Goal: Task Accomplishment & Management: Manage account settings

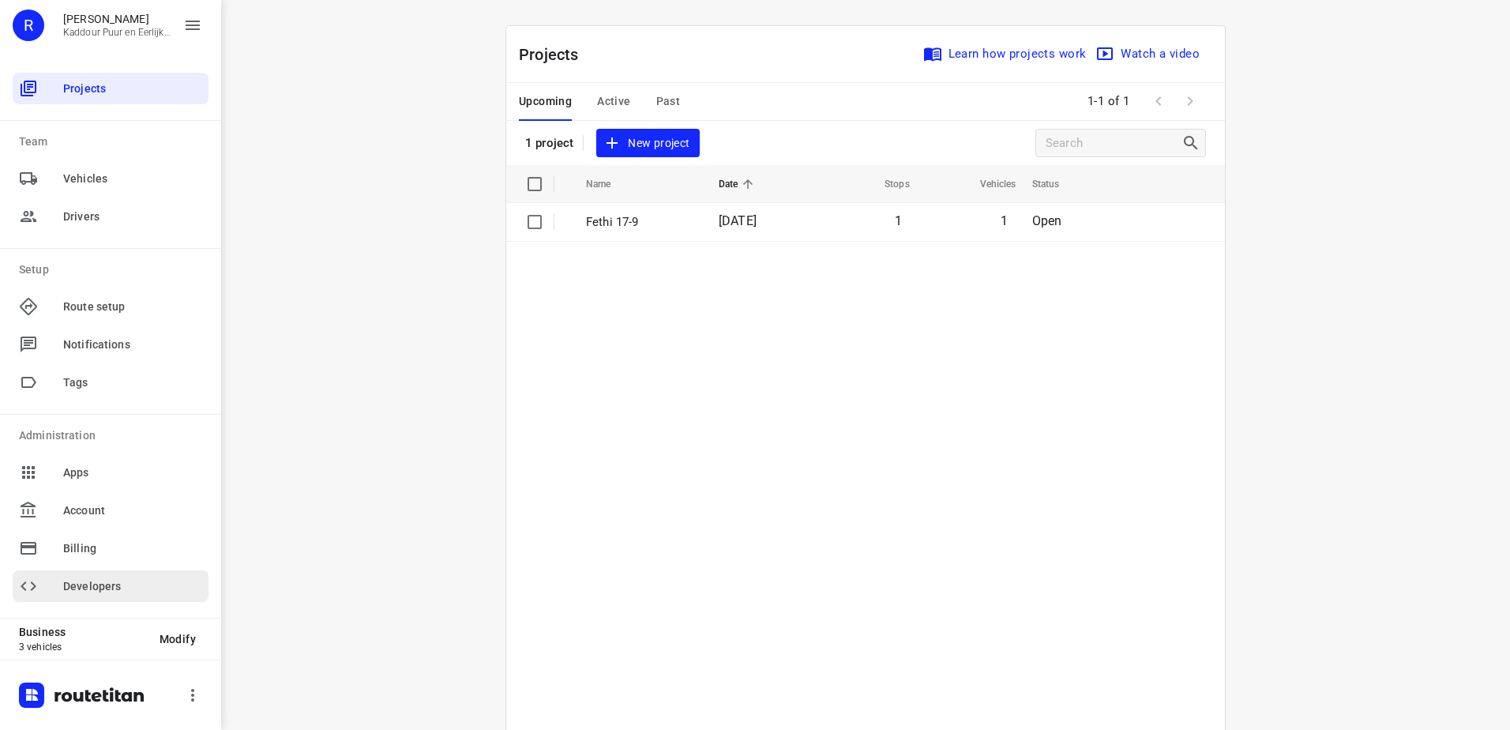
click at [152, 588] on span "Developers" at bounding box center [132, 586] width 139 height 17
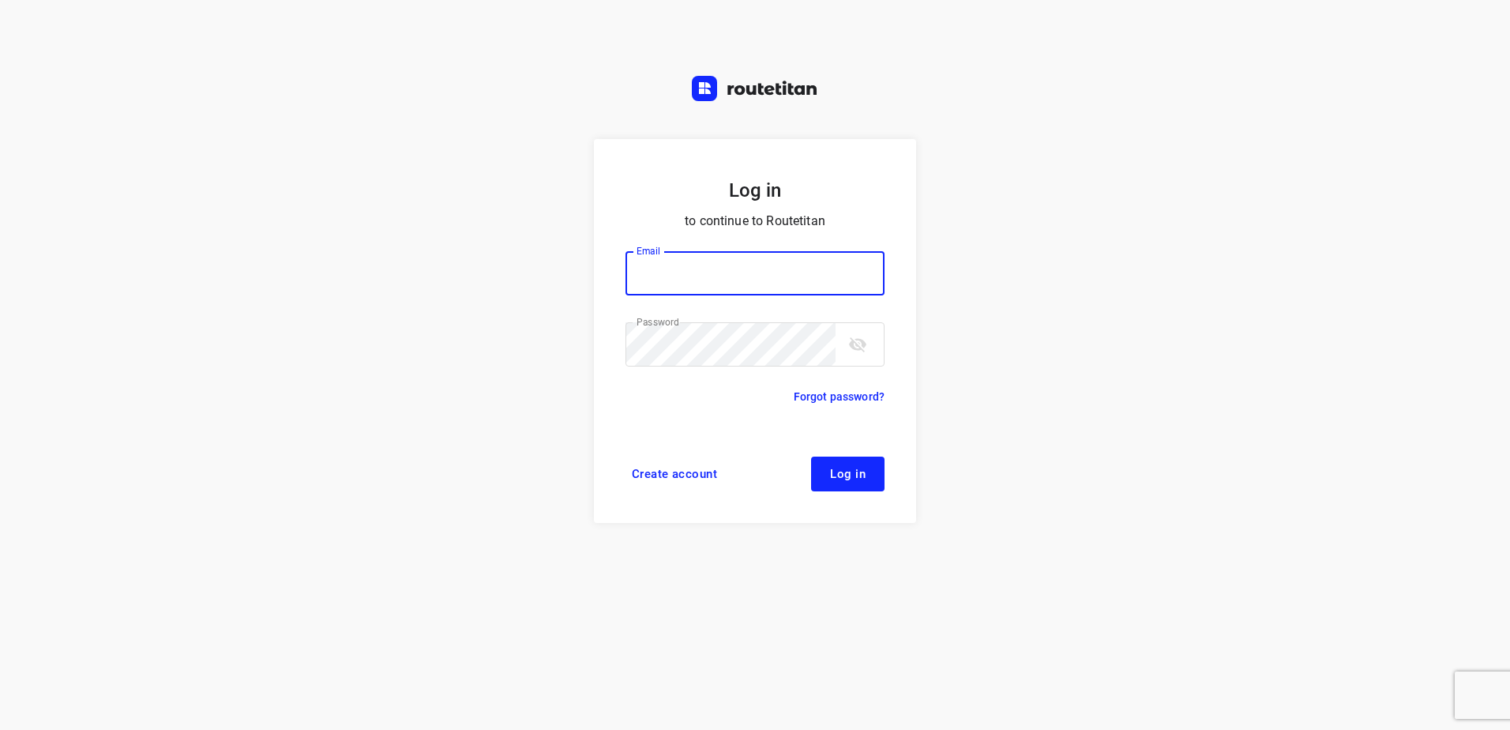
type input "[EMAIL_ADDRESS][DOMAIN_NAME]"
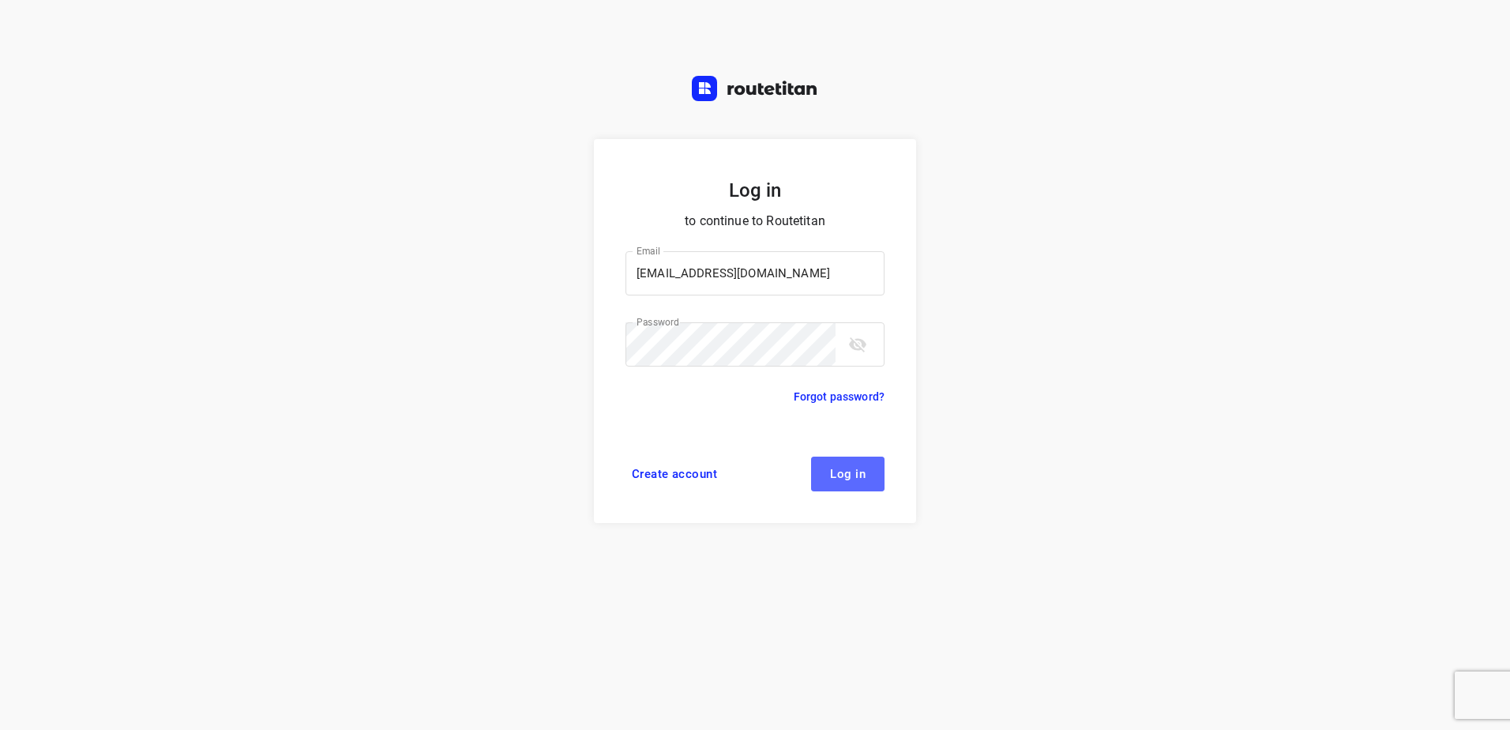
click at [832, 475] on span "Log in" at bounding box center [848, 473] width 36 height 13
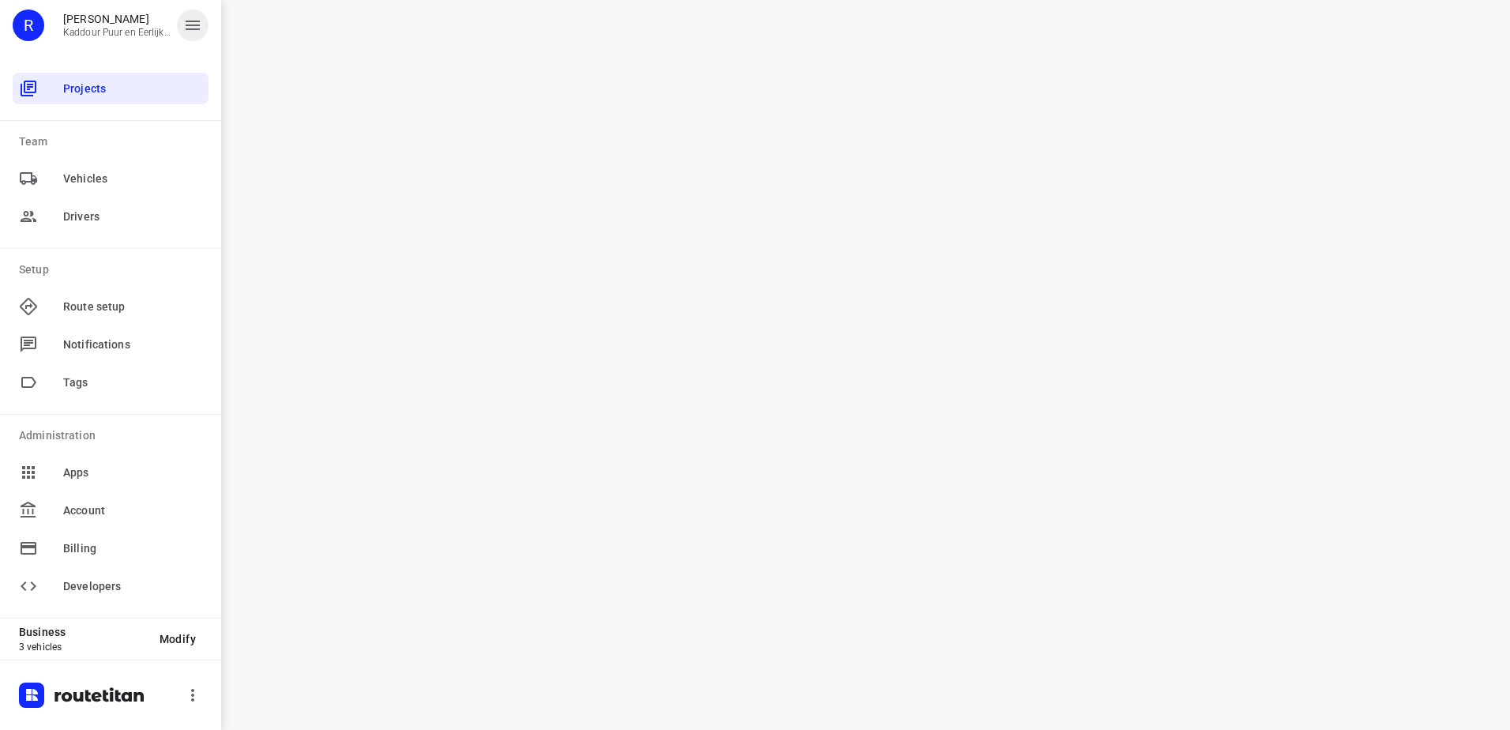
click at [202, 23] on button "button" at bounding box center [193, 25] width 32 height 32
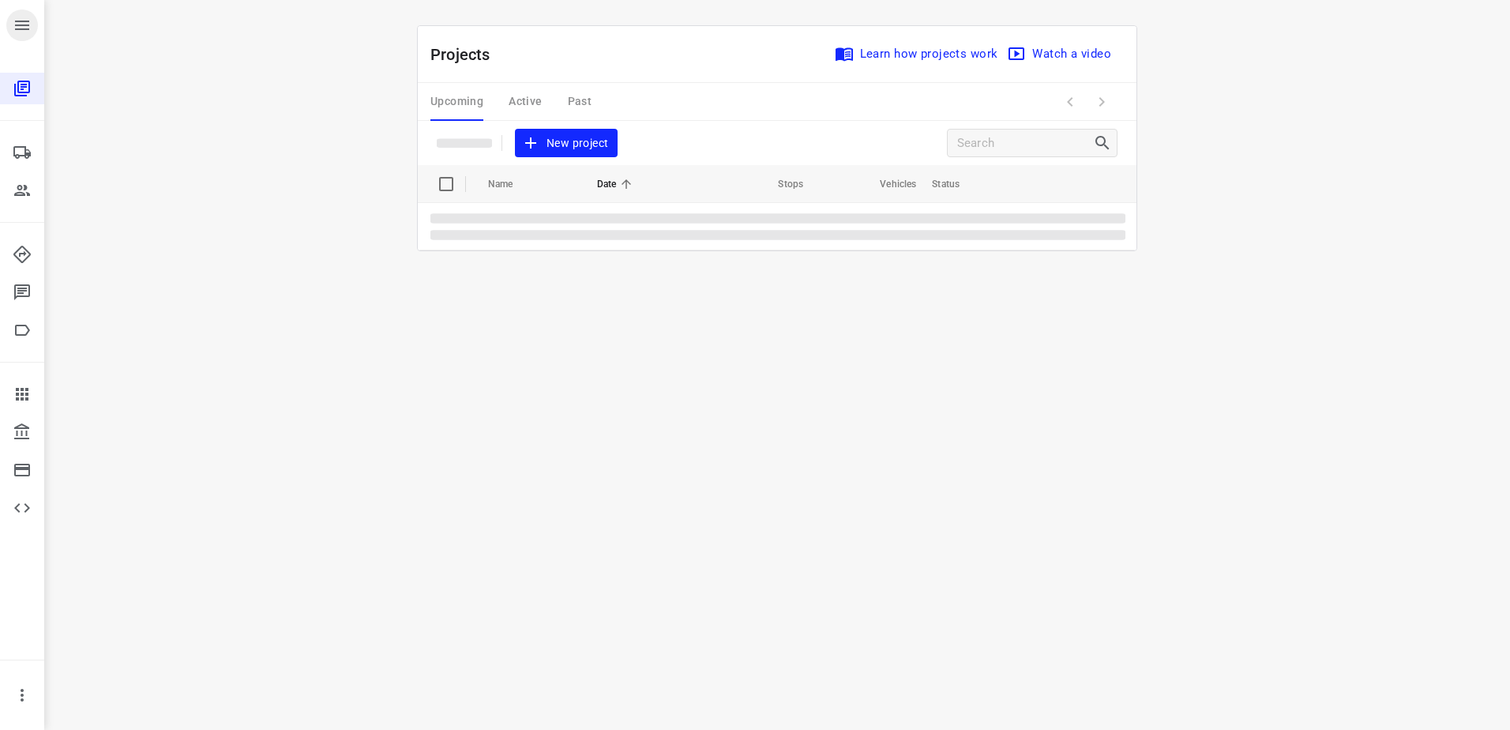
click at [12, 29] on button "button" at bounding box center [22, 25] width 32 height 32
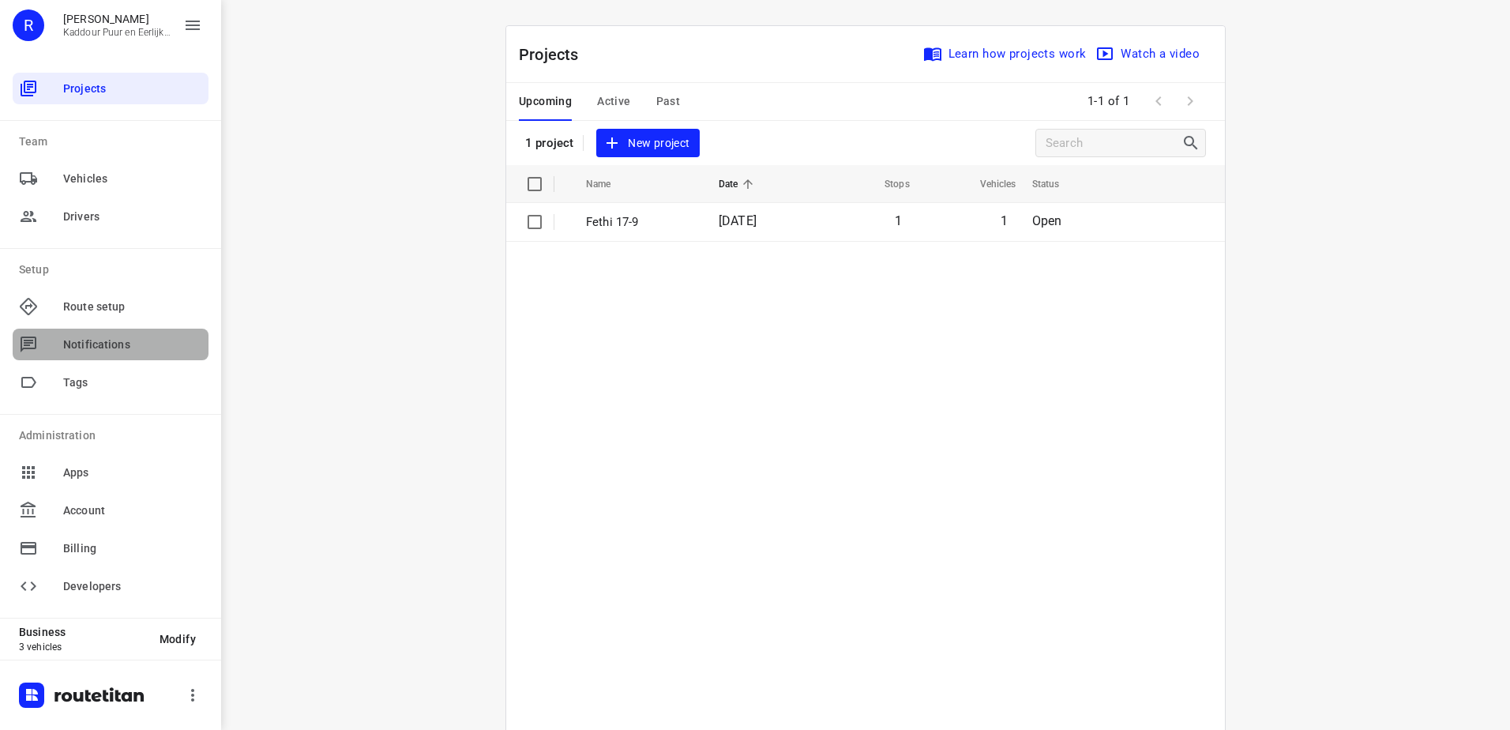
click at [165, 328] on div "Notifications" at bounding box center [111, 344] width 196 height 32
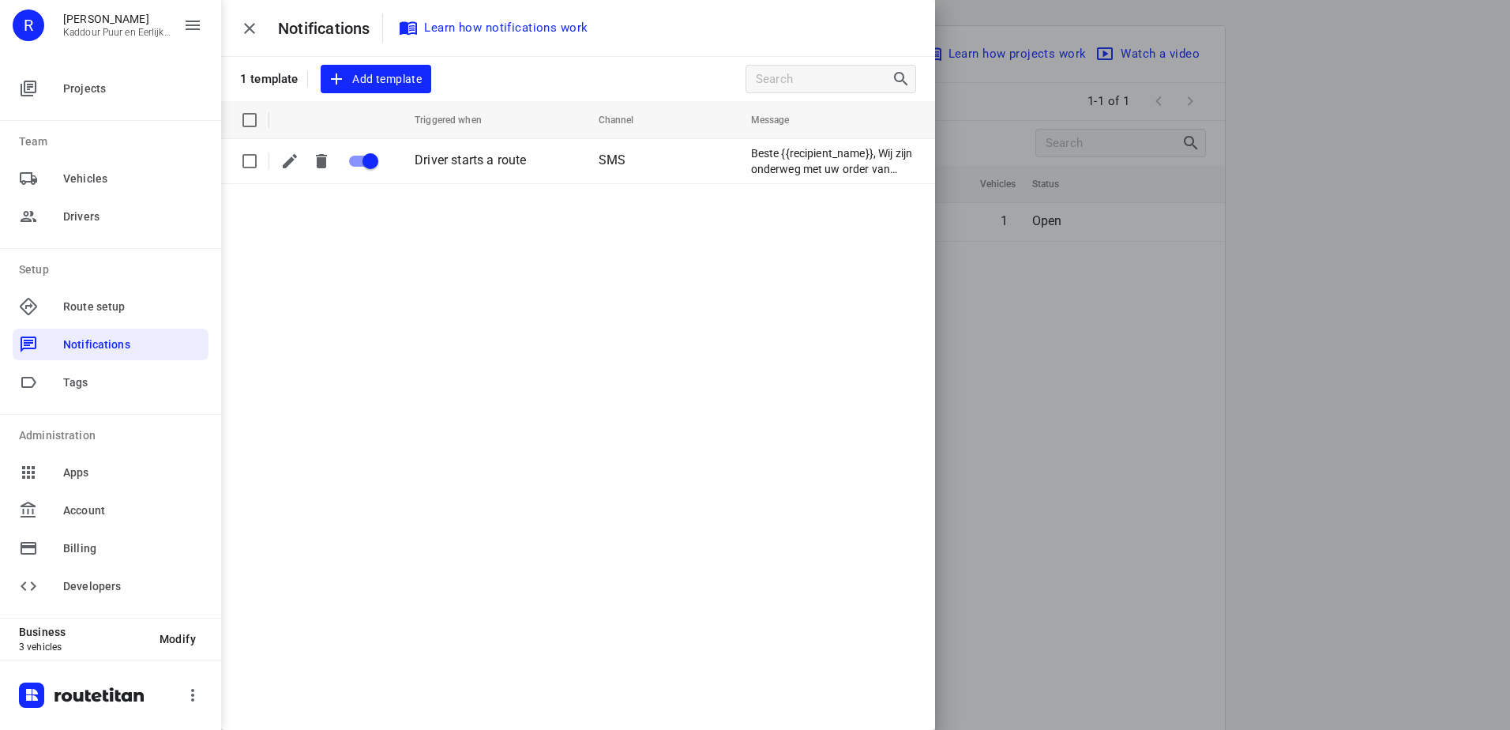
click at [369, 75] on span "Add template" at bounding box center [376, 79] width 92 height 20
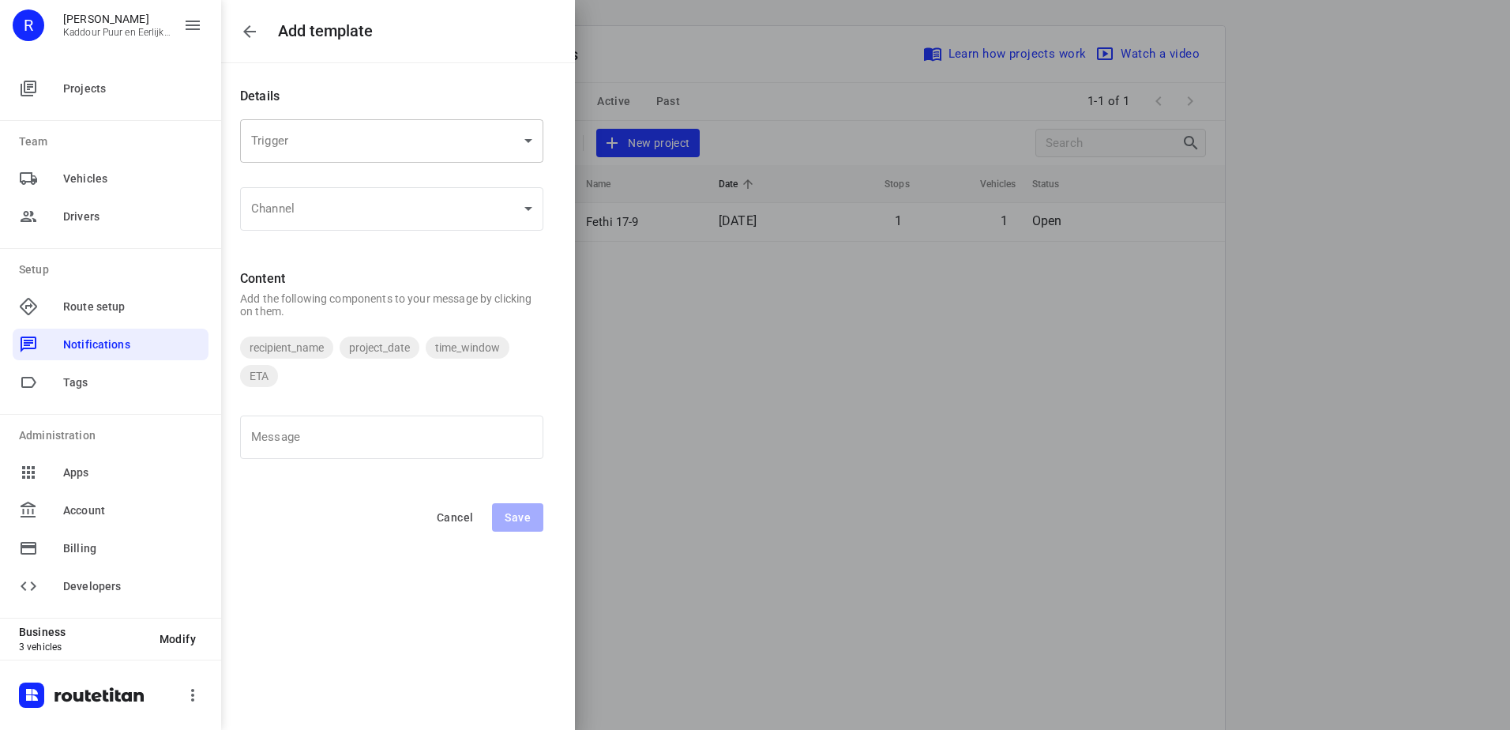
click at [363, 133] on body "Add template Details Trigger ​ Trigger Channel ​ Channel Content Add the follow…" at bounding box center [755, 365] width 1510 height 730
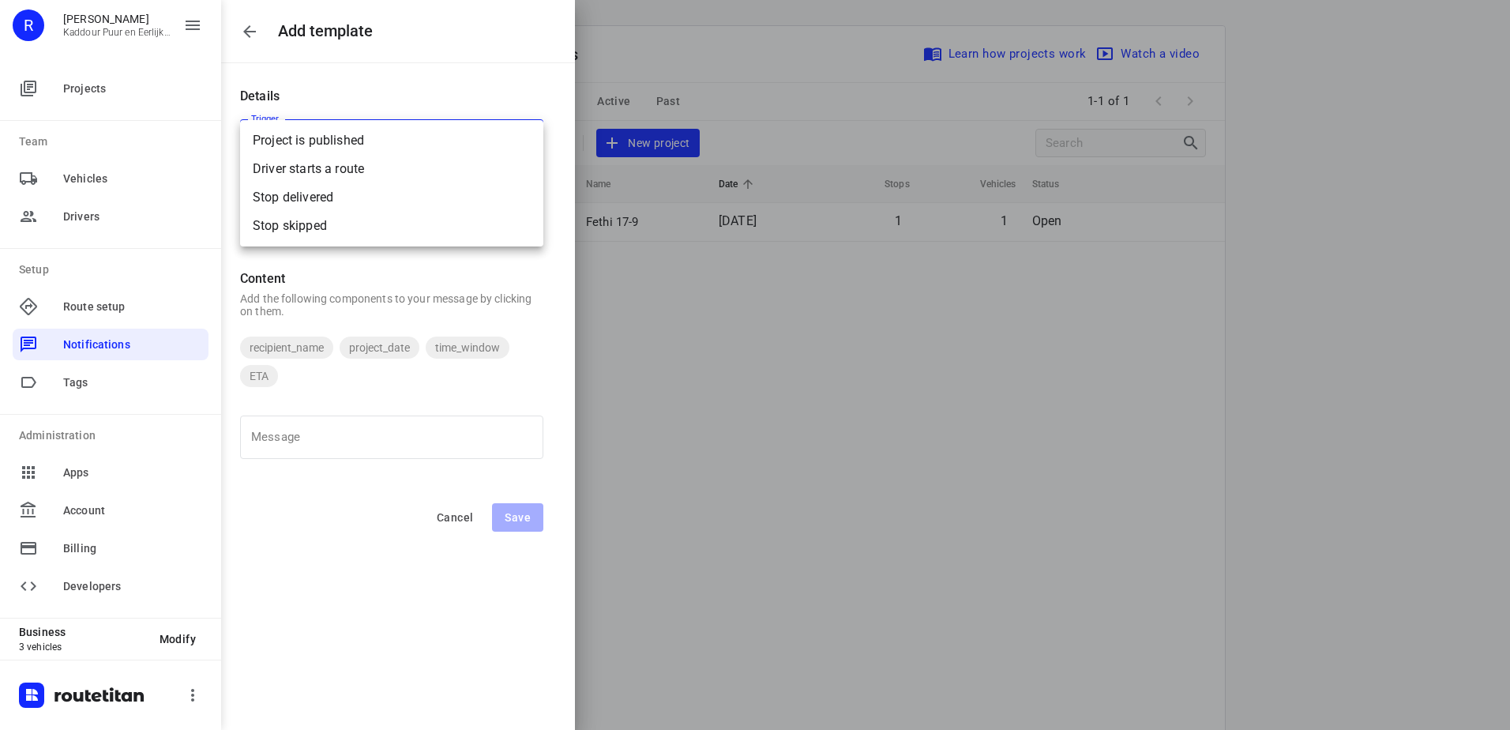
click at [426, 283] on div at bounding box center [755, 365] width 1510 height 730
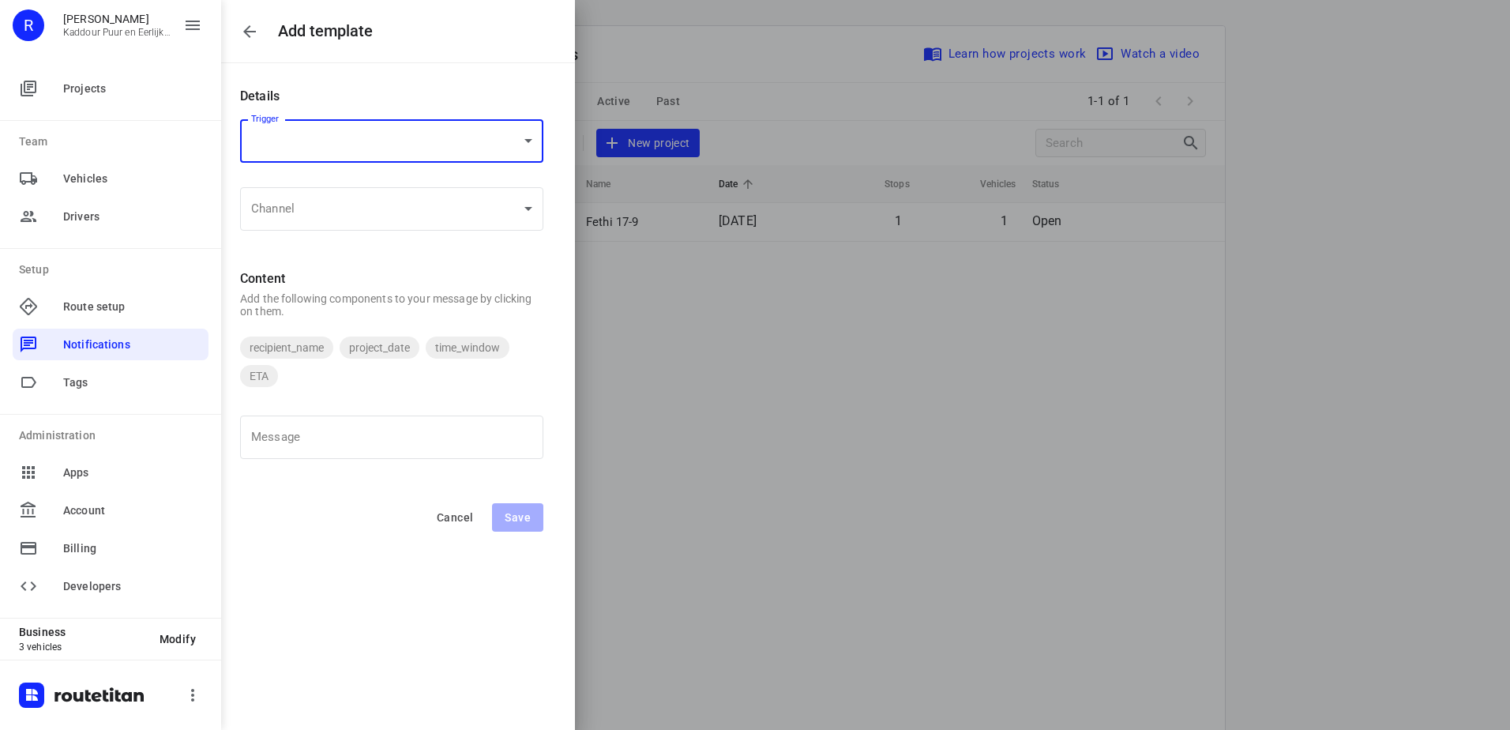
click at [252, 34] on icon "button" at bounding box center [249, 31] width 19 height 19
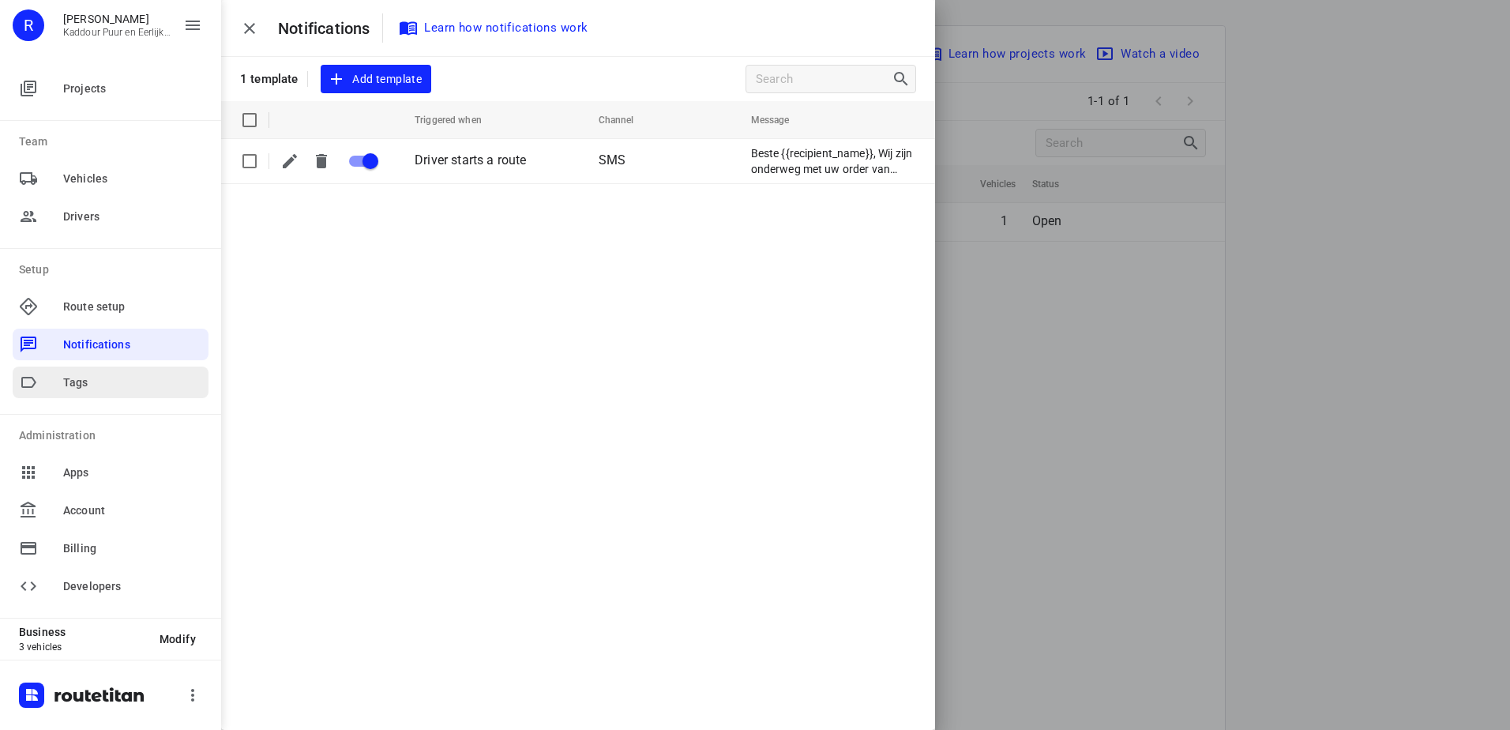
click at [99, 371] on div "Tags" at bounding box center [111, 382] width 196 height 32
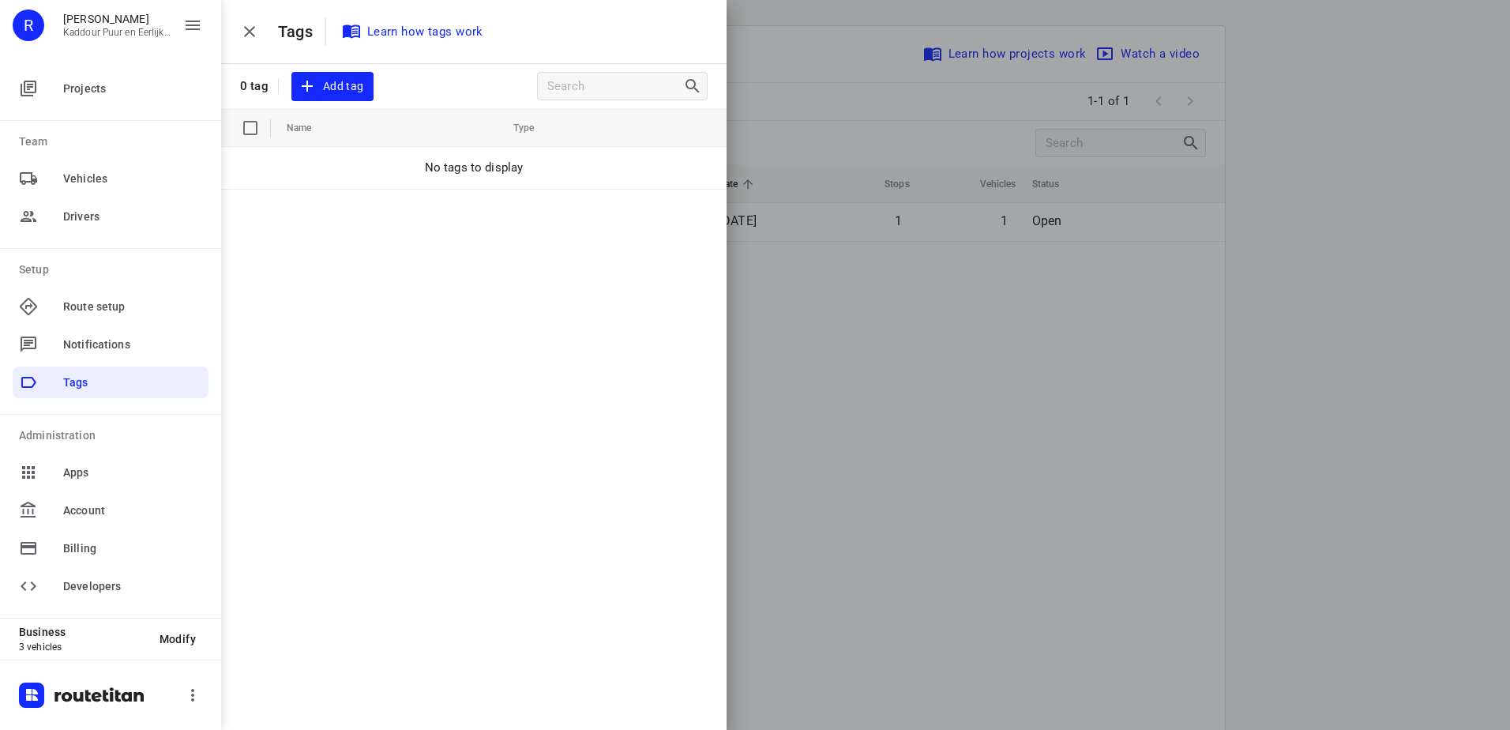
click at [107, 488] on span "Apps" at bounding box center [111, 472] width 196 height 38
click at [116, 466] on span "Apps" at bounding box center [132, 472] width 139 height 17
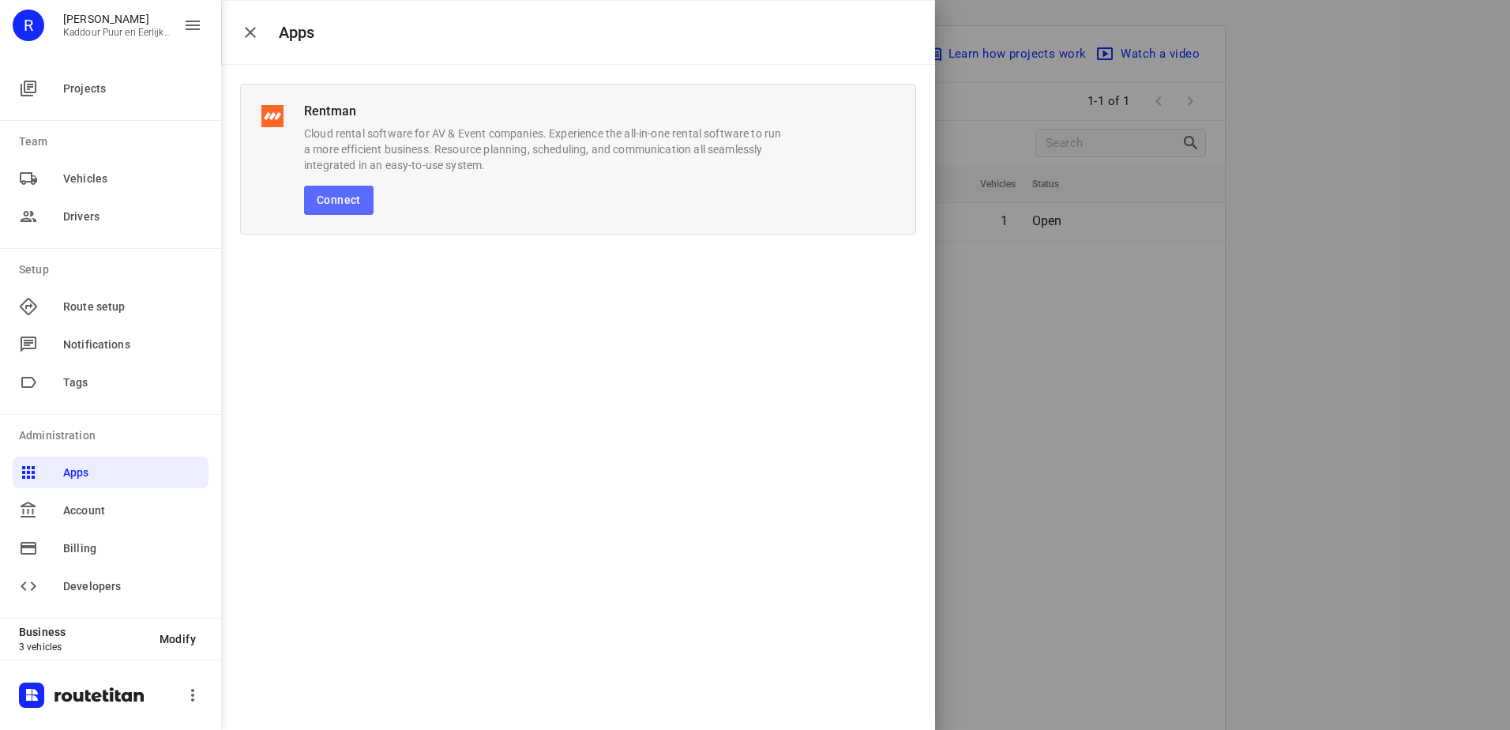
click at [334, 212] on button "Connect" at bounding box center [338, 200] width 69 height 29
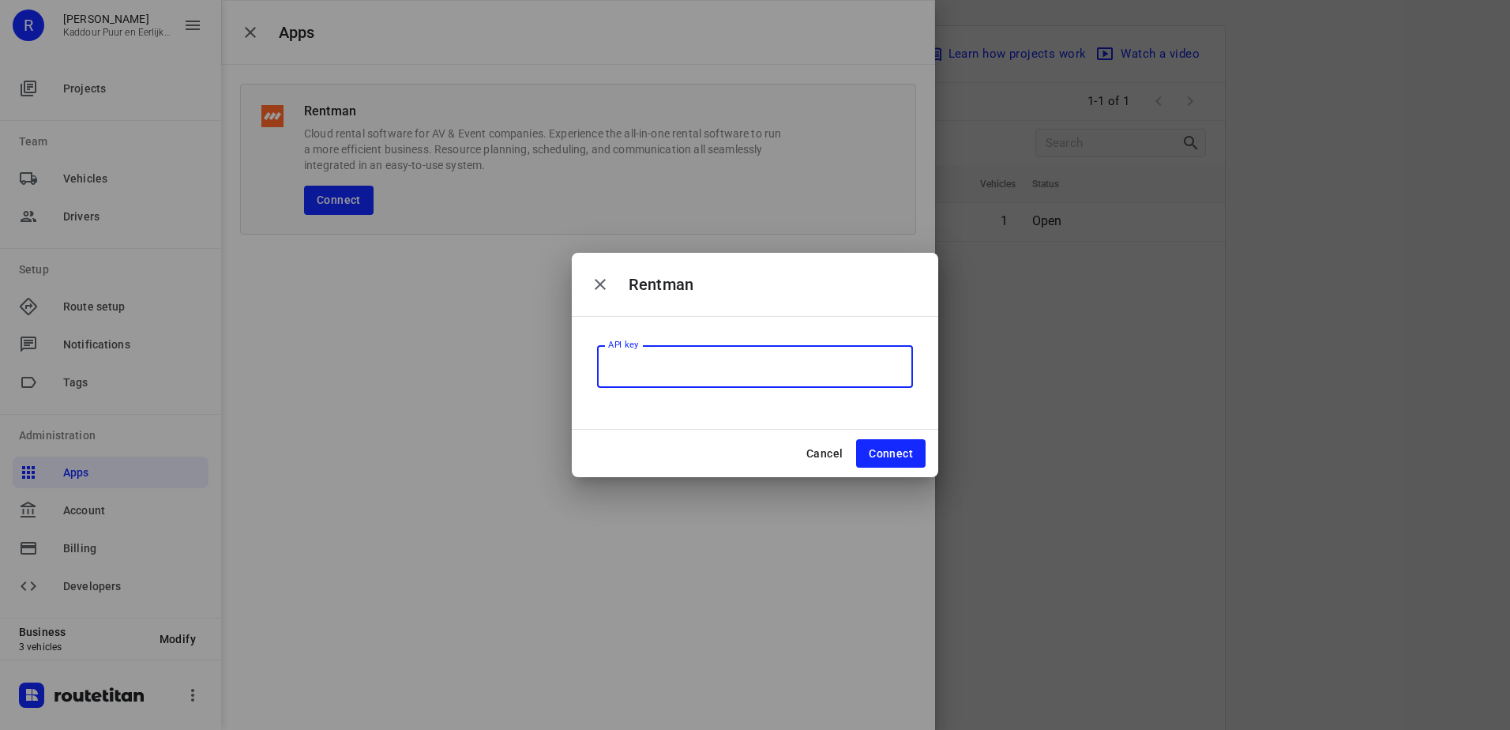
click at [601, 292] on icon "button" at bounding box center [600, 284] width 19 height 19
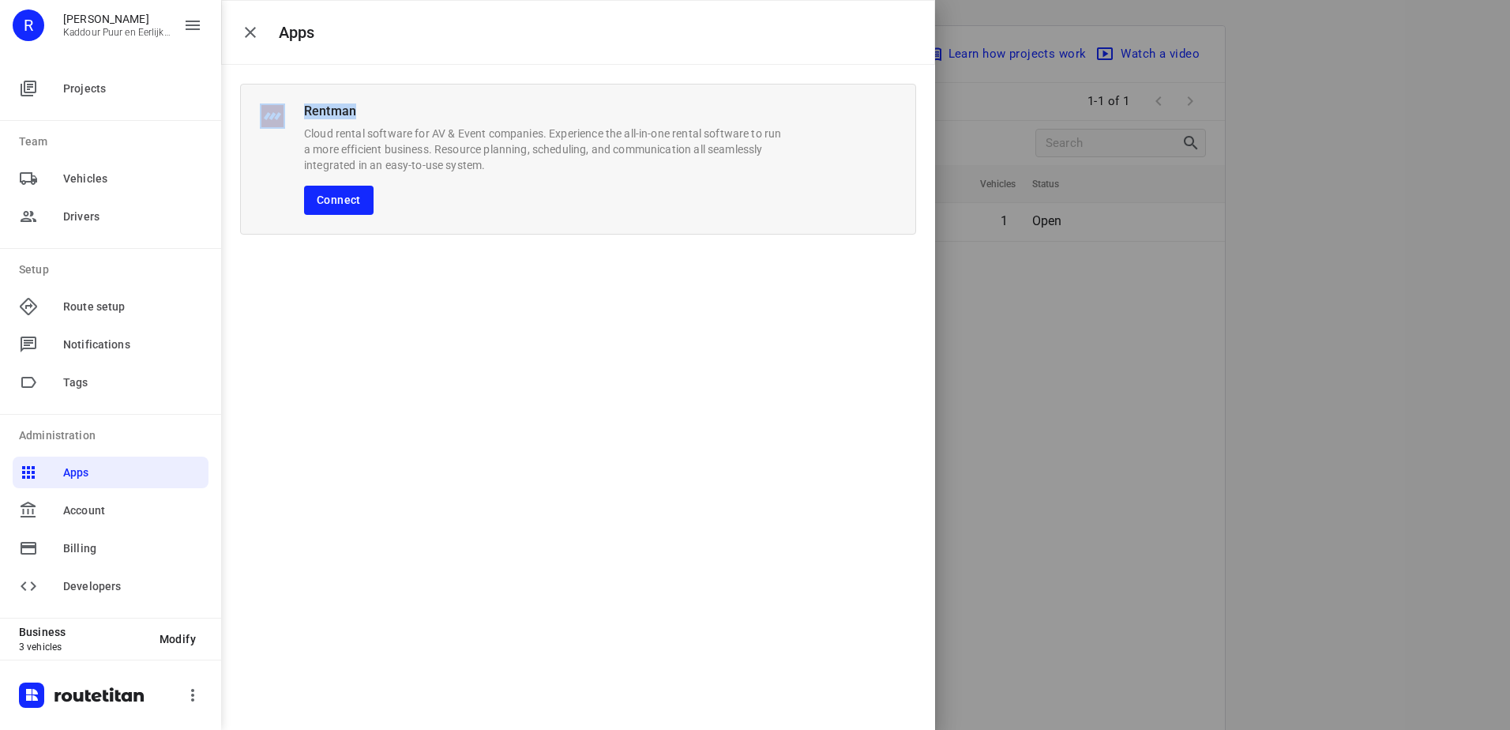
drag, startPoint x: 353, startPoint y: 111, endPoint x: 249, endPoint y: 107, distance: 103.5
click at [249, 107] on div "Rentman Cloud rental software for AV & Event companies. Experience the all-in-o…" at bounding box center [578, 159] width 676 height 151
drag, startPoint x: 249, startPoint y: 107, endPoint x: 550, endPoint y: 143, distance: 303.0
click at [551, 144] on p "Cloud rental software for AV & Event companies. Experience the all-in-one renta…" at bounding box center [543, 149] width 478 height 47
drag, startPoint x: 362, startPoint y: 112, endPoint x: 389, endPoint y: 117, distance: 27.3
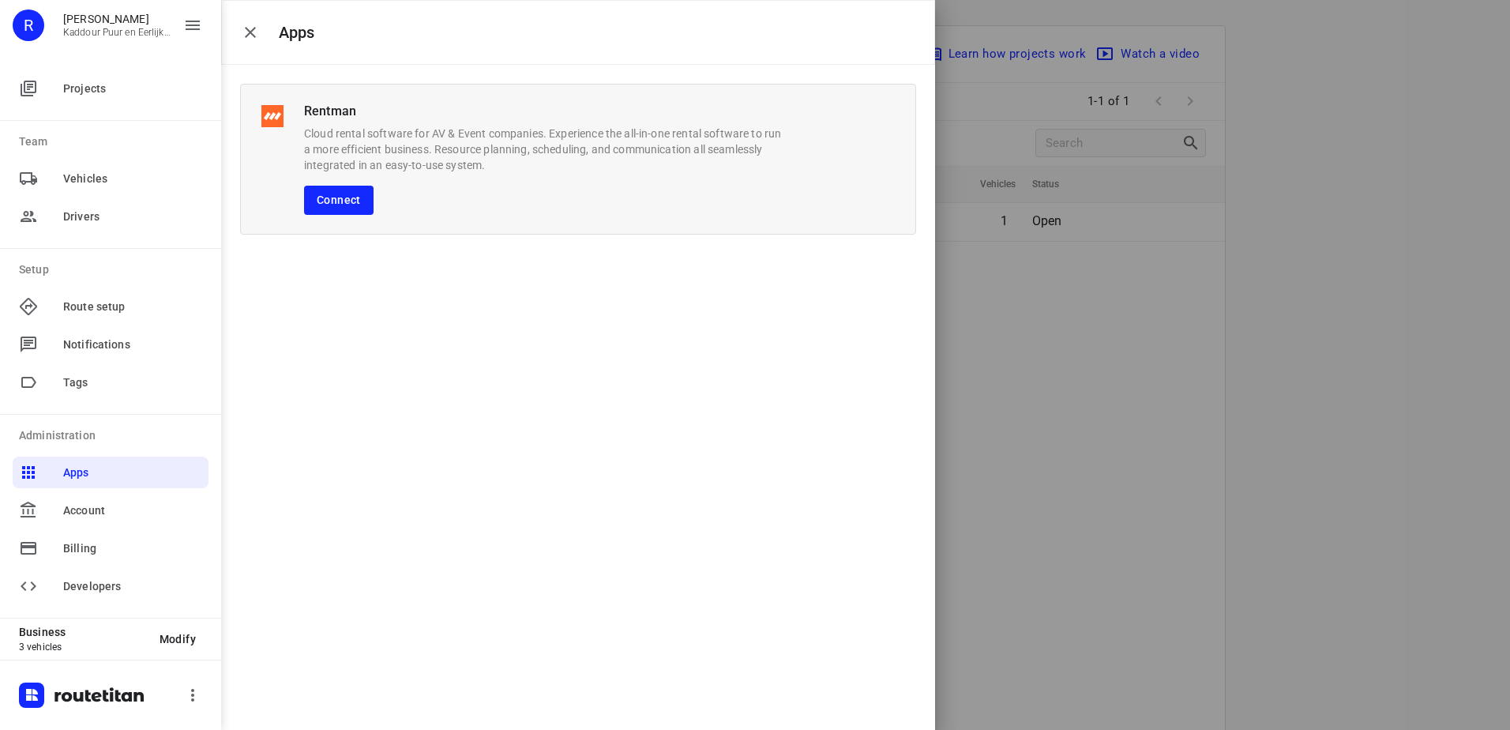
click at [389, 117] on p "Rentman" at bounding box center [543, 111] width 478 height 16
click at [111, 536] on div "Billing" at bounding box center [111, 548] width 196 height 32
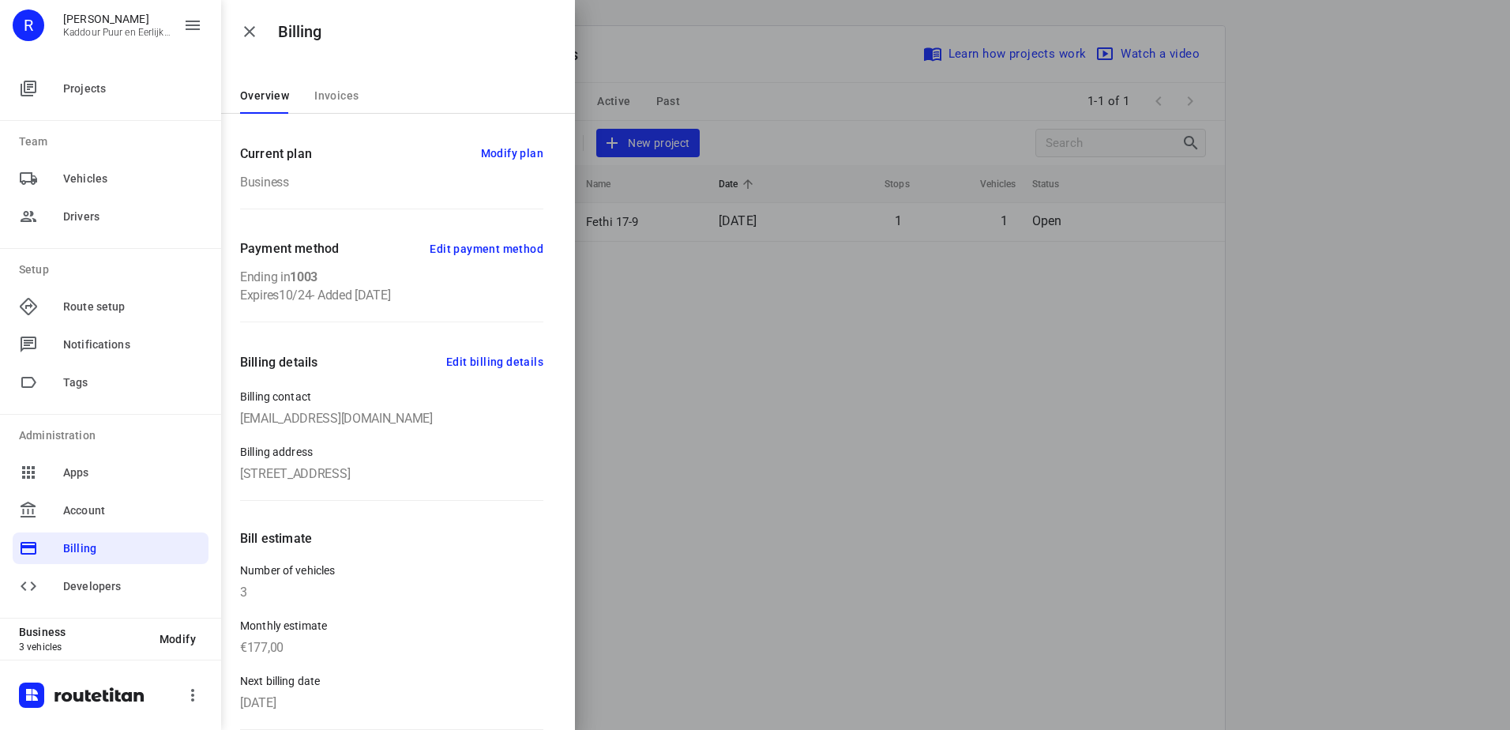
click at [498, 145] on span "Modify plan" at bounding box center [512, 154] width 62 height 20
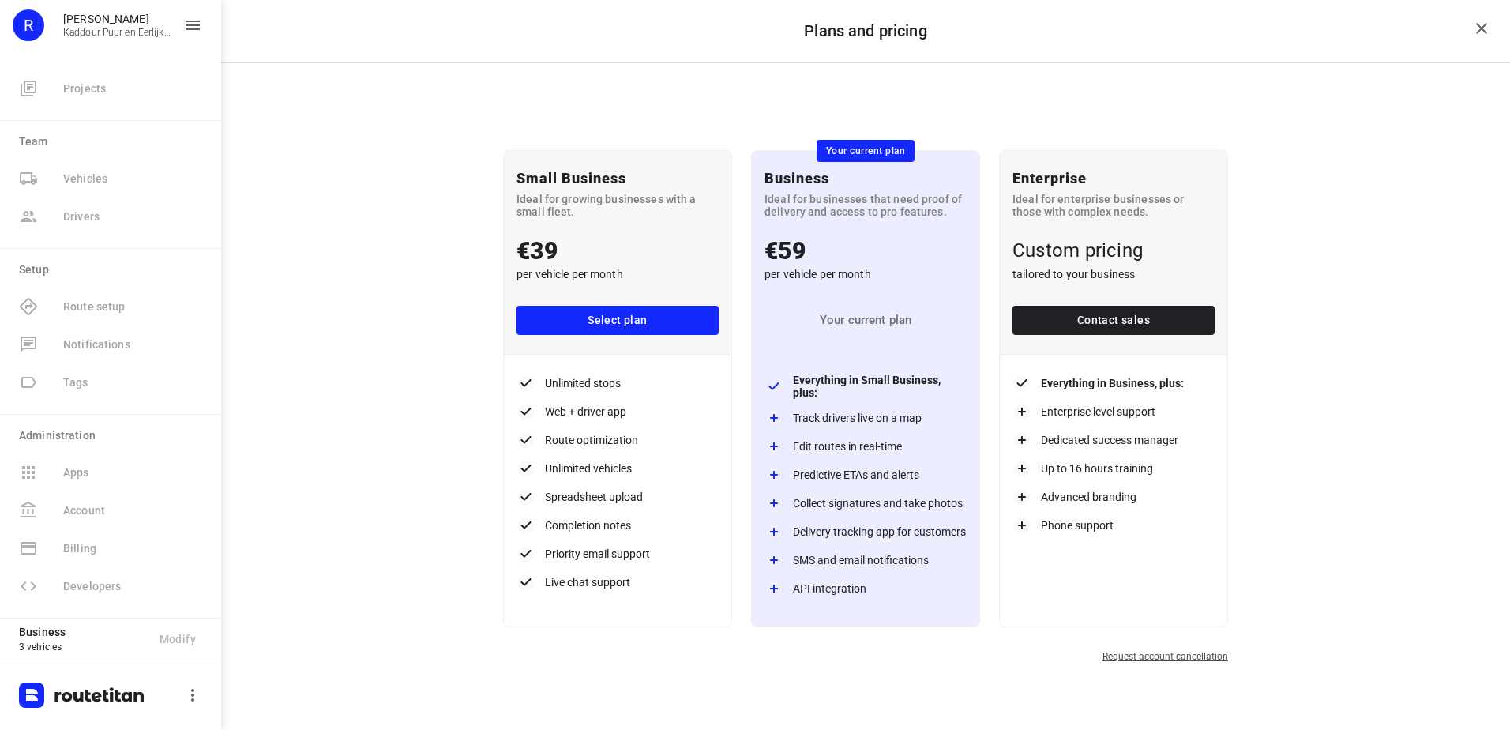
scroll to position [79, 0]
click at [1470, 37] on button "close" at bounding box center [1481, 29] width 32 height 32
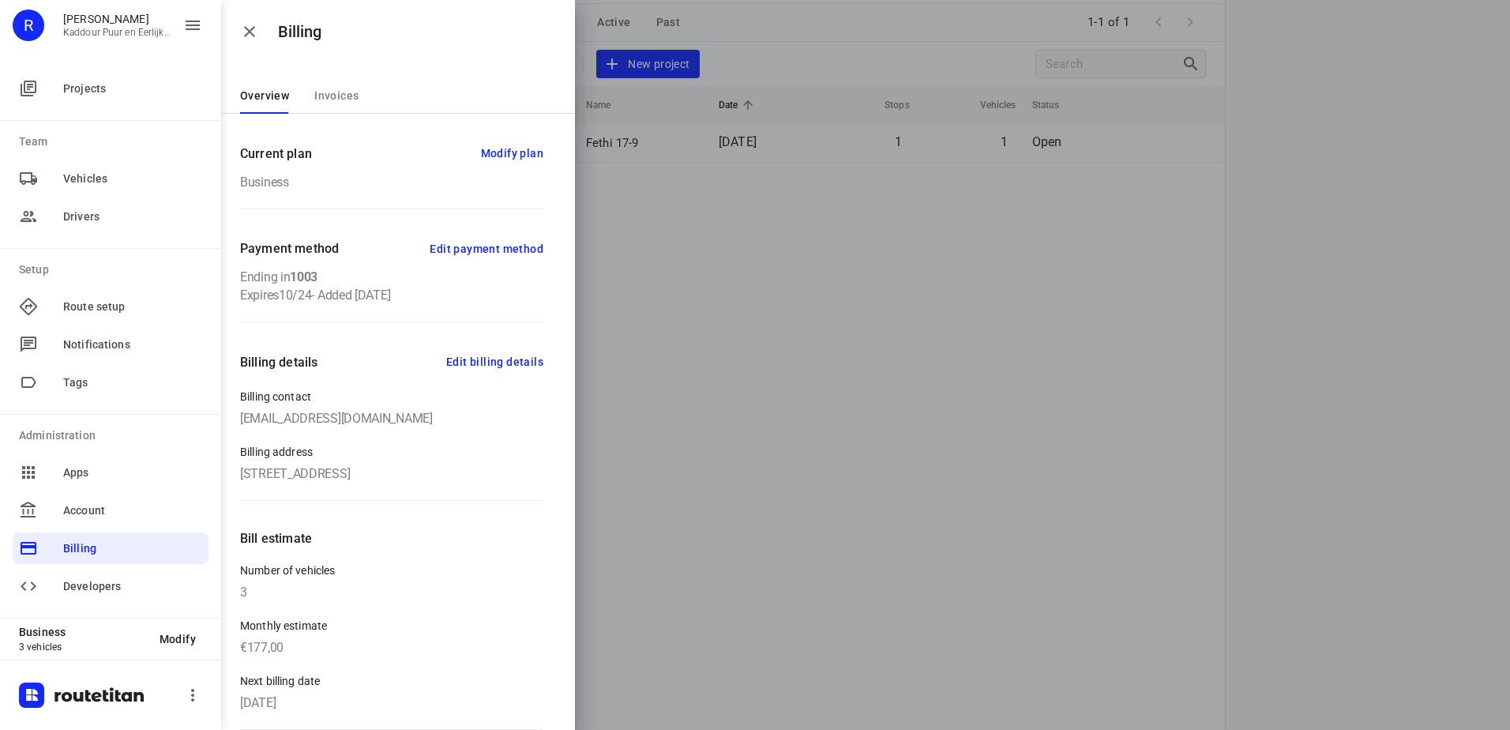
click at [263, 641] on p "€ 177 ,00" at bounding box center [391, 647] width 303 height 15
click at [426, 625] on p "Monthly estimate" at bounding box center [391, 625] width 303 height 15
click at [275, 647] on p "€ 177 ,00" at bounding box center [391, 647] width 303 height 15
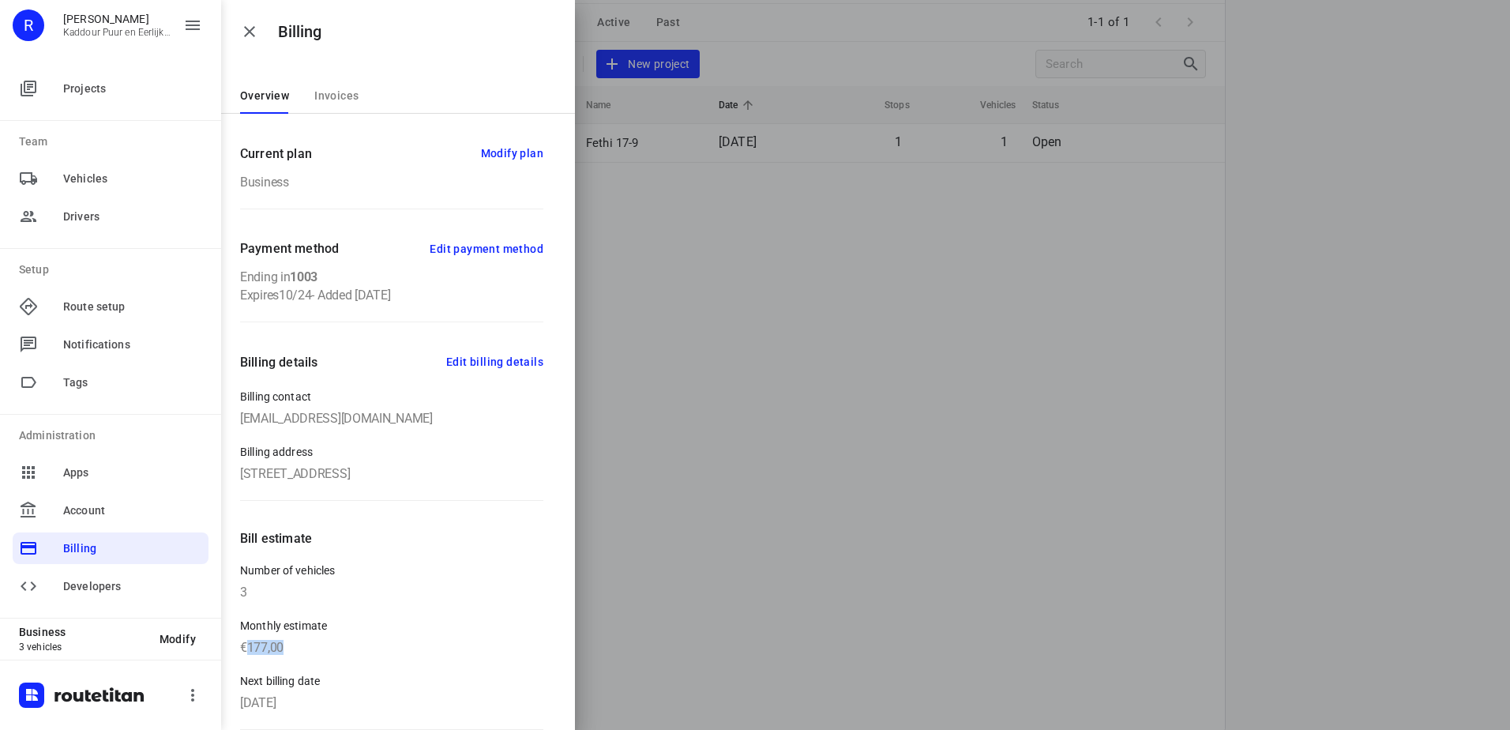
click at [275, 647] on p "€ 177 ,00" at bounding box center [391, 647] width 303 height 15
drag, startPoint x: 275, startPoint y: 647, endPoint x: 422, endPoint y: 648, distance: 146.9
click at [431, 648] on p "€ 177 ,00" at bounding box center [391, 647] width 303 height 15
click at [261, 643] on p "€ 177 ,00" at bounding box center [391, 647] width 303 height 15
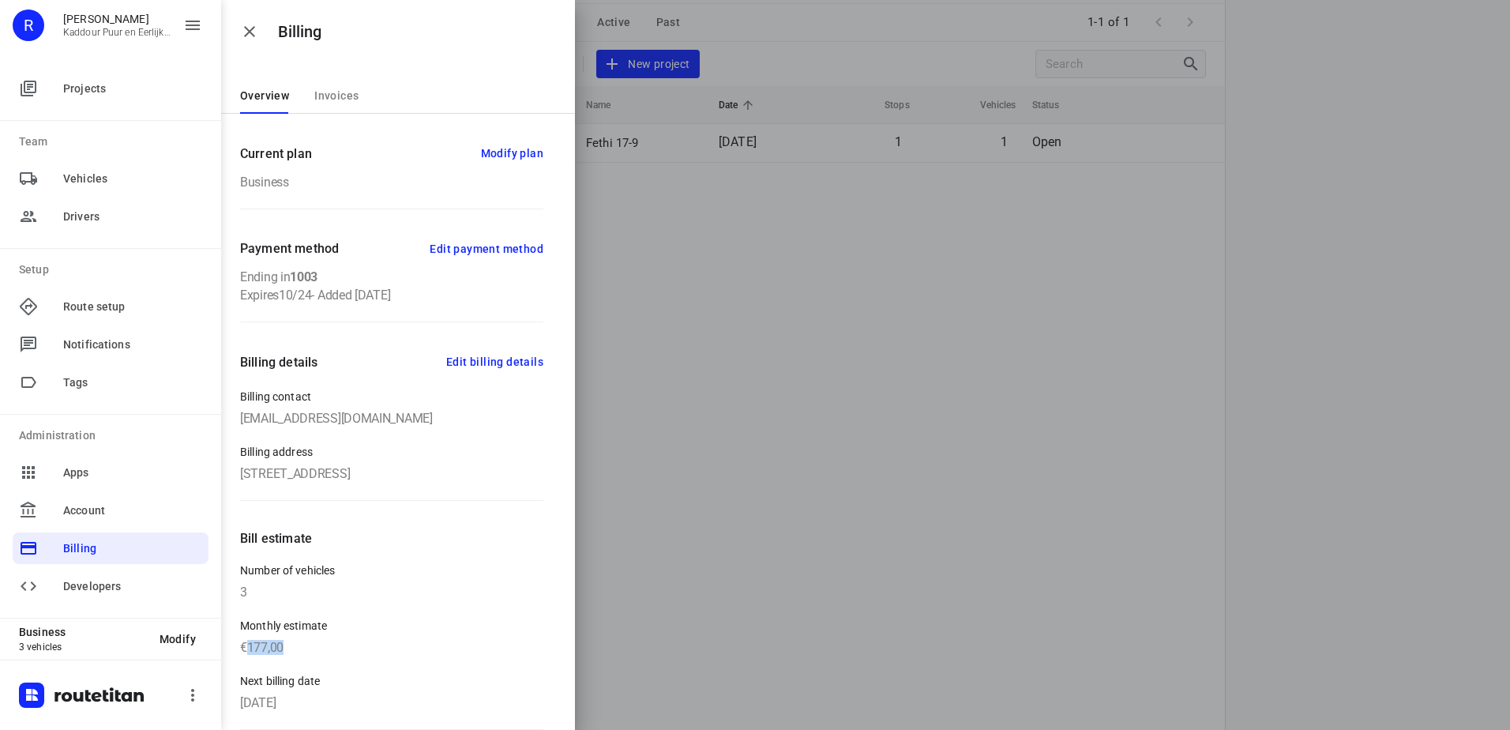
click at [261, 643] on p "€ 177 ,00" at bounding box center [391, 647] width 303 height 15
drag, startPoint x: 261, startPoint y: 643, endPoint x: 409, endPoint y: 654, distance: 148.0
click at [409, 654] on p "€ 177 ,00" at bounding box center [391, 647] width 303 height 15
click at [281, 646] on p "€ 177 ,00" at bounding box center [391, 647] width 303 height 15
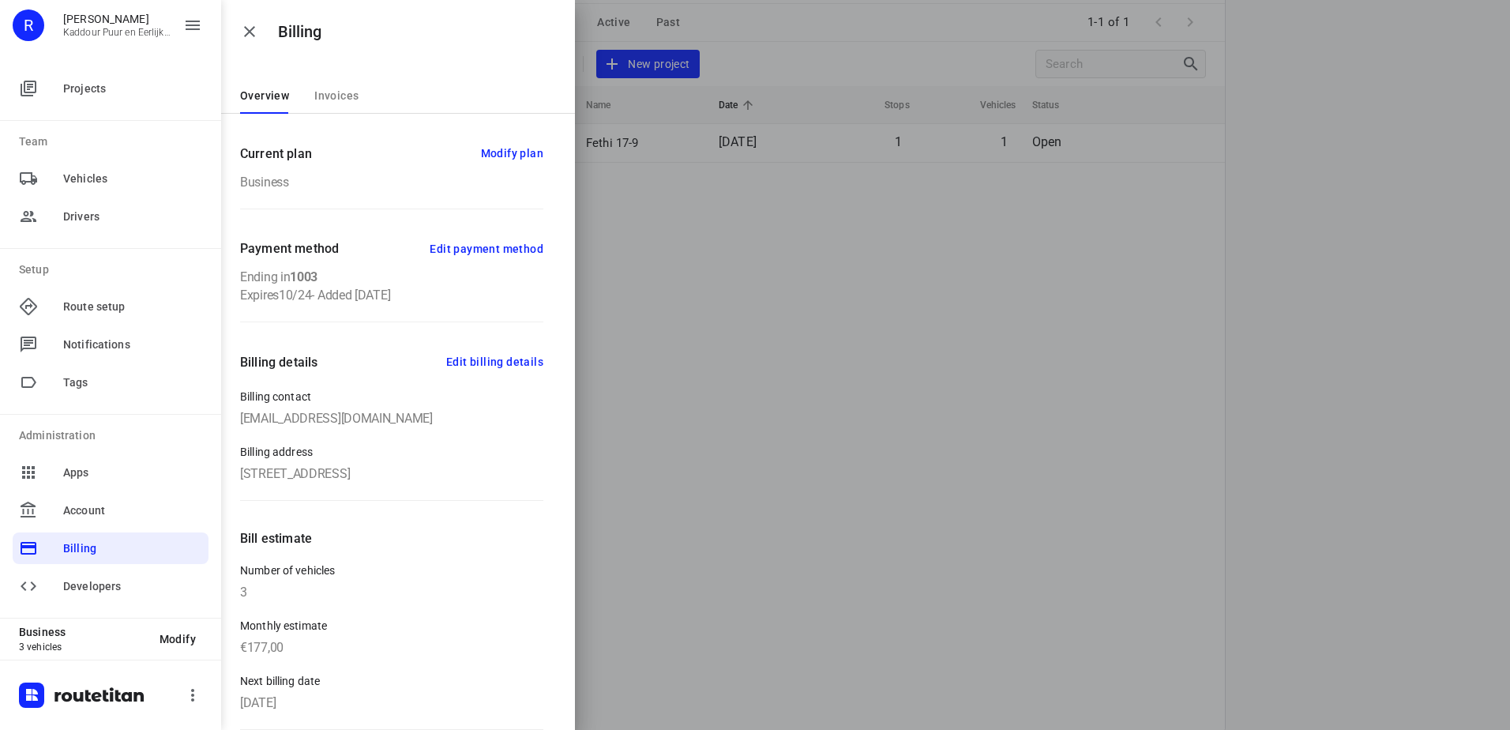
click at [411, 632] on p "Monthly estimate" at bounding box center [391, 625] width 303 height 15
click at [283, 651] on p "€ 177 ,00" at bounding box center [391, 647] width 303 height 15
click at [283, 652] on p "€ 177 ,00" at bounding box center [391, 647] width 303 height 15
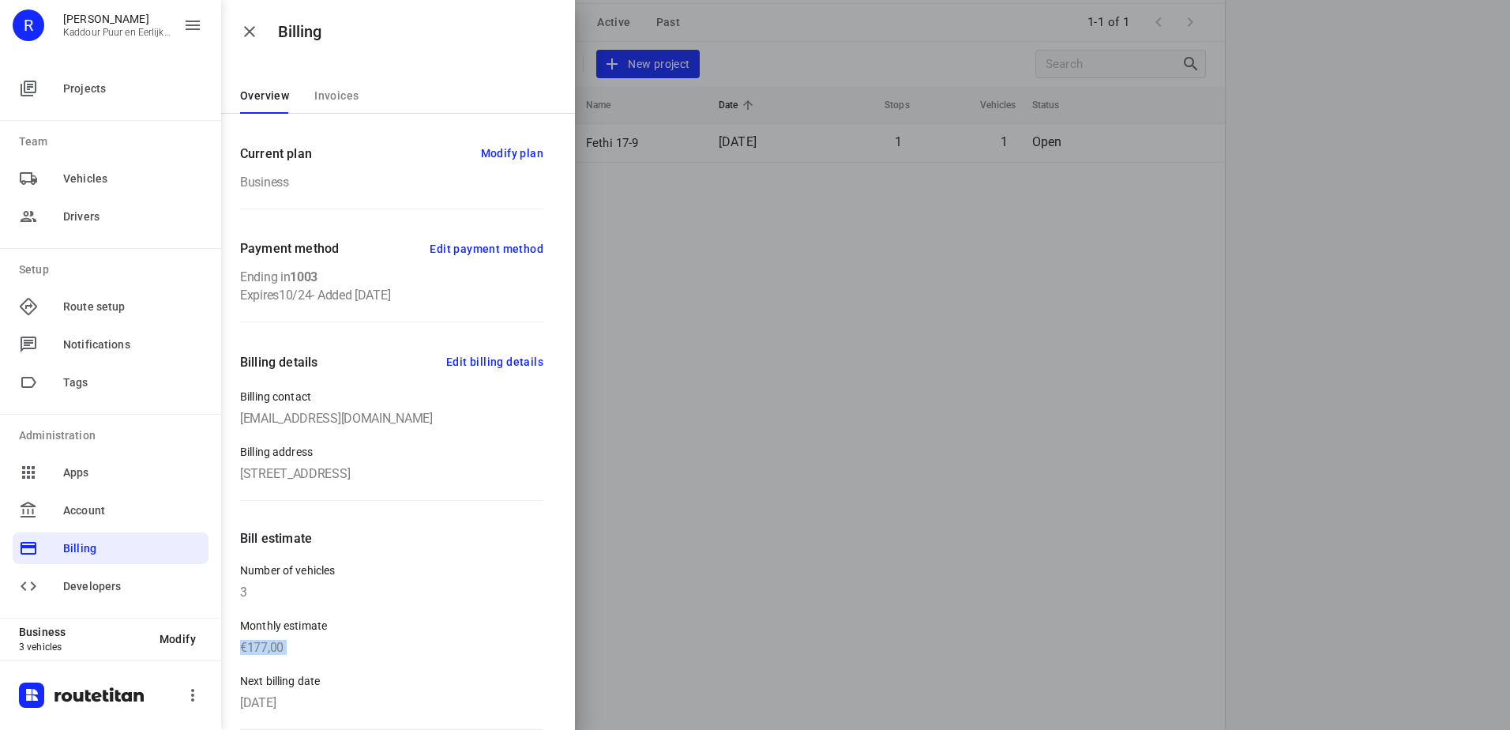
click at [283, 652] on p "€ 177 ,00" at bounding box center [391, 647] width 303 height 15
drag, startPoint x: 283, startPoint y: 652, endPoint x: 437, endPoint y: 640, distance: 154.4
click at [437, 640] on p "€ 177 ,00" at bounding box center [391, 647] width 303 height 15
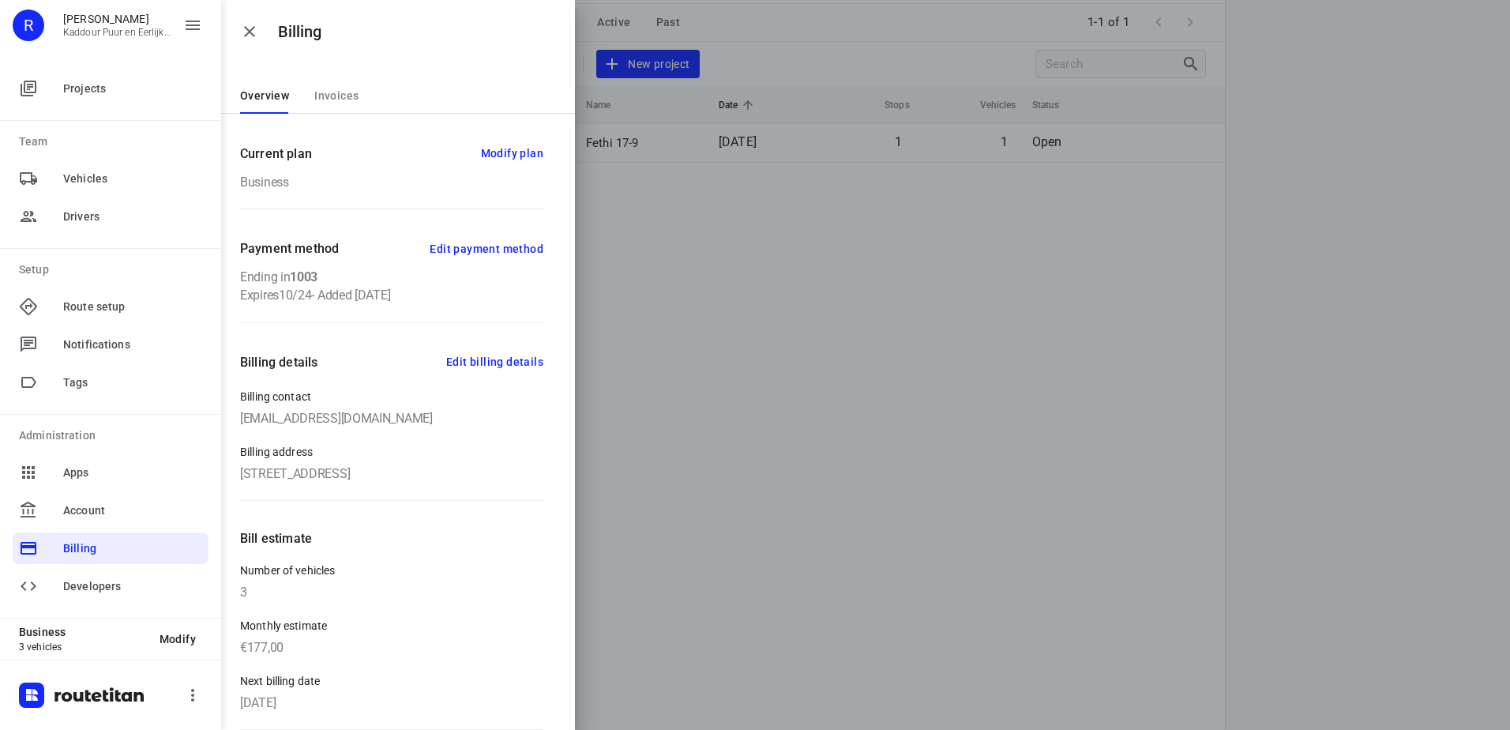
drag, startPoint x: 437, startPoint y: 640, endPoint x: 287, endPoint y: 618, distance: 151.6
click at [287, 618] on p "Monthly estimate" at bounding box center [391, 625] width 303 height 15
click at [260, 652] on p "€ 177 ,00" at bounding box center [391, 647] width 303 height 15
drag, startPoint x: 260, startPoint y: 652, endPoint x: 398, endPoint y: 653, distance: 138.2
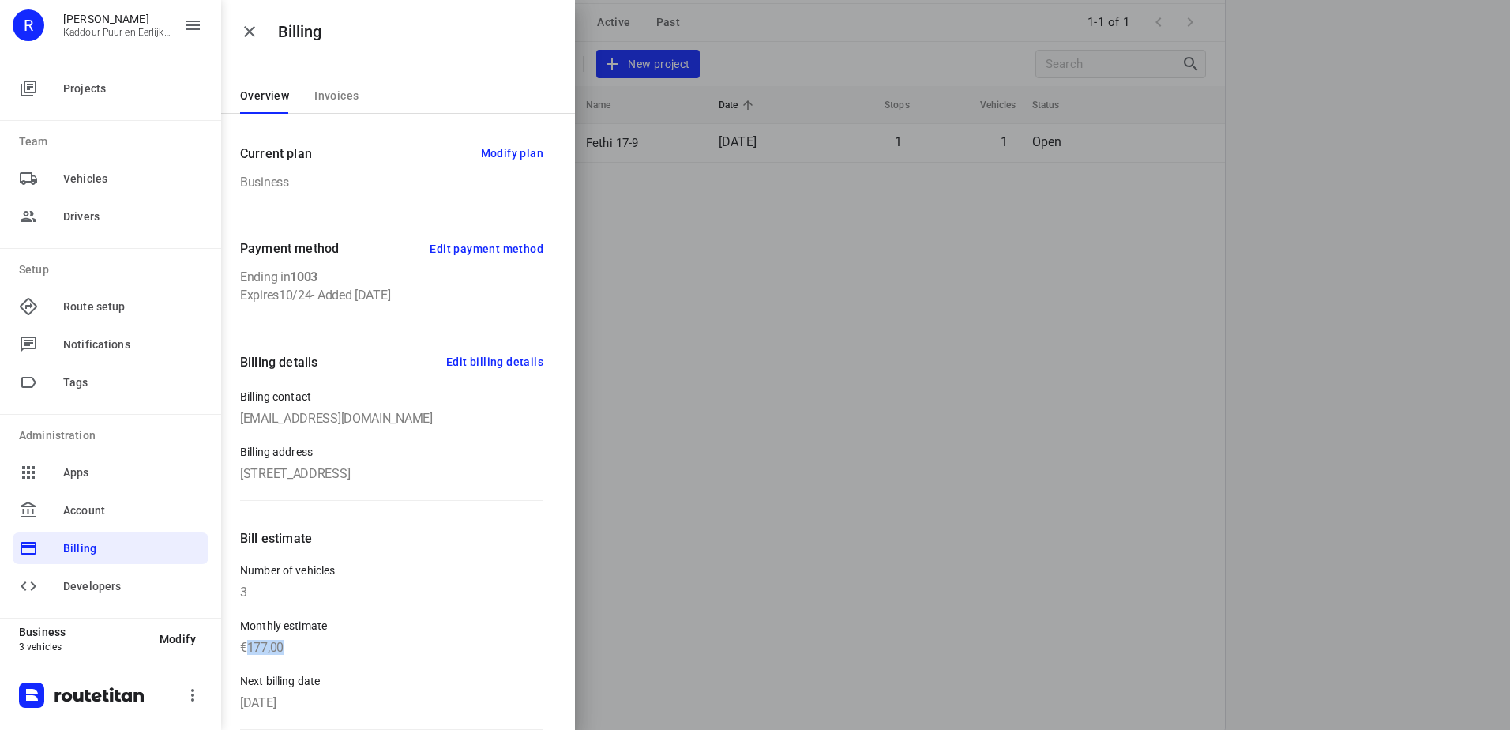
click at [398, 653] on p "€ 177 ,00" at bounding box center [391, 647] width 303 height 15
click at [249, 640] on p "€ 177 ,00" at bounding box center [391, 647] width 303 height 15
click at [272, 651] on p "€ 177 ,00" at bounding box center [391, 647] width 303 height 15
drag, startPoint x: 272, startPoint y: 651, endPoint x: 399, endPoint y: 650, distance: 127.1
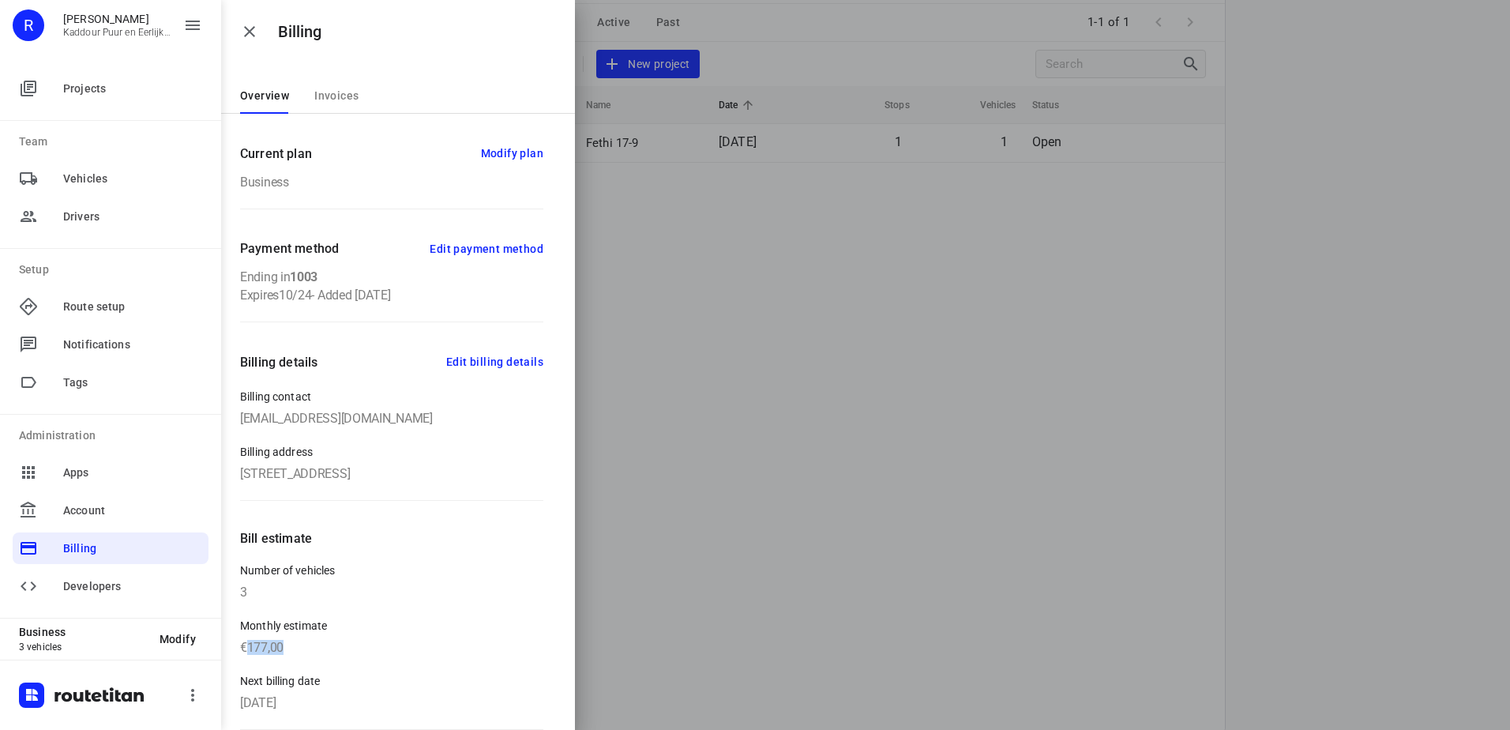
click at [399, 650] on p "€ 177 ,00" at bounding box center [391, 647] width 303 height 15
click at [121, 578] on span "Developers" at bounding box center [132, 586] width 139 height 17
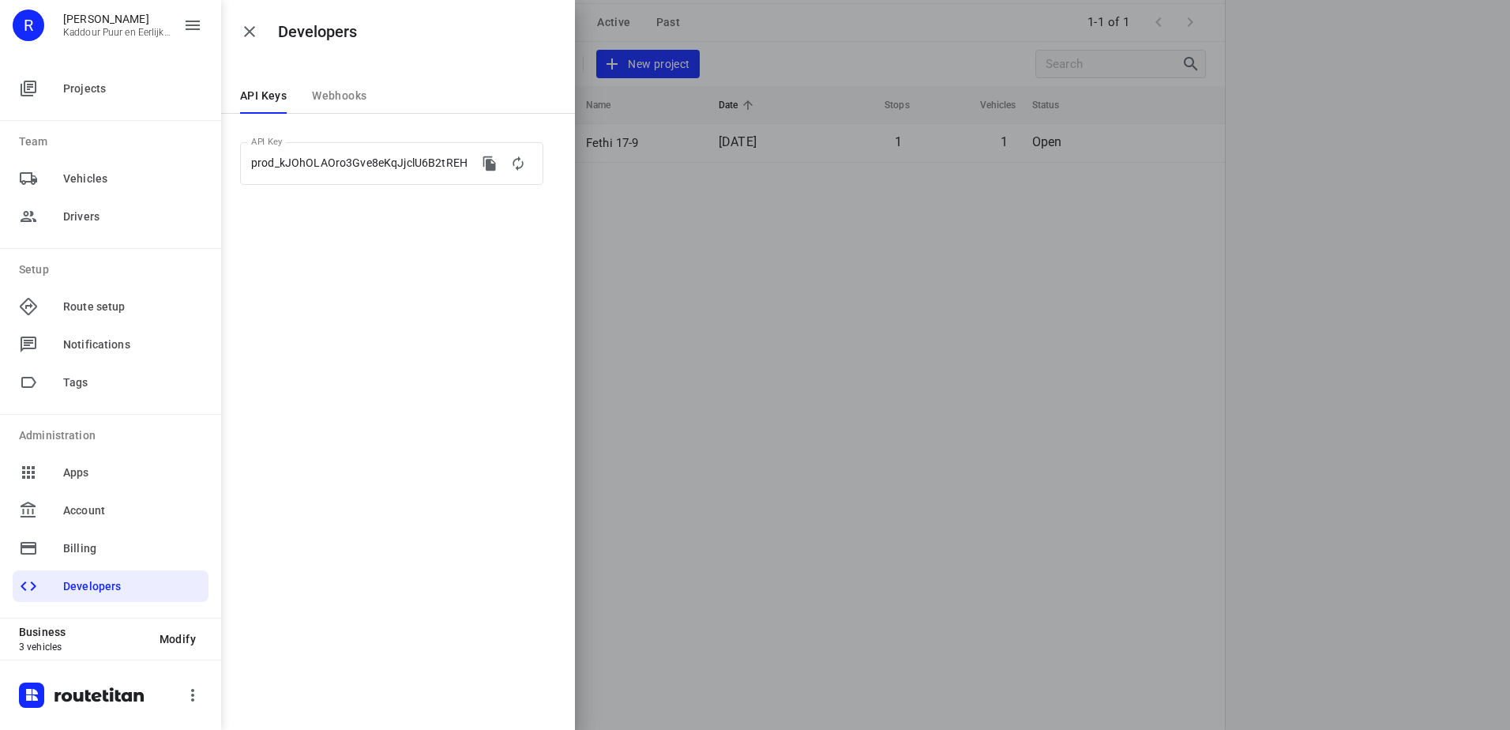
click at [357, 95] on span "Webhooks" at bounding box center [339, 95] width 54 height 13
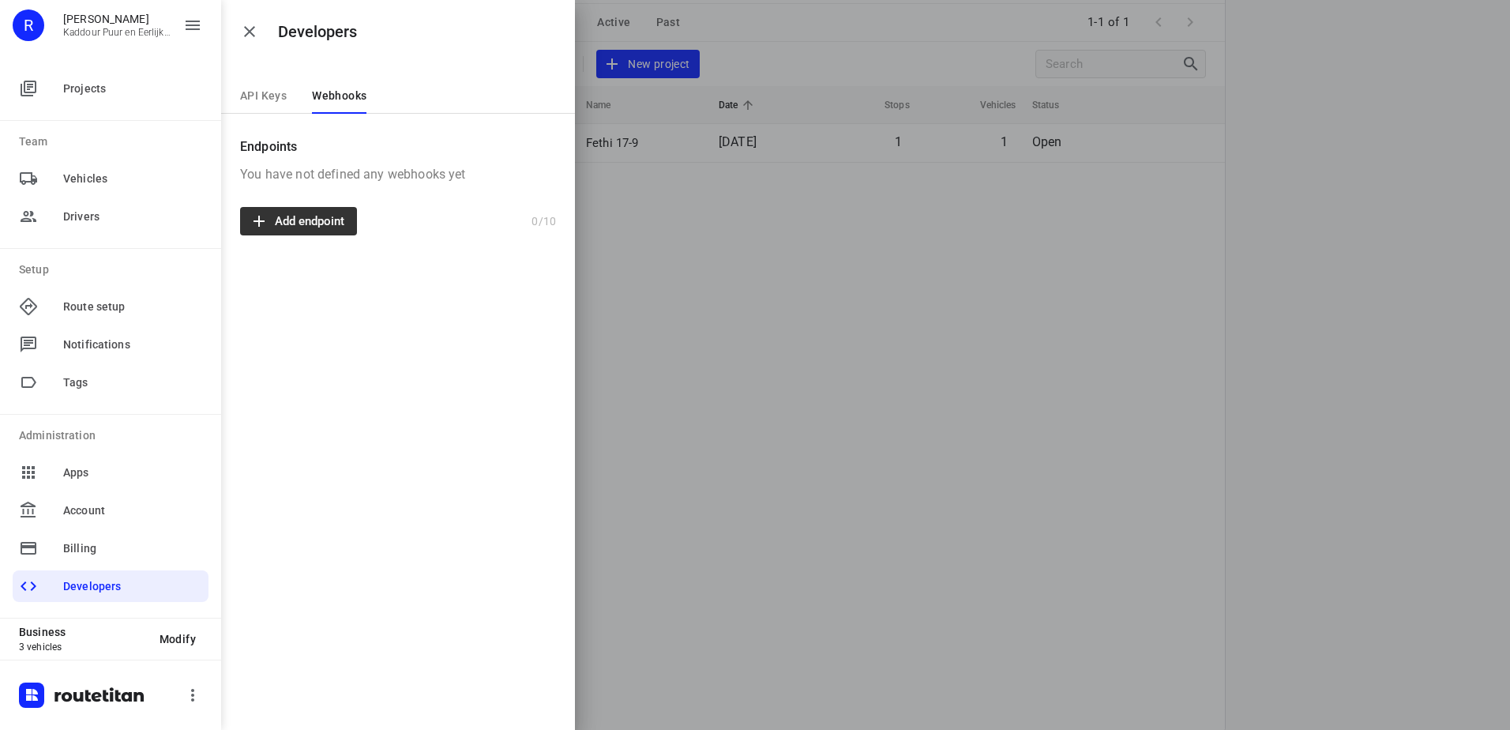
click at [310, 228] on span "Add endpoint" at bounding box center [296, 221] width 95 height 16
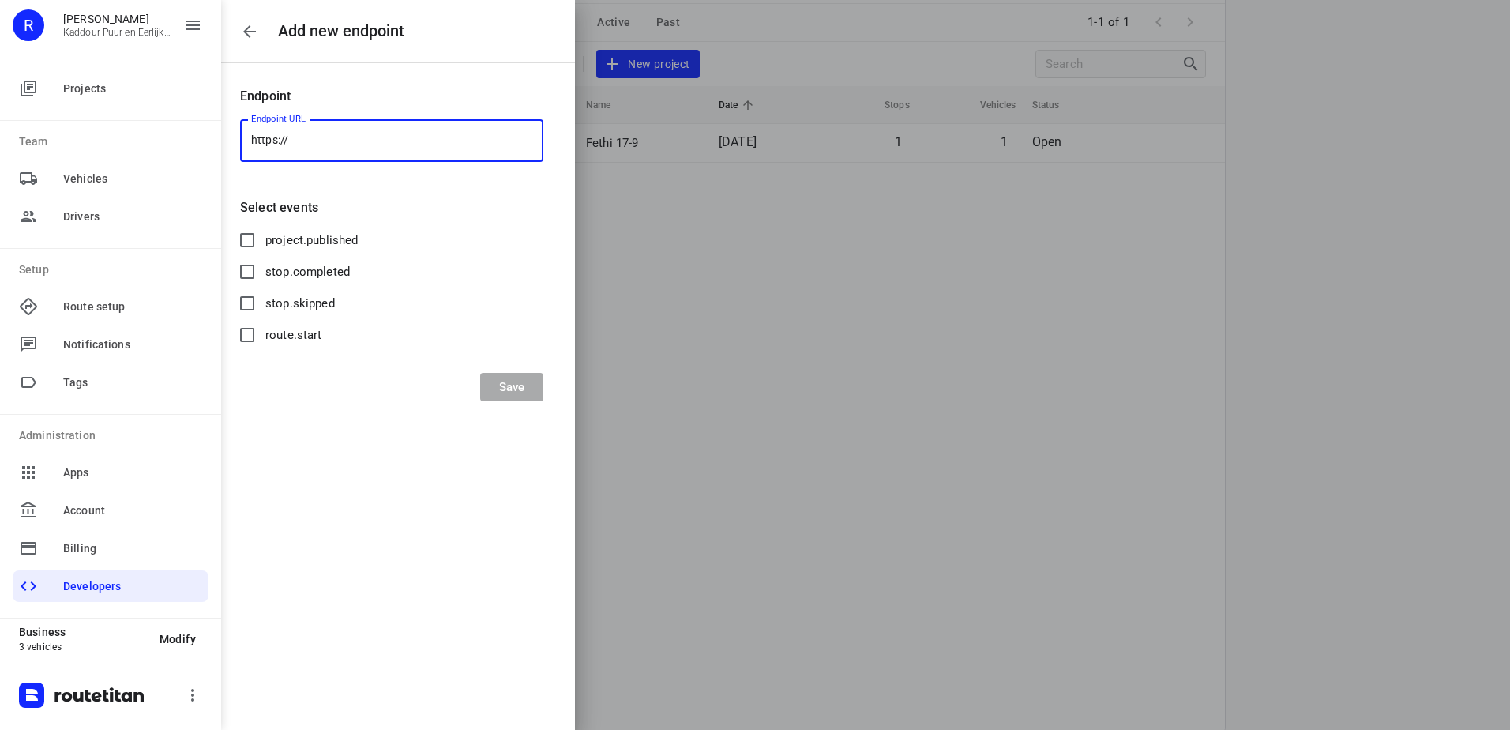
click at [237, 23] on button "button" at bounding box center [250, 32] width 32 height 32
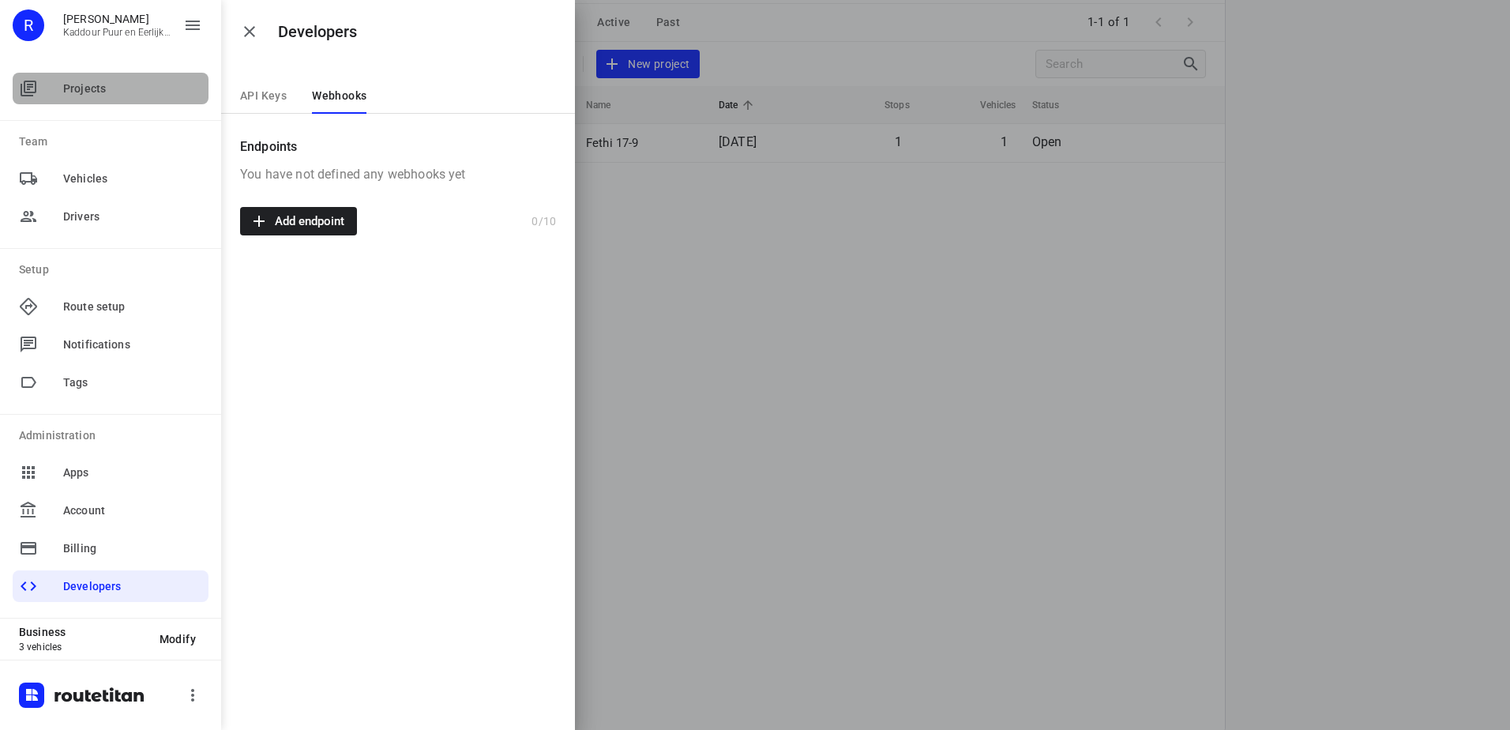
click at [96, 92] on span "Projects" at bounding box center [132, 89] width 139 height 17
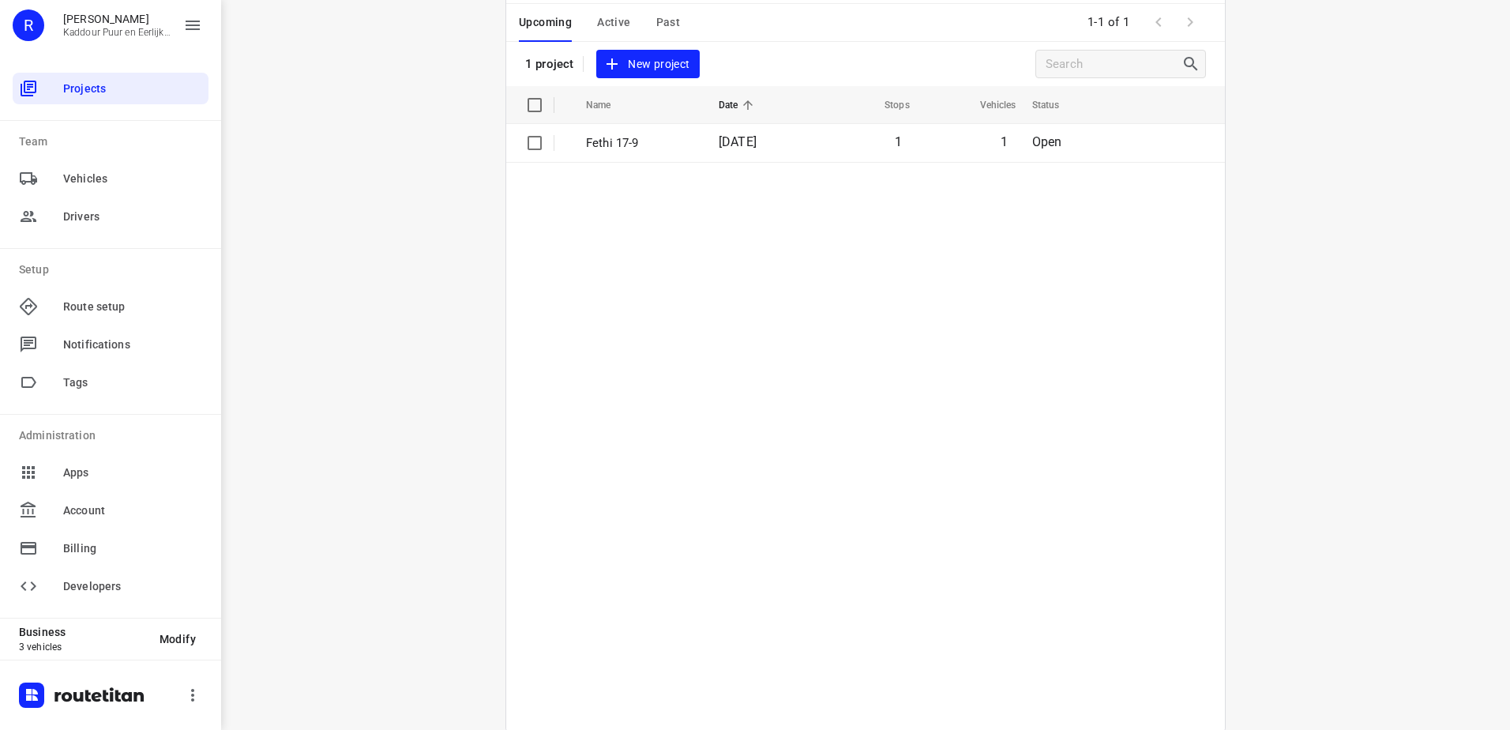
click at [602, 28] on span "Active" at bounding box center [613, 23] width 33 height 20
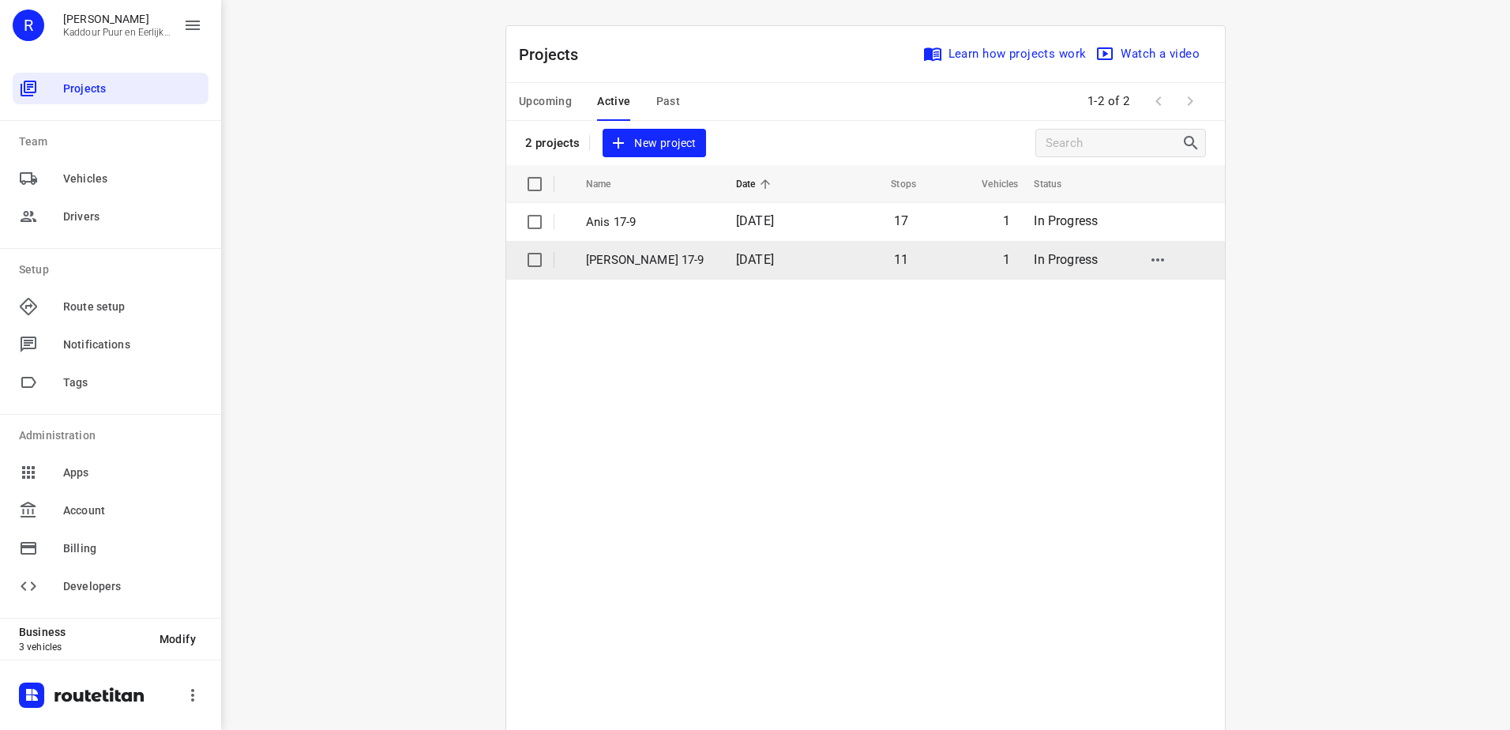
click at [621, 261] on p "Jeffey 17-9" at bounding box center [649, 260] width 126 height 18
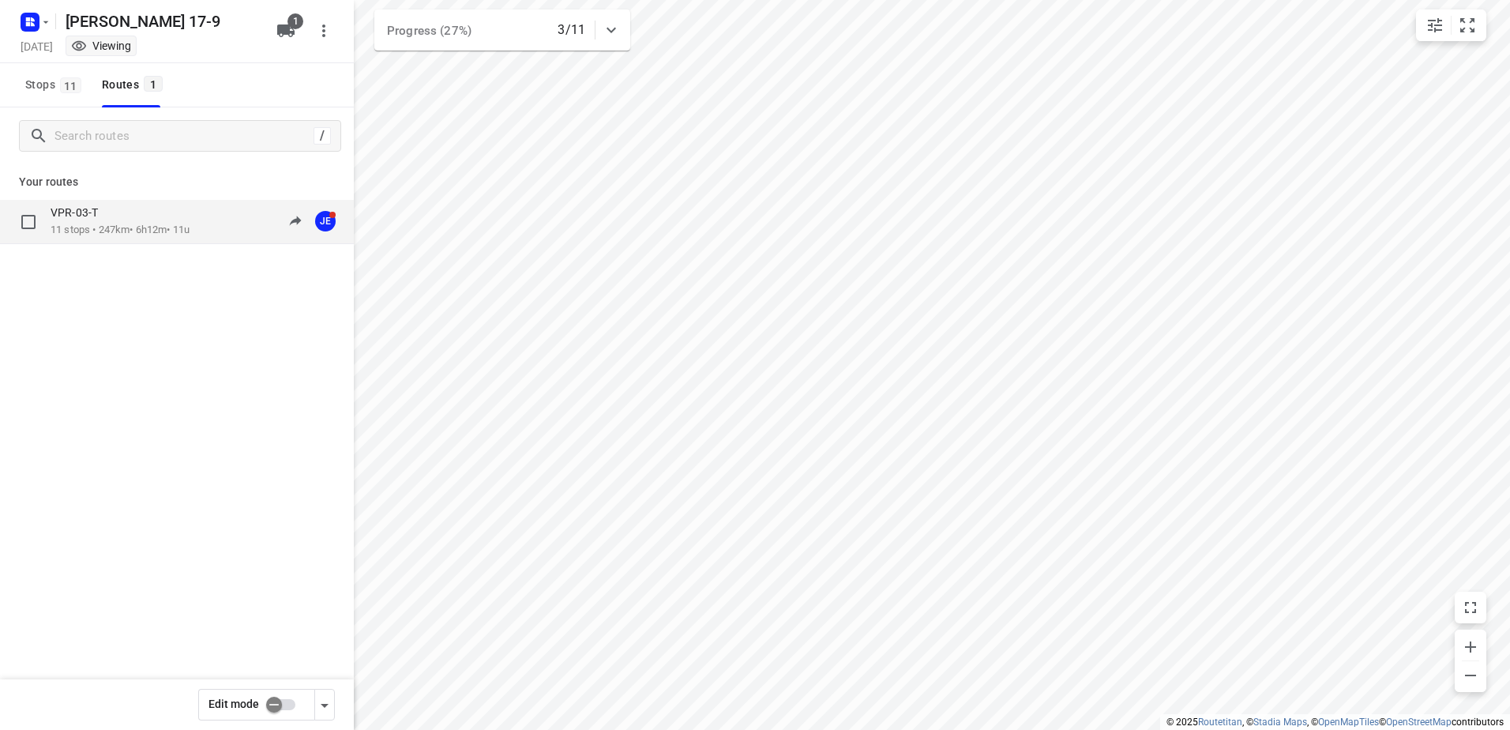
click at [129, 217] on div "VPR-03-T" at bounding box center [120, 213] width 139 height 17
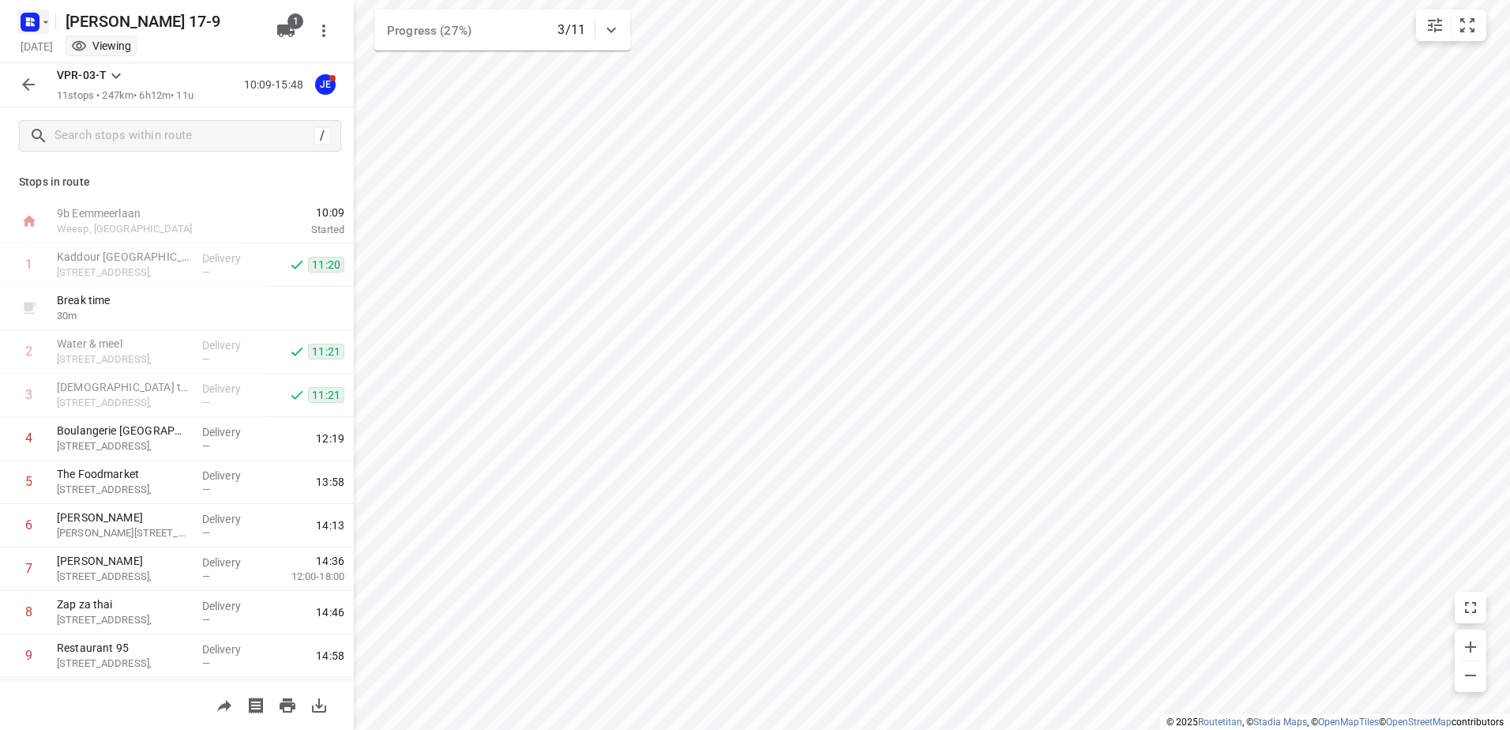
click at [31, 10] on icon "button" at bounding box center [29, 21] width 25 height 25
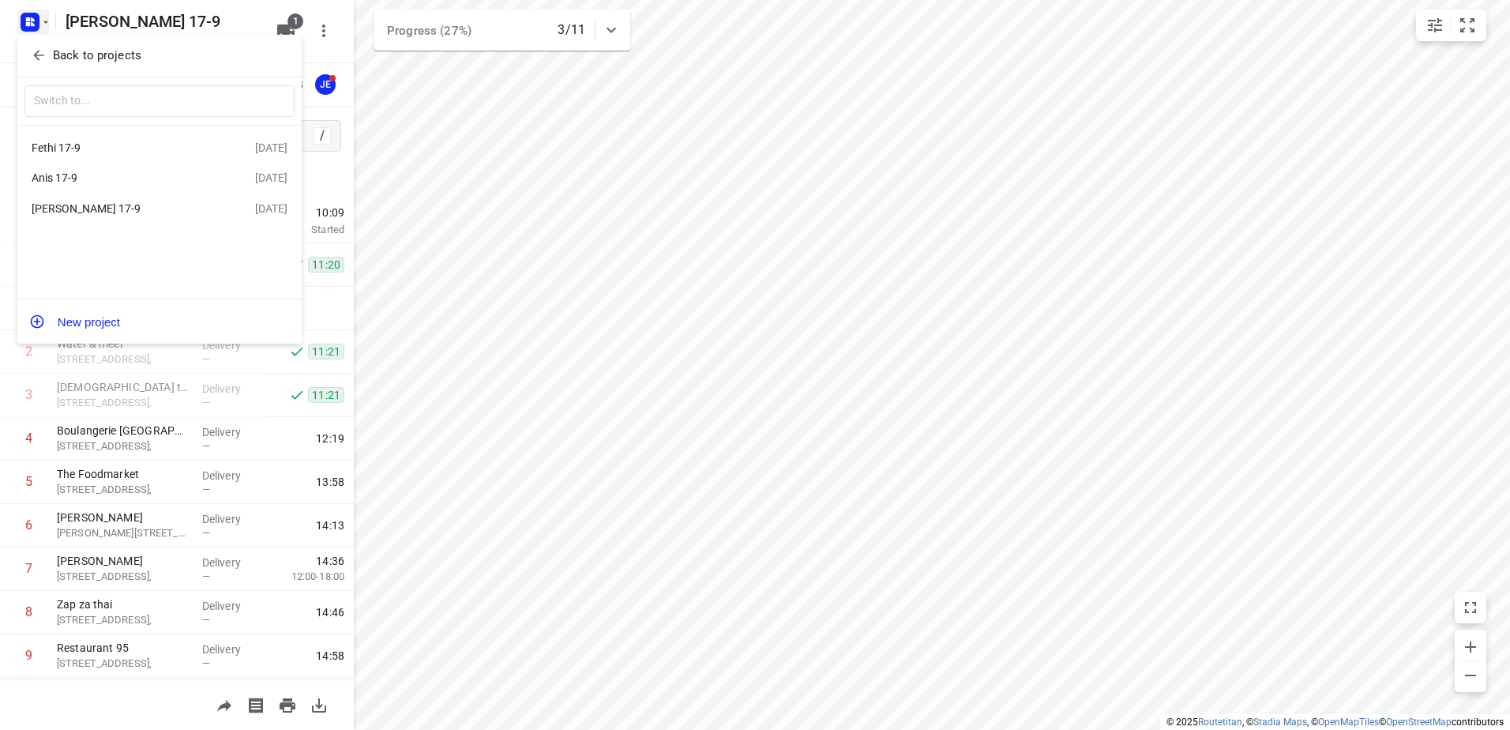
click at [77, 171] on div "Anis 17-9" at bounding box center [143, 177] width 223 height 19
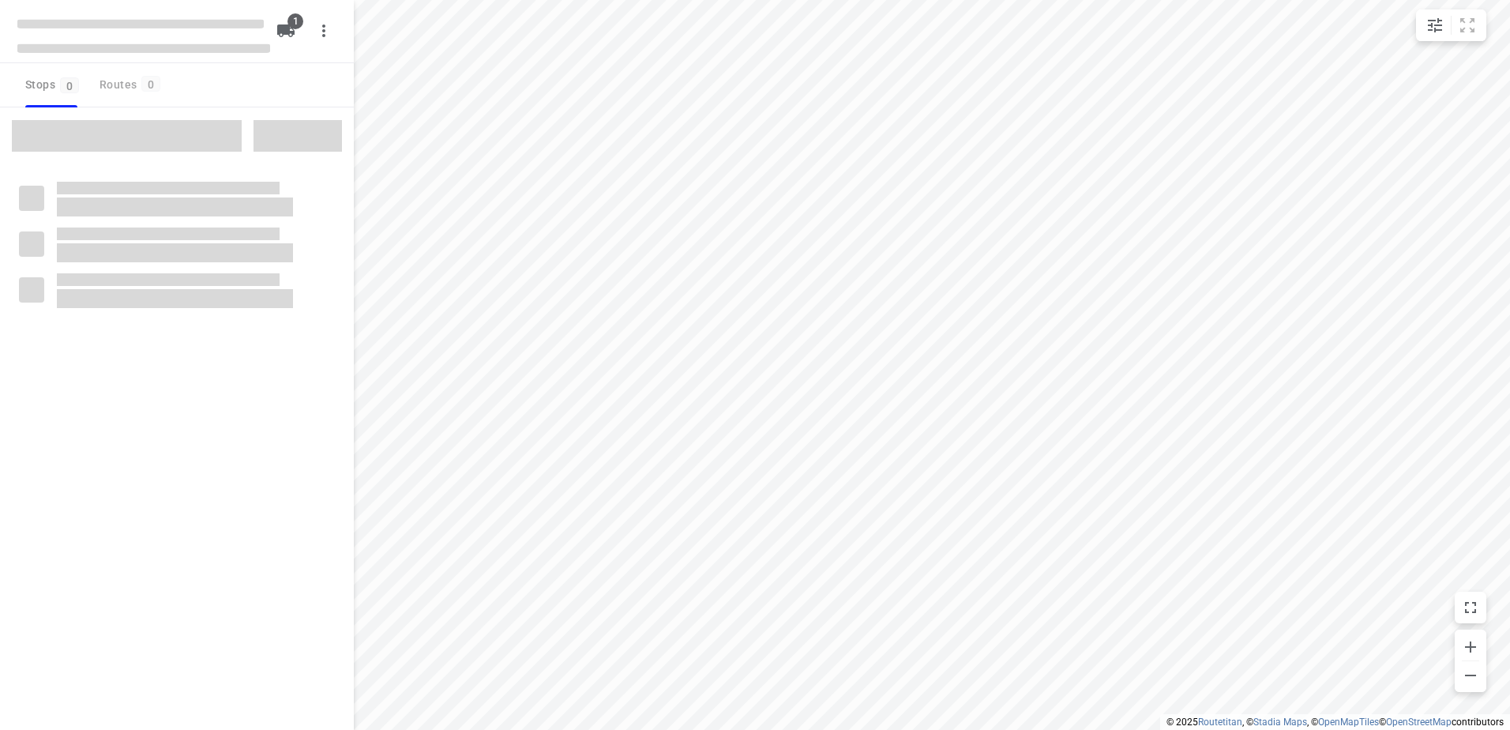
type input "distance"
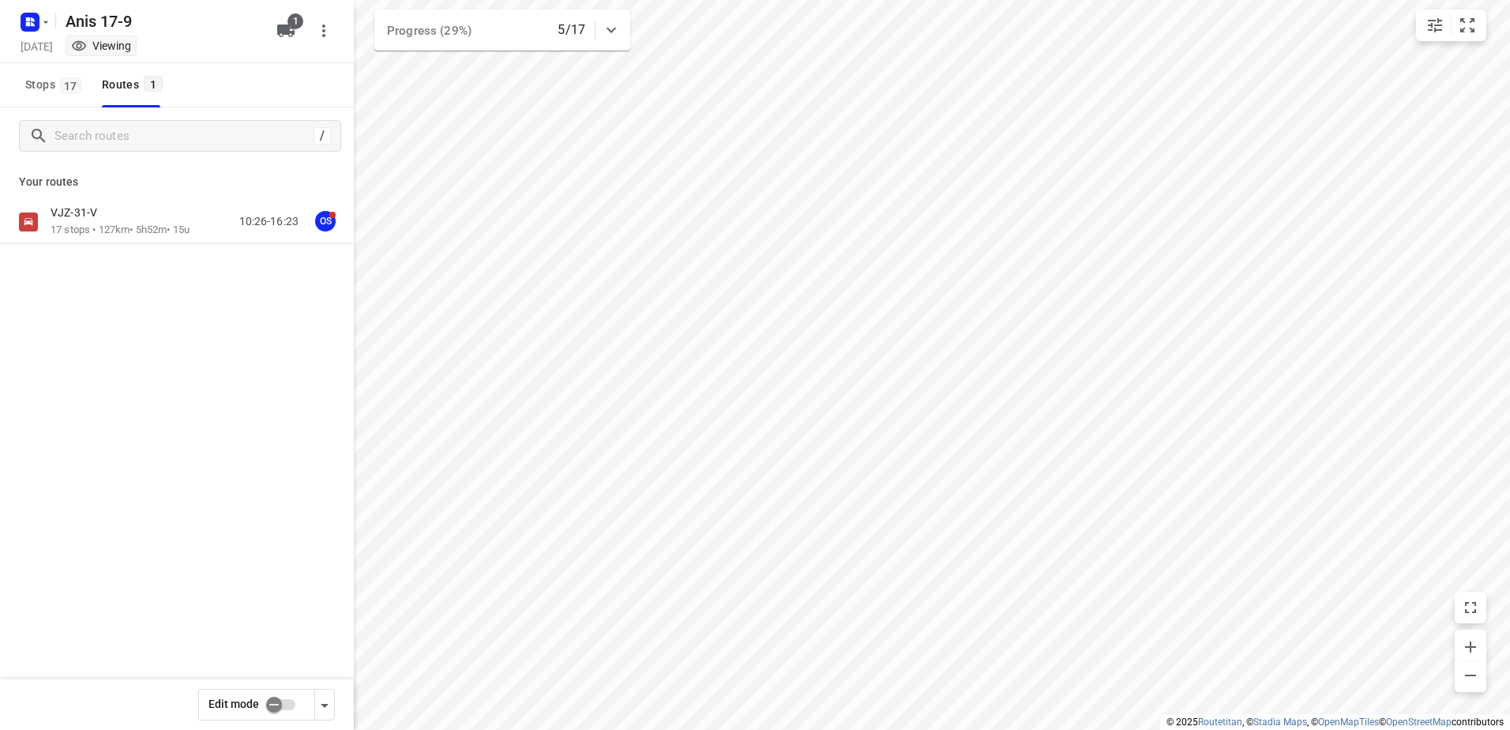
click at [97, 218] on p "VJZ-31-V" at bounding box center [79, 212] width 56 height 14
click at [159, 225] on p "17 stops • 127km • 5h52m • 15u" at bounding box center [120, 230] width 139 height 15
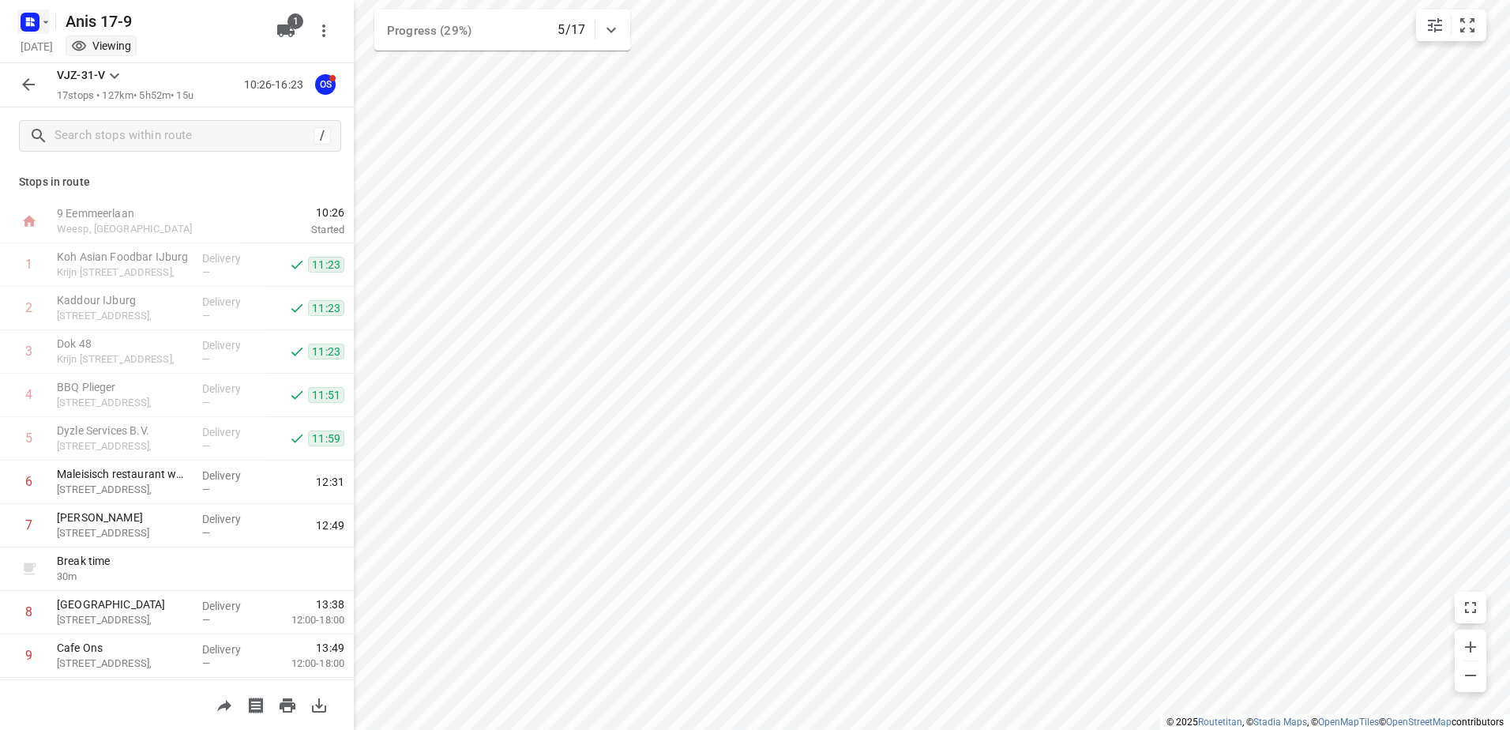
click at [28, 15] on rect "button" at bounding box center [30, 22] width 19 height 19
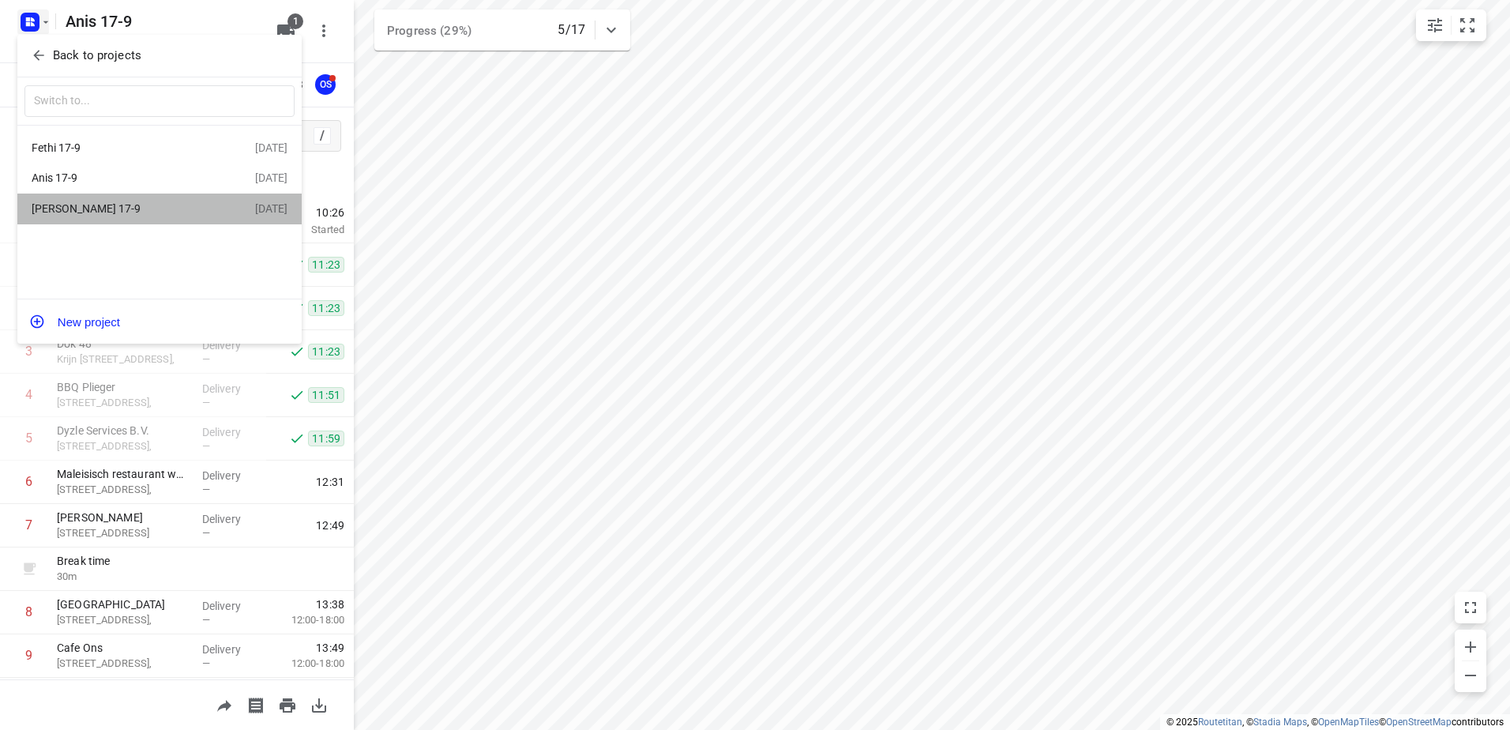
click at [134, 206] on div "Jeffey 17-9" at bounding box center [123, 208] width 182 height 13
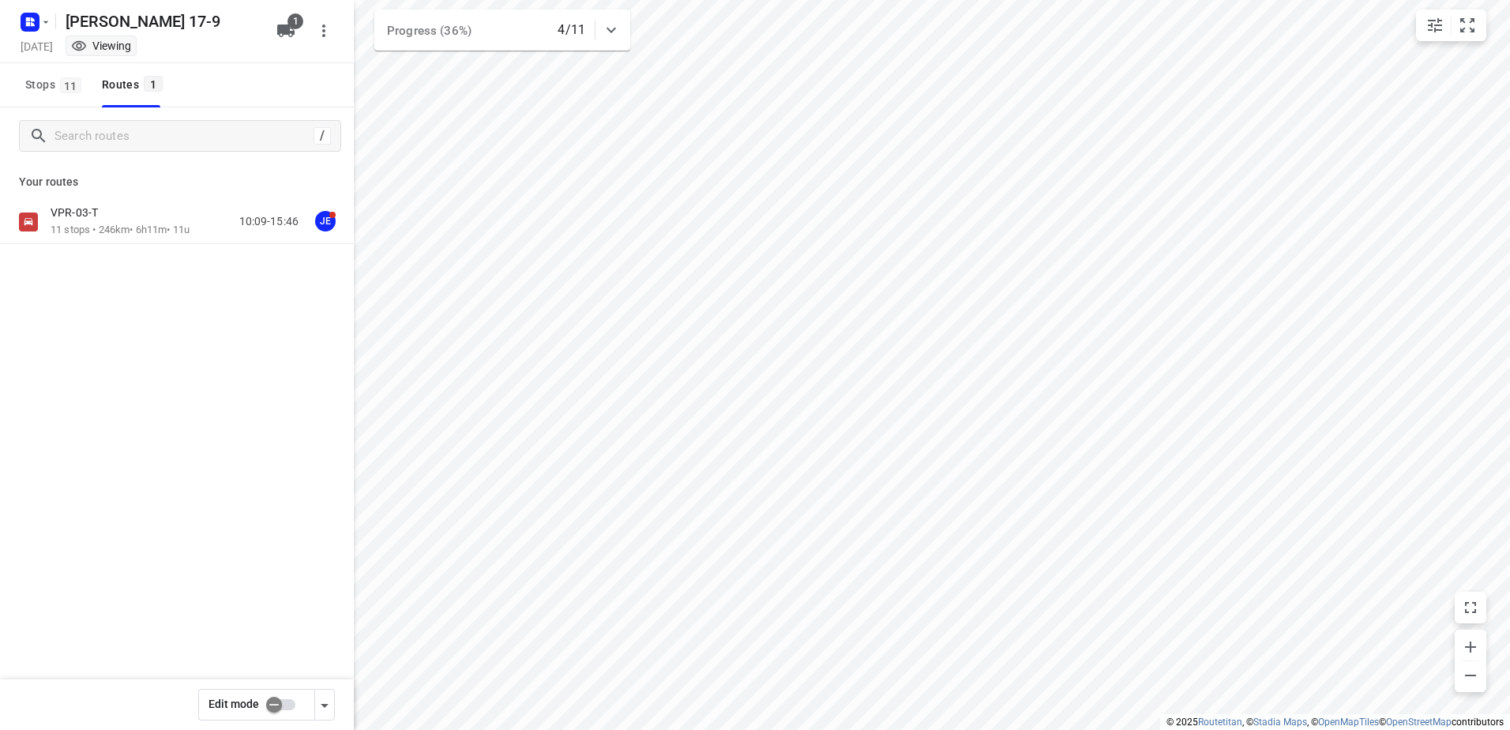
click at [127, 222] on div "VPR-03-T" at bounding box center [120, 213] width 139 height 17
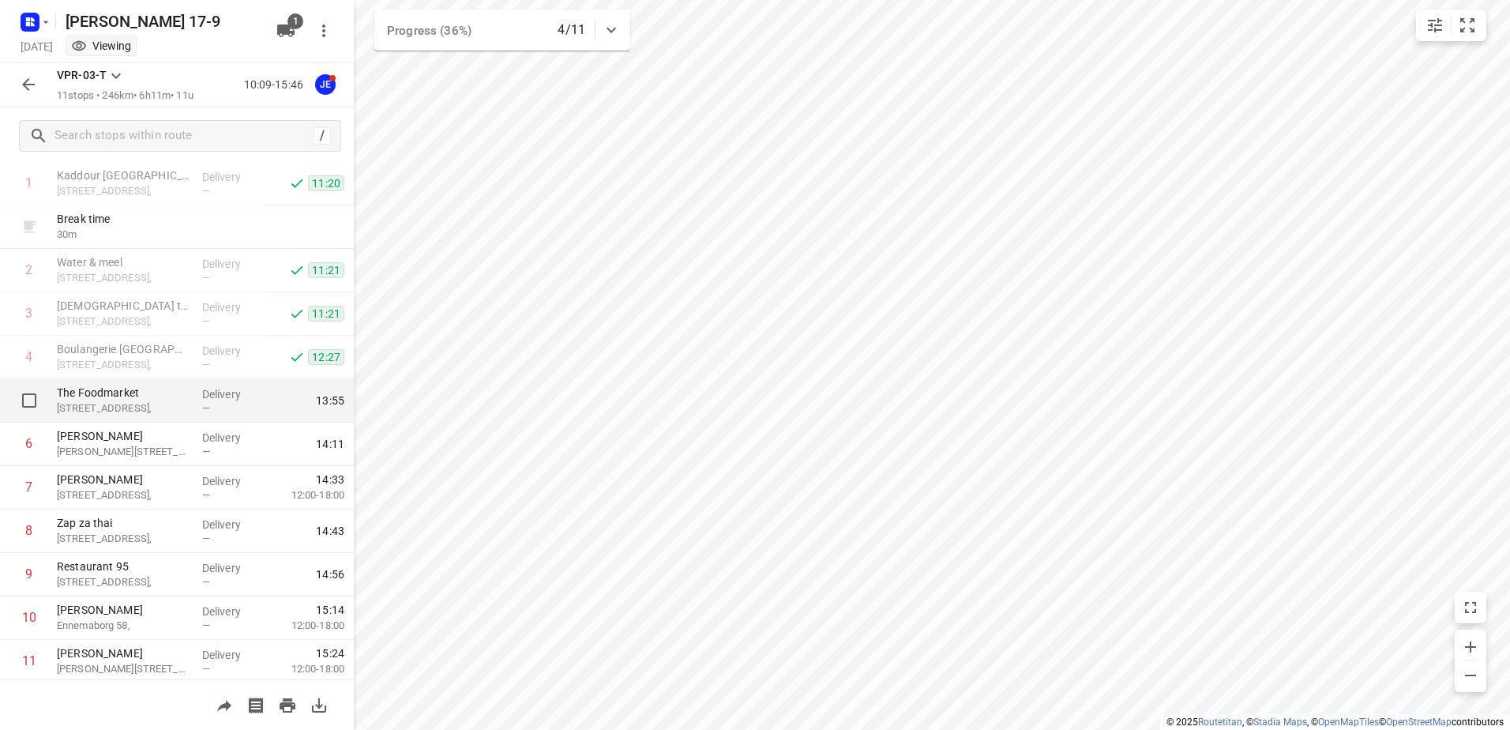
scroll to position [129, 0]
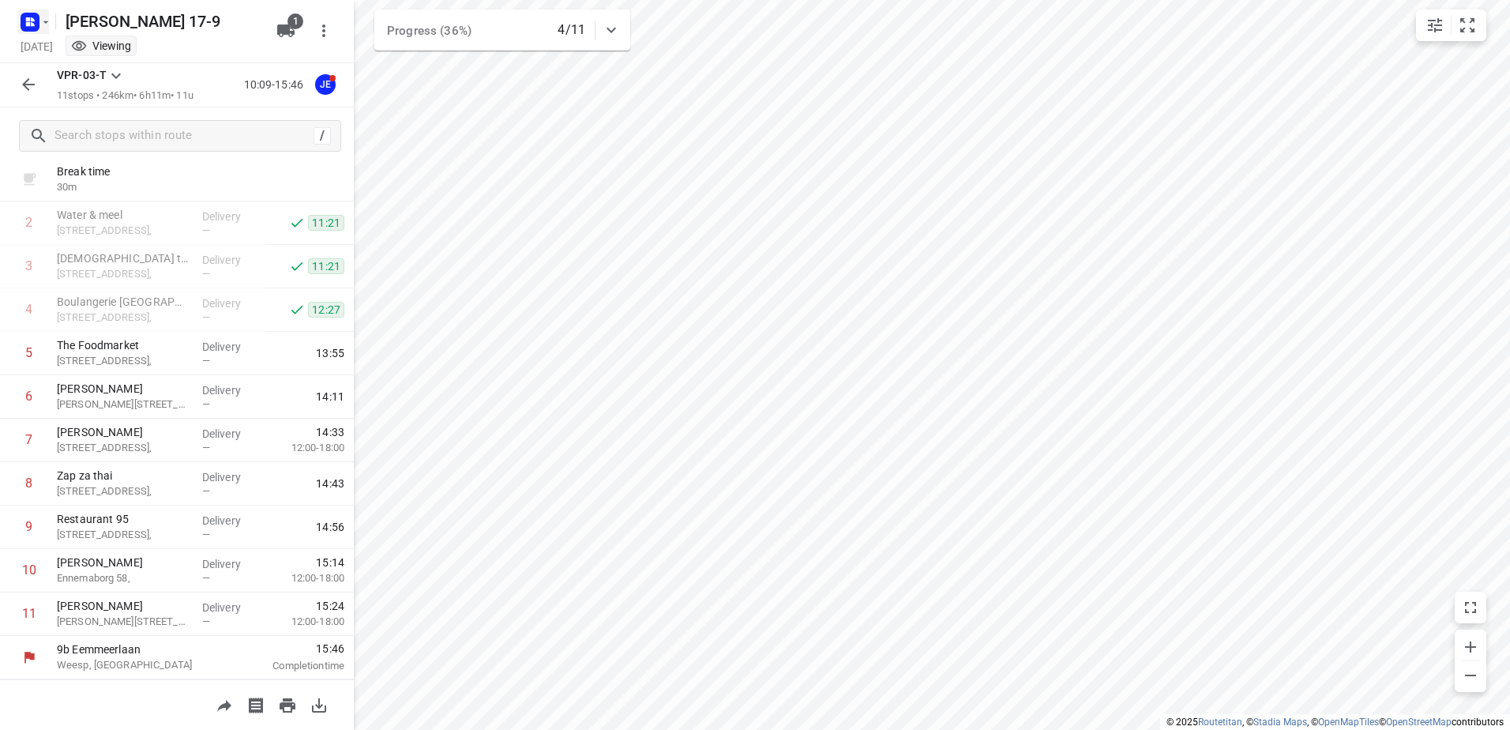
click at [37, 34] on icon "button" at bounding box center [29, 21] width 25 height 25
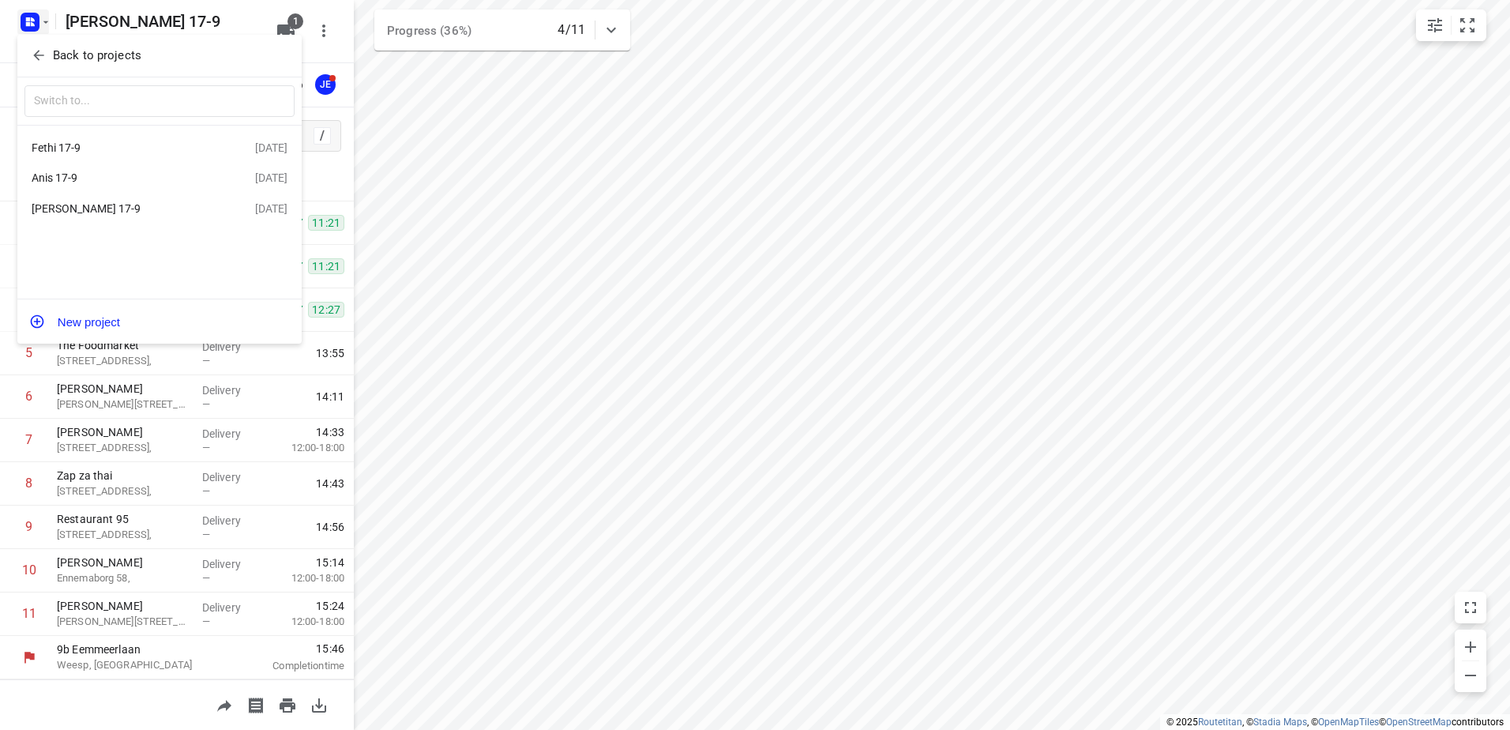
click at [141, 176] on div "Anis 17-9" at bounding box center [123, 177] width 182 height 13
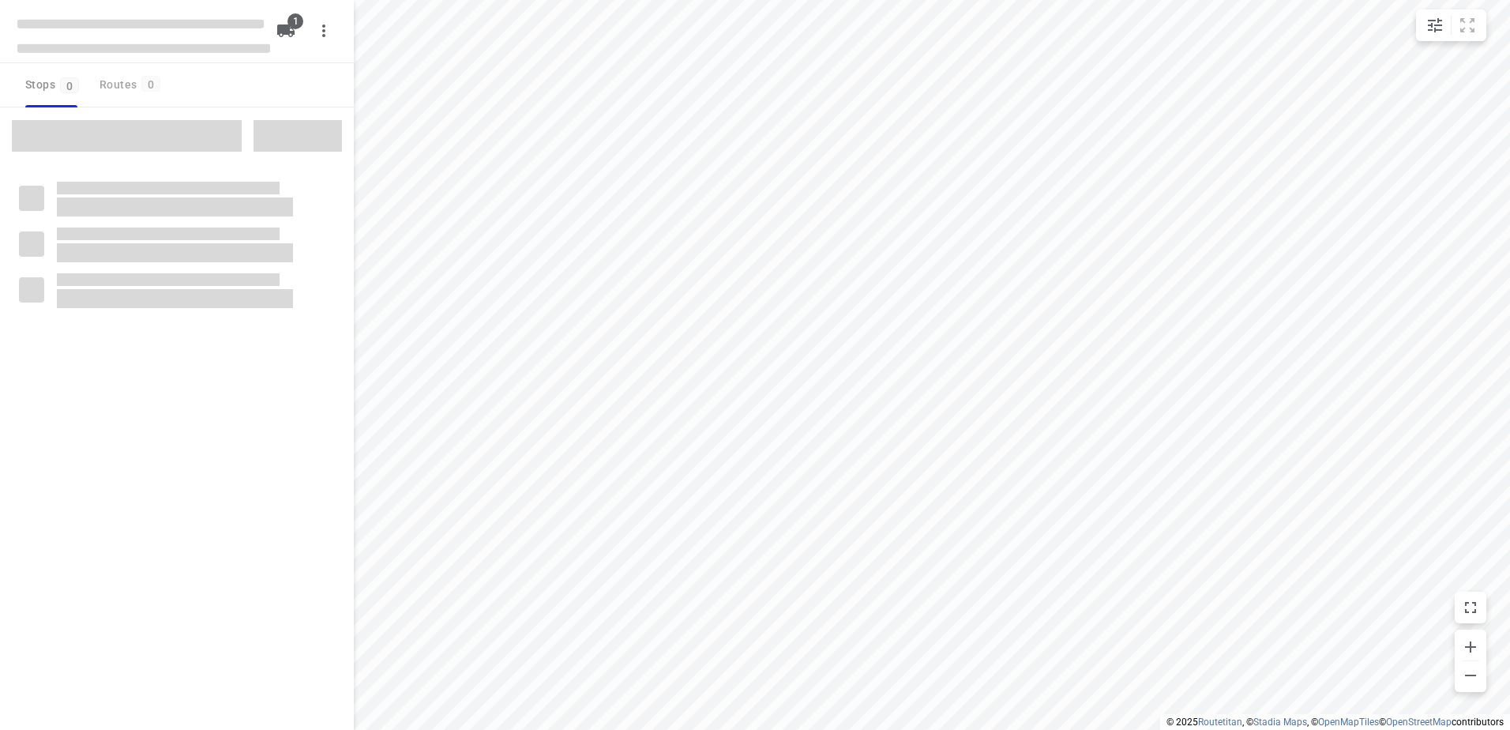
type input "distance"
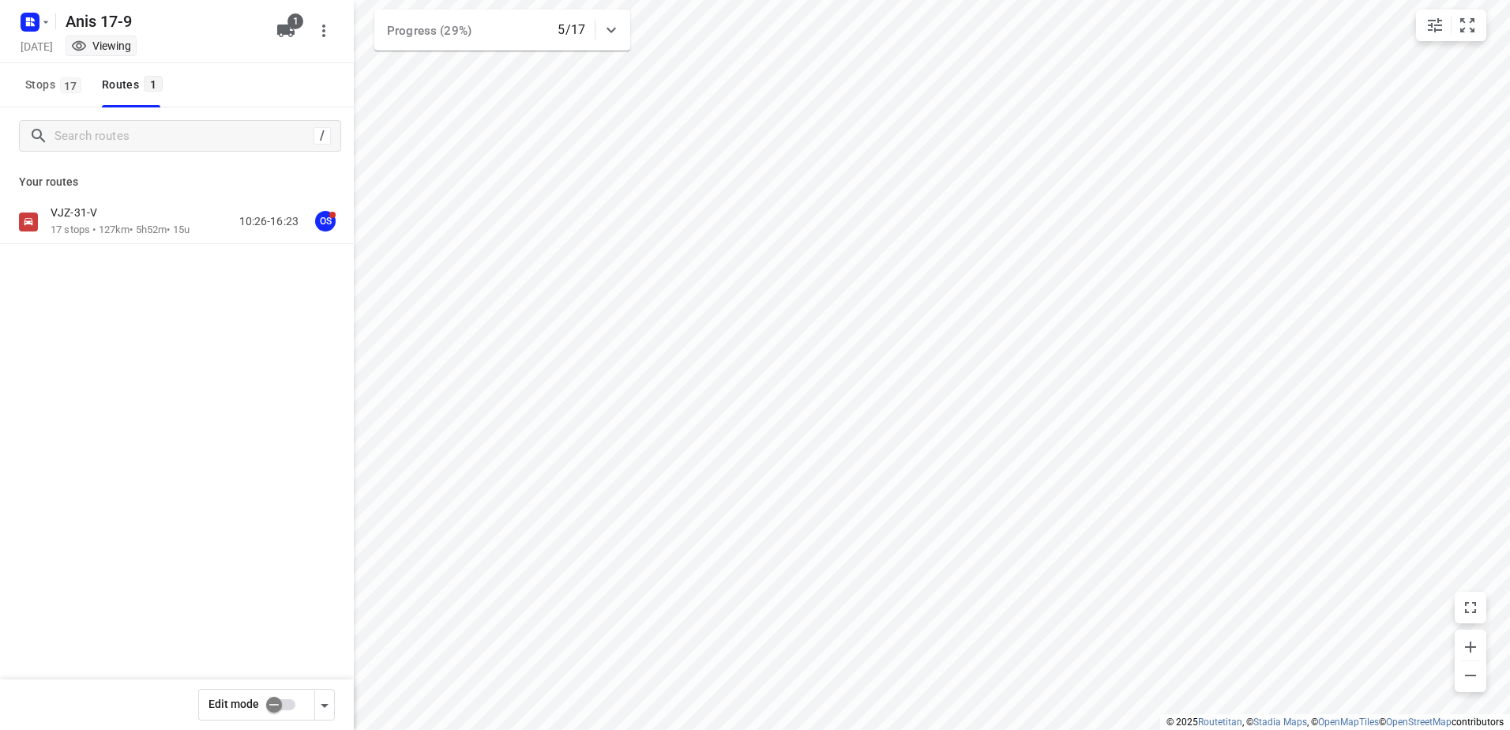
click at [135, 231] on p "17 stops • 127km • 5h52m • 15u" at bounding box center [120, 230] width 139 height 15
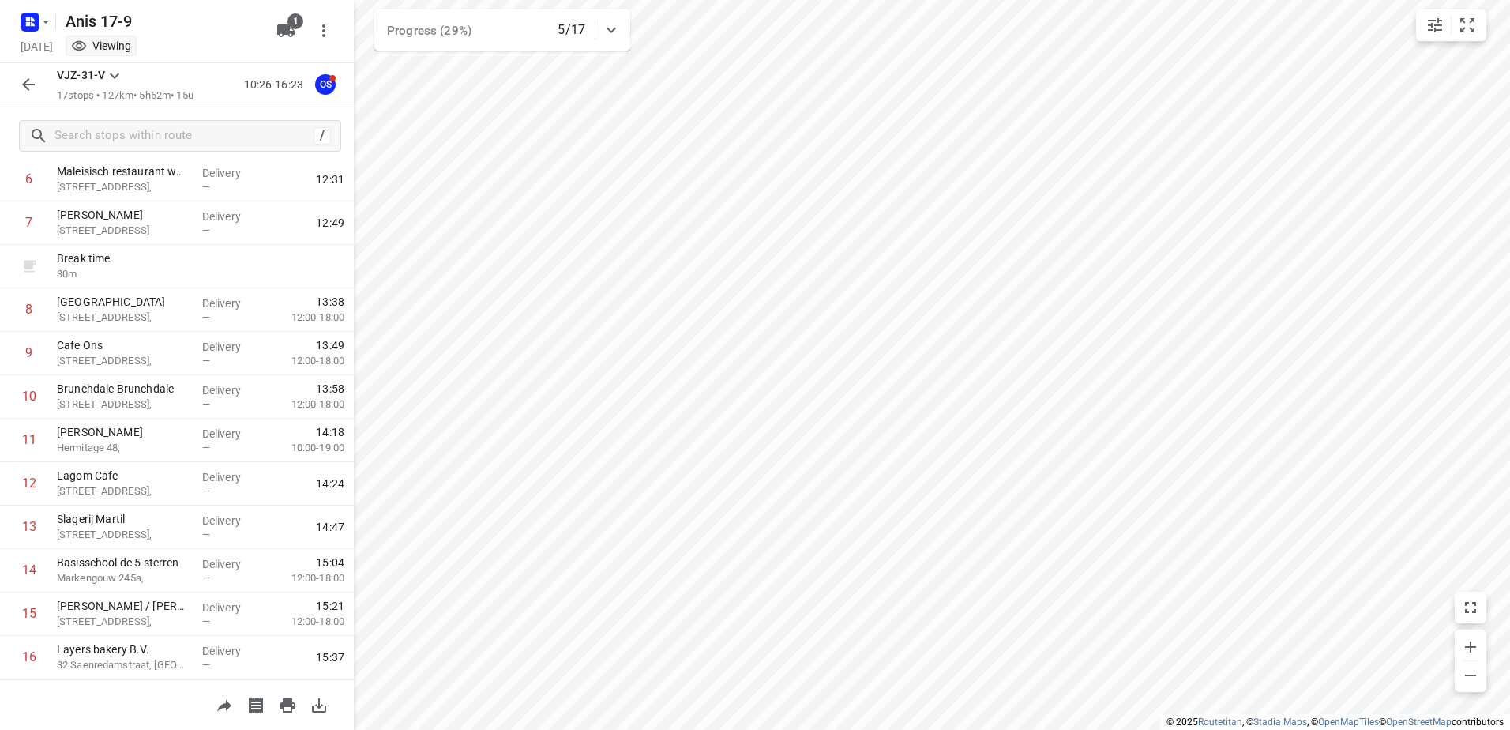
scroll to position [389, 0]
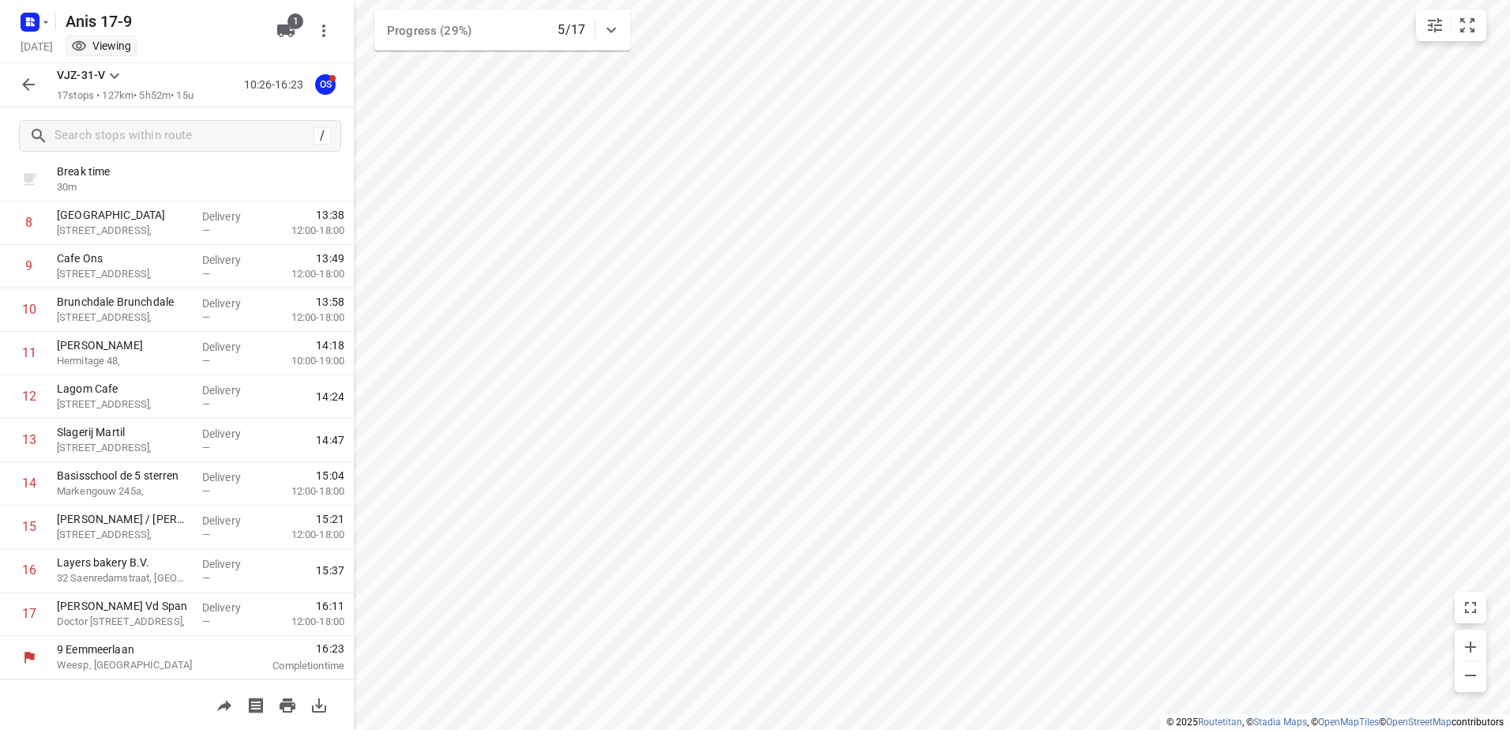
click at [32, 79] on icon "button" at bounding box center [28, 84] width 19 height 19
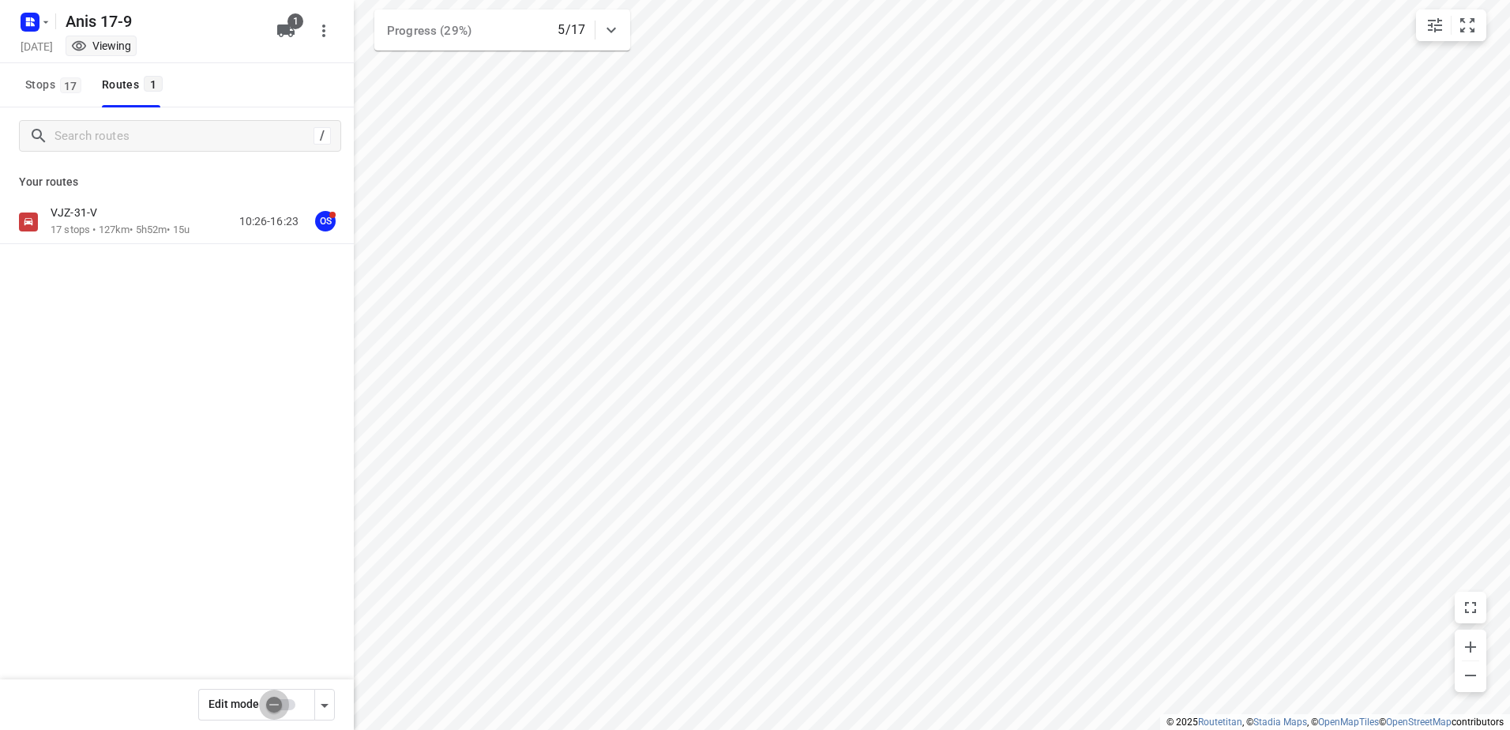
click at [281, 697] on input "checkbox" at bounding box center [274, 704] width 90 height 30
checkbox input "true"
click at [103, 221] on div "VJZ-31-V" at bounding box center [120, 213] width 139 height 17
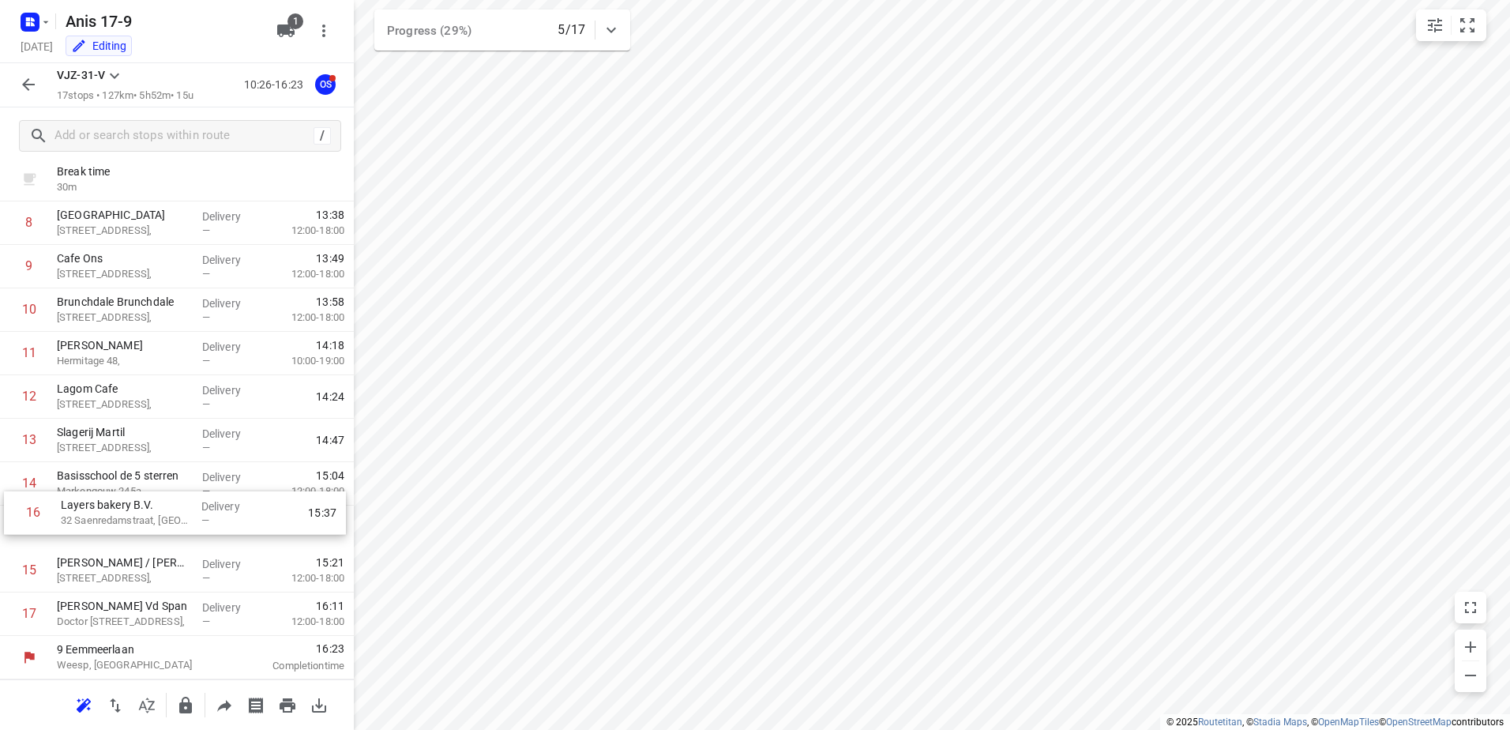
drag, startPoint x: 177, startPoint y: 580, endPoint x: 182, endPoint y: 515, distance: 65.7
click at [182, 515] on div "1 Koh Asian Foodbar IJburg Krijn Taconiskade 372, Delivery — 11:23 2 Kaddour IJ…" at bounding box center [177, 245] width 354 height 782
drag, startPoint x: 235, startPoint y: 524, endPoint x: 225, endPoint y: 577, distance: 53.9
click at [225, 577] on div "1 Koh Asian Foodbar IJburg Krijn Taconiskade 372, Delivery — 11:23 2 Kaddour IJ…" at bounding box center [177, 245] width 354 height 782
click at [36, 90] on icon "button" at bounding box center [28, 84] width 19 height 19
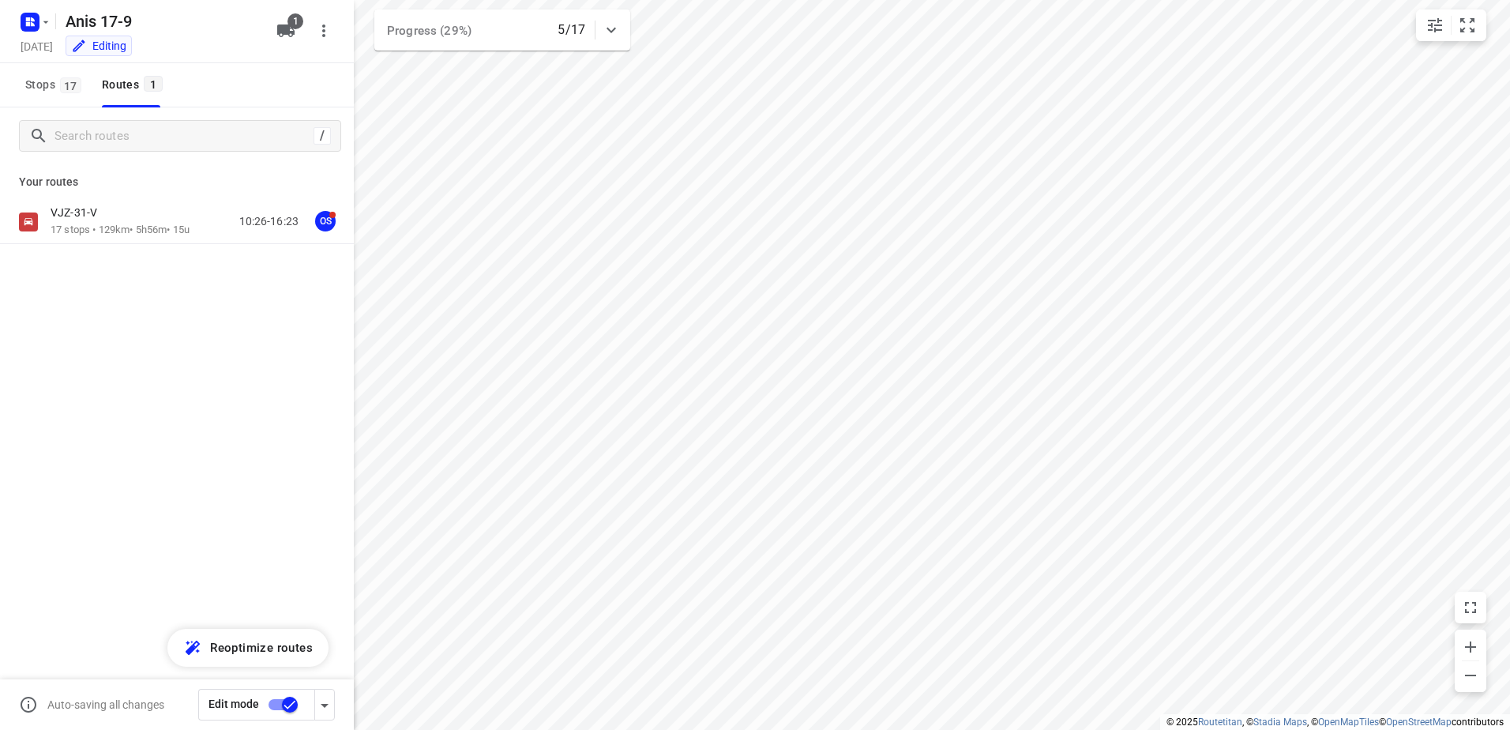
click at [299, 698] on input "checkbox" at bounding box center [290, 704] width 90 height 30
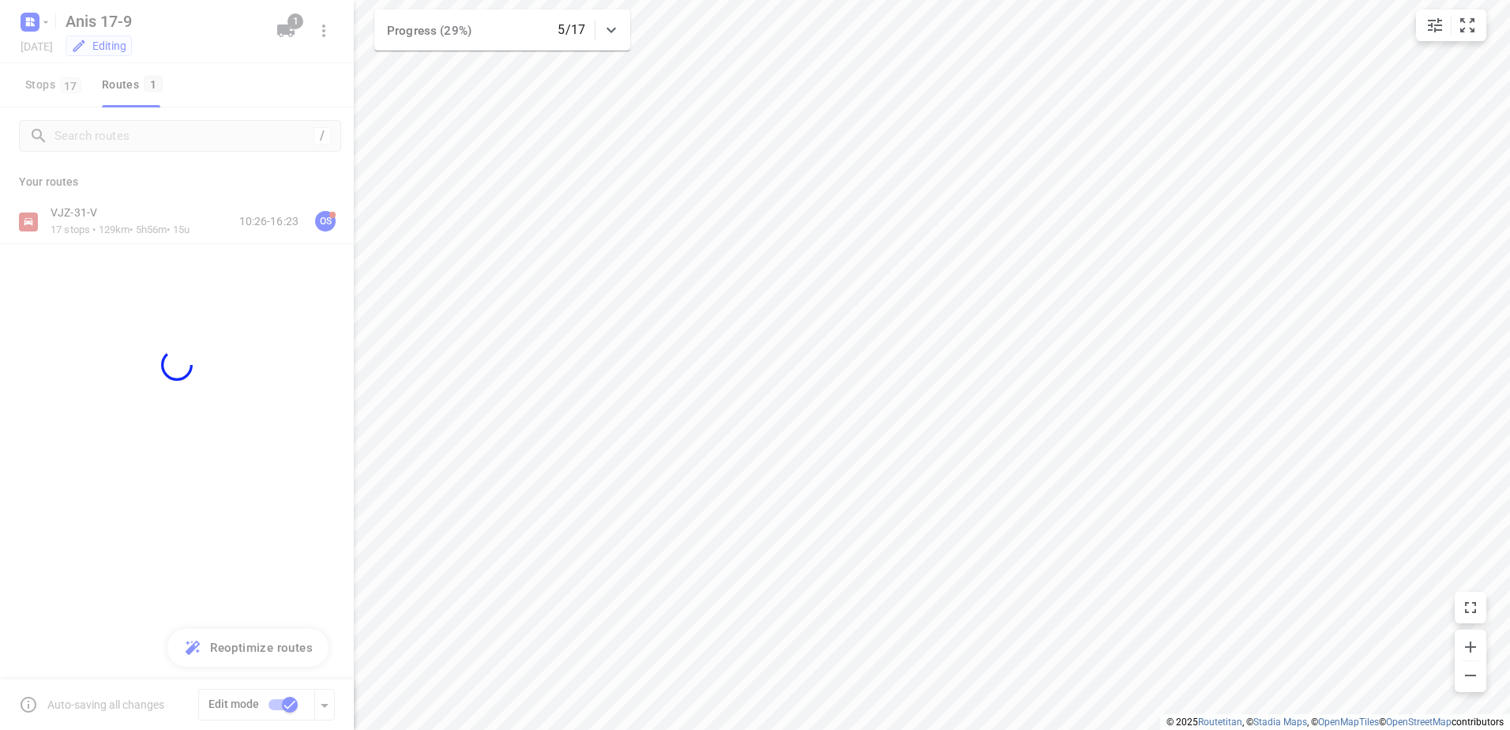
checkbox input "false"
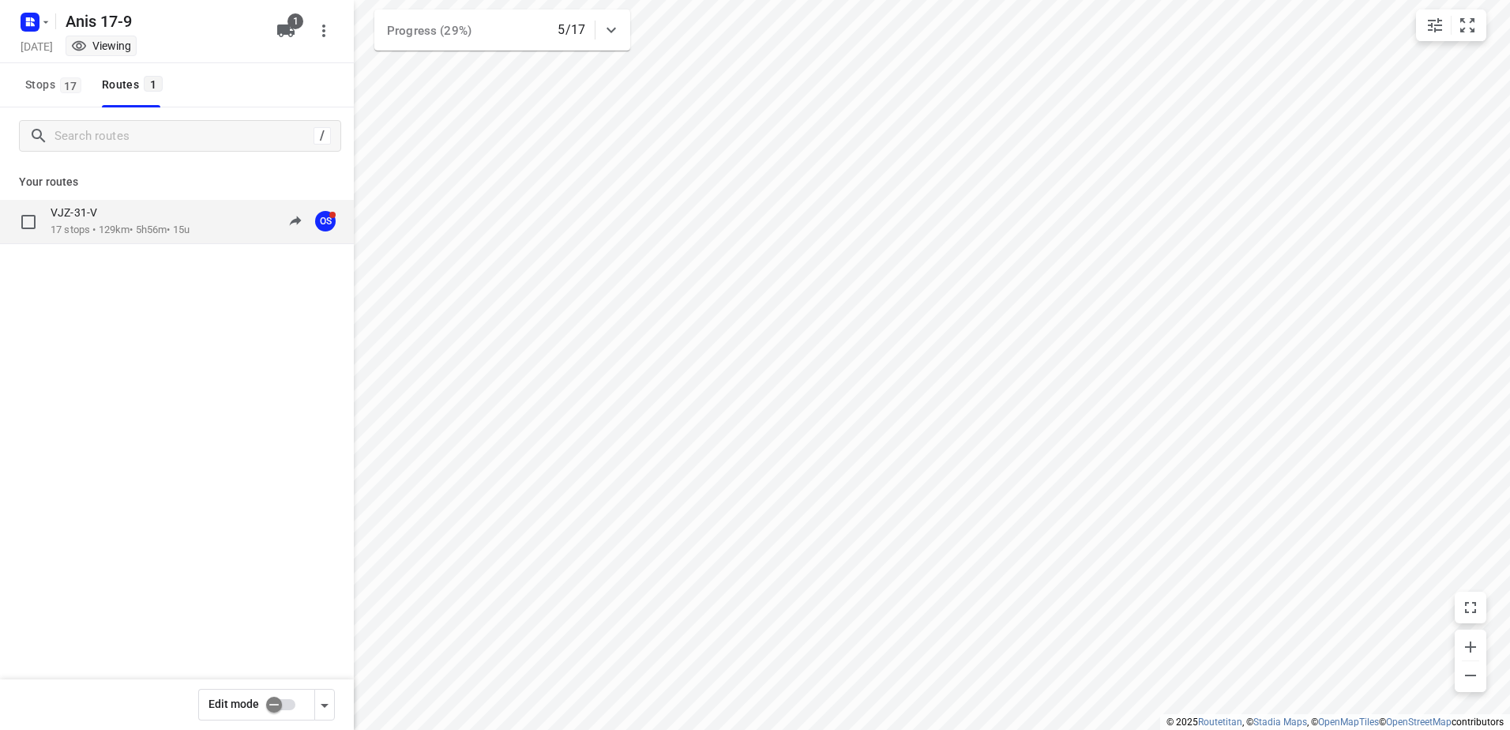
click at [134, 236] on p "17 stops • 129km • 5h56m • 15u" at bounding box center [120, 230] width 139 height 15
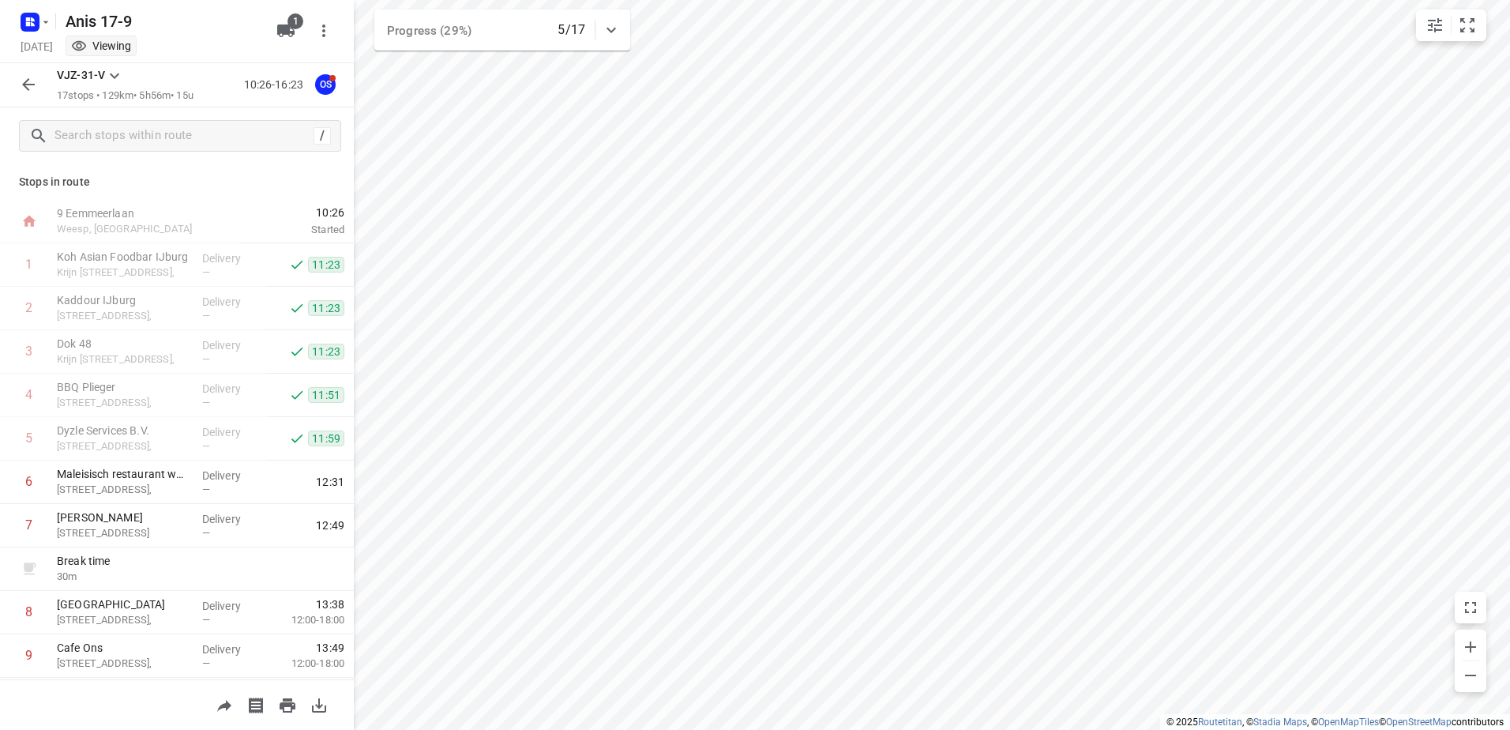
click at [24, 92] on icon "button" at bounding box center [28, 84] width 19 height 19
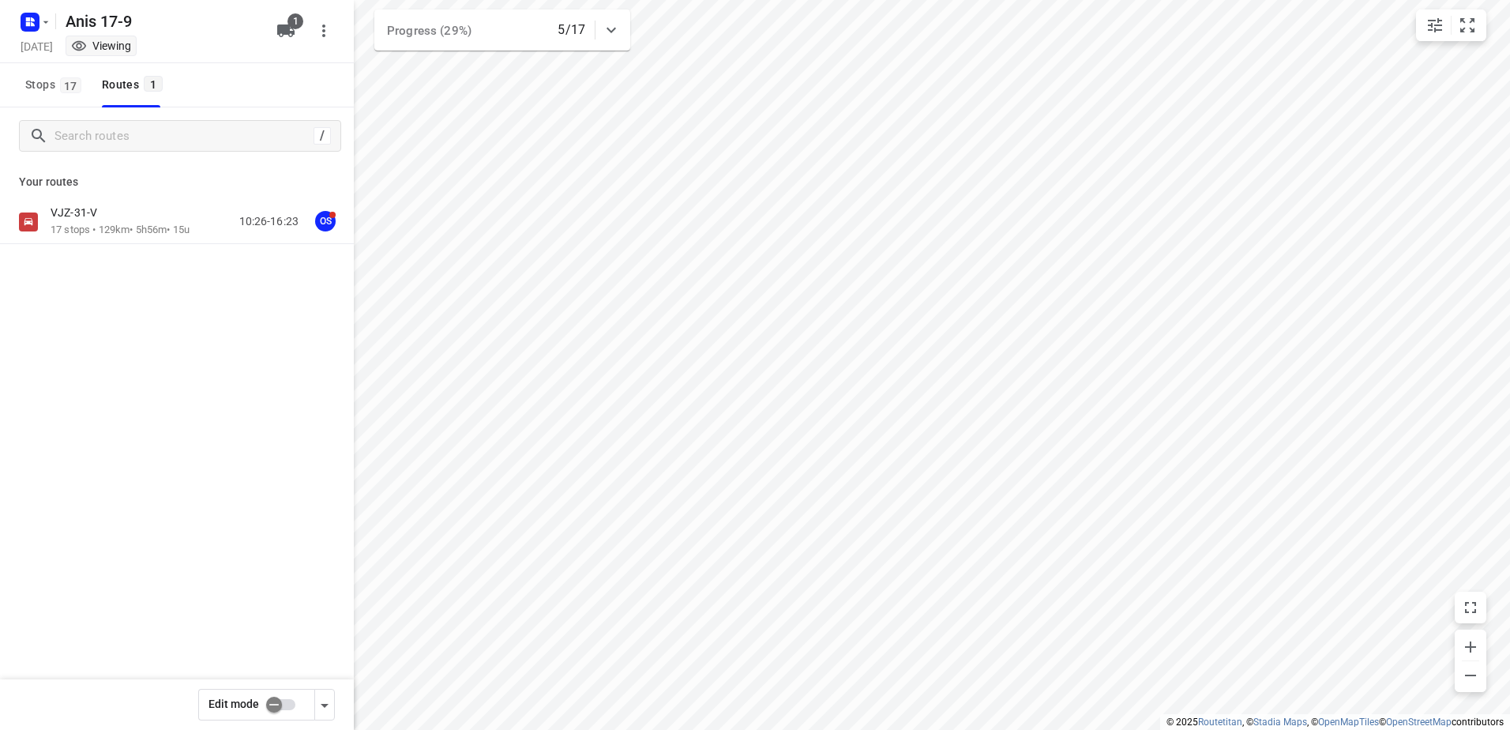
click at [44, 0] on div "Anis 17-9 Wednesday, Sep 17 Viewing 1" at bounding box center [177, 31] width 354 height 63
click at [53, 15] on div "Anis 17-9" at bounding box center [140, 20] width 253 height 28
click at [29, 16] on rect "button" at bounding box center [30, 22] width 19 height 19
click at [104, 53] on p "Back to projects" at bounding box center [97, 56] width 88 height 18
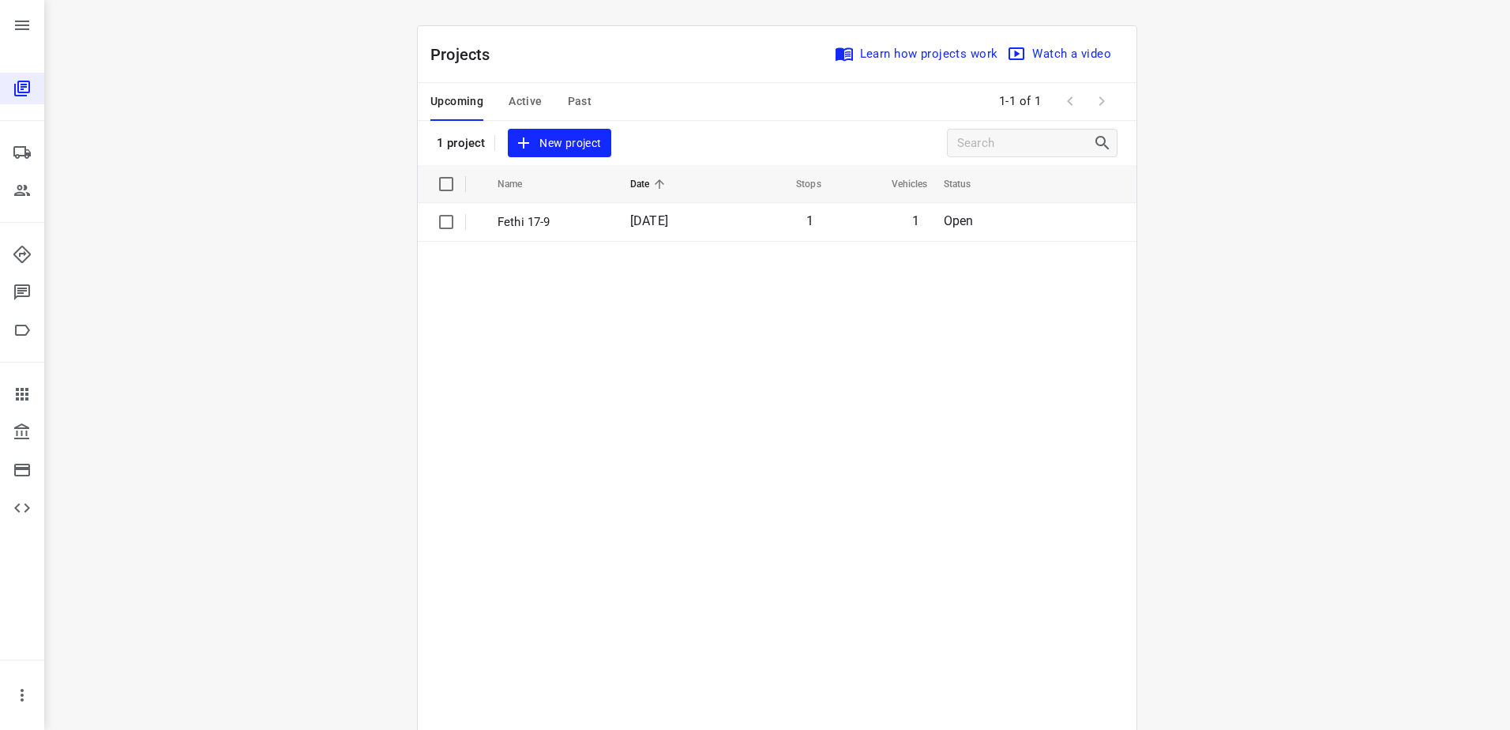
click at [587, 453] on table "Name Date Stops Vehicles Status Fethi 17-9 17 Sep 2025 1 1 Open" at bounding box center [777, 487] width 718 height 644
click at [523, 97] on span "Active" at bounding box center [524, 102] width 33 height 20
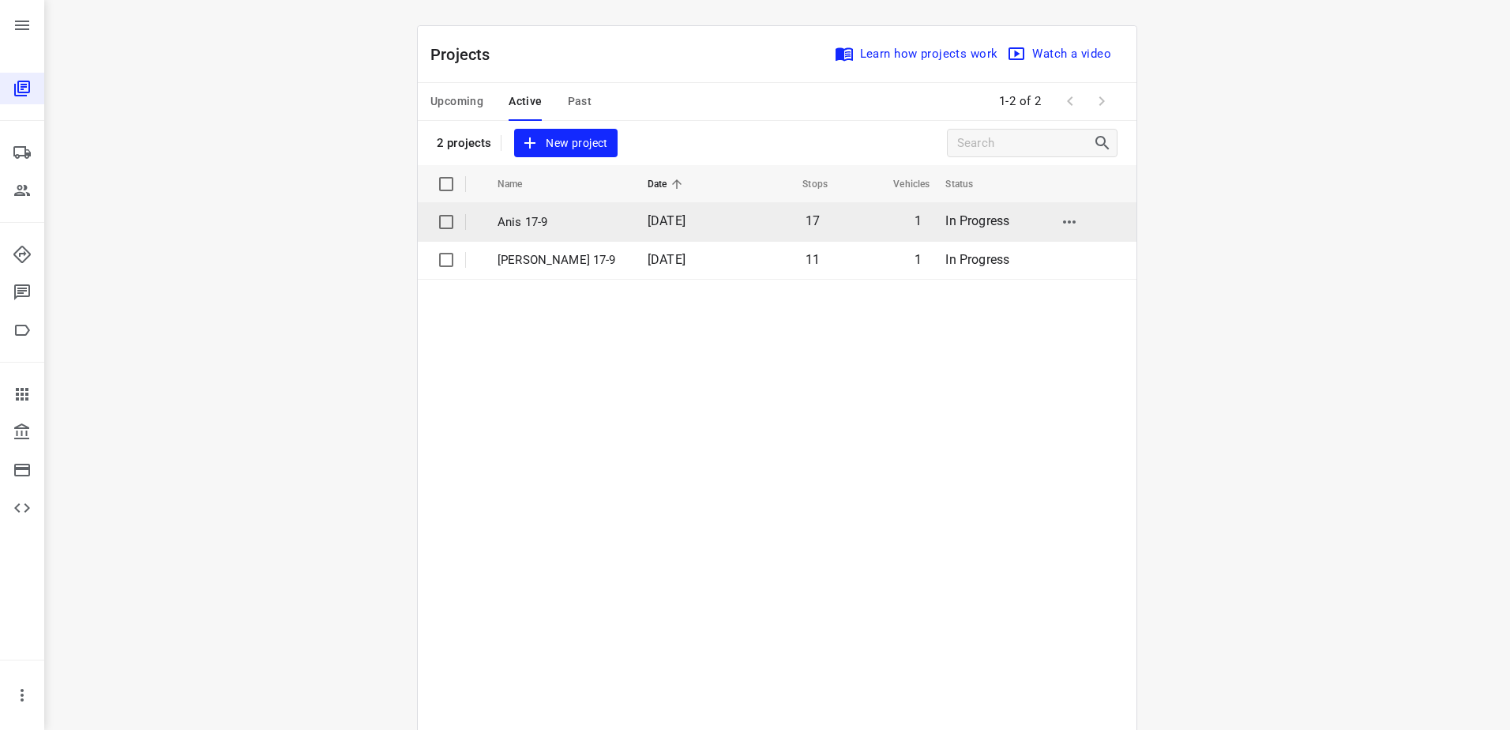
click at [561, 217] on p "Anis 17-9" at bounding box center [560, 222] width 126 height 18
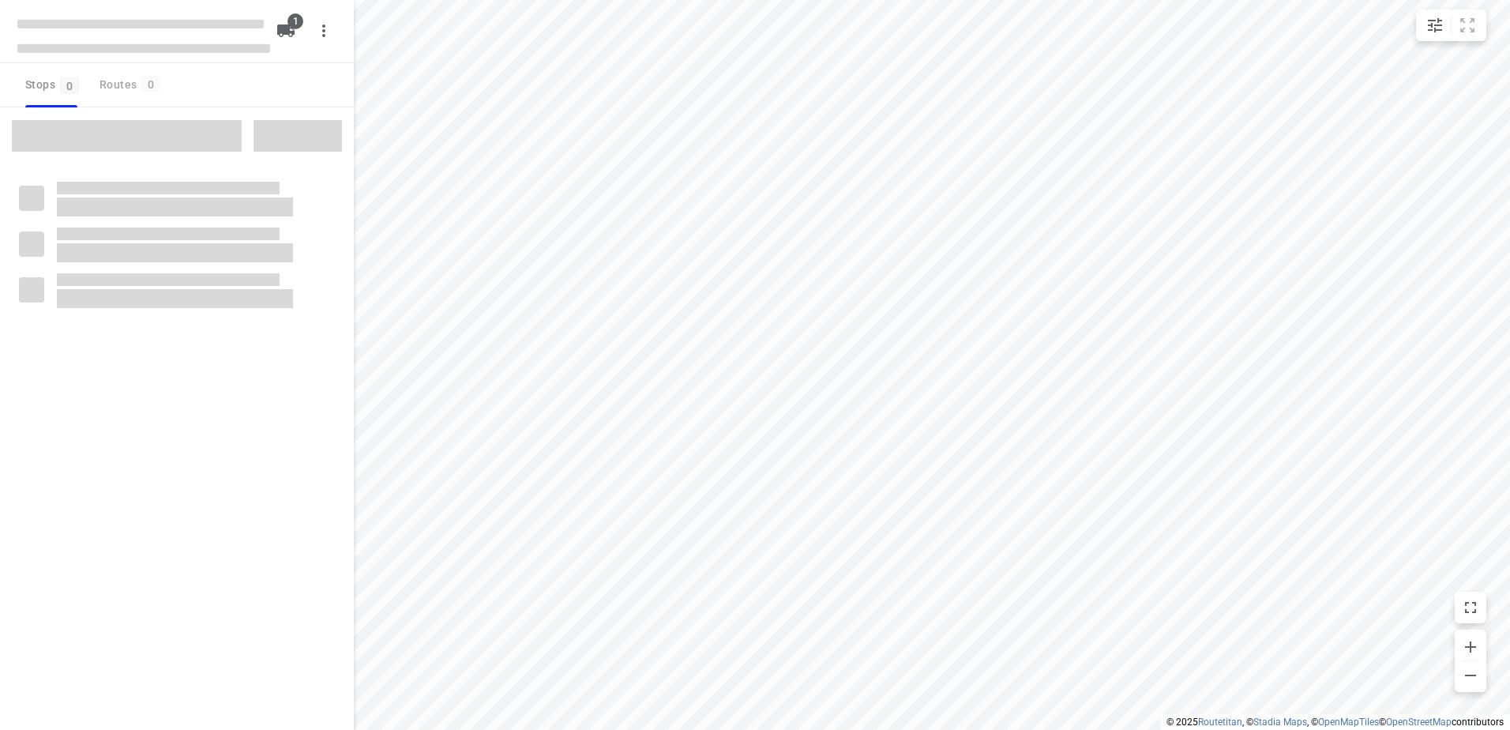
type input "distance"
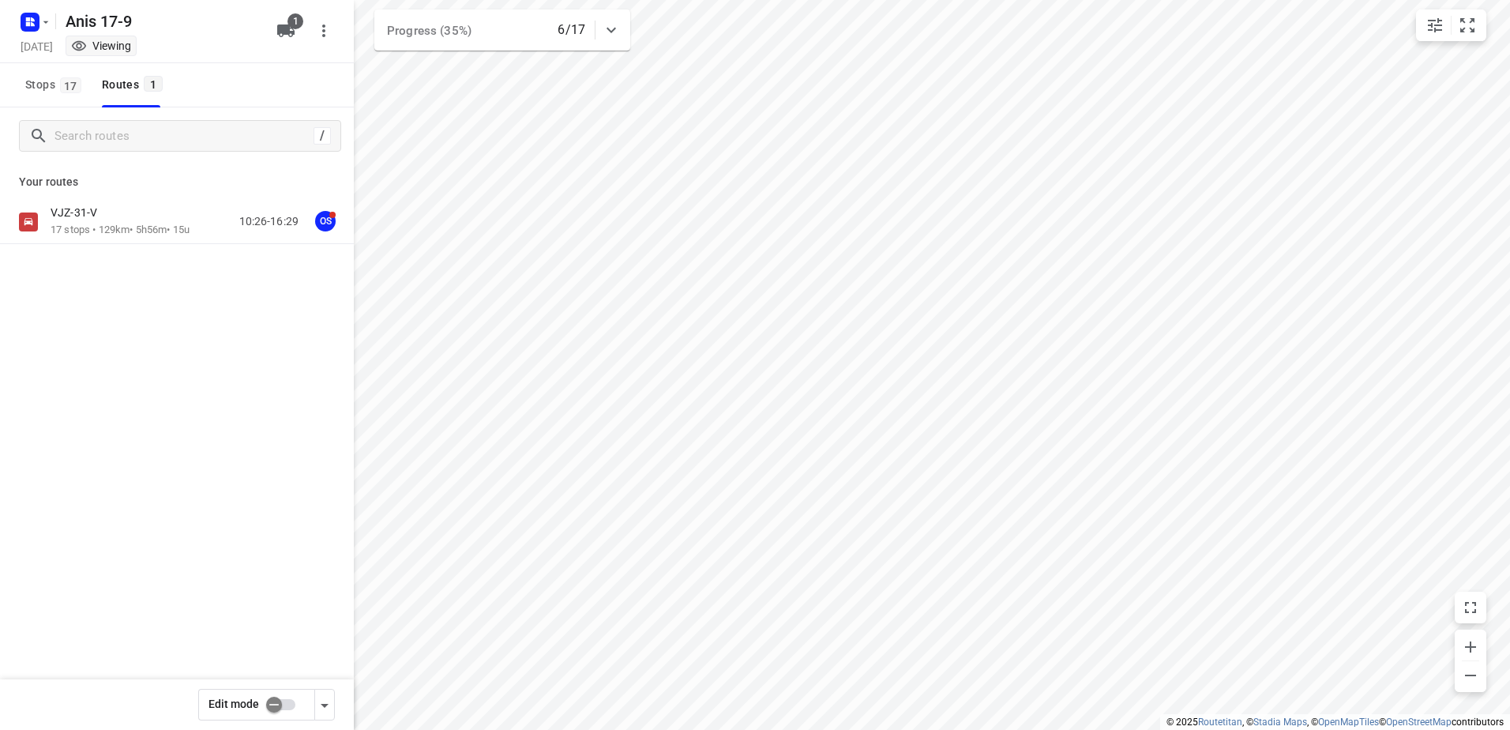
click at [163, 236] on p "17 stops • 129km • 5h56m • 15u" at bounding box center [120, 230] width 139 height 15
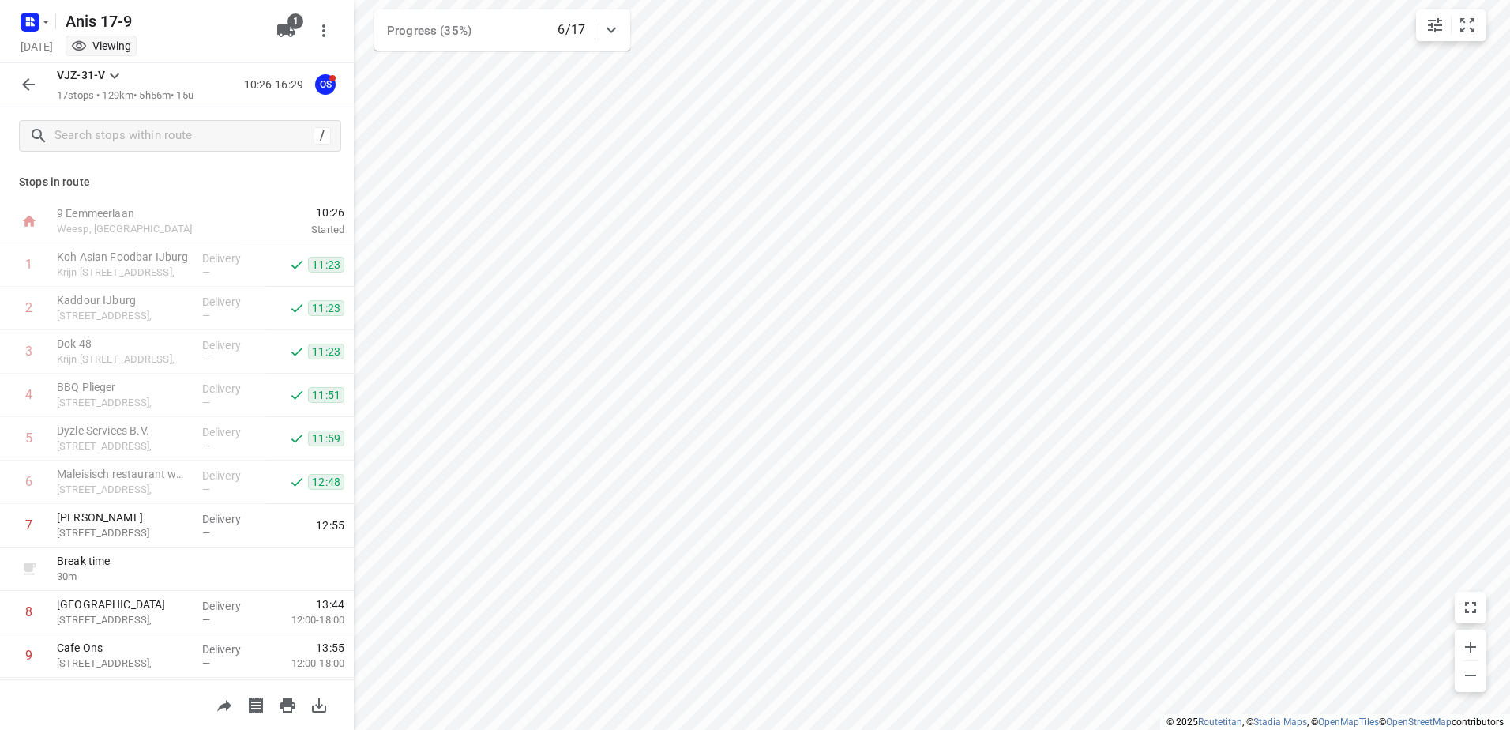
click at [34, 81] on icon "button" at bounding box center [28, 84] width 19 height 19
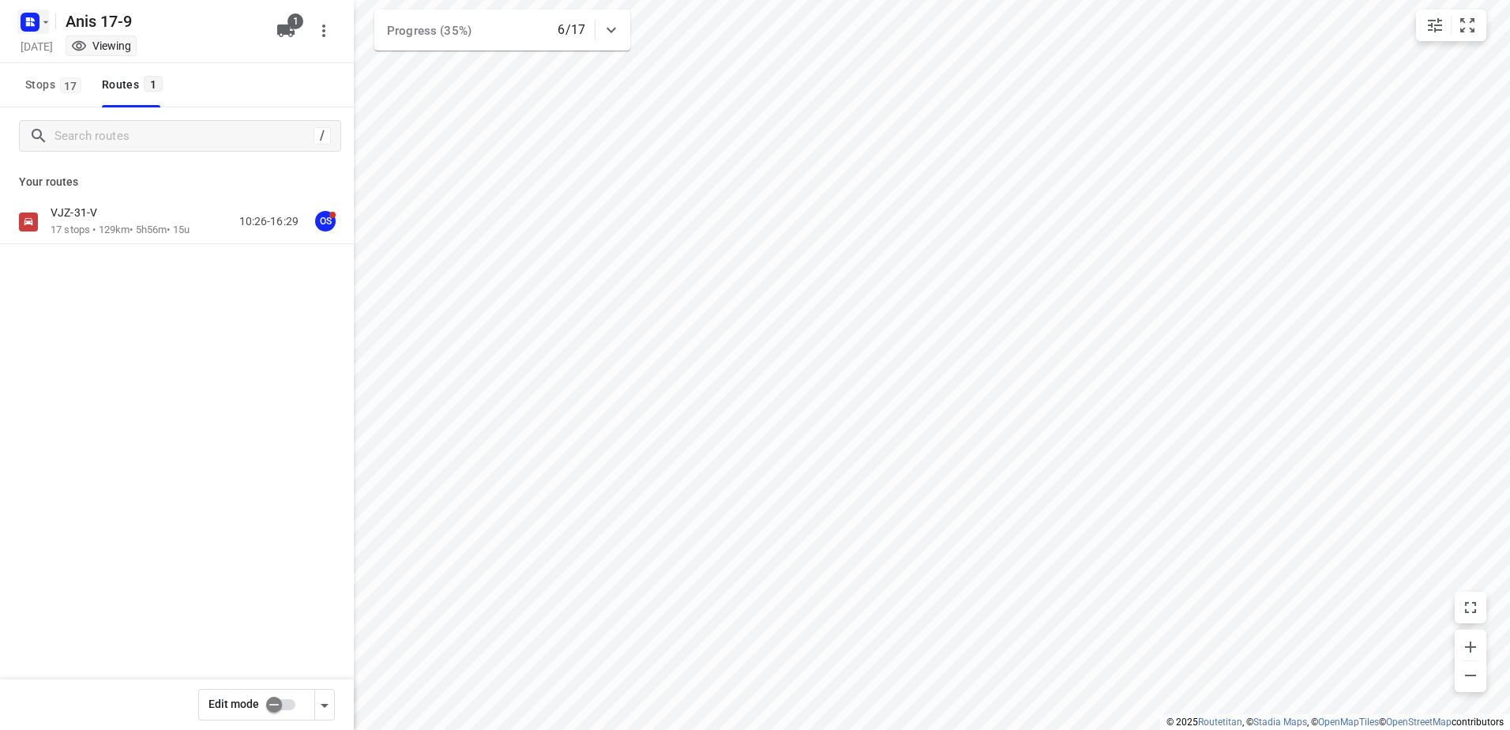
click at [31, 18] on icon "button" at bounding box center [33, 19] width 4 height 4
click at [96, 66] on button "Back to projects" at bounding box center [159, 56] width 270 height 26
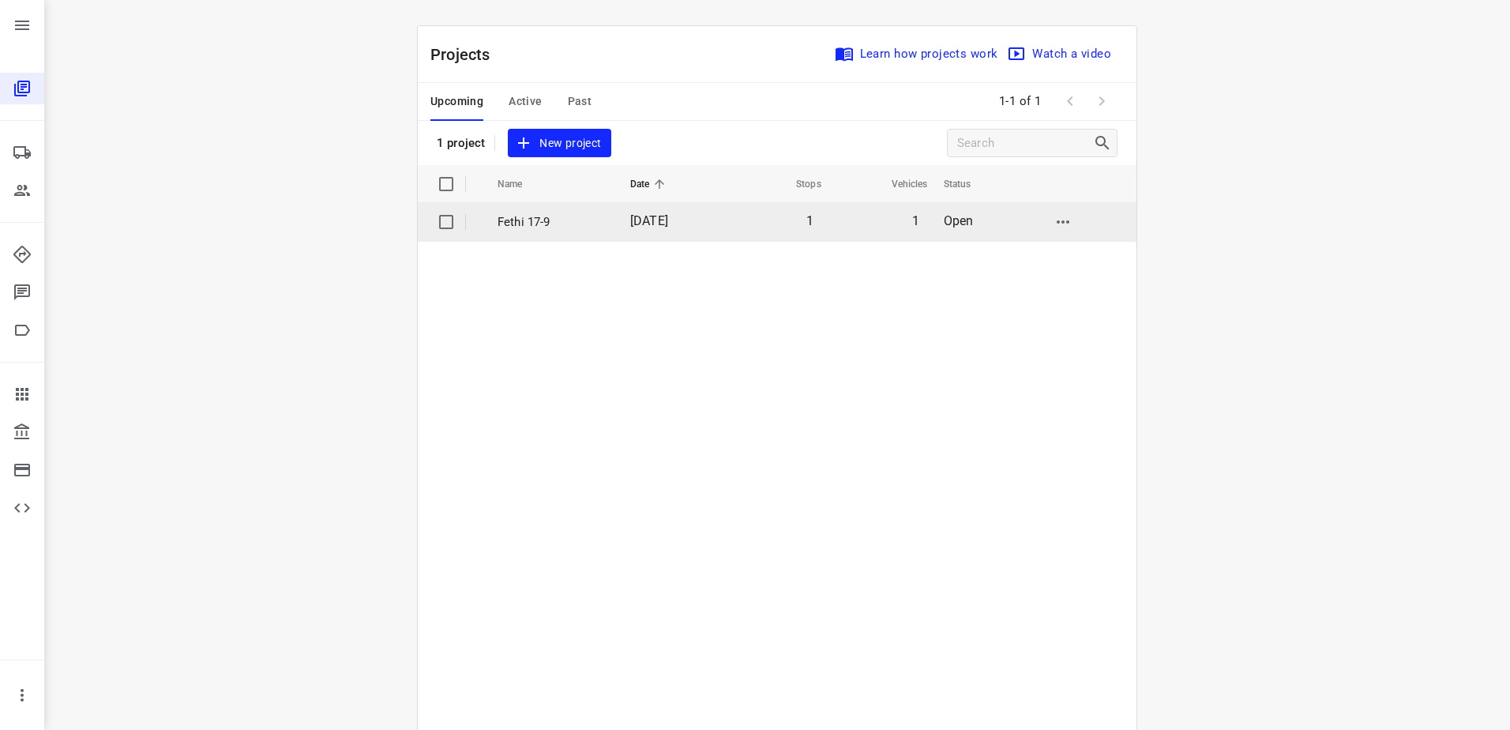
click at [543, 216] on p "Fethi 17-9" at bounding box center [551, 222] width 109 height 18
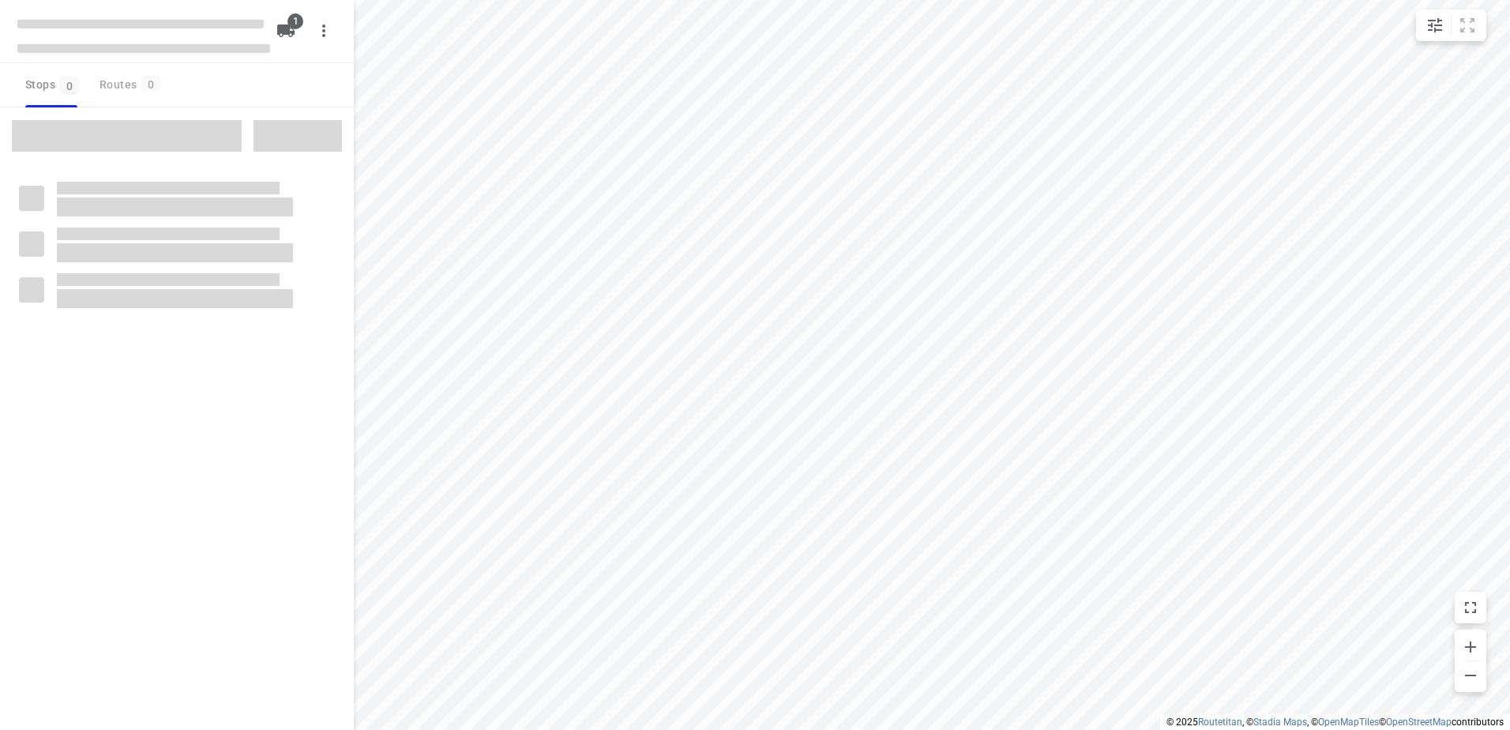
type input "distance"
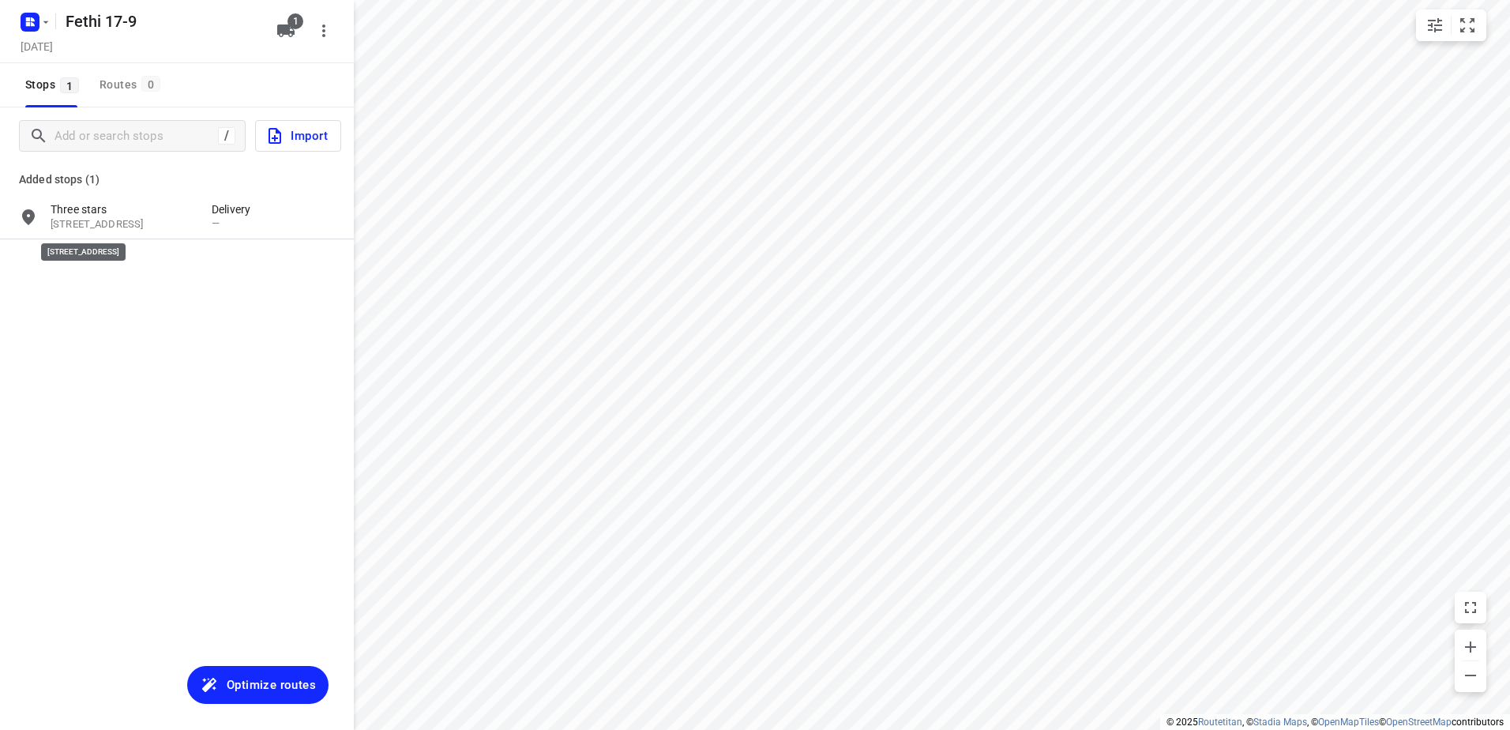
click at [145, 228] on p "42 Sint Laurensdreef, 3565 AG, Utrecht, NL" at bounding box center [123, 224] width 145 height 15
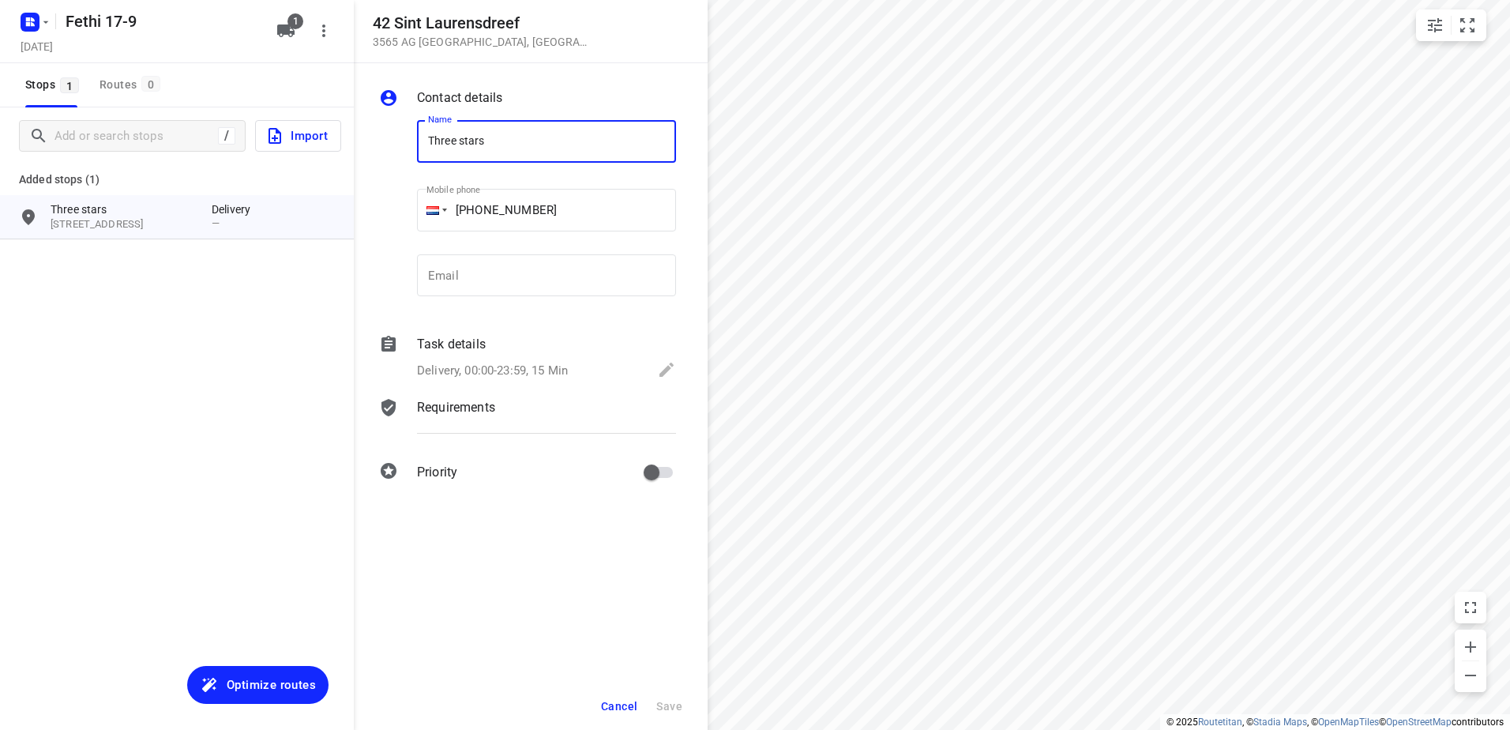
click at [522, 336] on div "Task details" at bounding box center [546, 344] width 259 height 19
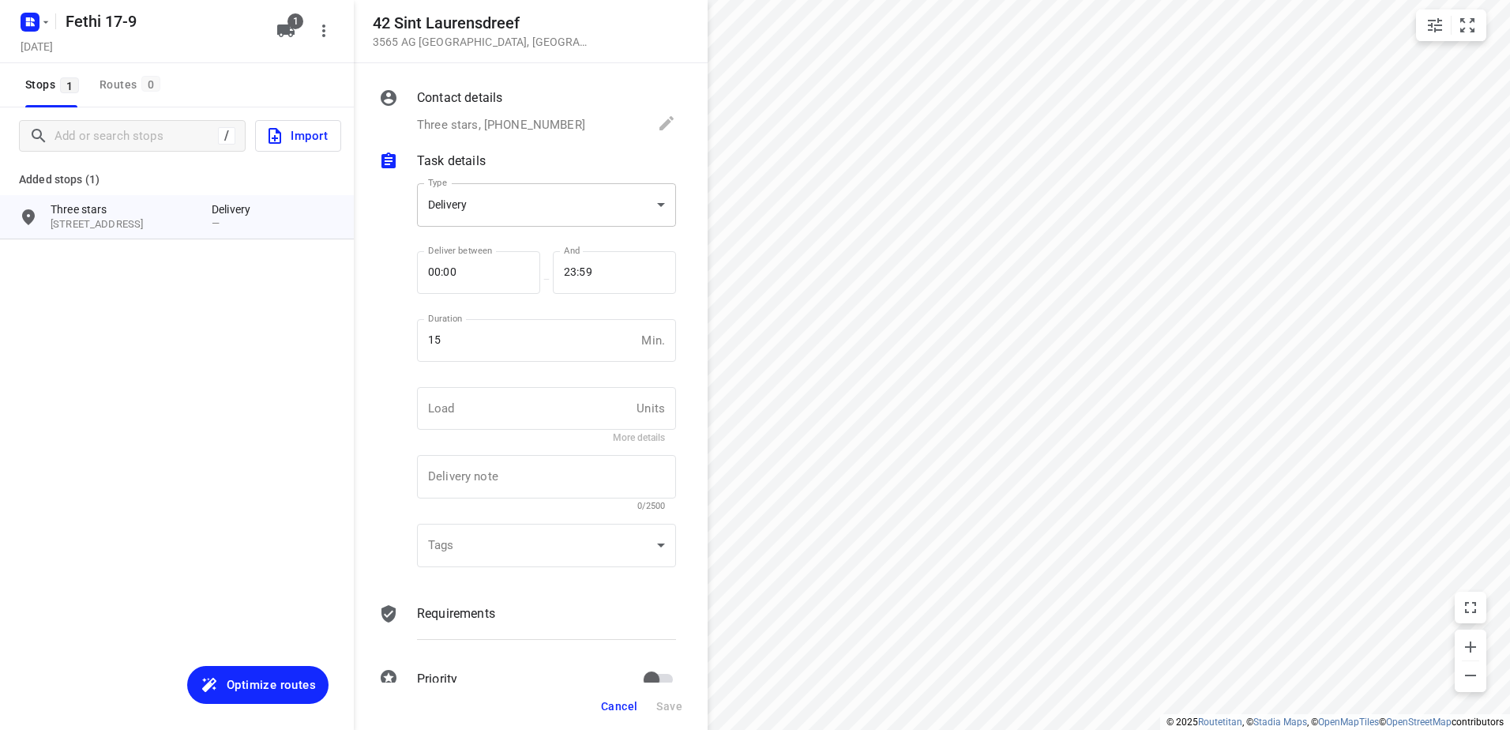
click at [493, 194] on body "i © 2025 Routetitan , © Stadia Maps , © OpenMapTiles © OpenStreetMap contributo…" at bounding box center [755, 365] width 1510 height 730
click at [497, 246] on li "Pickup" at bounding box center [540, 233] width 247 height 28
click at [508, 200] on body "i © 2025 Routetitan , © Stadia Maps , © OpenMapTiles © OpenStreetMap contributo…" at bounding box center [755, 365] width 1510 height 730
click at [538, 177] on div "Delivery" at bounding box center [540, 176] width 222 height 19
type input "delivery"
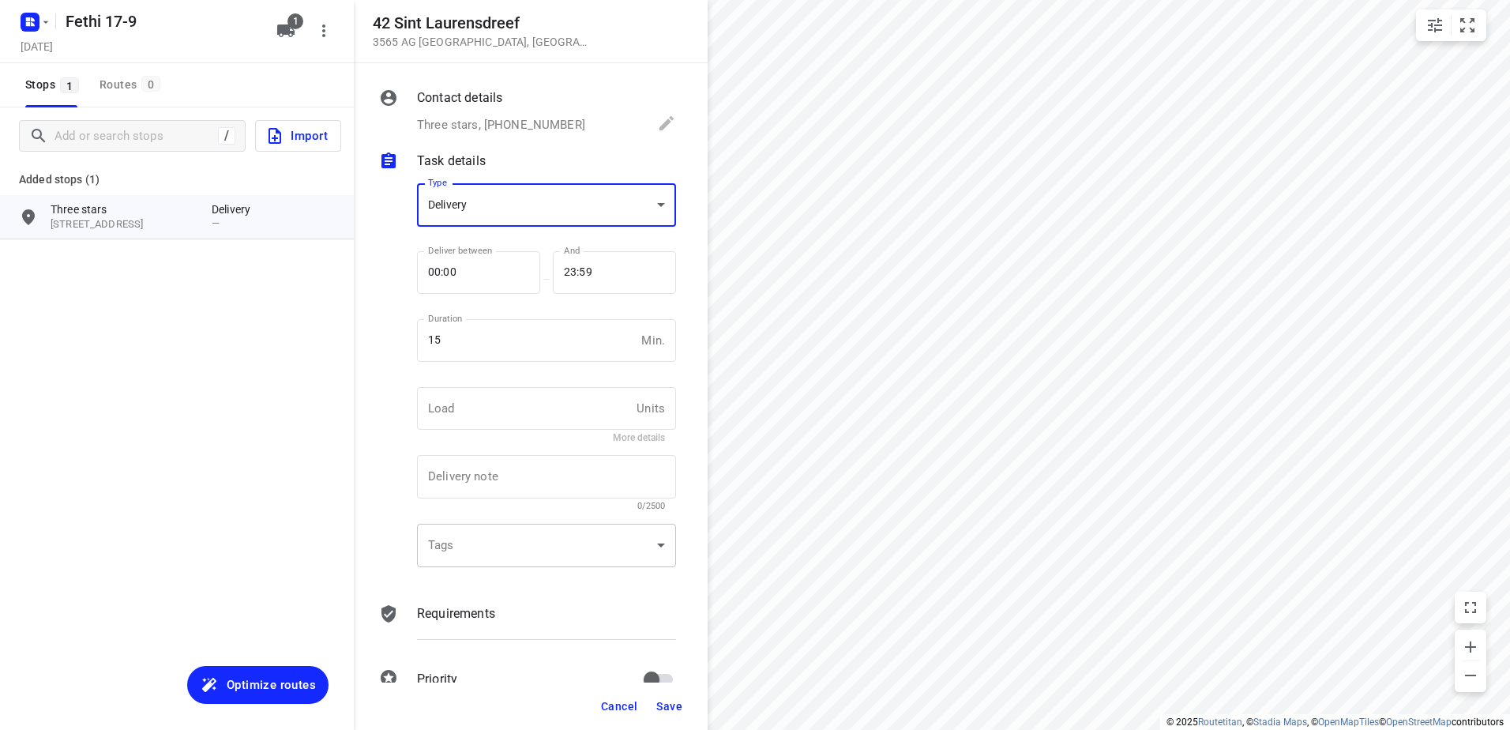
click at [611, 538] on div "​" at bounding box center [546, 544] width 259 height 43
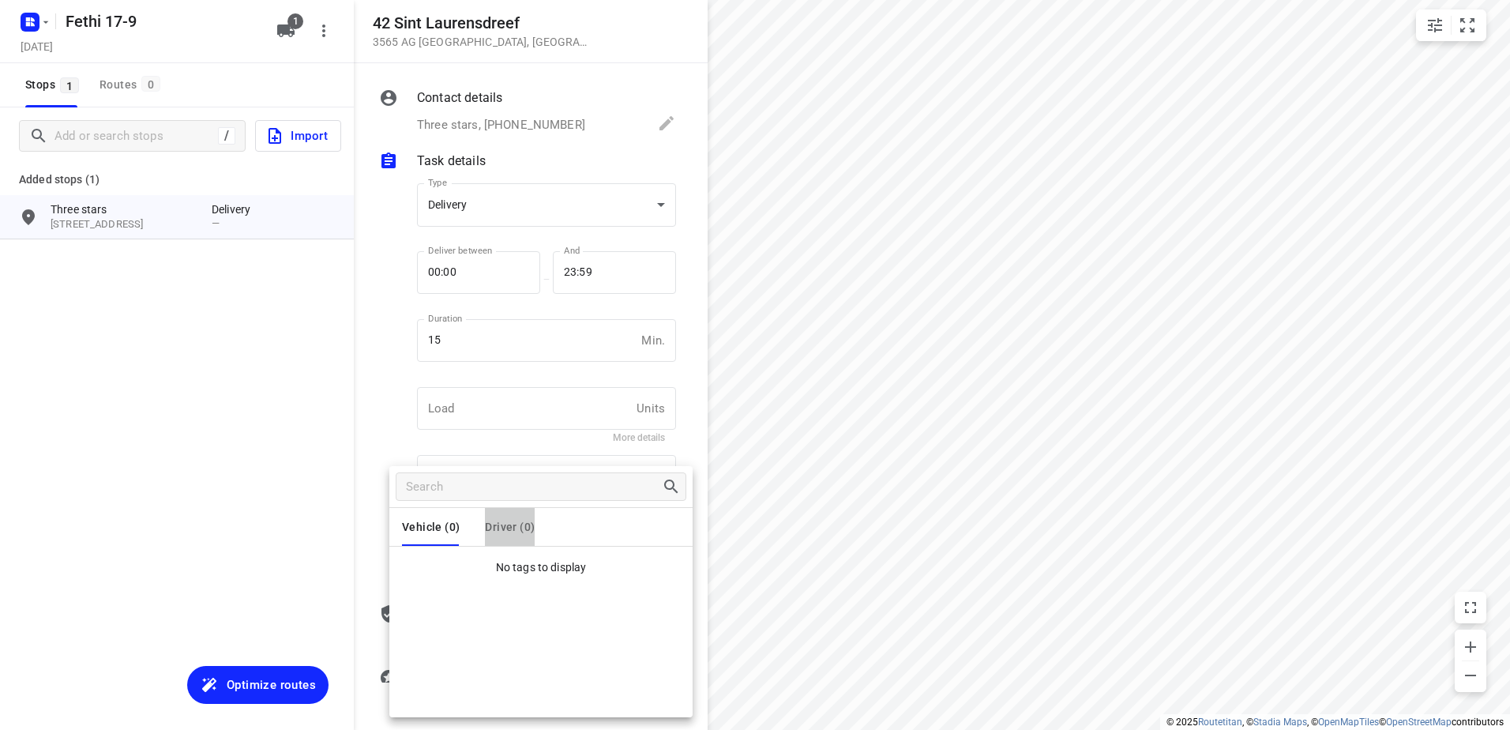
click at [518, 516] on button "Driver (0)" at bounding box center [510, 527] width 50 height 38
click at [439, 535] on button "Vehicle (0)" at bounding box center [431, 527] width 58 height 38
click at [329, 396] on div at bounding box center [755, 365] width 1510 height 730
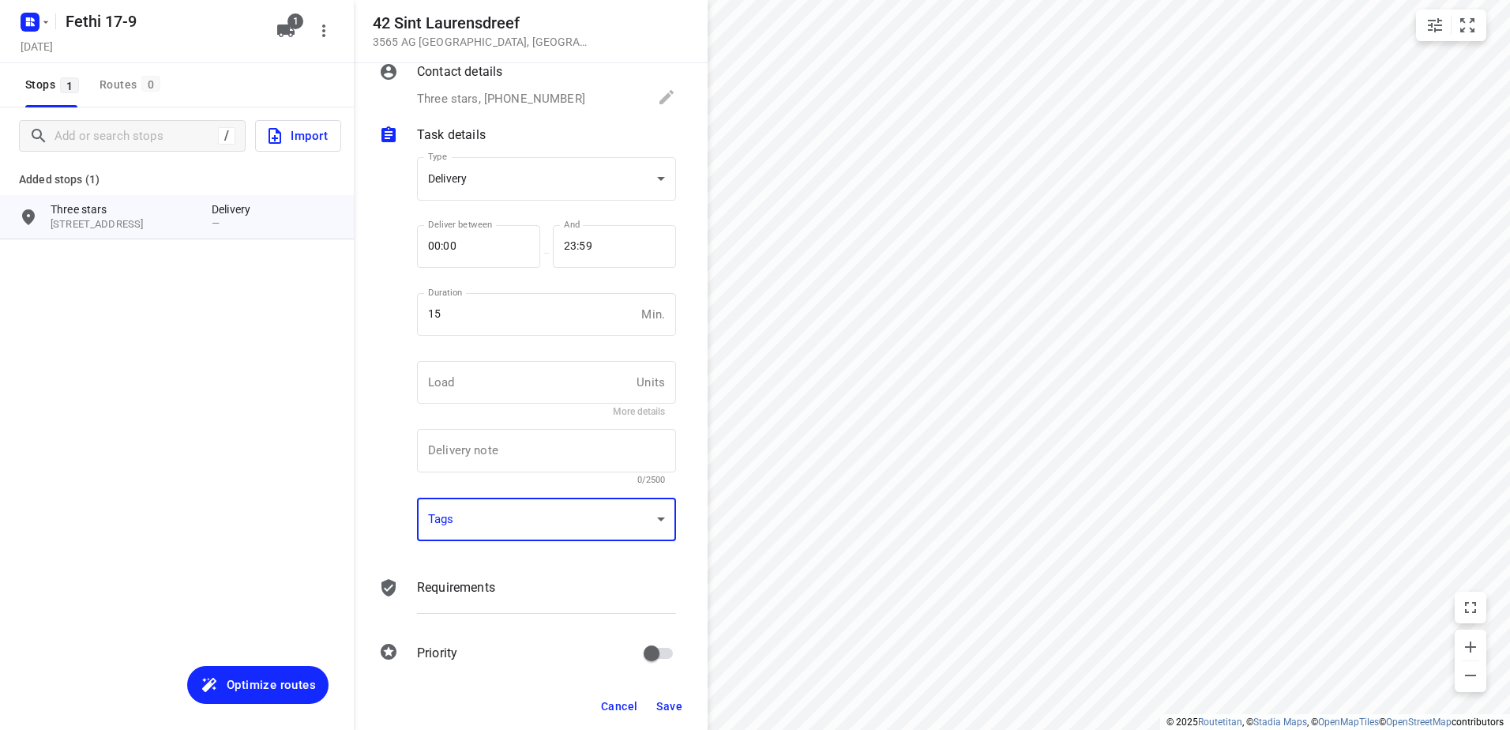
scroll to position [37, 0]
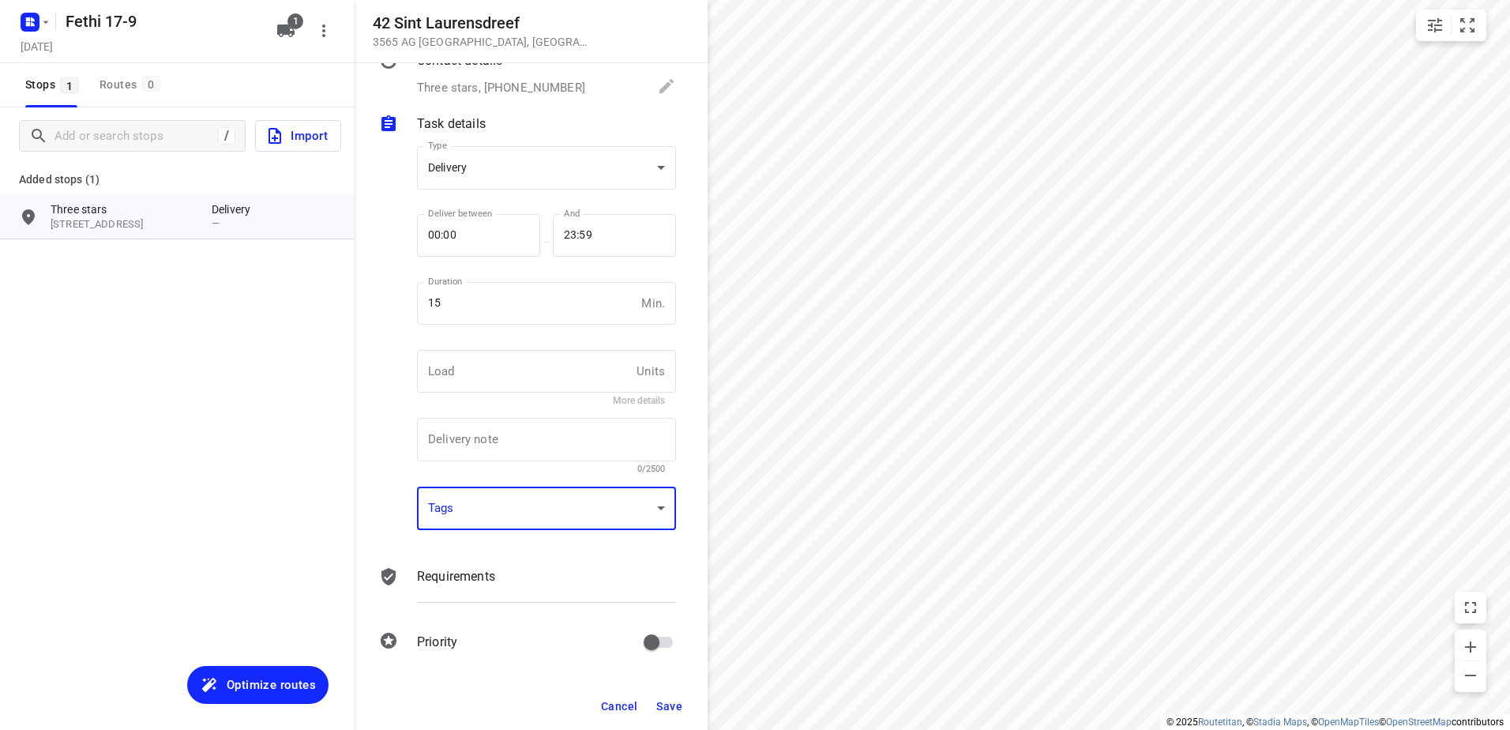
click at [471, 574] on p "Requirements" at bounding box center [456, 576] width 78 height 19
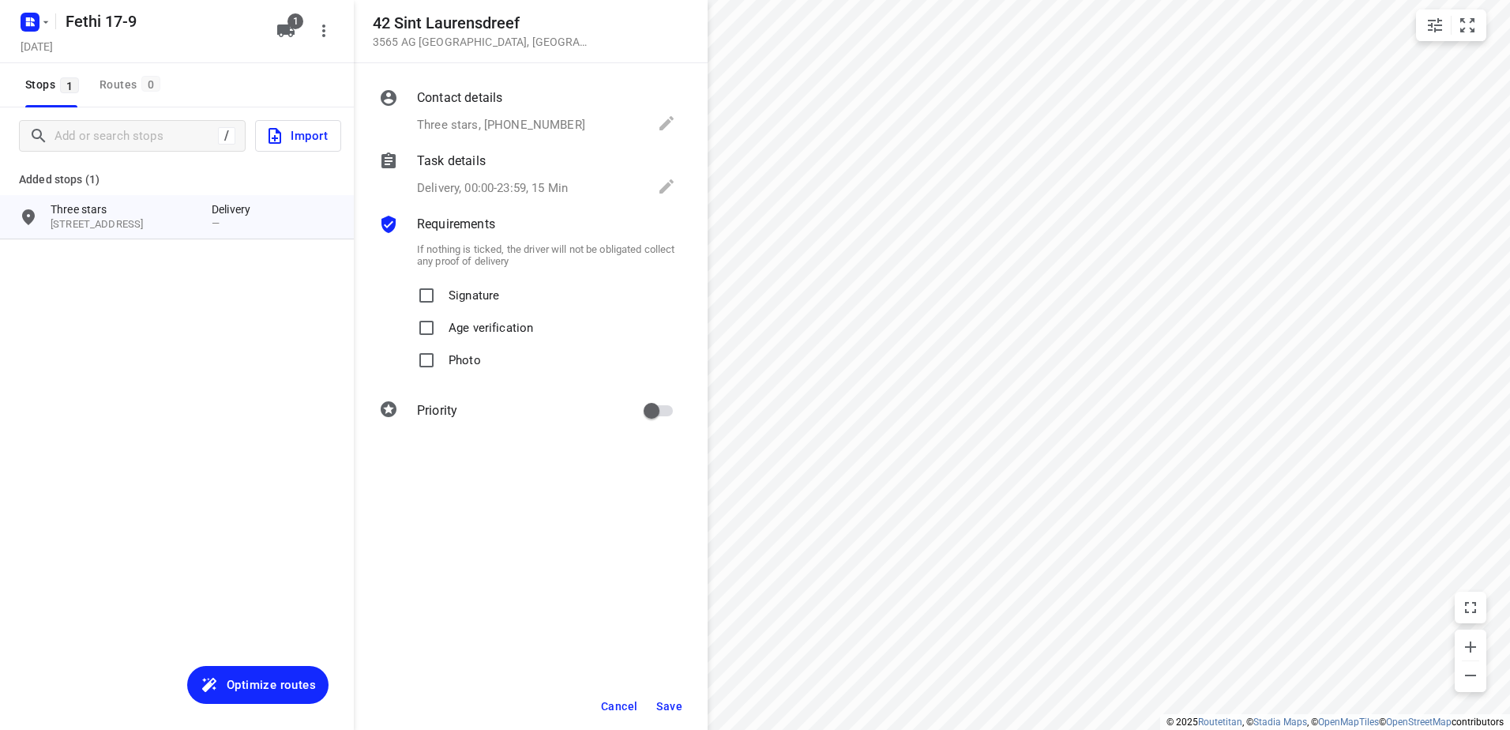
scroll to position [0, 0]
click at [485, 298] on p "Signature" at bounding box center [473, 290] width 51 height 23
click at [442, 298] on input "Signature" at bounding box center [427, 295] width 32 height 32
checkbox input "true"
click at [472, 178] on div "Delivery, 00:00-23:59, 15 Min" at bounding box center [546, 188] width 259 height 22
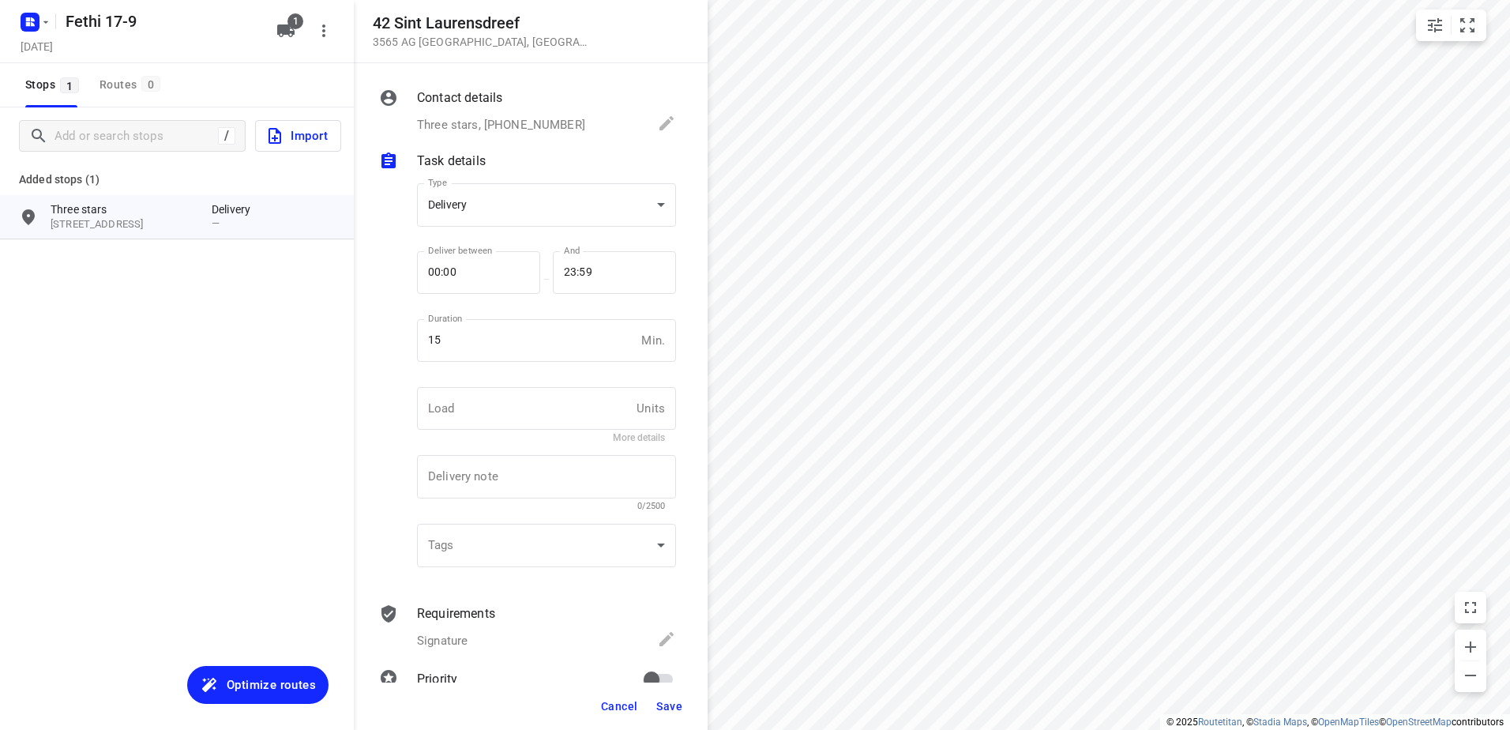
click at [462, 126] on p "Three stars, +31645313134" at bounding box center [501, 125] width 168 height 18
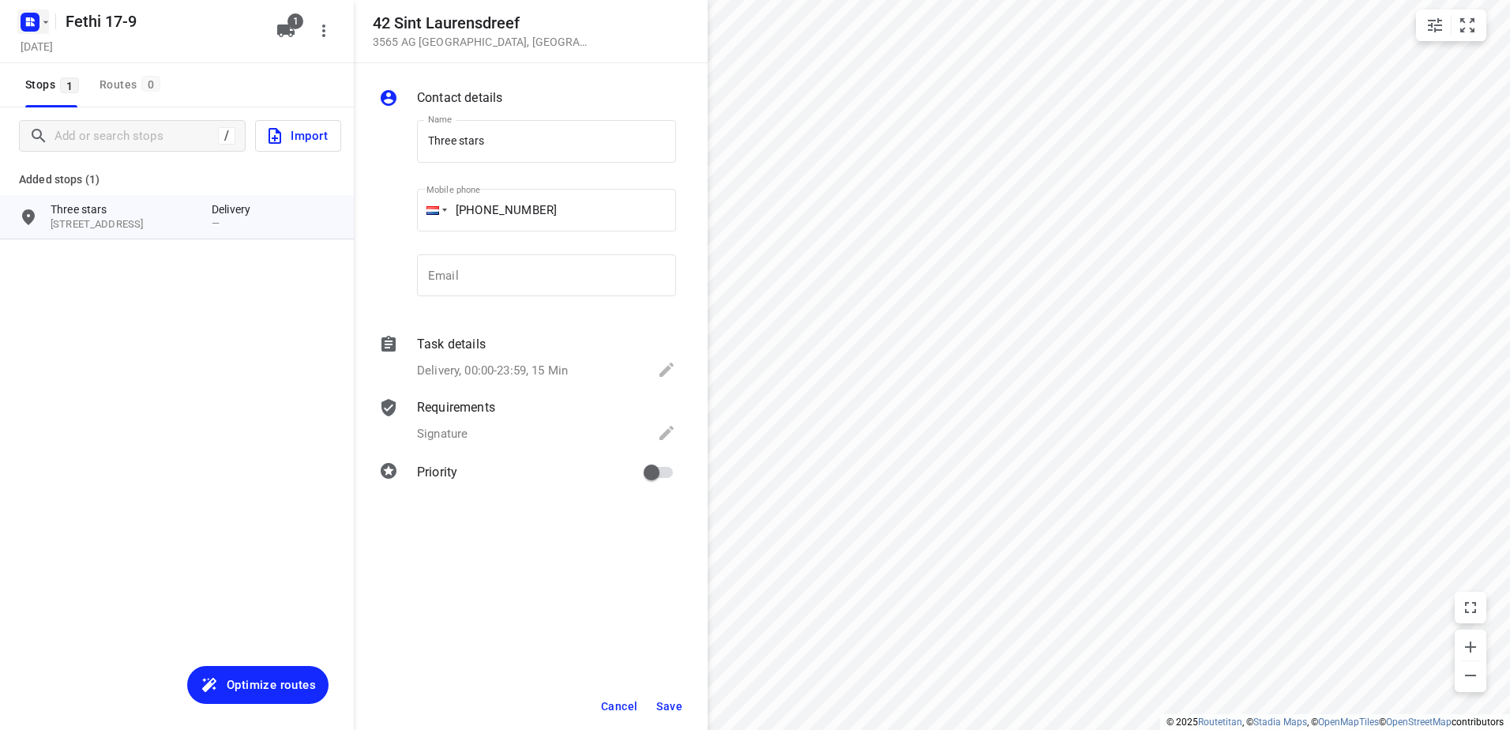
click at [30, 33] on icon "button" at bounding box center [29, 21] width 25 height 25
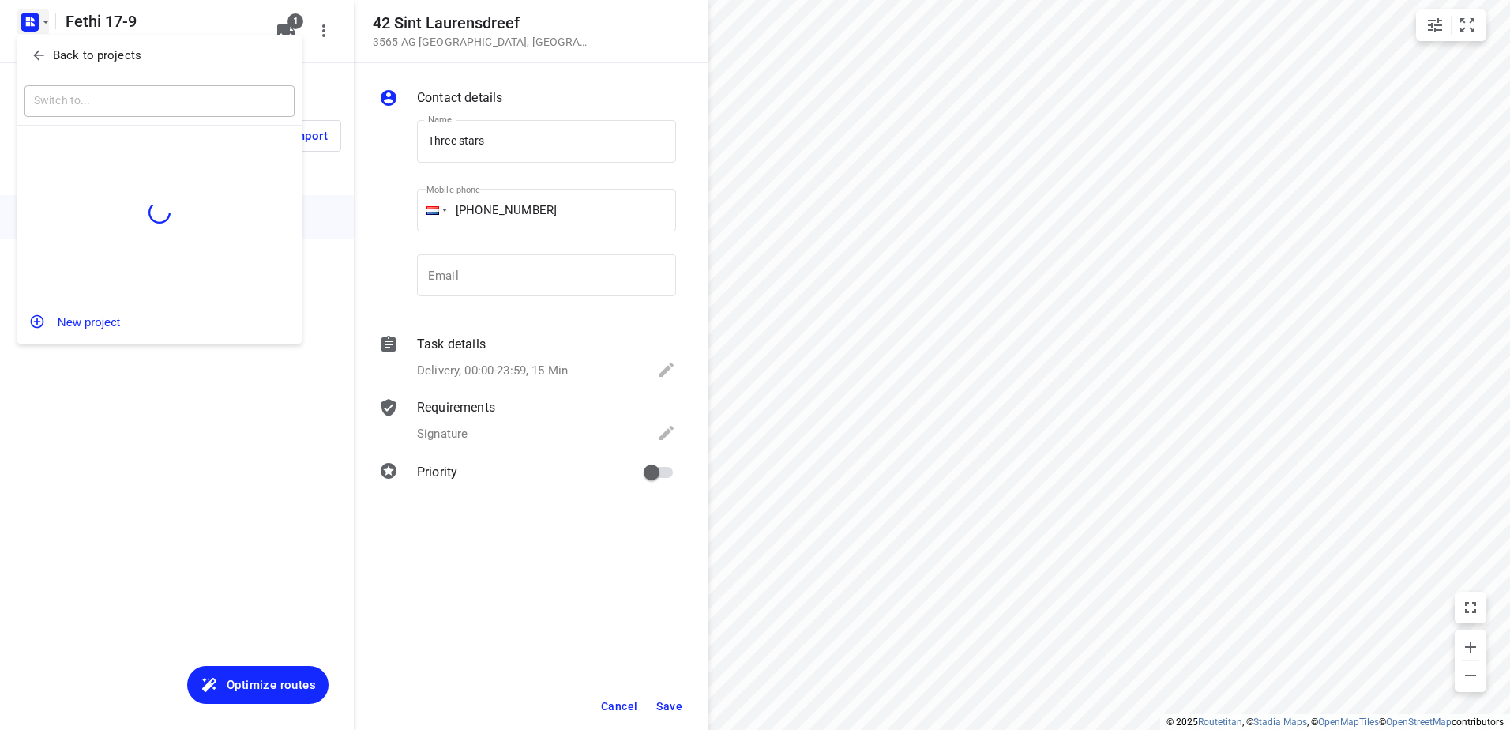
click at [147, 65] on button "Back to projects" at bounding box center [159, 56] width 270 height 26
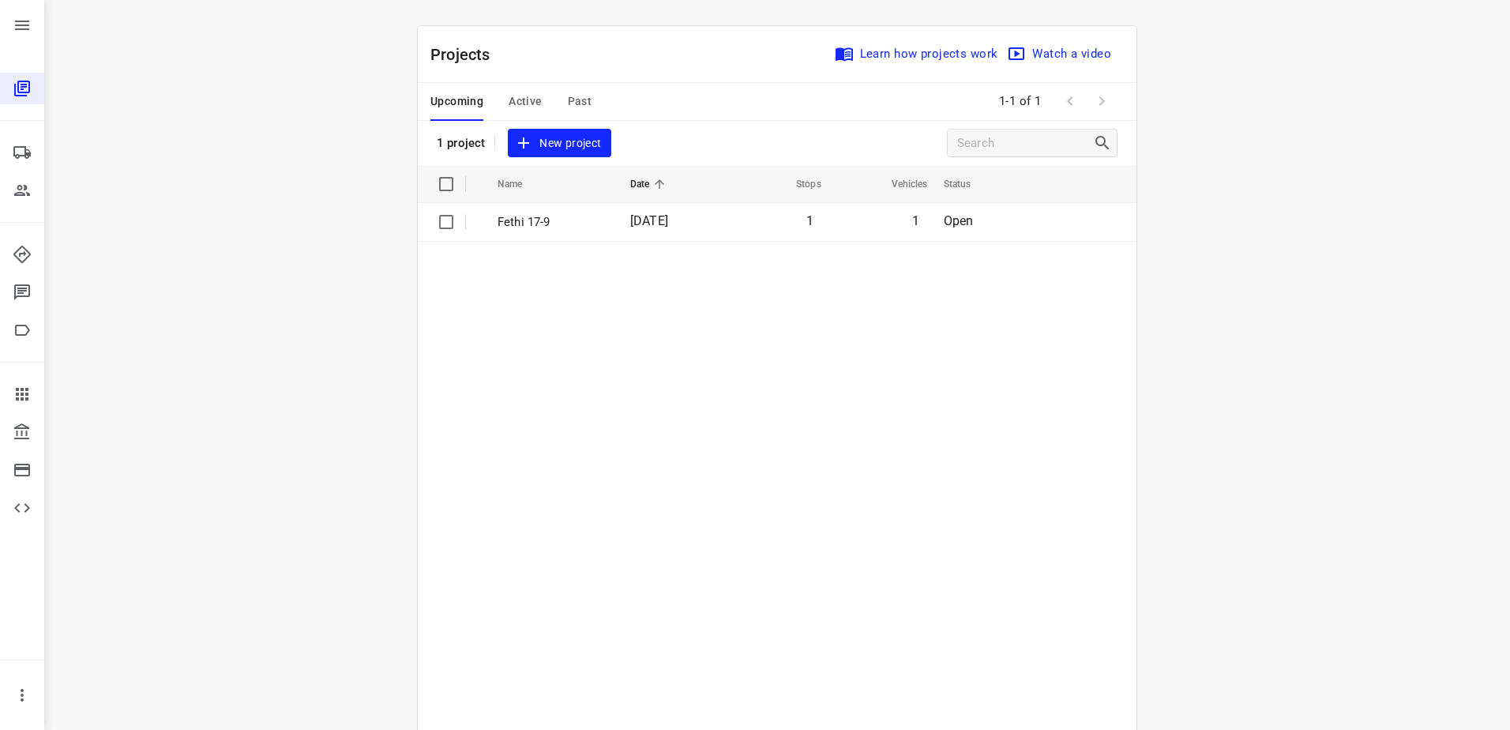
click at [630, 214] on span "17 Sep 2025" at bounding box center [649, 220] width 38 height 15
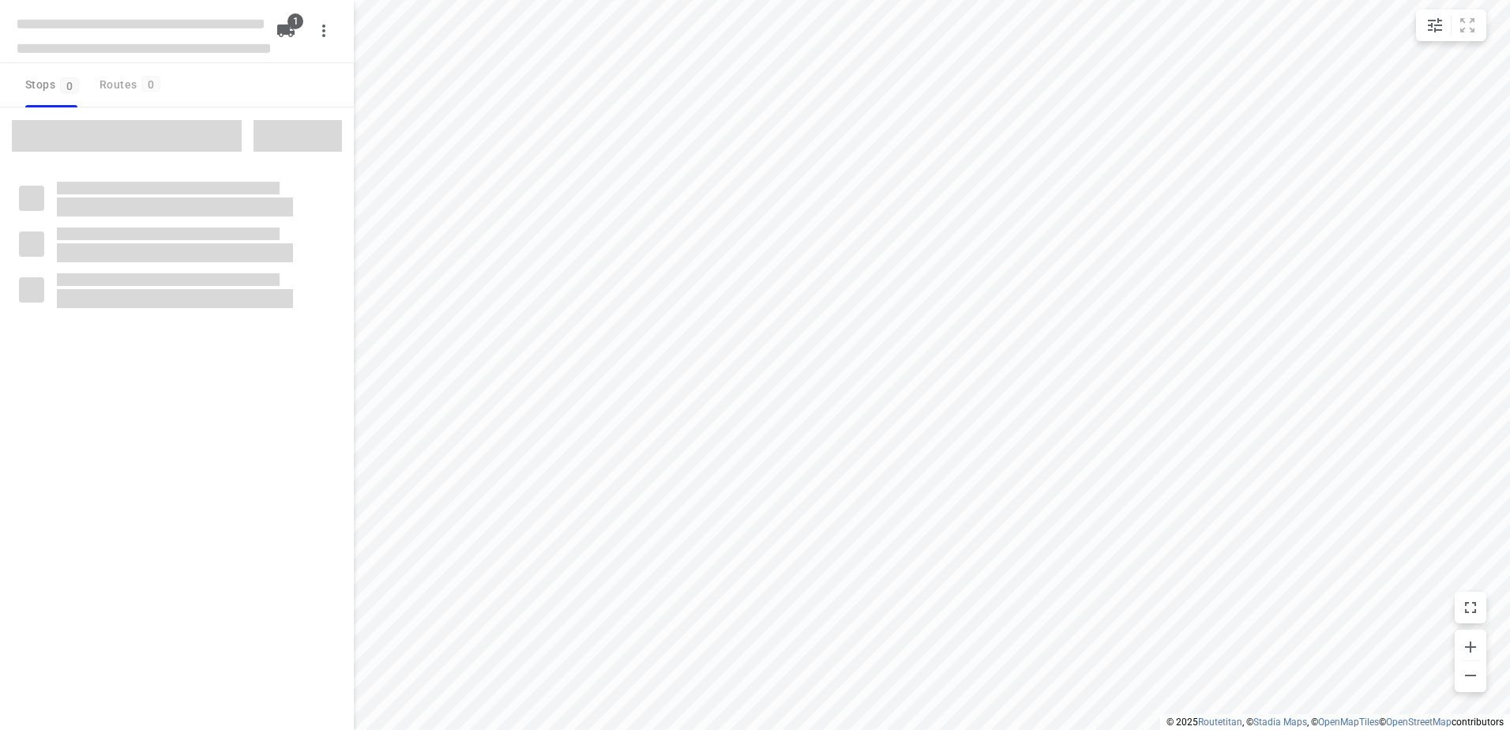
type input "distance"
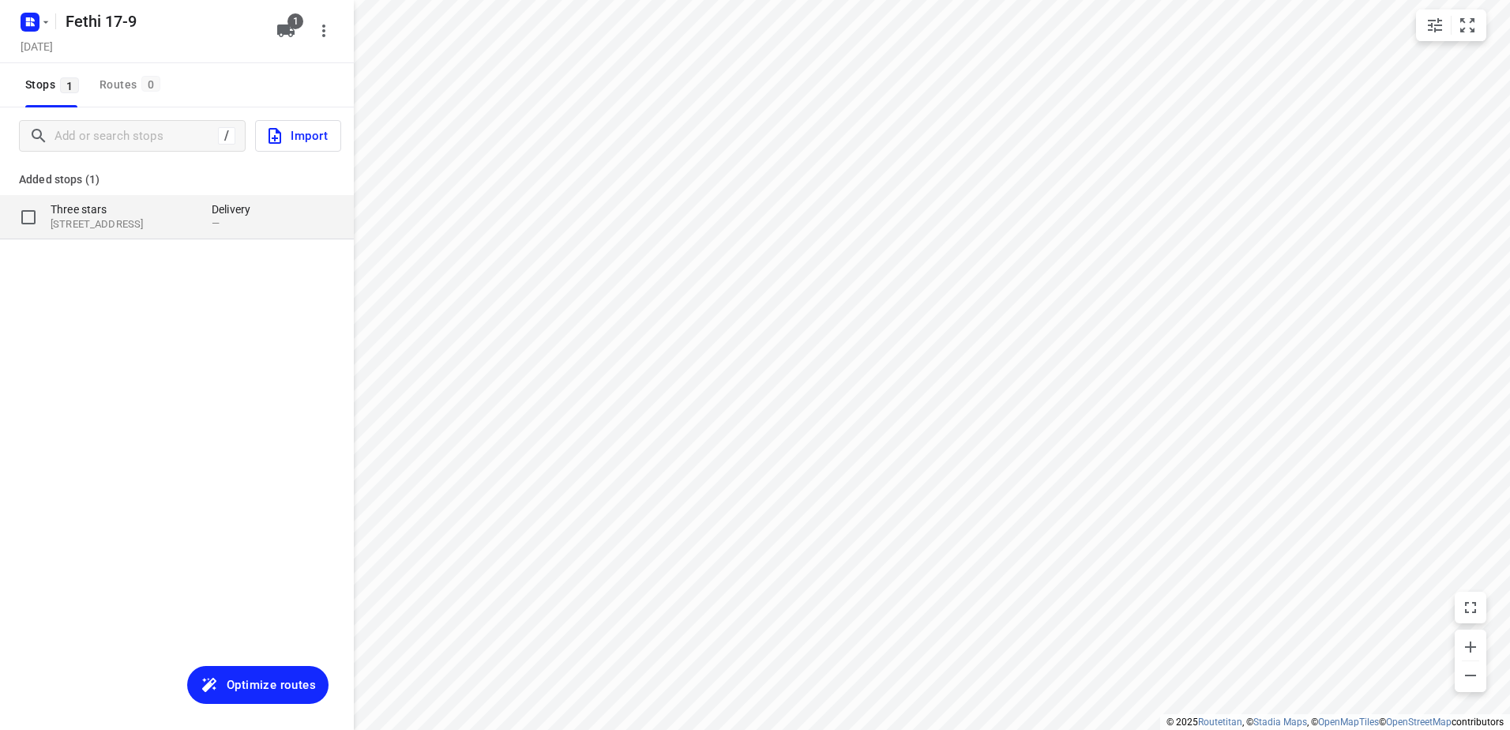
click at [145, 234] on div "Three stars 42 Sint Laurensdreef, 3565 AG, Utrecht, NL Delivery —" at bounding box center [177, 217] width 354 height 44
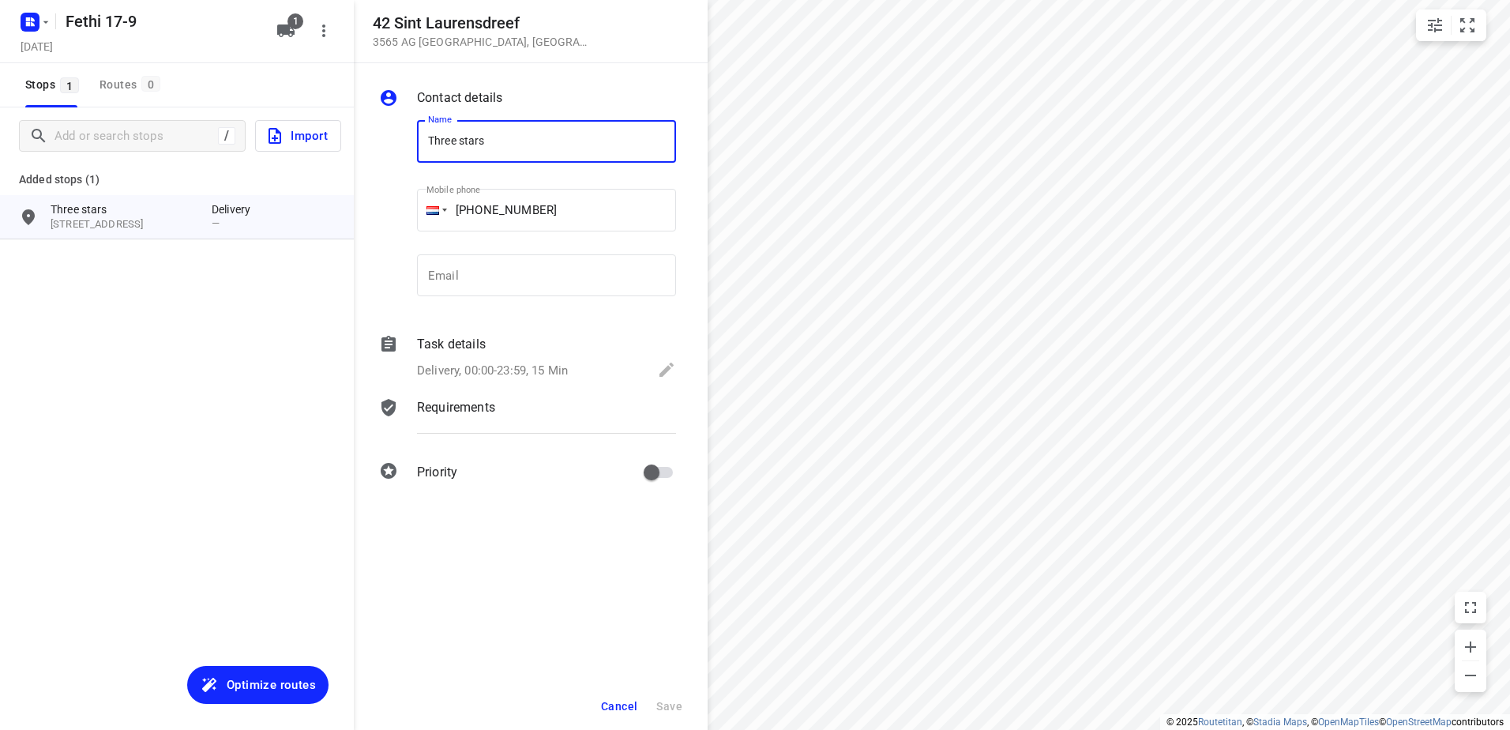
click at [479, 374] on p "Delivery, 00:00-23:59, 15 Min" at bounding box center [492, 371] width 151 height 18
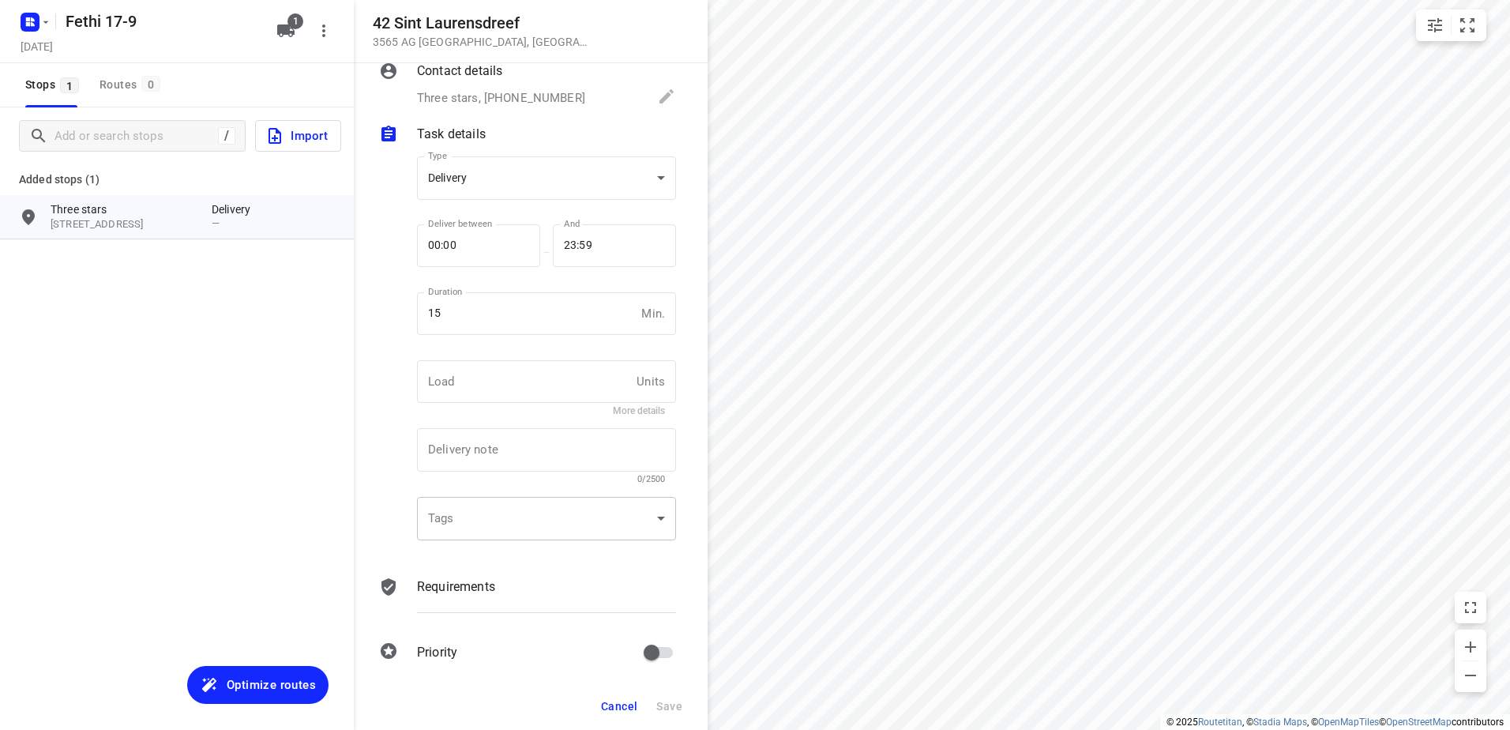
scroll to position [37, 0]
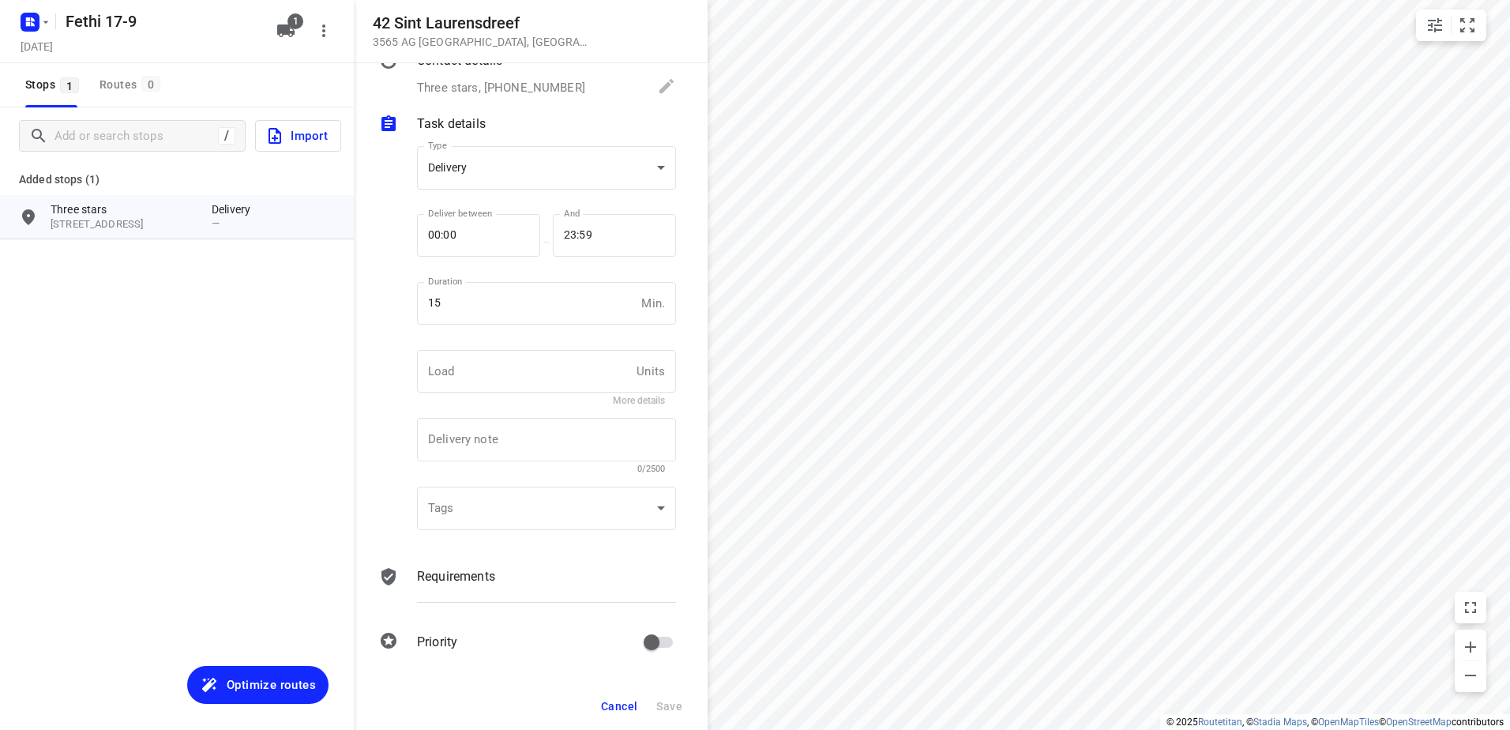
click at [506, 550] on div "Tags ​ ​" at bounding box center [547, 514] width 272 height 74
click at [493, 572] on p "Requirements" at bounding box center [456, 576] width 78 height 19
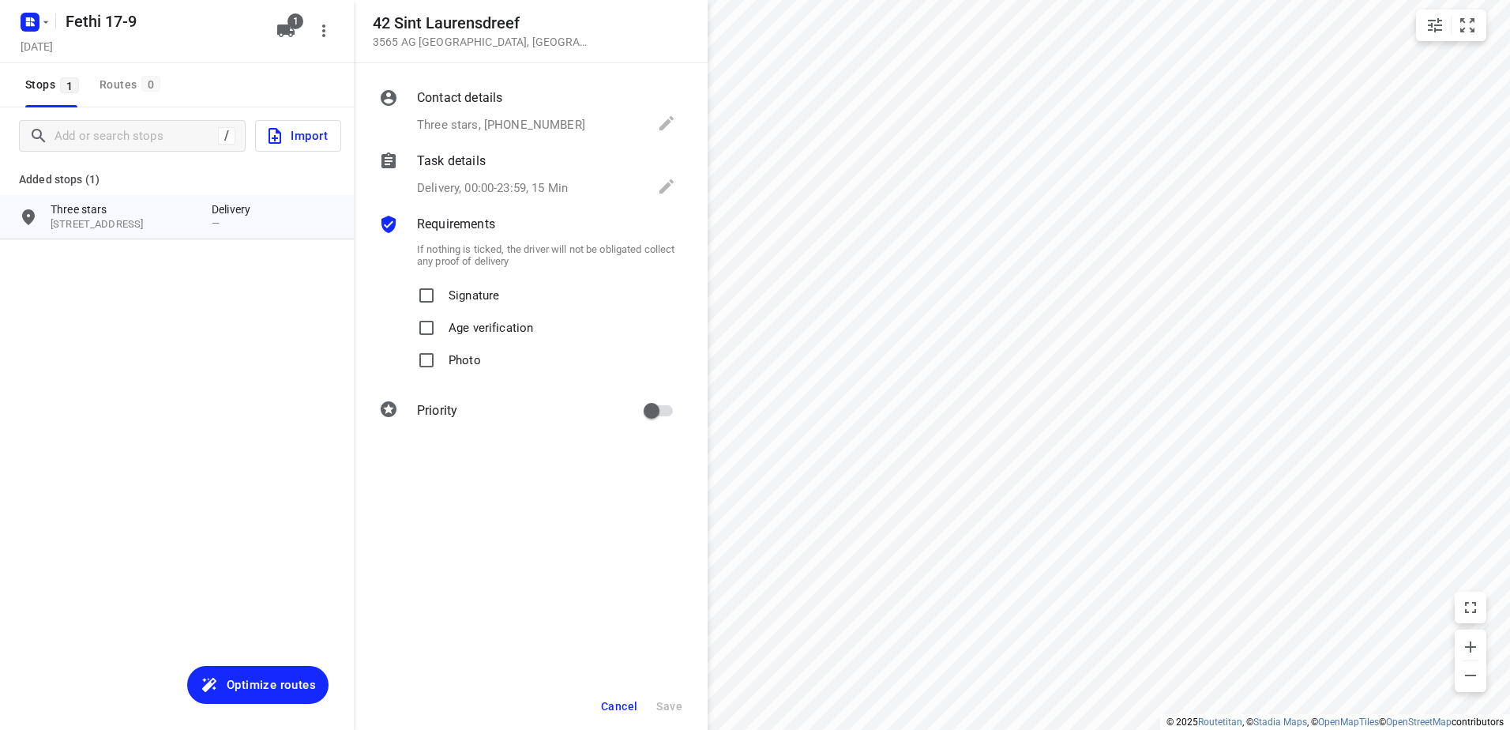
scroll to position [0, 0]
click at [478, 299] on p "Signature" at bounding box center [473, 290] width 51 height 23
click at [442, 299] on input "Signature" at bounding box center [427, 295] width 32 height 32
checkbox input "true"
click at [490, 178] on div "Delivery, 00:00-23:59, 15 Min" at bounding box center [546, 188] width 259 height 22
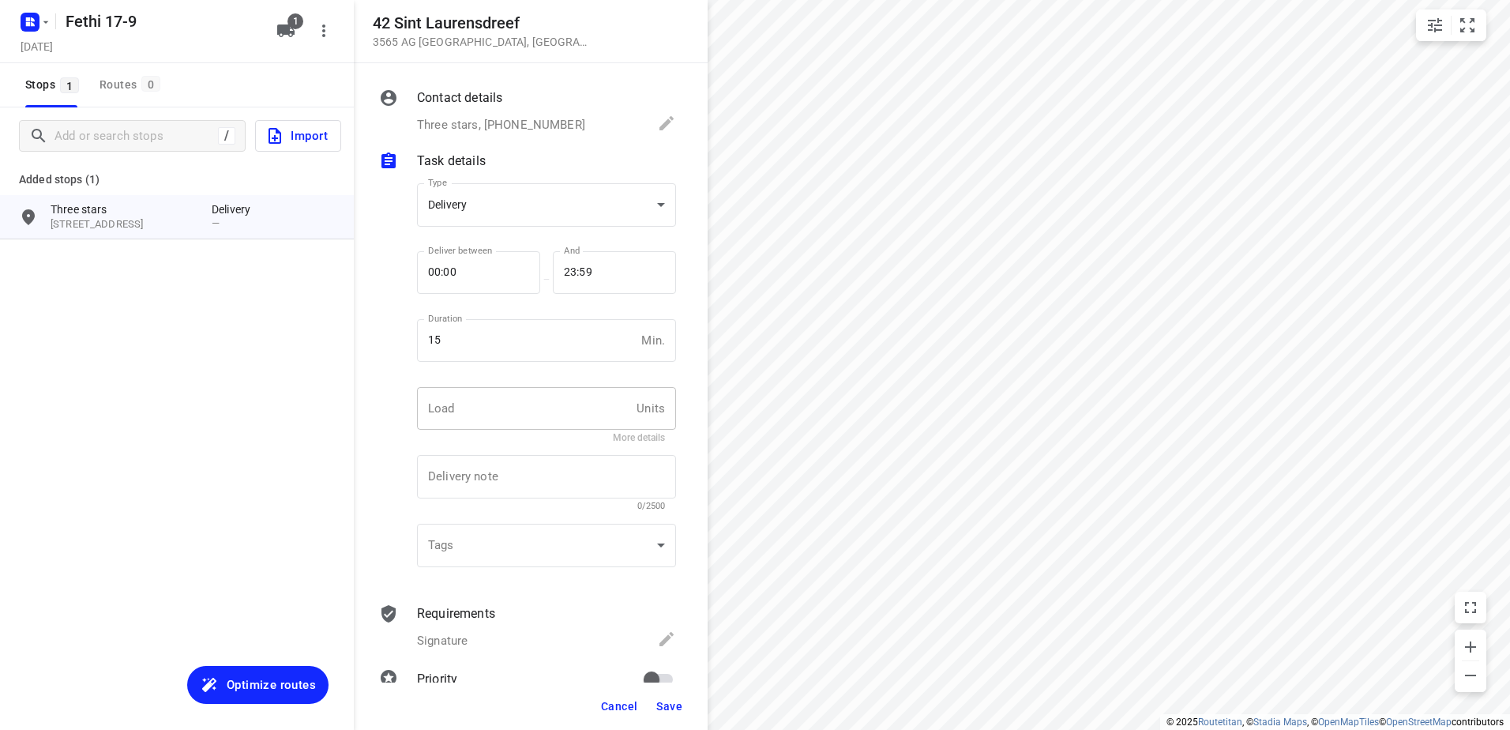
click at [543, 421] on input "text" at bounding box center [523, 408] width 213 height 43
click at [349, 409] on div "/ Import Added stops (1) Three stars 42 Sint Laurensdreef, 3565 AG, Utrecht, NL…" at bounding box center [177, 472] width 354 height 730
click at [505, 483] on textarea at bounding box center [546, 477] width 237 height 14
click at [497, 220] on body "i © 2025 Routetitan , © Stadia Maps , © OpenMapTiles © OpenStreetMap contributo…" at bounding box center [755, 365] width 1510 height 730
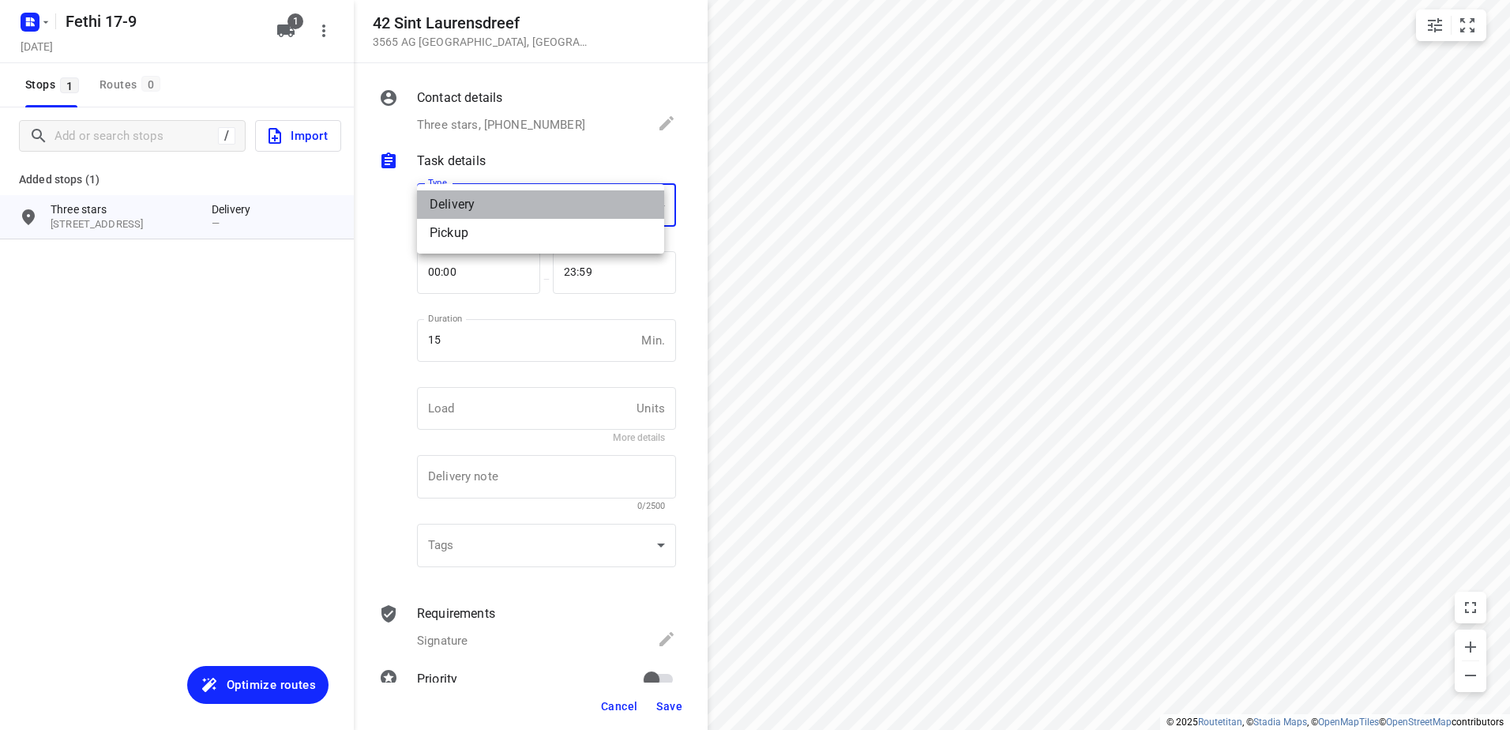
click at [496, 201] on div "Delivery" at bounding box center [540, 204] width 222 height 19
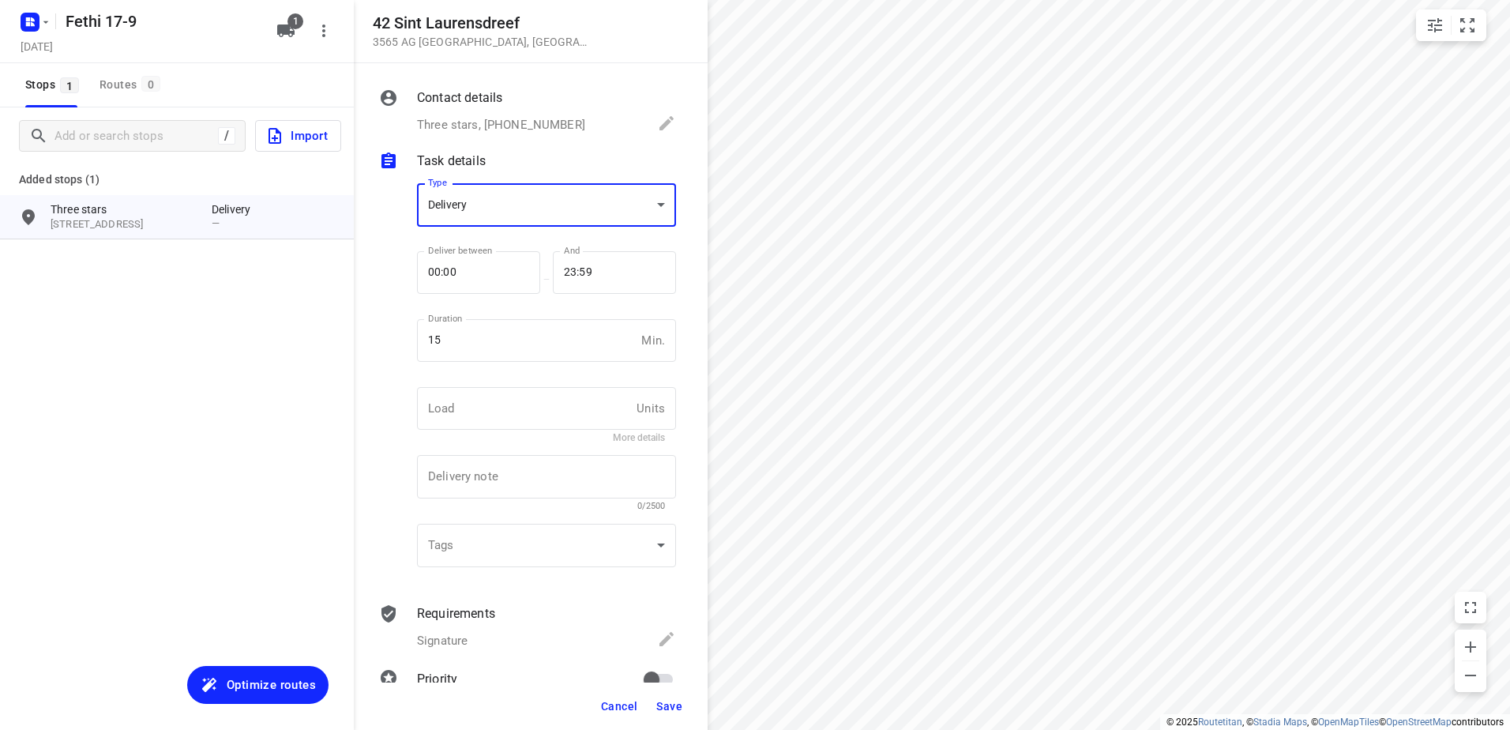
click at [511, 103] on div "Contact details" at bounding box center [546, 97] width 259 height 19
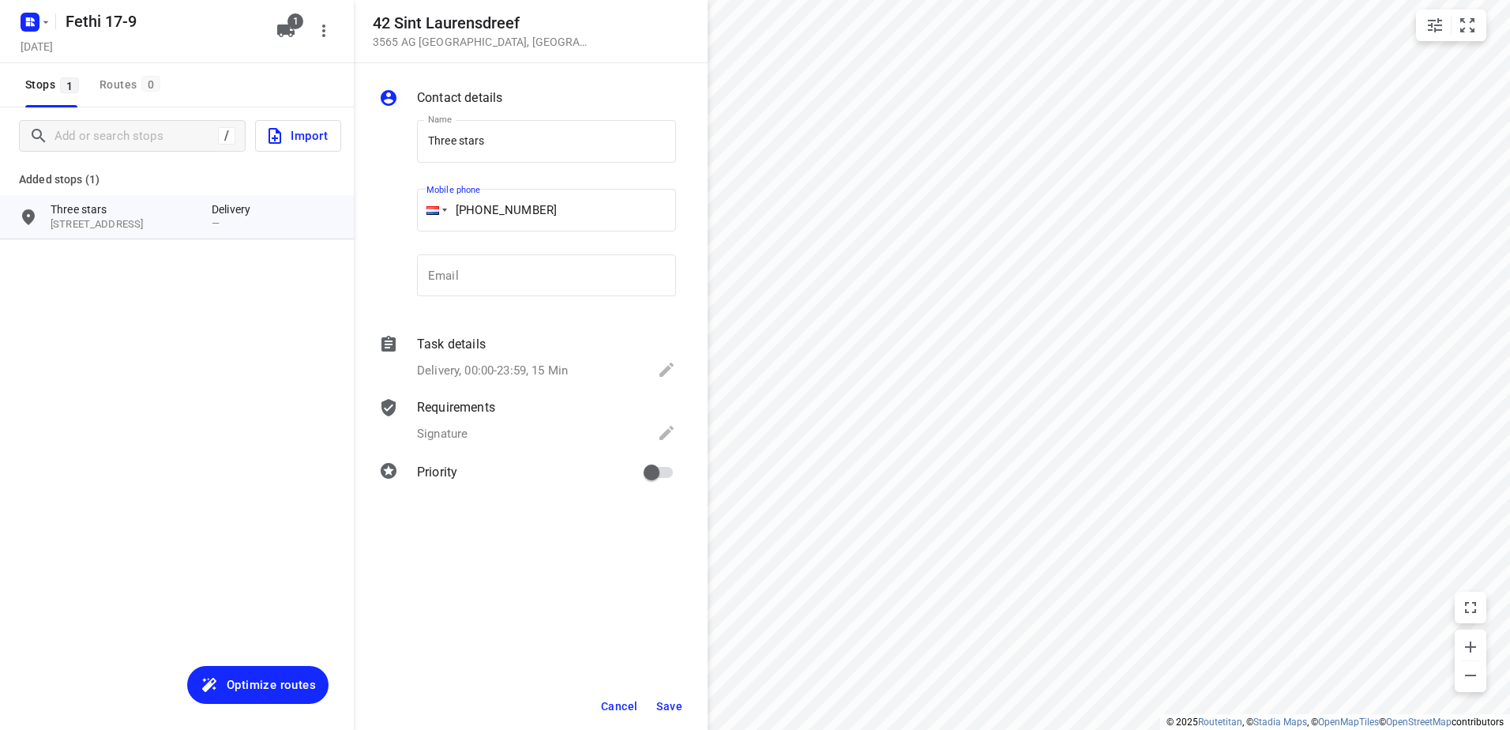
drag, startPoint x: 564, startPoint y: 216, endPoint x: 432, endPoint y: 204, distance: 132.4
click at [432, 204] on div "+31 645313134" at bounding box center [546, 210] width 259 height 43
drag, startPoint x: 571, startPoint y: 207, endPoint x: 467, endPoint y: 205, distance: 104.2
click at [467, 205] on input "+31 645313134" at bounding box center [546, 210] width 259 height 43
type input "+31"
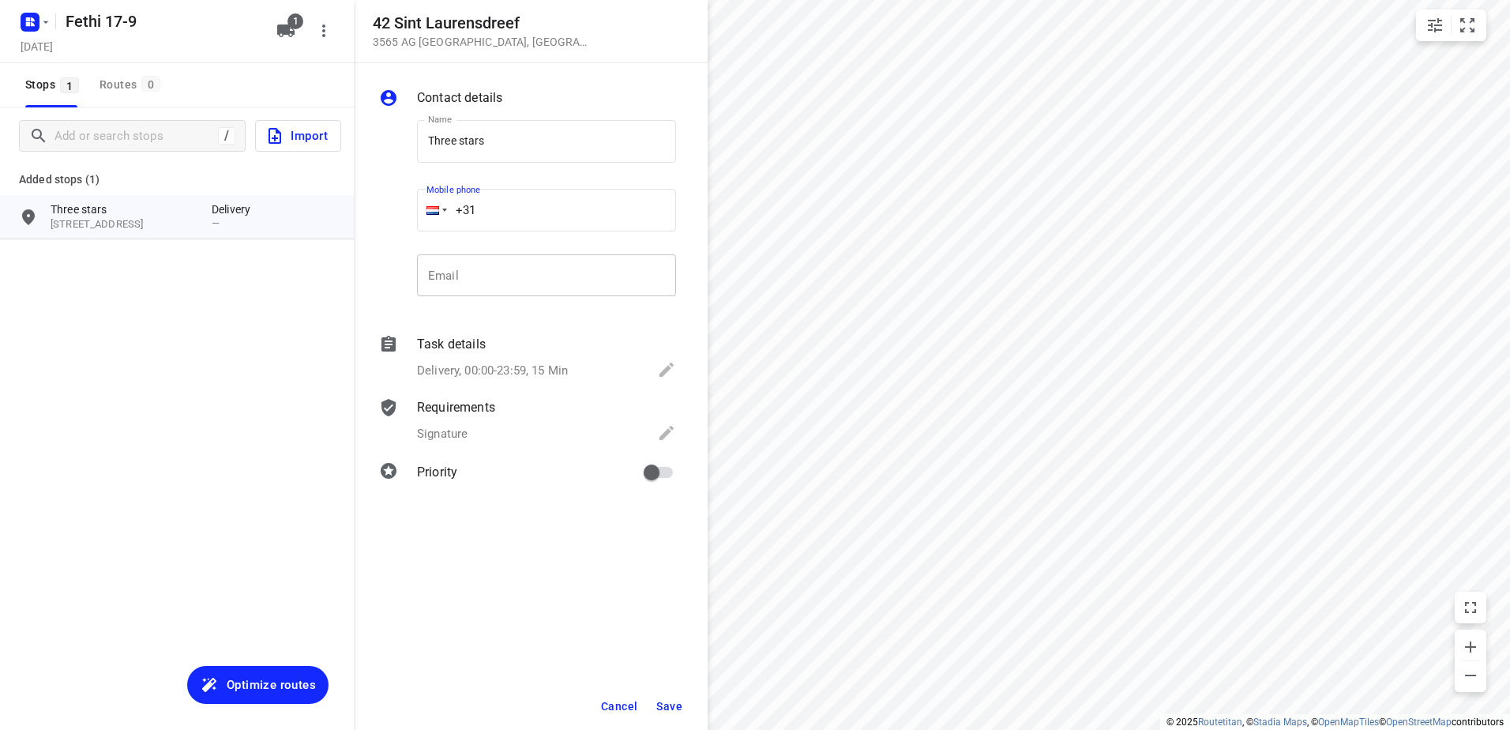
click at [527, 286] on input "email" at bounding box center [546, 275] width 259 height 43
type input "[EMAIL_ADDRESS][DOMAIN_NAME]"
click at [685, 704] on button "Save" at bounding box center [669, 706] width 39 height 28
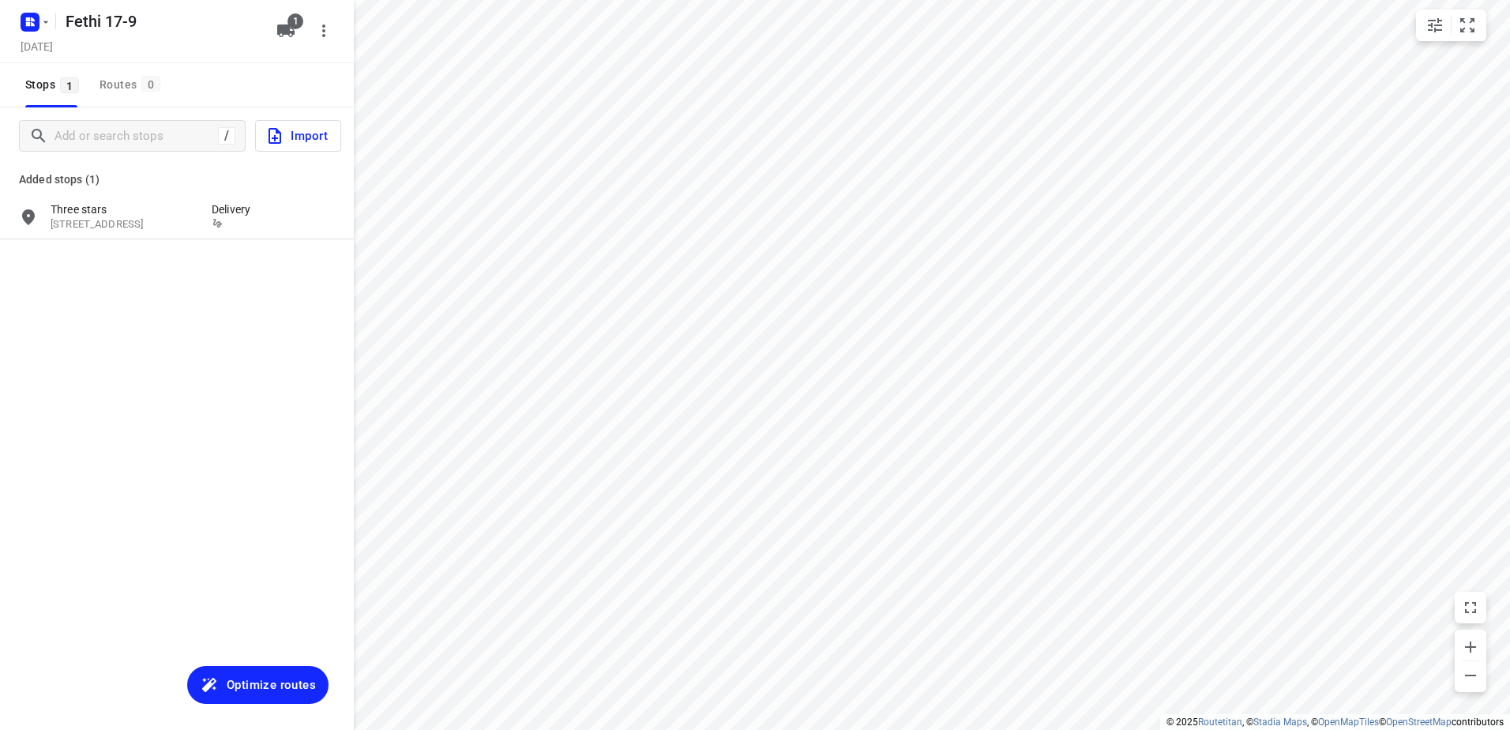
click at [276, 688] on span "Optimize routes" at bounding box center [271, 684] width 89 height 21
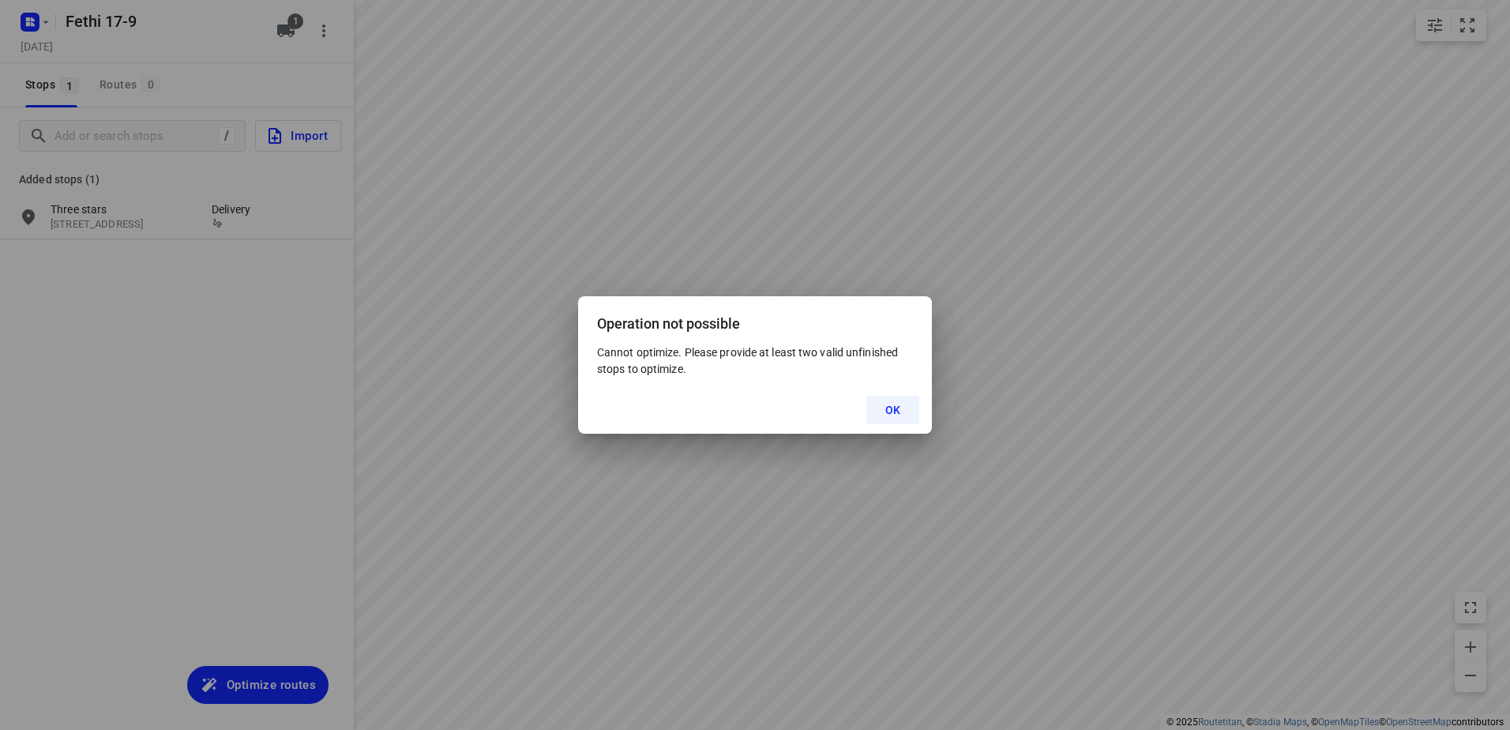
click at [900, 417] on button "OK" at bounding box center [892, 410] width 53 height 28
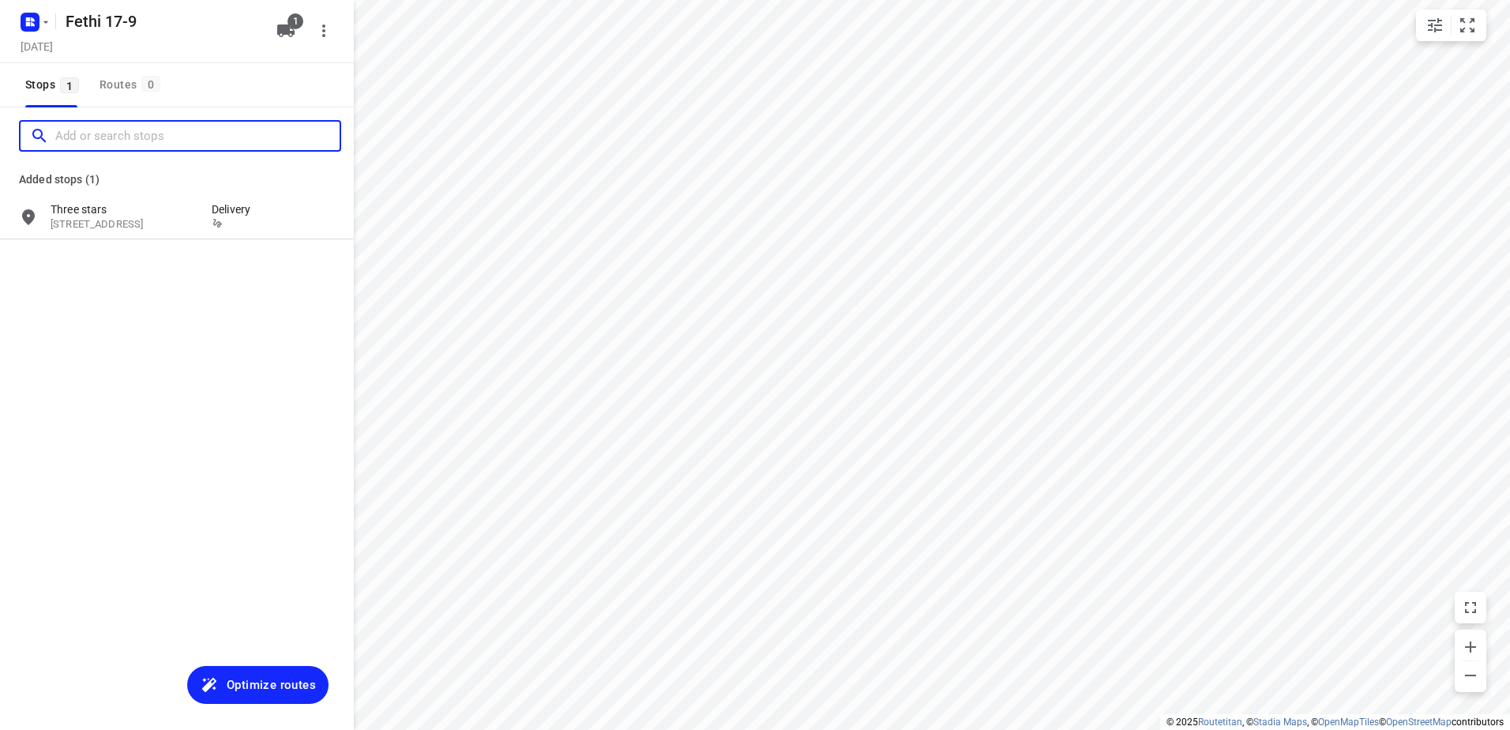
click at [127, 136] on input "Add or search stops" at bounding box center [197, 136] width 284 height 24
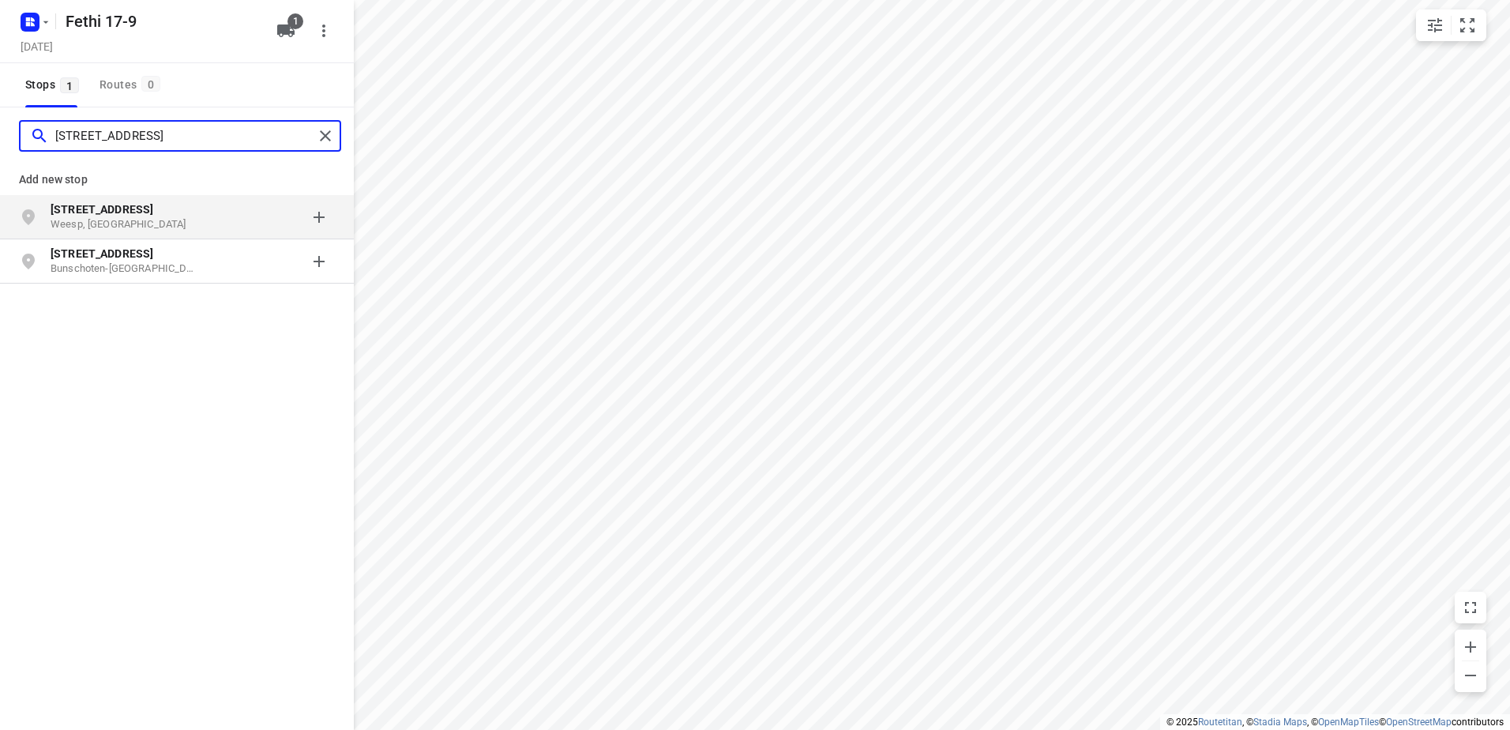
type input "eemmeerlaan 9b"
click at [175, 204] on p "Eemmeerlaan 9b" at bounding box center [123, 209] width 145 height 16
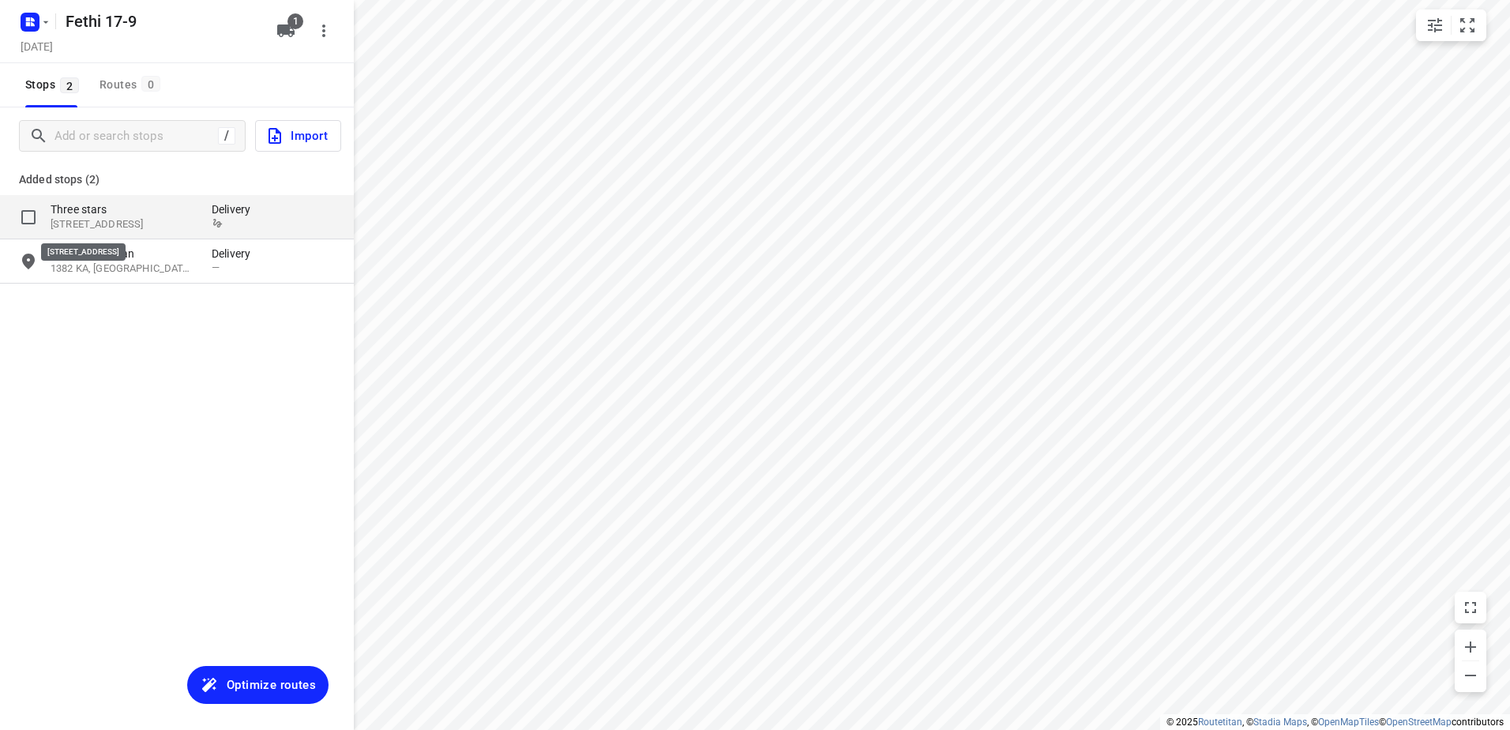
drag, startPoint x: 135, startPoint y: 268, endPoint x: 145, endPoint y: 225, distance: 43.9
click at [145, 225] on div "Added stops (2) Three stars 42 Sint Laurensdreef, 3565 AG, Utrecht, NL Delivery…" at bounding box center [177, 218] width 354 height 135
drag, startPoint x: 245, startPoint y: 299, endPoint x: 244, endPoint y: 309, distance: 9.5
click at [244, 310] on div "/ Import Added stops (2) Three stars 42 Sint Laurensdreef, 3565 AG, Utrecht, NL…" at bounding box center [177, 472] width 354 height 730
click at [237, 257] on p "Delivery" at bounding box center [235, 254] width 47 height 16
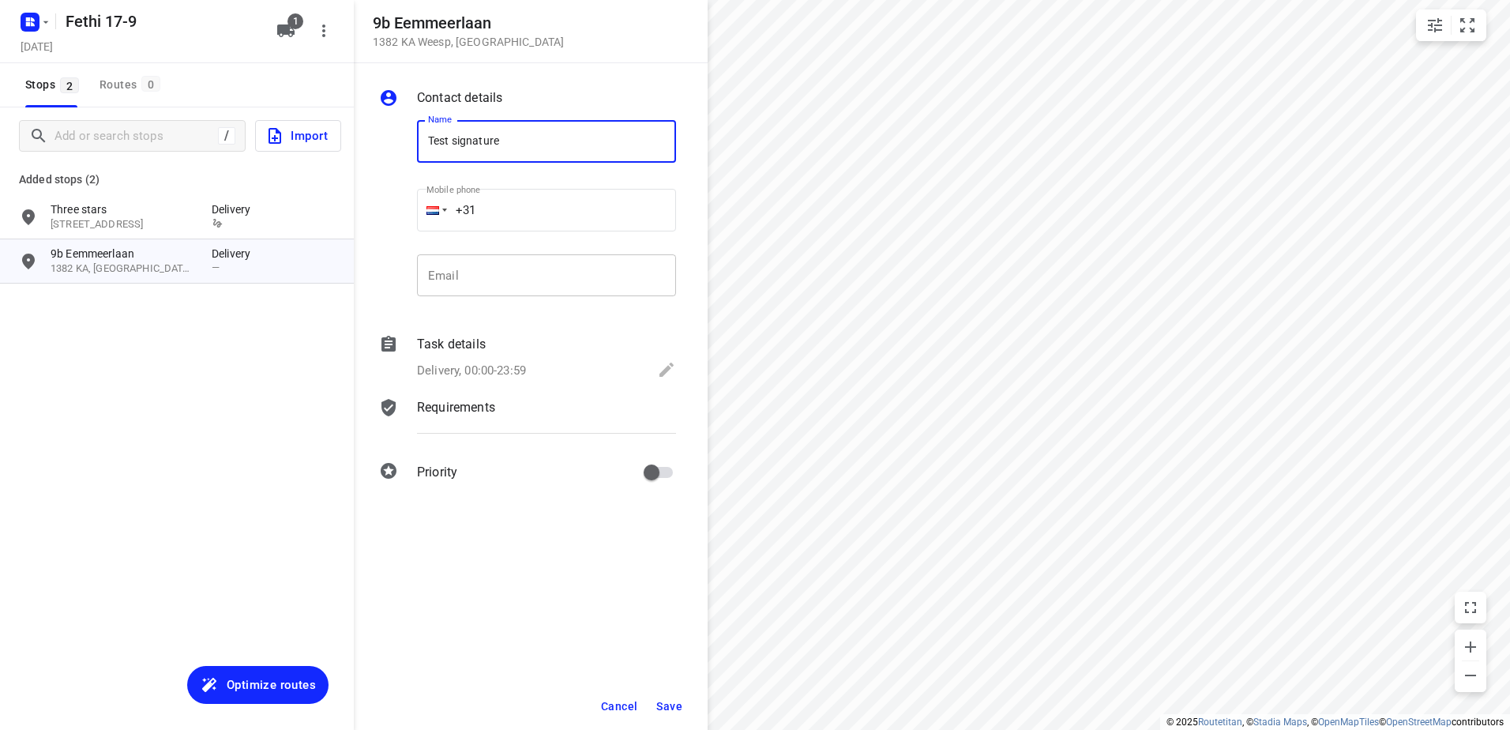
type input "Test signature"
click at [516, 266] on input "email" at bounding box center [546, 275] width 259 height 43
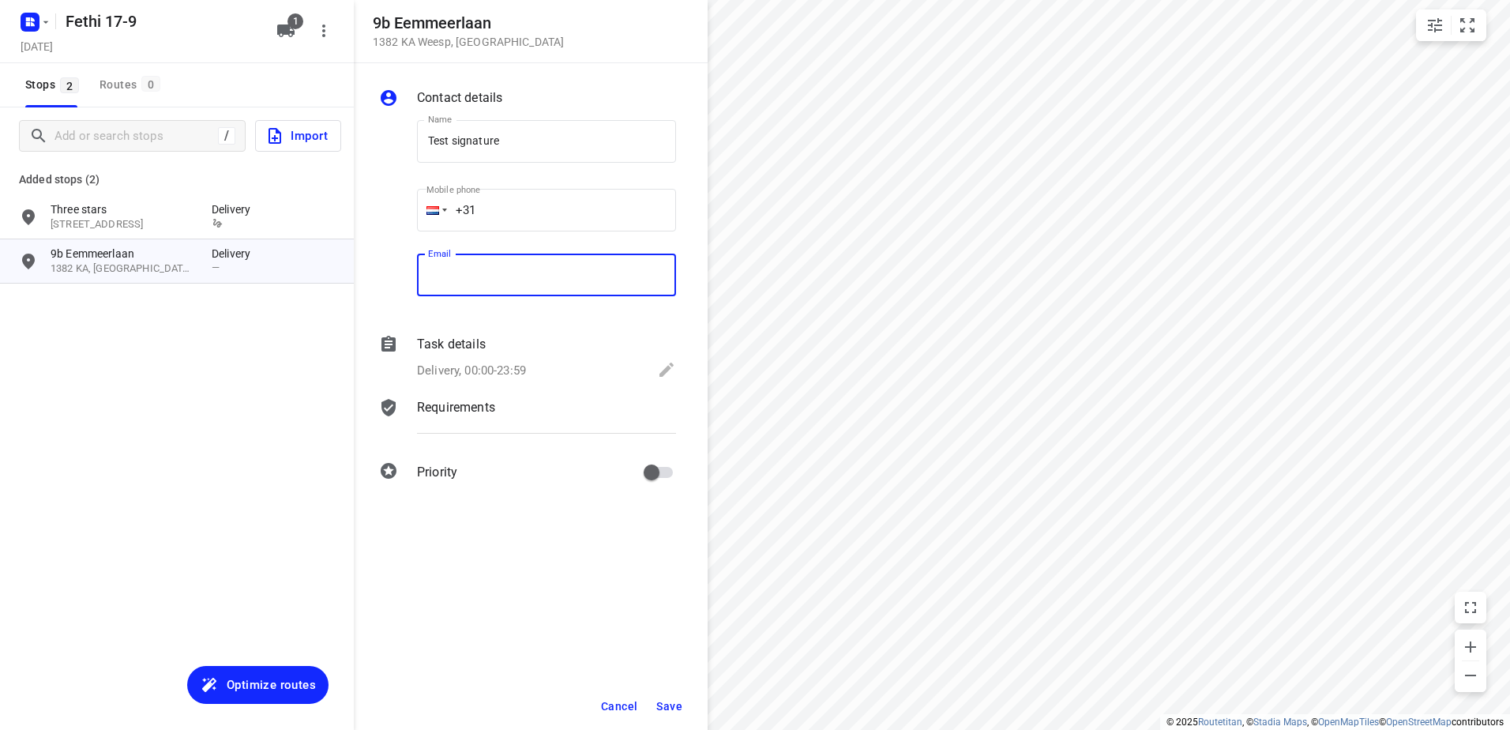
type input "[EMAIL_ADDRESS][DOMAIN_NAME]"
click at [563, 219] on input "+31" at bounding box center [546, 210] width 259 height 43
type input "+31 622073203"
click at [505, 343] on div "Task details" at bounding box center [546, 344] width 259 height 19
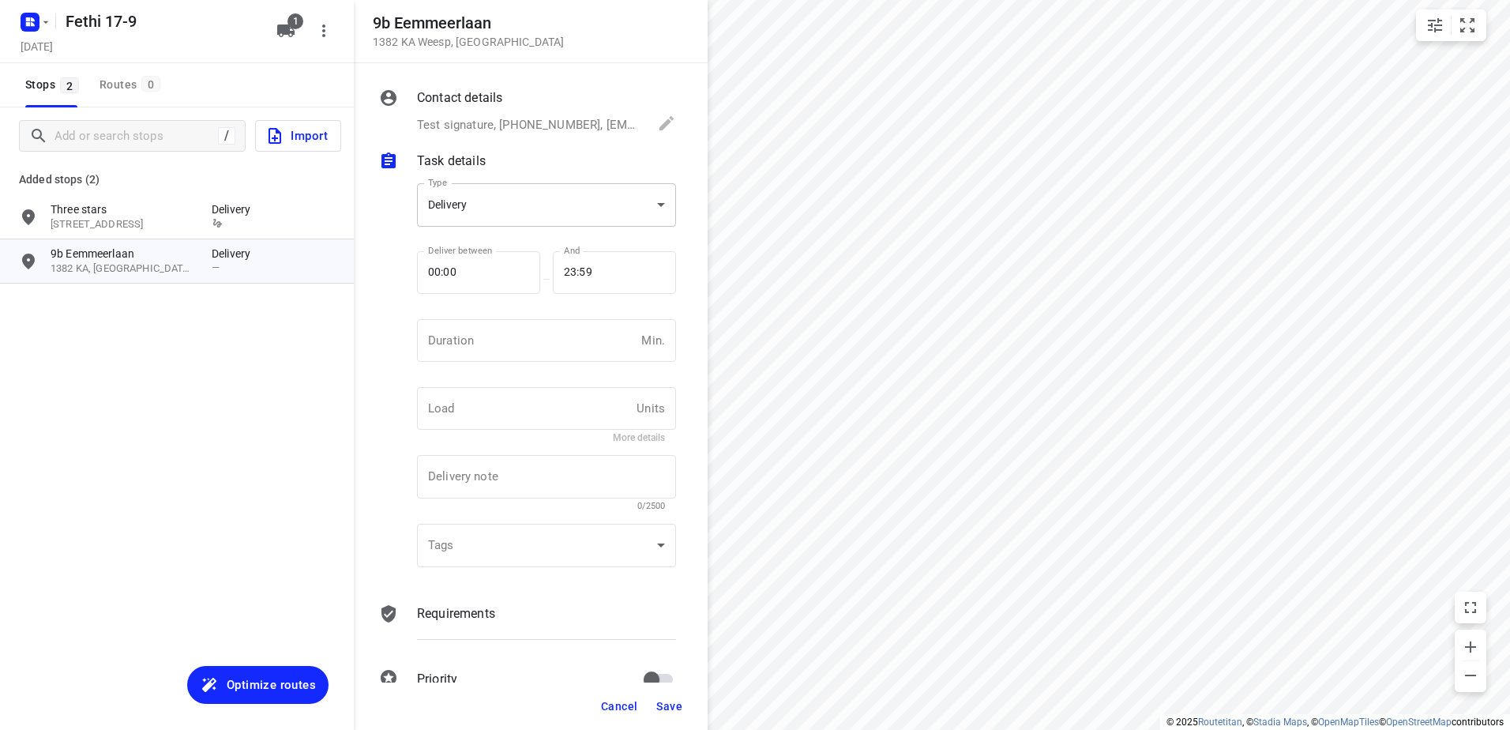
click at [523, 203] on body "i © 2025 Routetitan , © Stadia Maps , © OpenMapTiles © OpenStreetMap contributo…" at bounding box center [755, 365] width 1510 height 730
click at [510, 248] on ul "Delivery Pickup" at bounding box center [540, 218] width 247 height 69
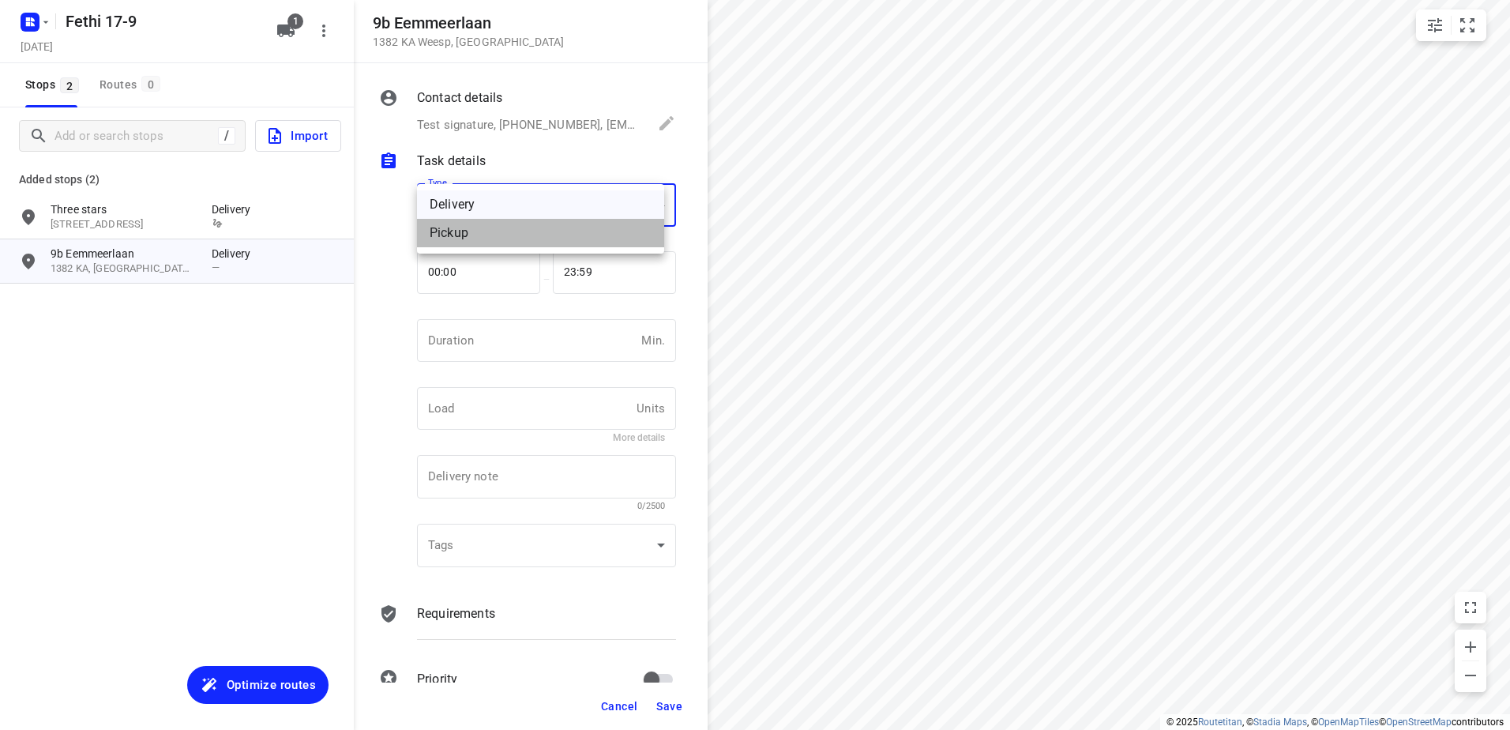
click at [508, 234] on div "Pickup" at bounding box center [540, 232] width 222 height 19
type input "pickup"
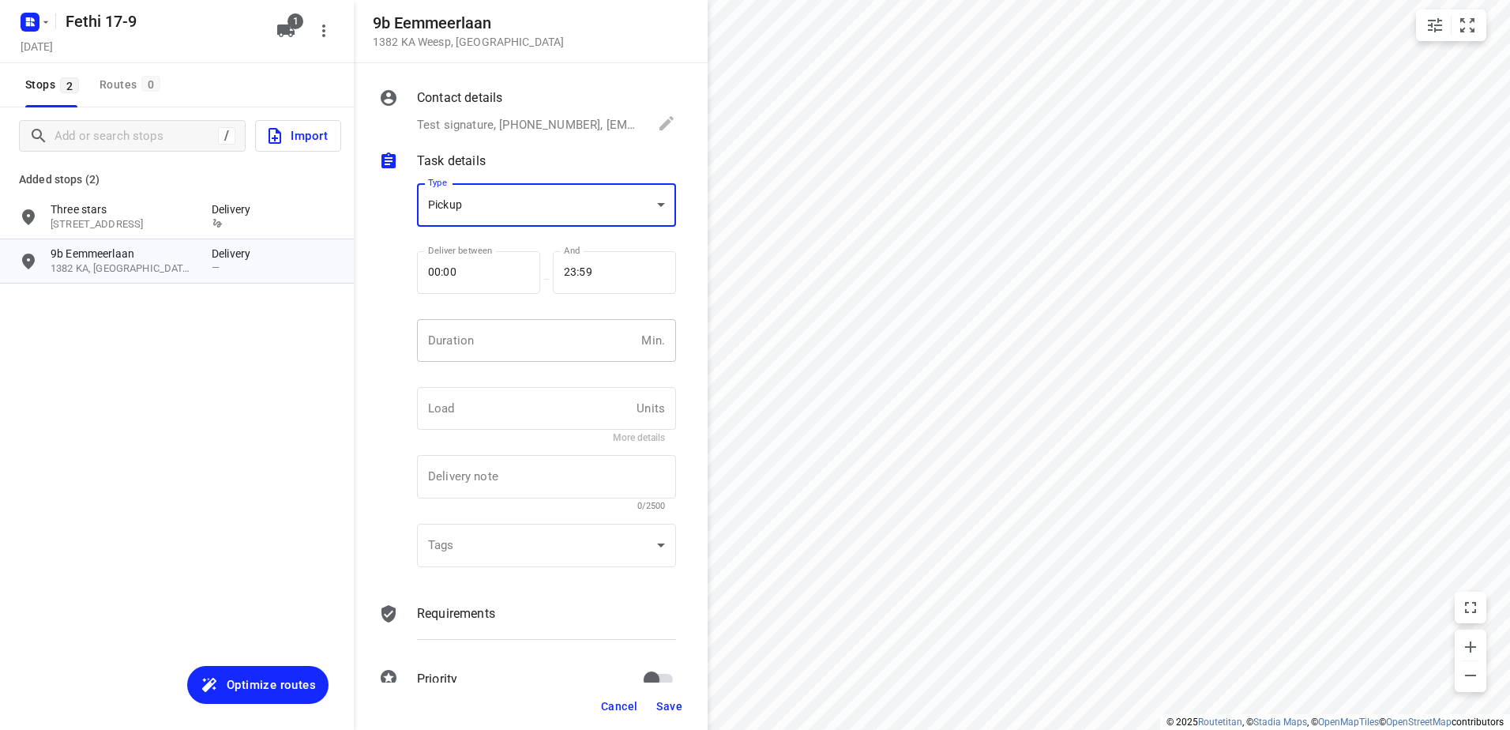
click at [505, 347] on input "number" at bounding box center [526, 340] width 218 height 43
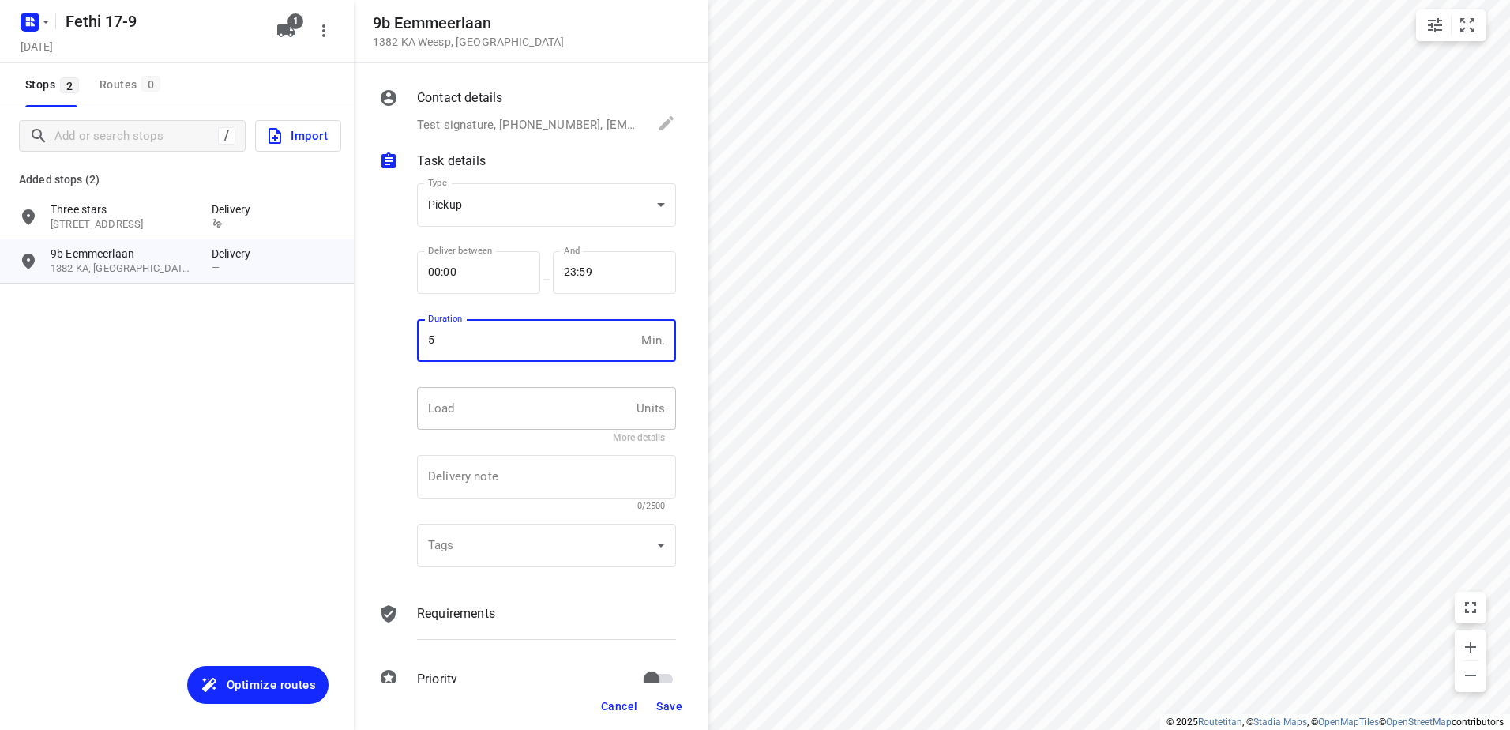
type input "5"
click at [487, 406] on input "text" at bounding box center [523, 408] width 213 height 43
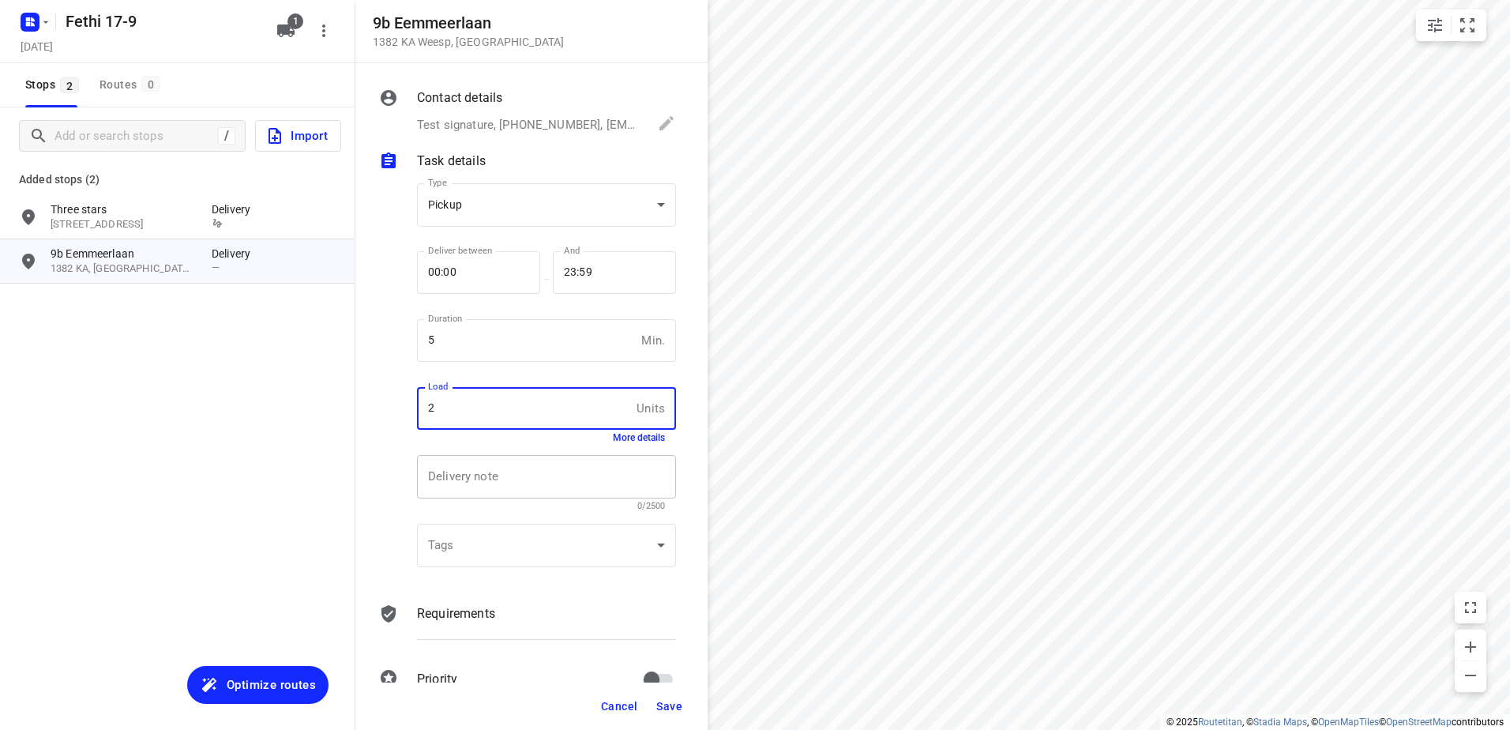
type input "2"
click at [461, 479] on textarea at bounding box center [546, 477] width 237 height 14
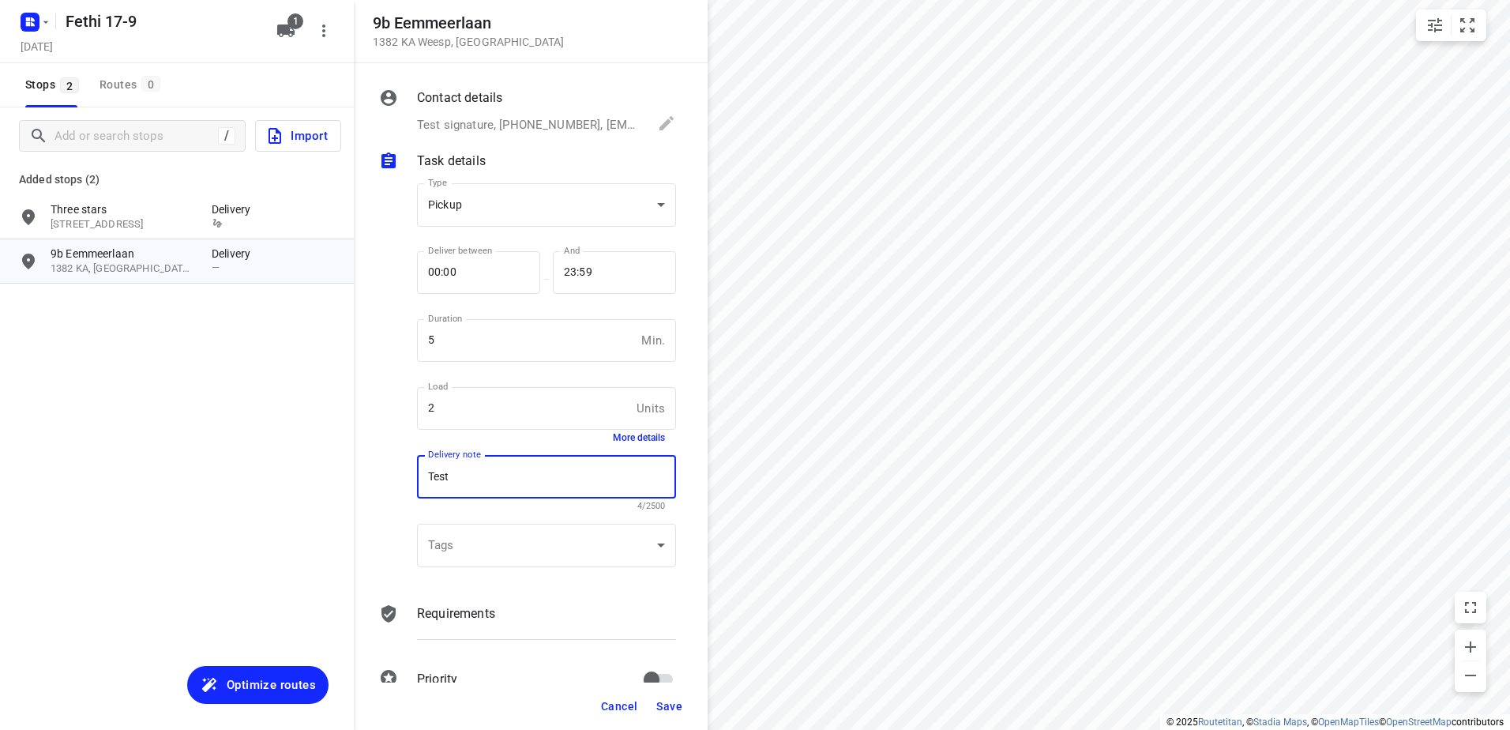
type textarea "Test"
click at [516, 595] on div "Contact details Test signature, +31622073203, horeca@kaddour.nl Name Test signa…" at bounding box center [531, 372] width 354 height 619
click at [501, 614] on div "Requirements" at bounding box center [546, 613] width 259 height 19
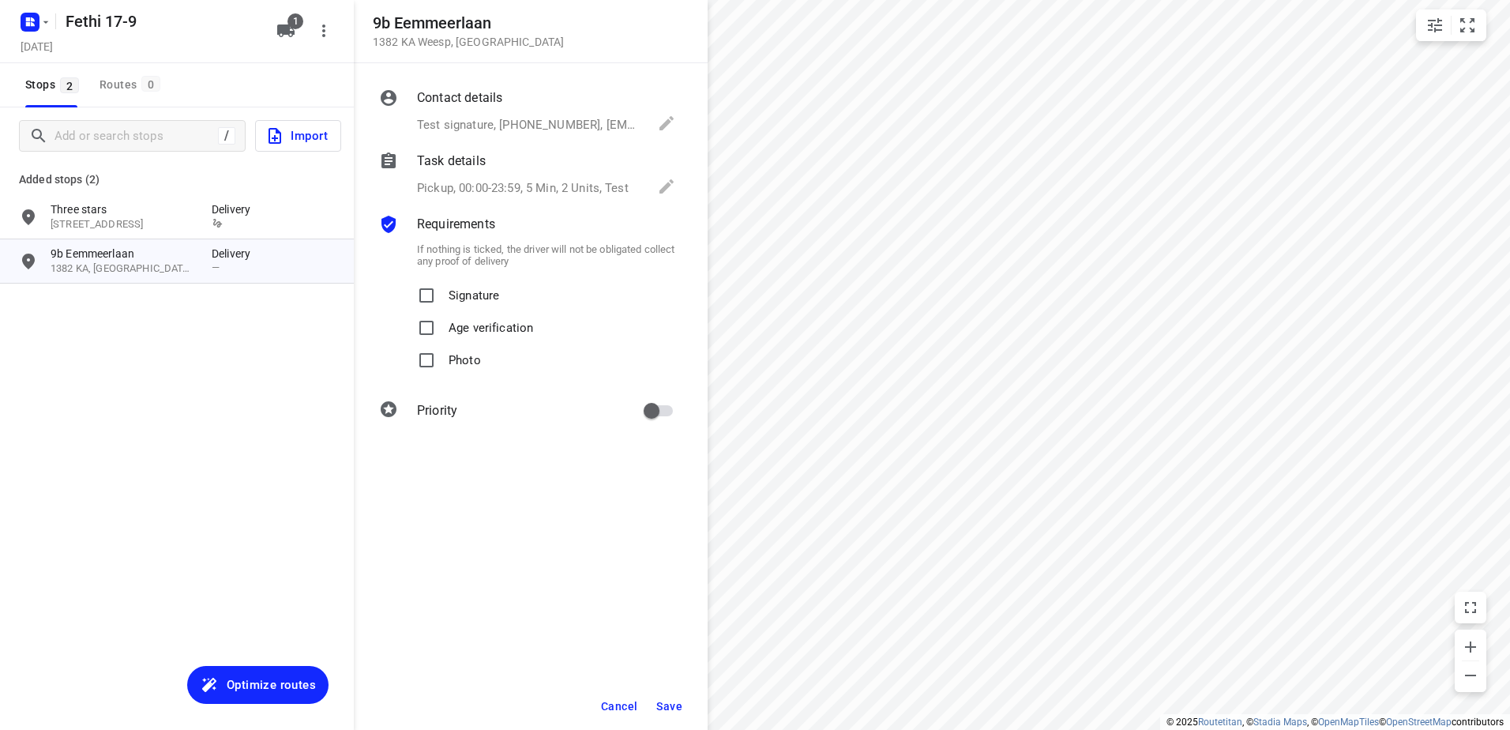
click at [468, 297] on p "Signature" at bounding box center [473, 290] width 51 height 23
click at [442, 297] on input "Signature" at bounding box center [427, 295] width 32 height 32
checkbox input "true"
click at [475, 358] on p "Photo" at bounding box center [464, 355] width 32 height 23
click at [442, 358] on input "Photo" at bounding box center [427, 360] width 32 height 32
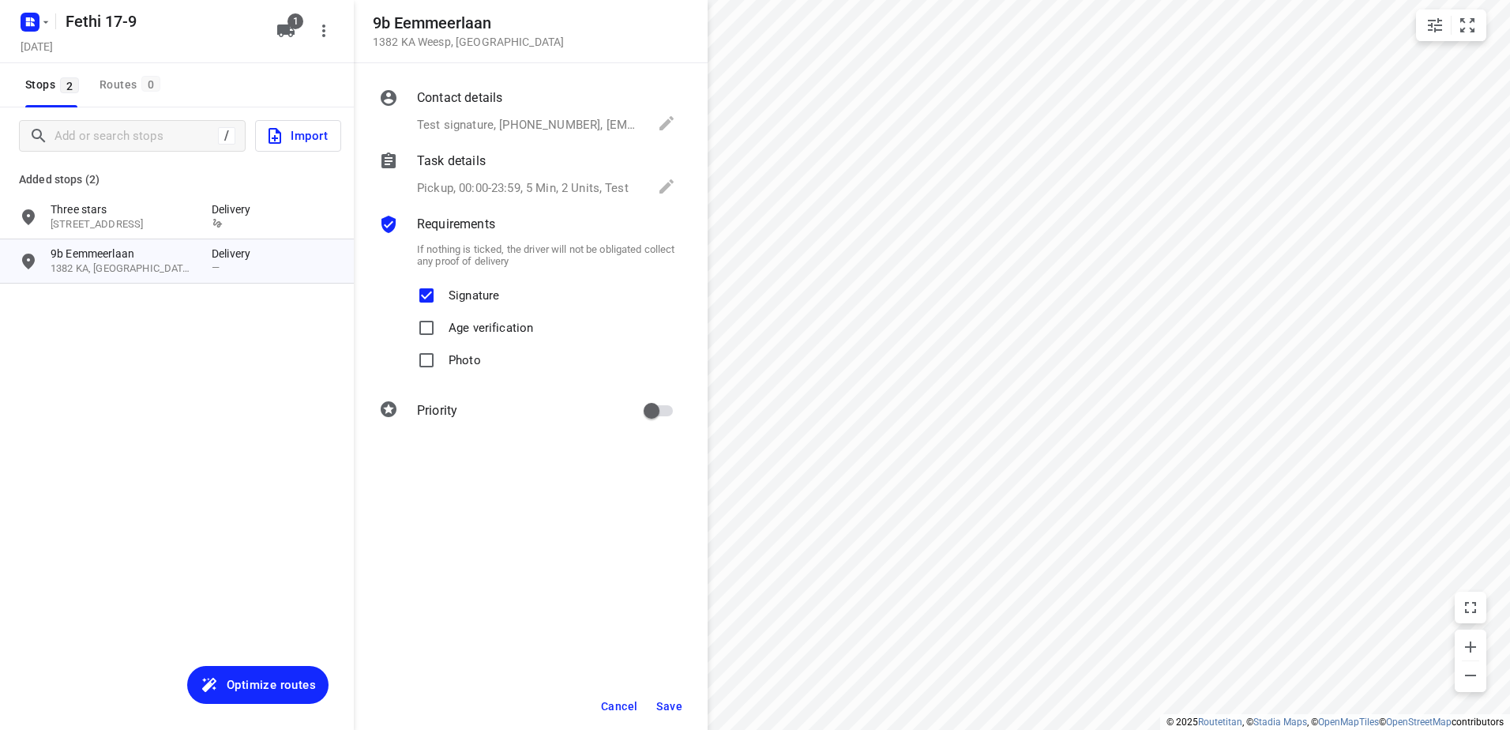
checkbox input "true"
click at [675, 704] on span "Save" at bounding box center [669, 706] width 26 height 13
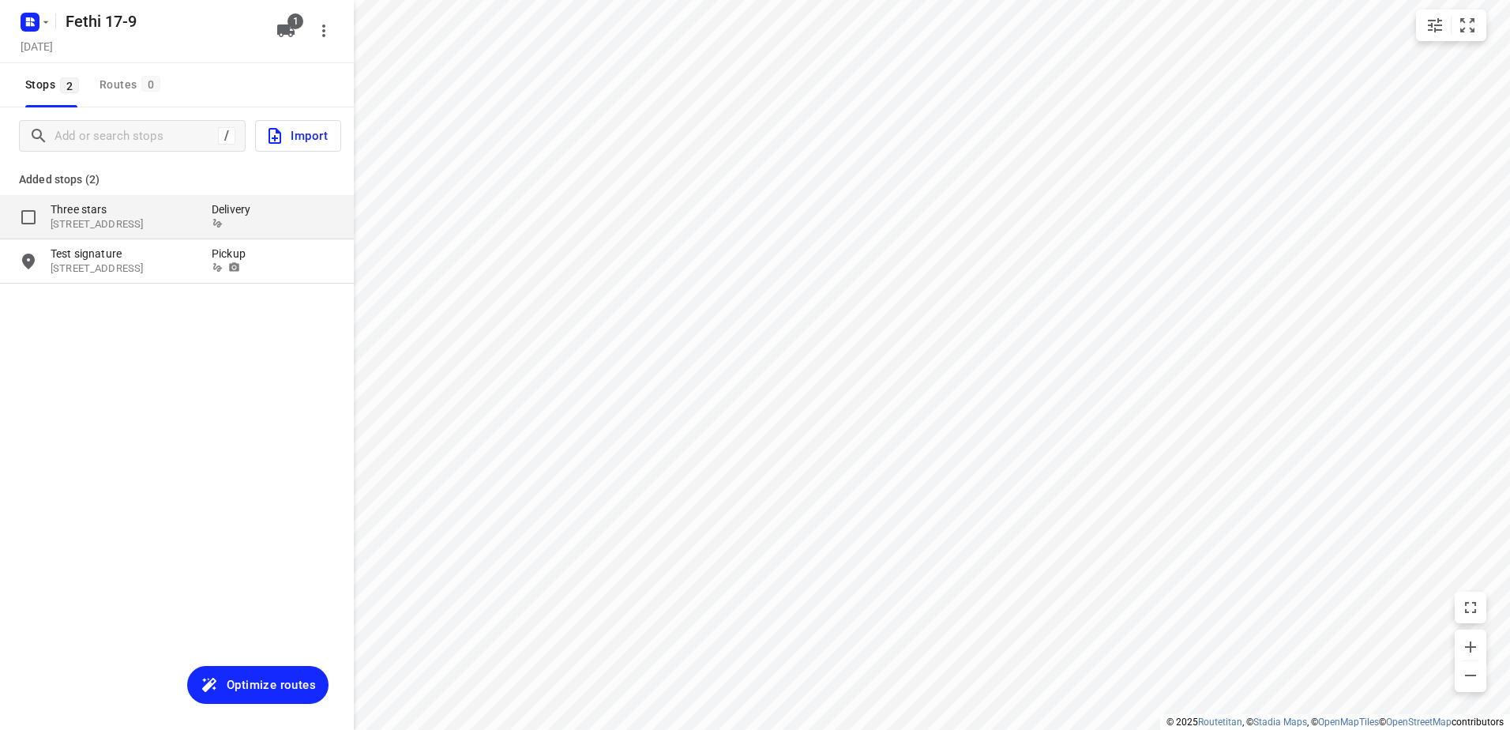
click at [129, 210] on p "Three stars" at bounding box center [123, 209] width 145 height 16
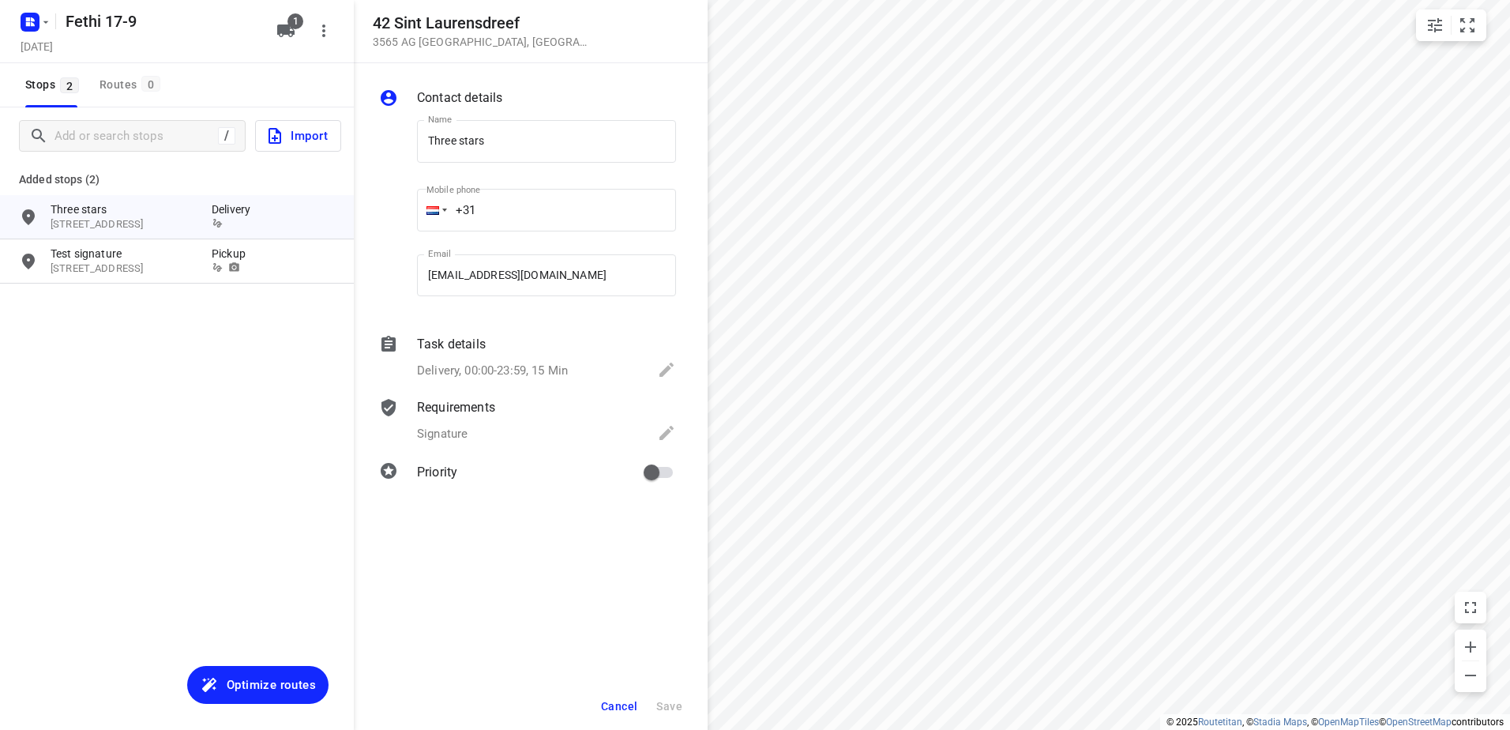
click at [503, 418] on div "Requirements Signature" at bounding box center [546, 422] width 265 height 54
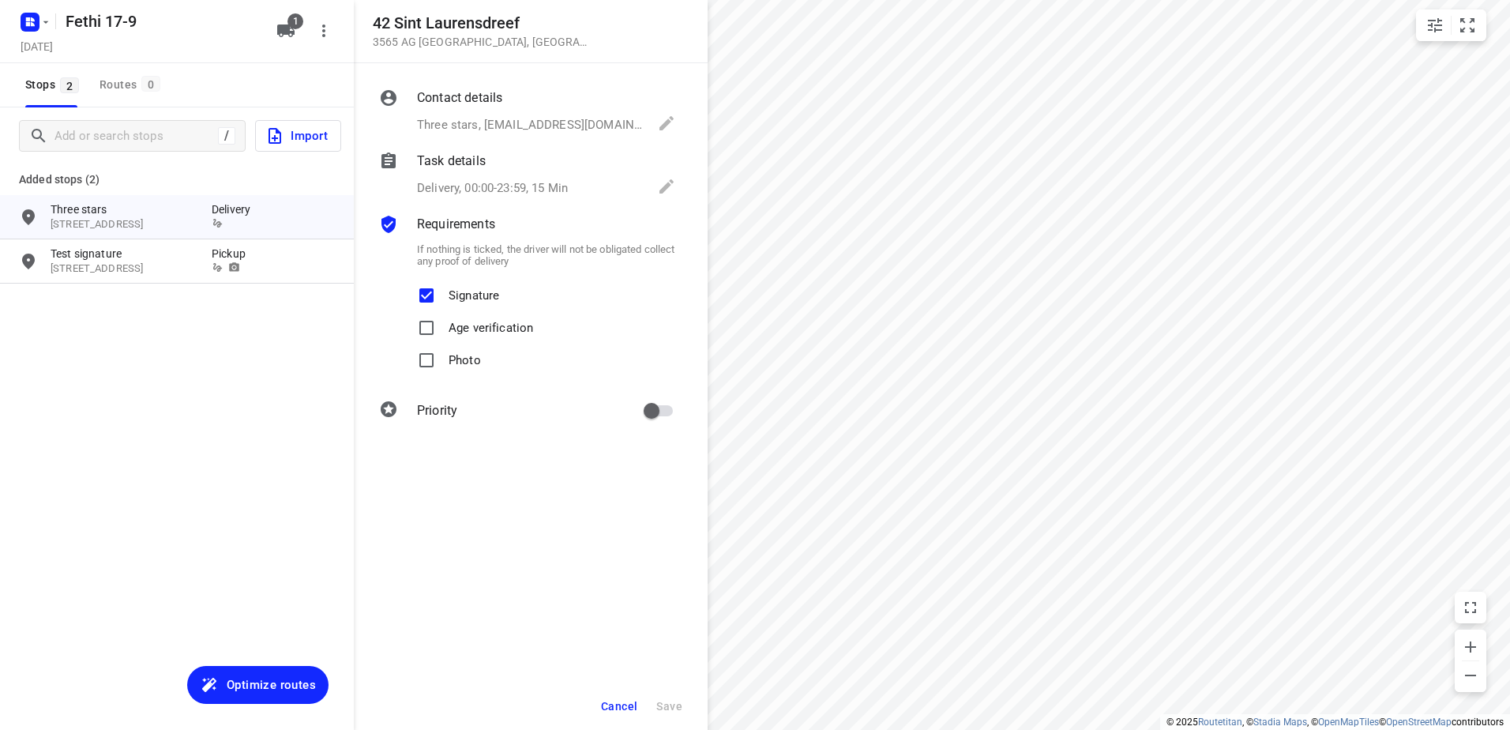
click at [474, 293] on p "Signature" at bounding box center [473, 290] width 51 height 23
click at [442, 293] on input "Signature" at bounding box center [427, 295] width 32 height 32
checkbox input "false"
click at [663, 698] on button "Save" at bounding box center [669, 706] width 39 height 28
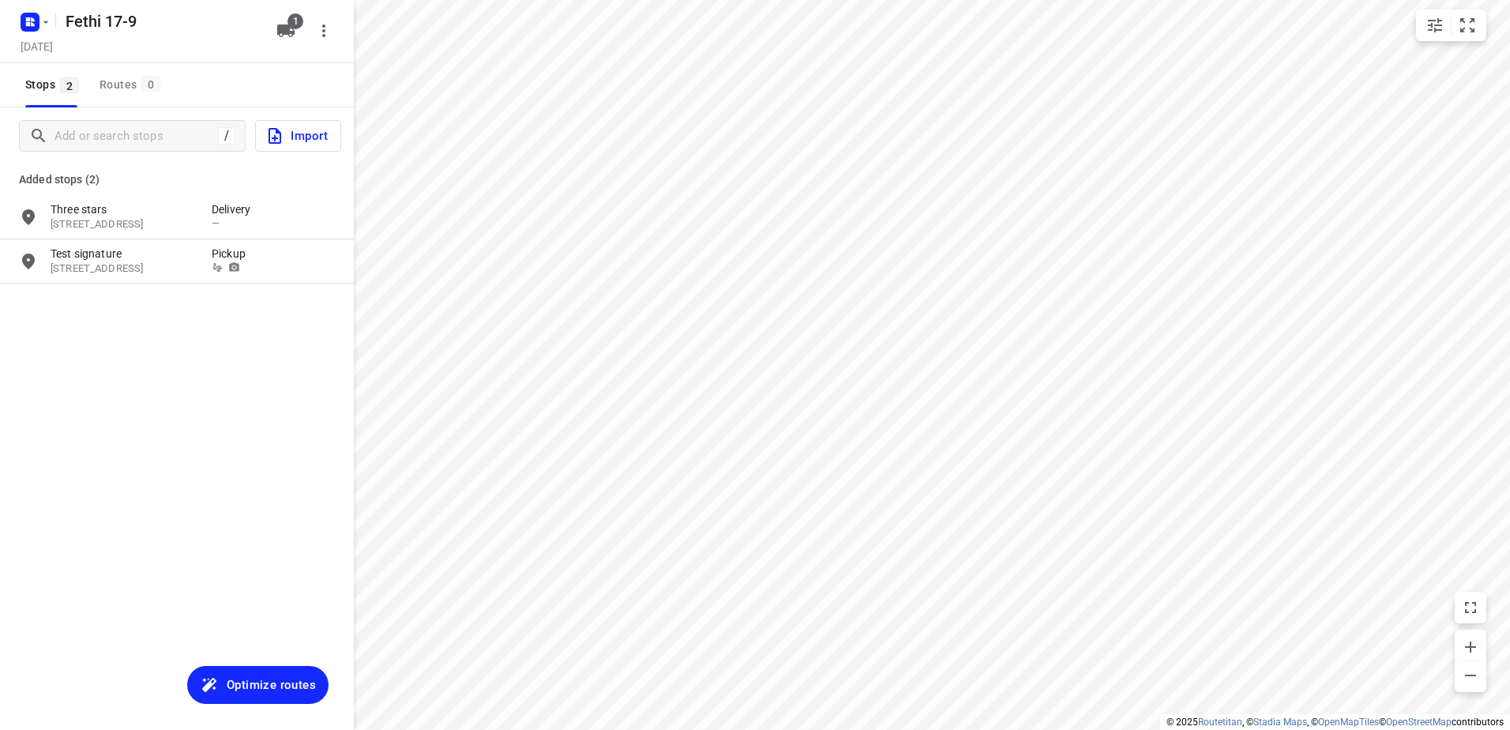
click at [278, 670] on button "Optimize routes" at bounding box center [257, 685] width 141 height 38
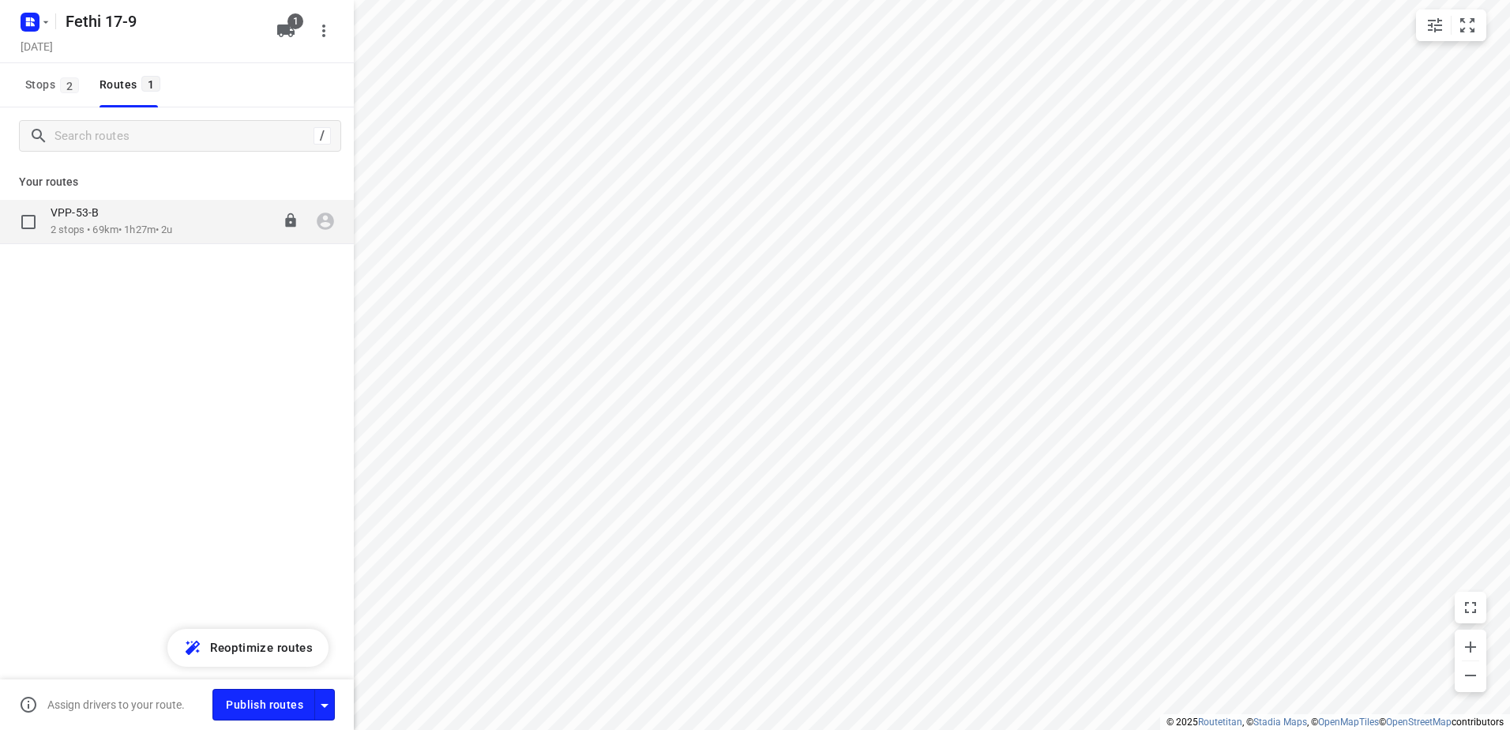
click at [126, 227] on p "2 stops • 69km • 1h27m • 2u" at bounding box center [112, 230] width 122 height 15
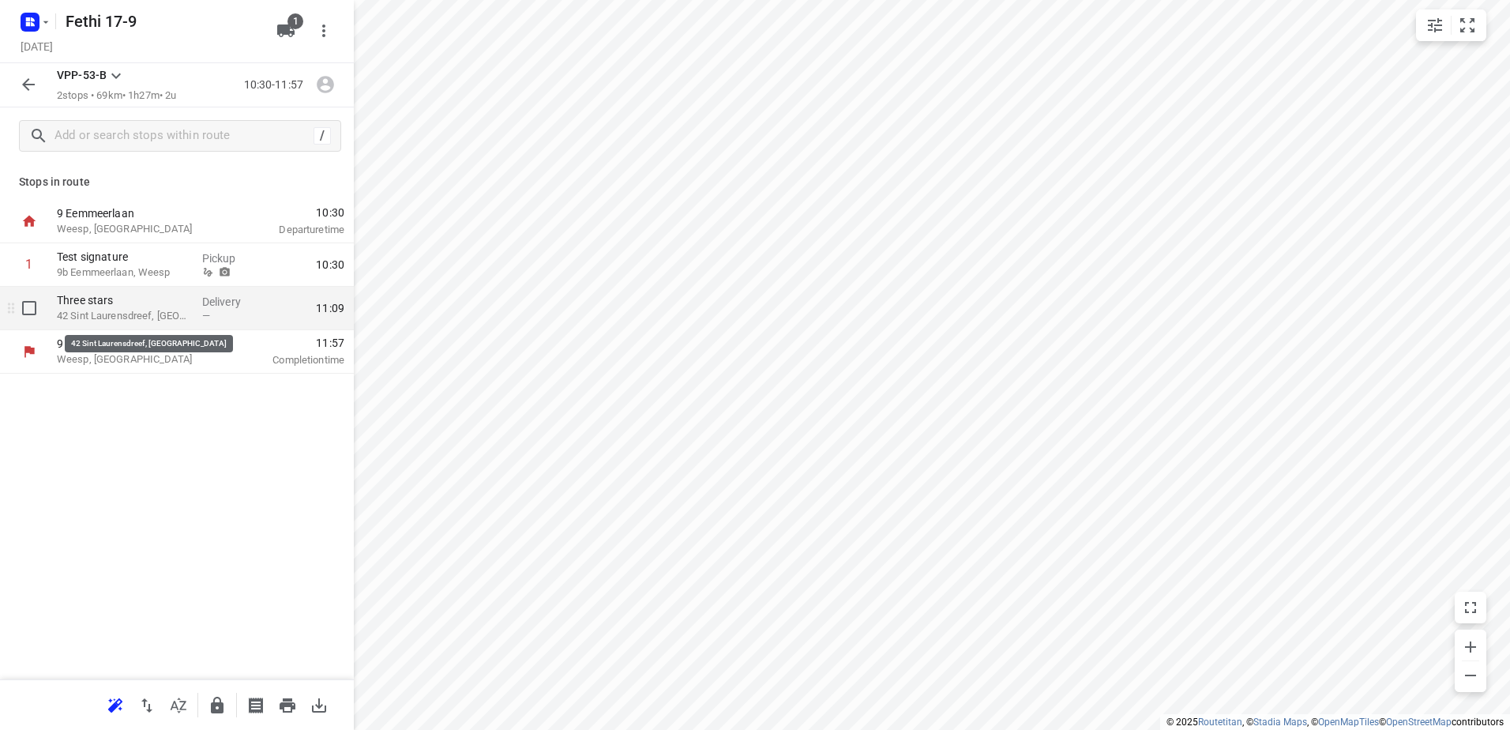
click at [123, 322] on p "42 Sint Laurensdreef, Utrecht" at bounding box center [123, 316] width 133 height 16
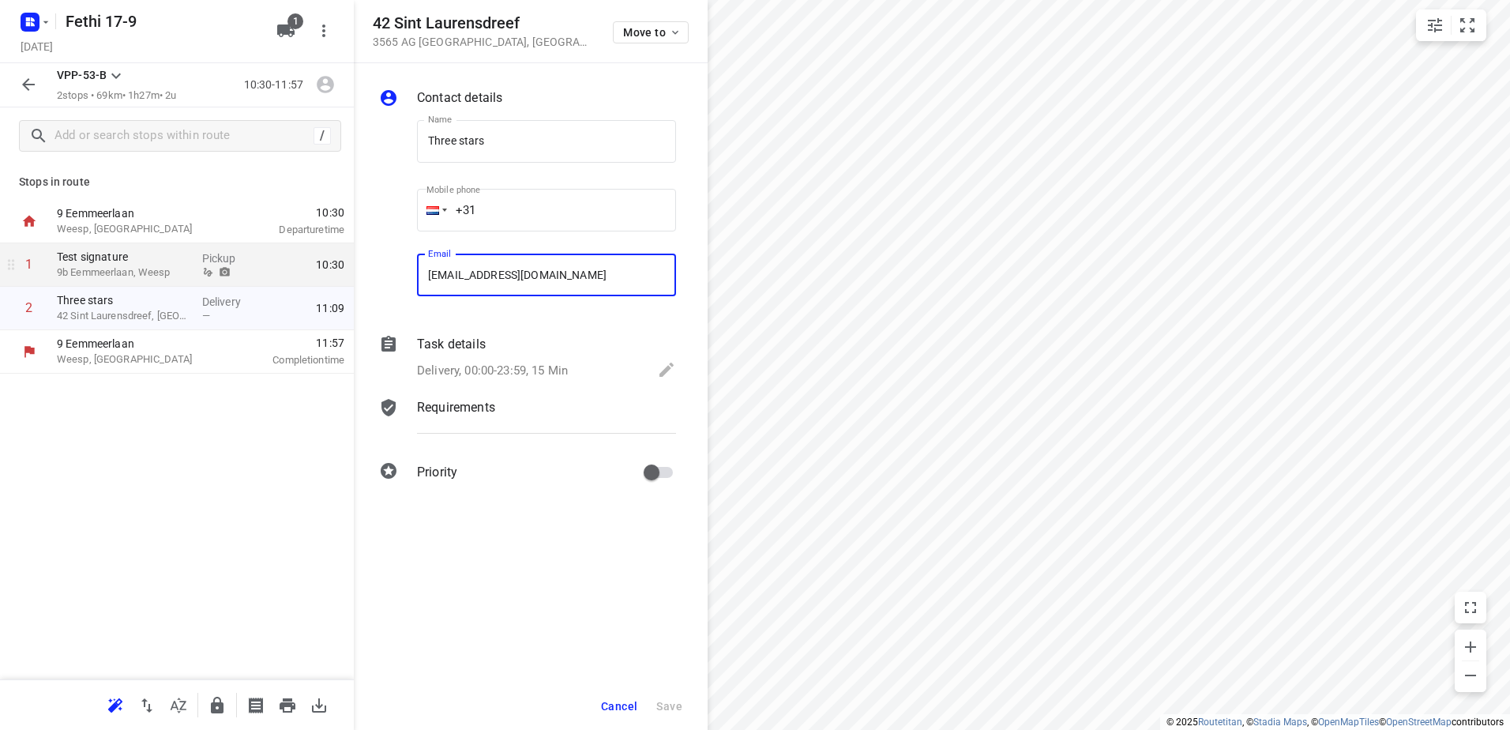
drag, startPoint x: 549, startPoint y: 267, endPoint x: 157, endPoint y: 276, distance: 391.7
click at [157, 276] on div "42 Sint Laurensdreef 3565 AG Utrecht , Netherlands Move to Contact details Name…" at bounding box center [177, 365] width 354 height 730
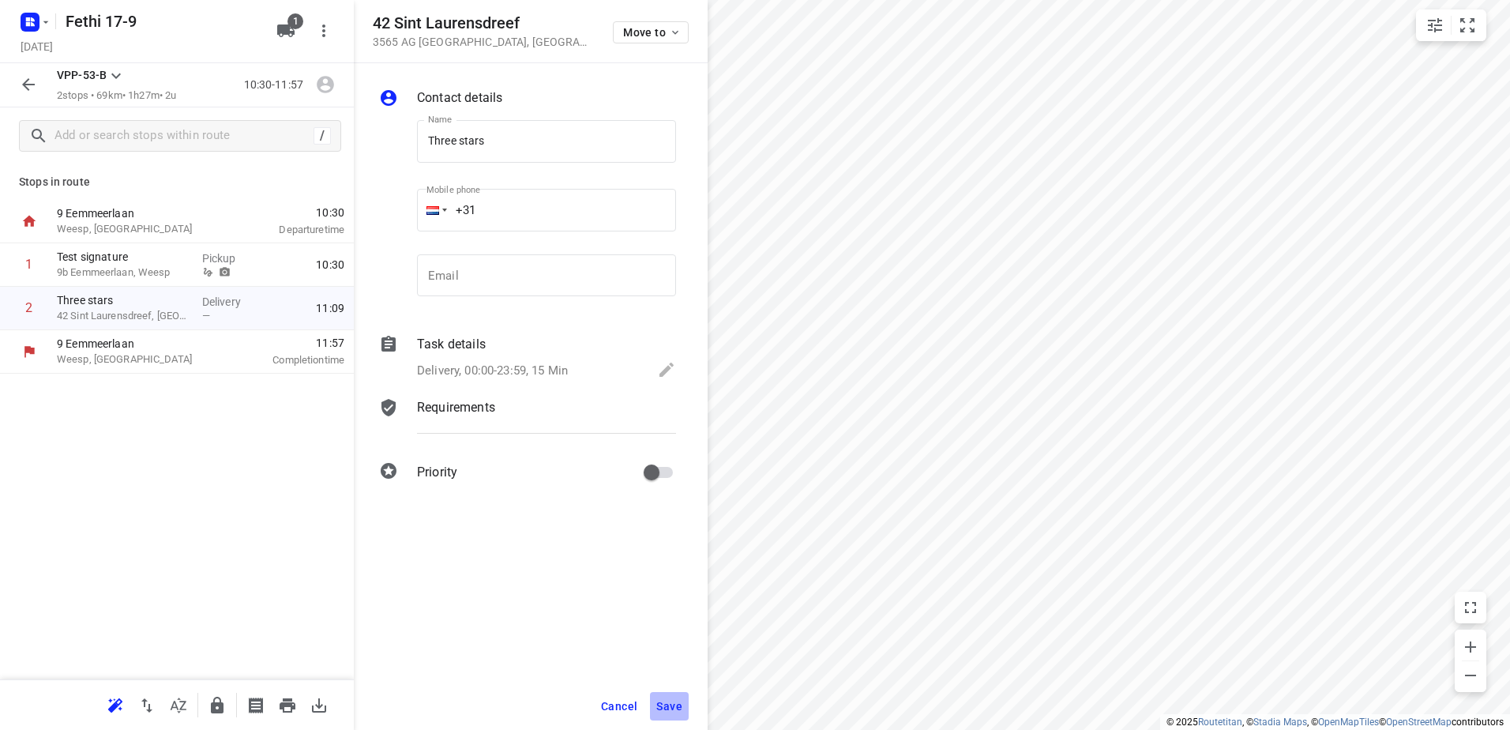
click at [667, 698] on button "Save" at bounding box center [669, 706] width 39 height 28
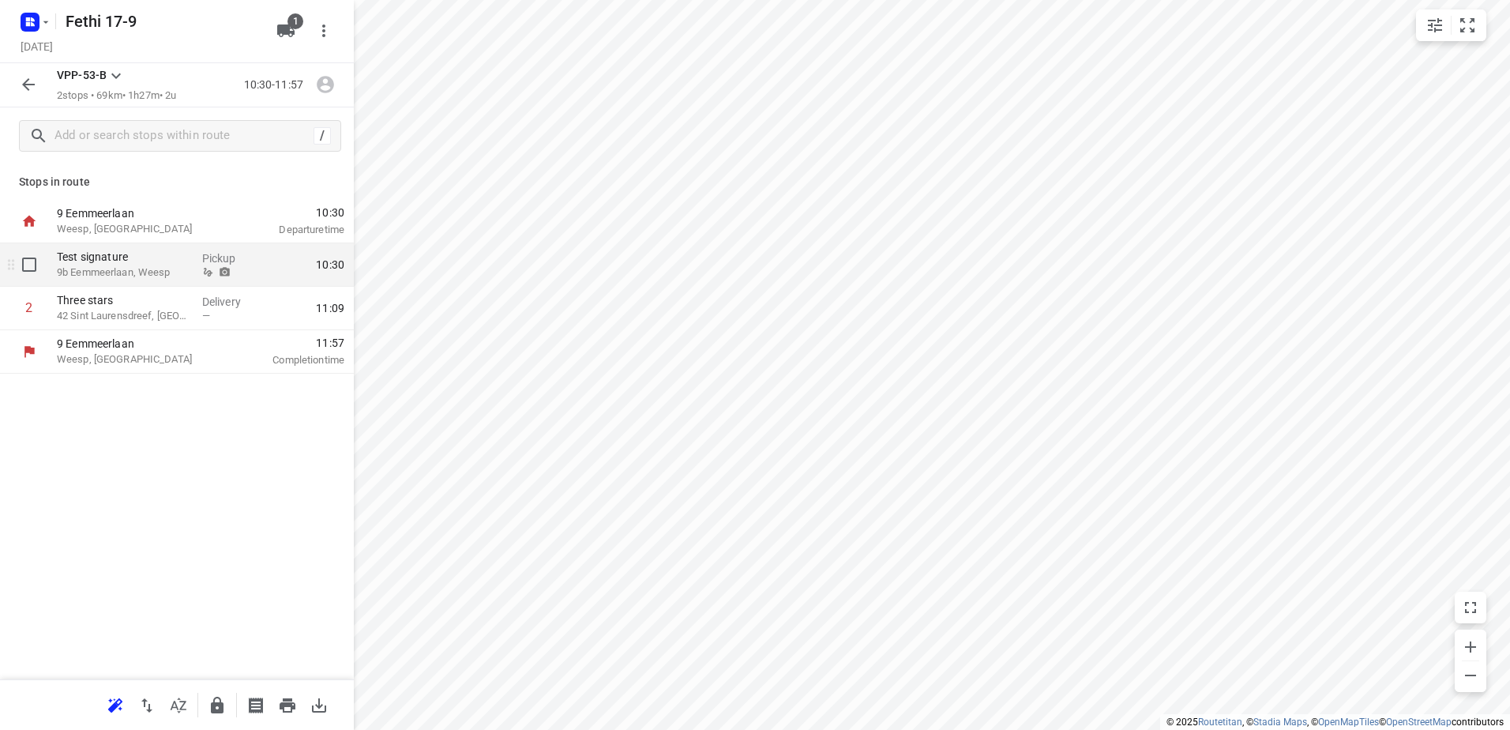
click at [154, 268] on p "9b Eemmeerlaan, Weesp" at bounding box center [123, 272] width 133 height 16
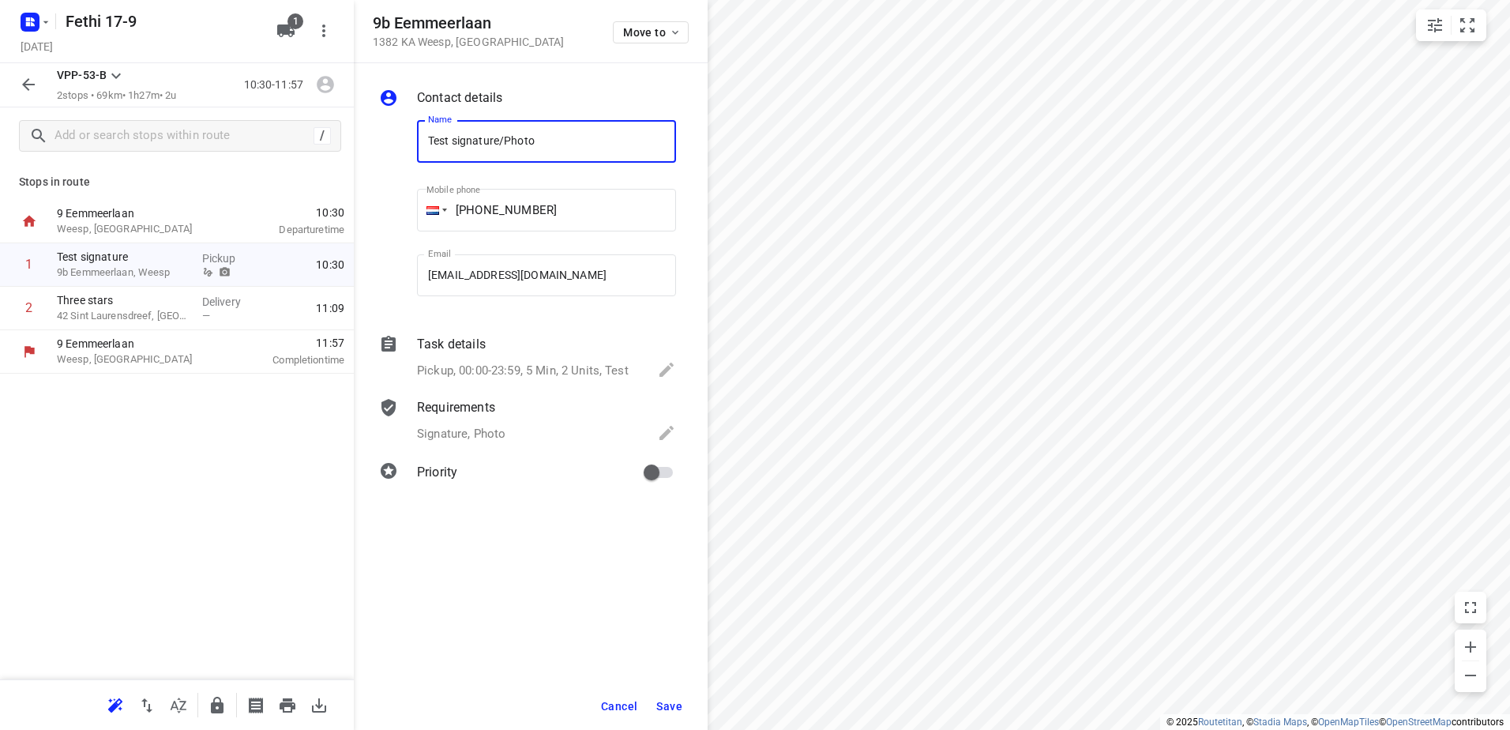
type input "Test signature/Photo"
click at [323, 85] on icon "button" at bounding box center [325, 85] width 17 height 17
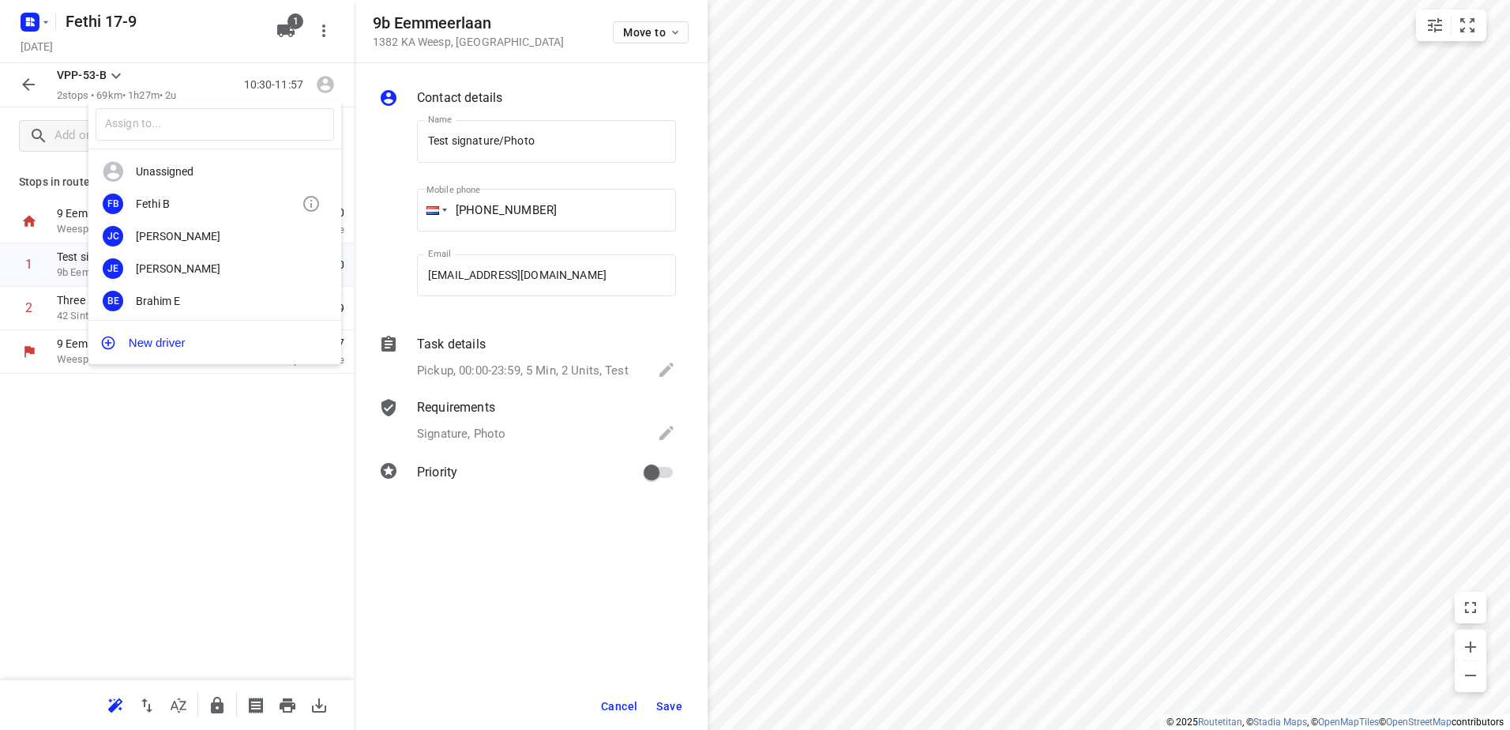
click at [223, 197] on div "Fethi B" at bounding box center [219, 203] width 166 height 13
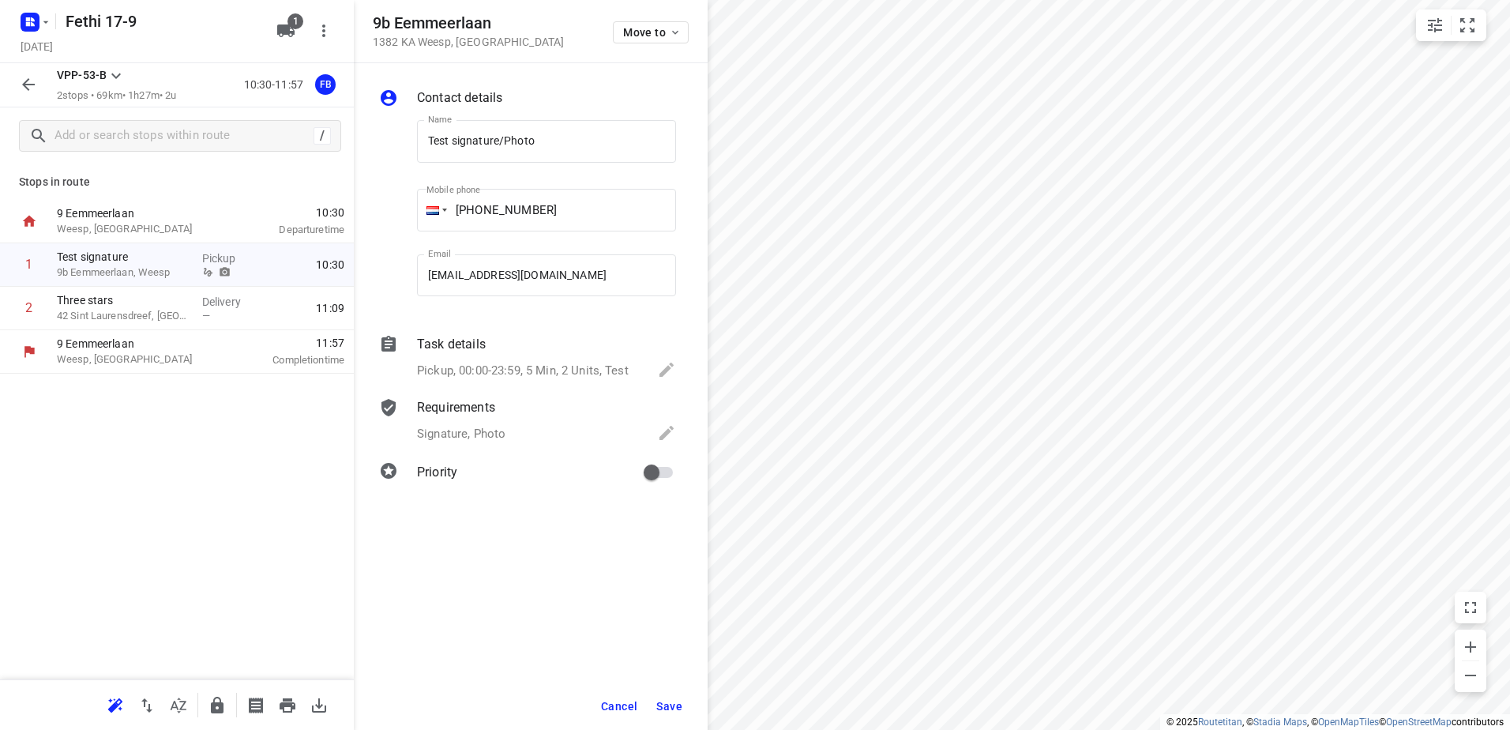
click at [658, 702] on span "Save" at bounding box center [669, 706] width 26 height 13
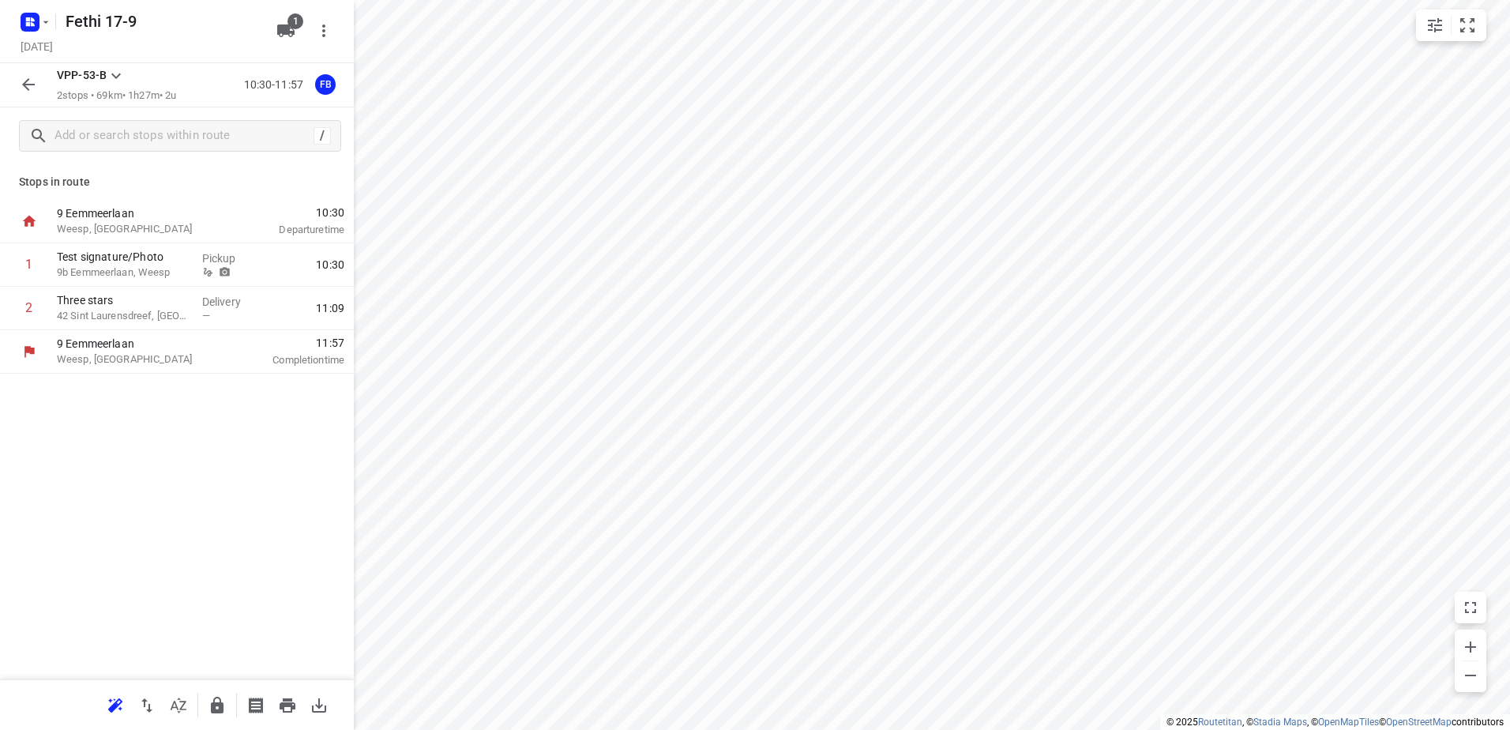
click at [26, 92] on icon "button" at bounding box center [28, 84] width 19 height 19
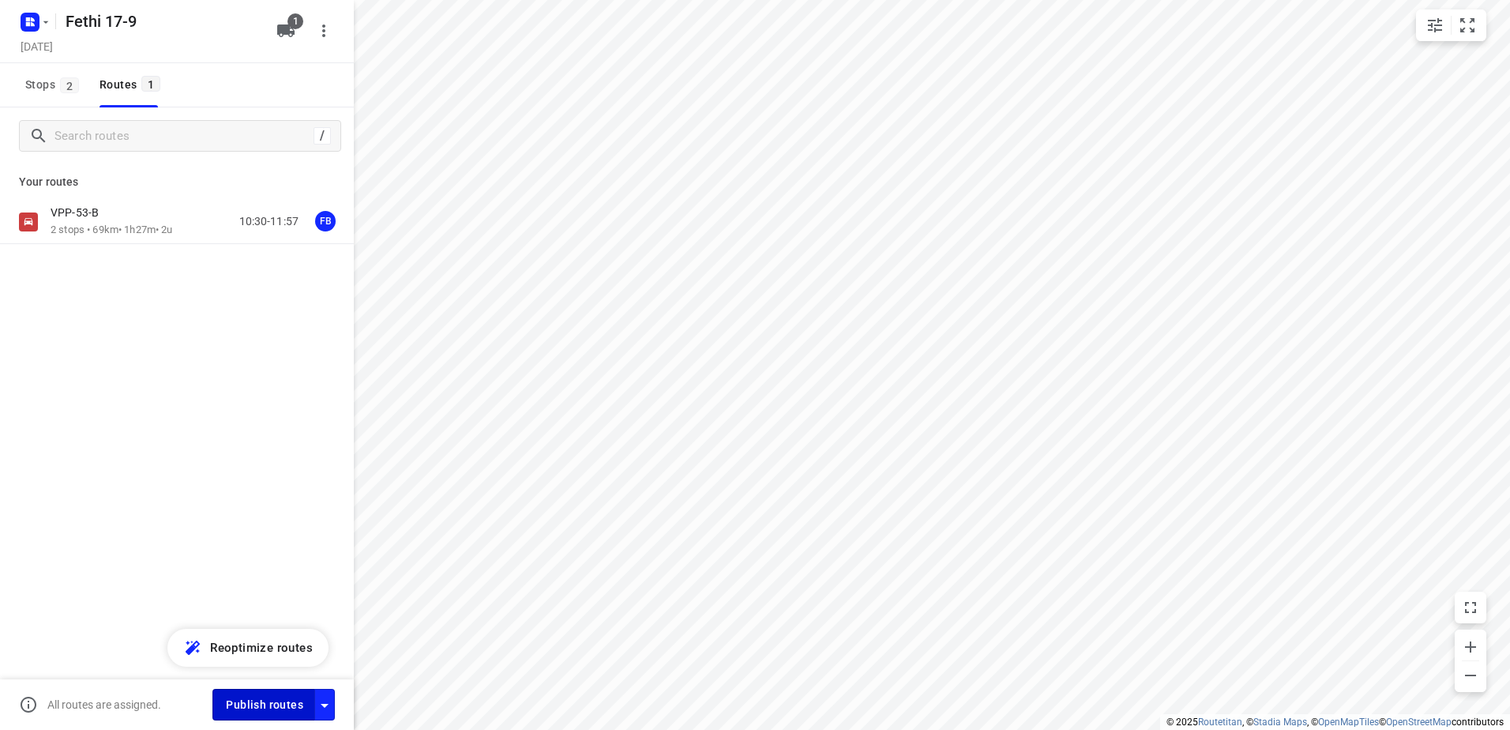
click at [259, 715] on button "Publish routes" at bounding box center [263, 703] width 103 height 31
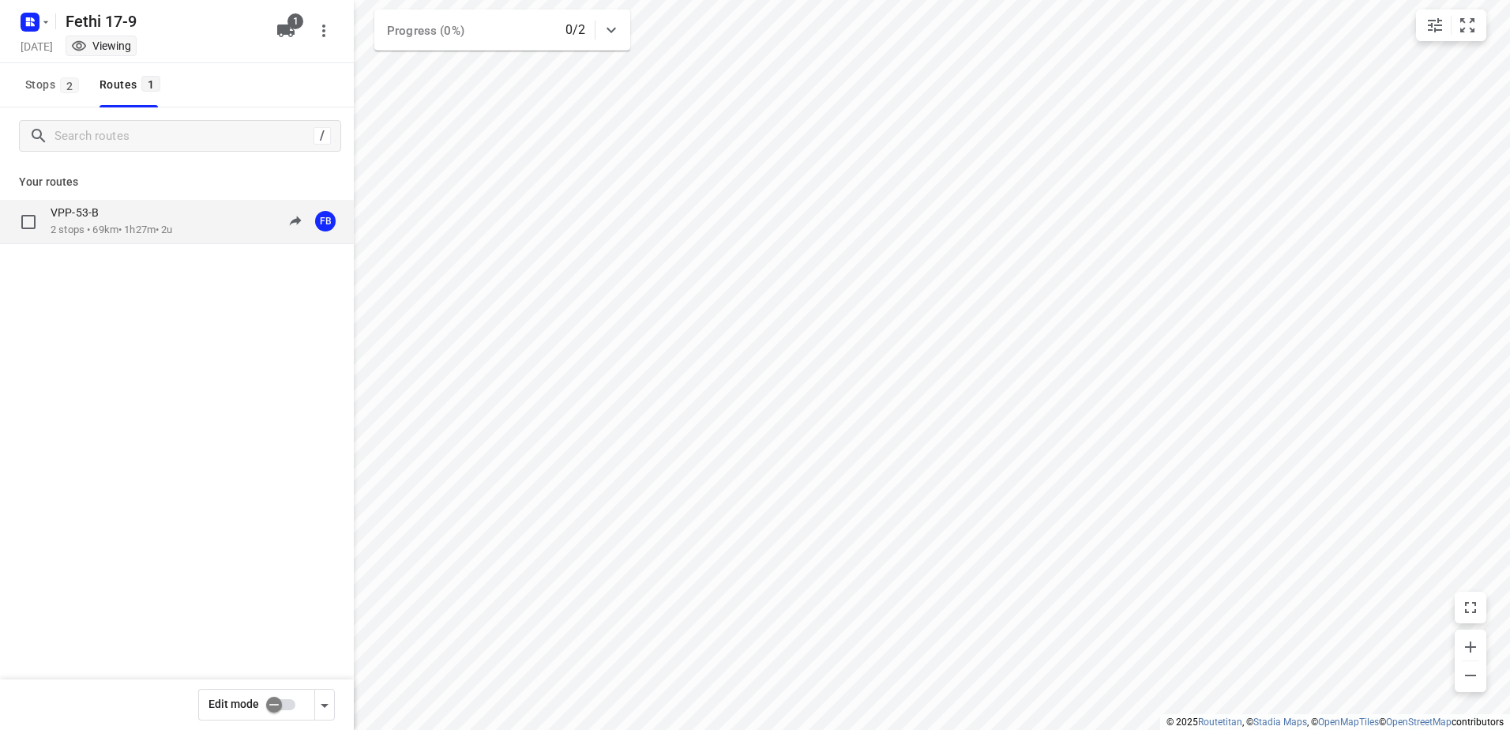
click at [97, 229] on p "2 stops • 69km • 1h27m • 2u" at bounding box center [112, 230] width 122 height 15
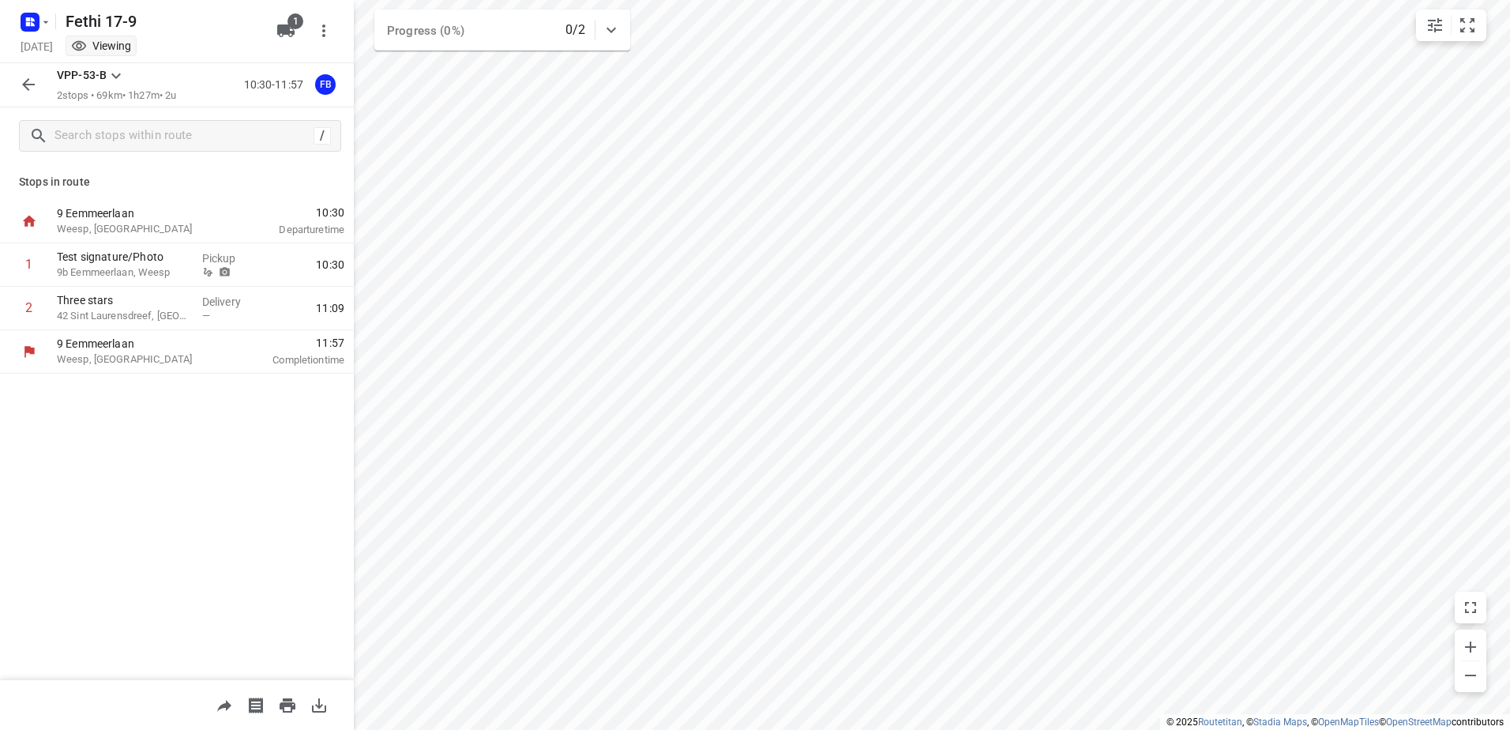
click at [16, 23] on div at bounding box center [33, 21] width 38 height 31
click at [34, 23] on rect "button" at bounding box center [30, 22] width 19 height 19
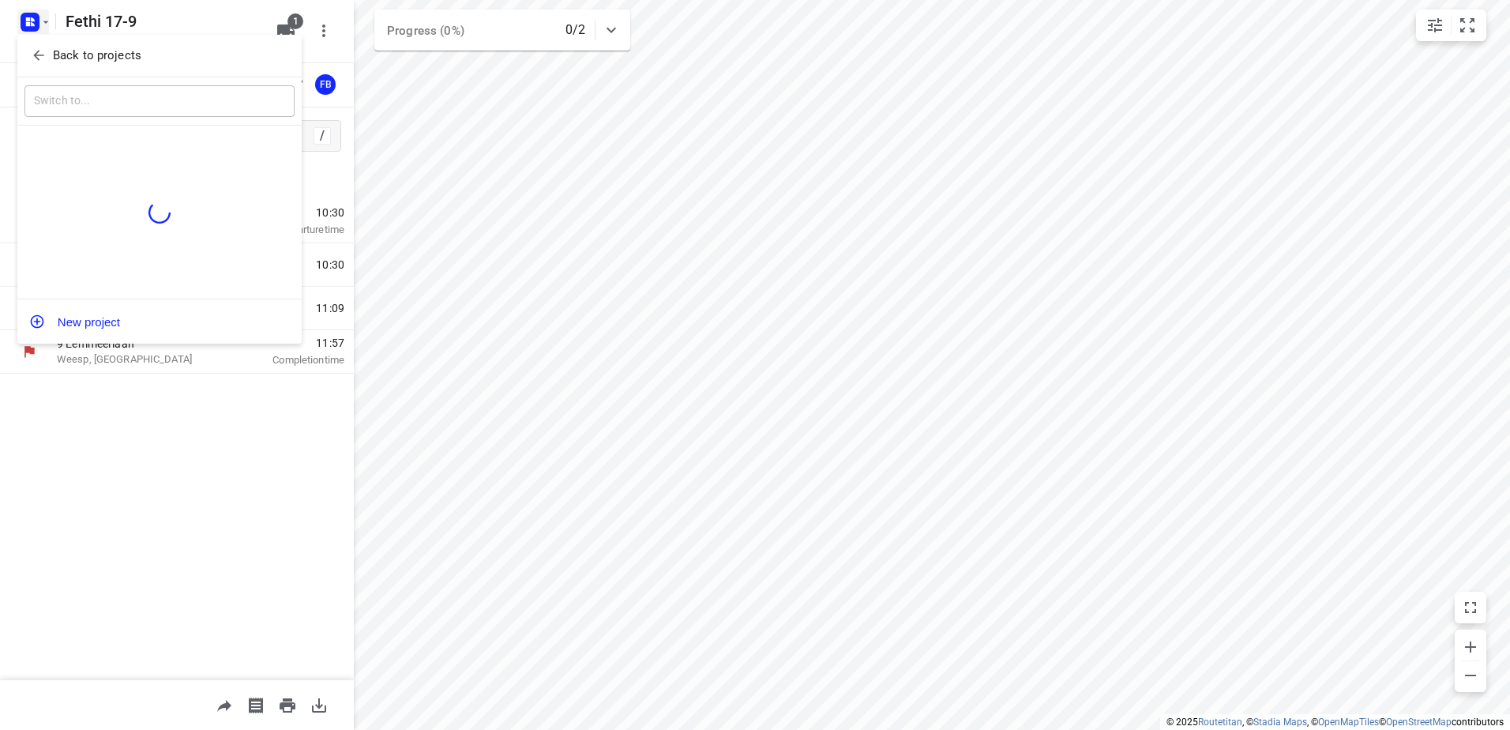
click at [114, 54] on p "Back to projects" at bounding box center [97, 56] width 88 height 18
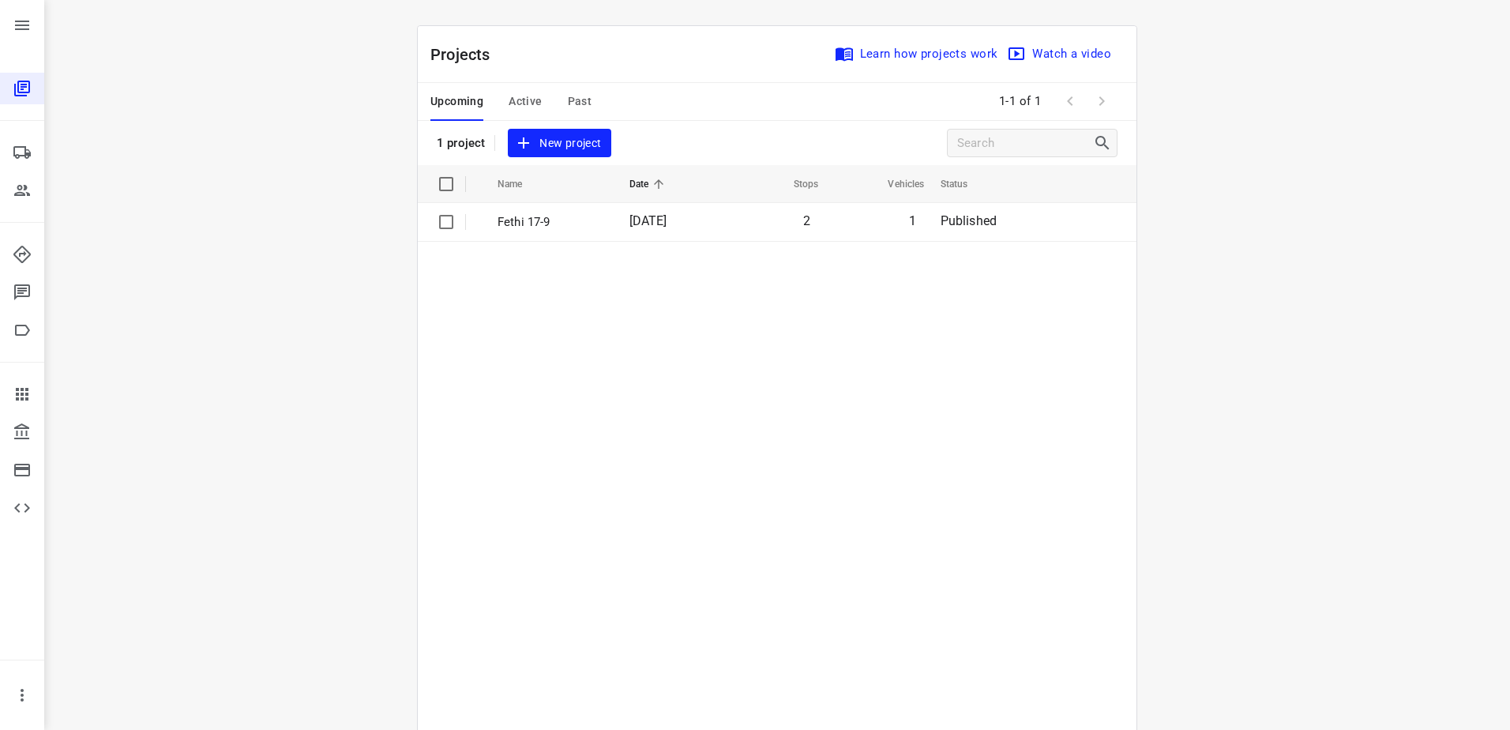
click at [508, 99] on span "Active" at bounding box center [524, 102] width 33 height 20
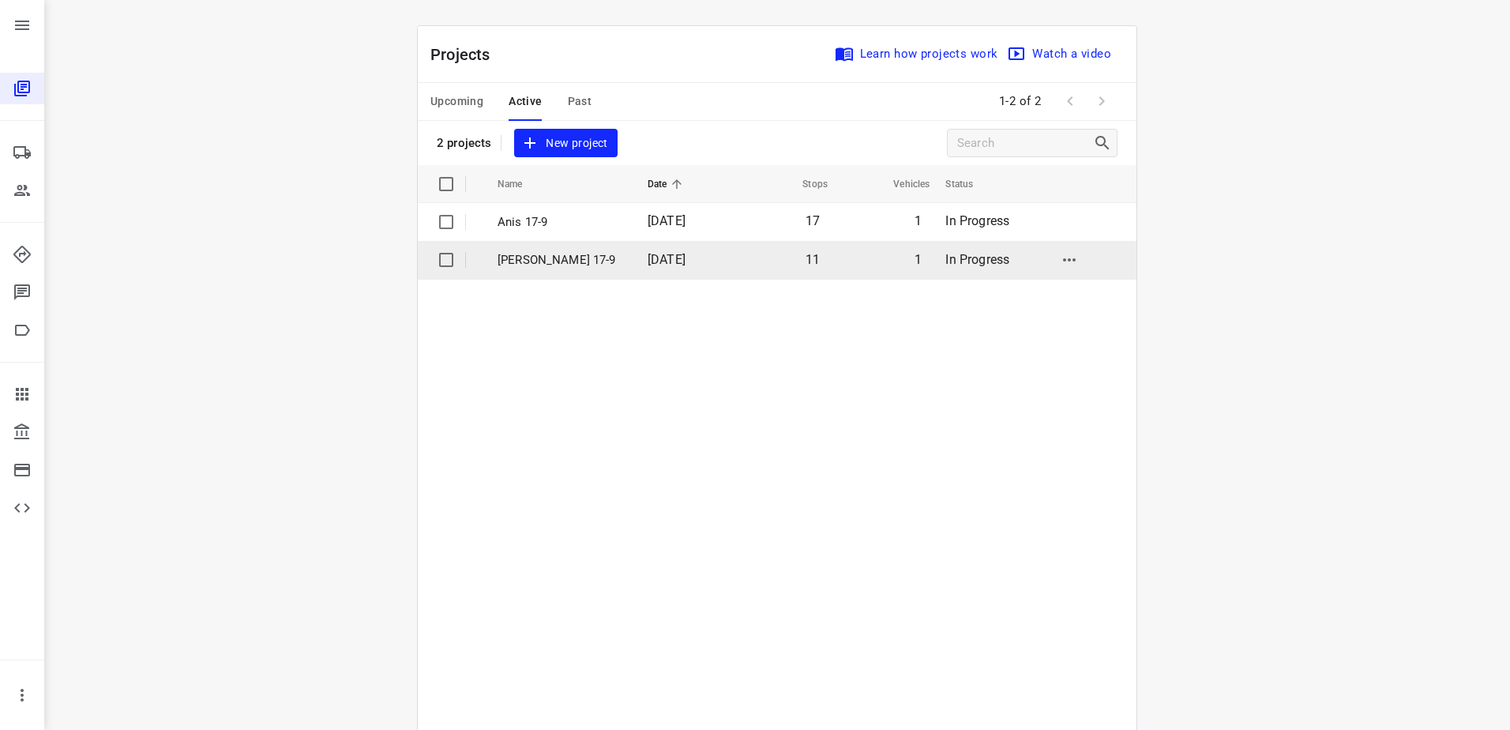
click at [527, 262] on p "Jeffey 17-9" at bounding box center [560, 260] width 126 height 18
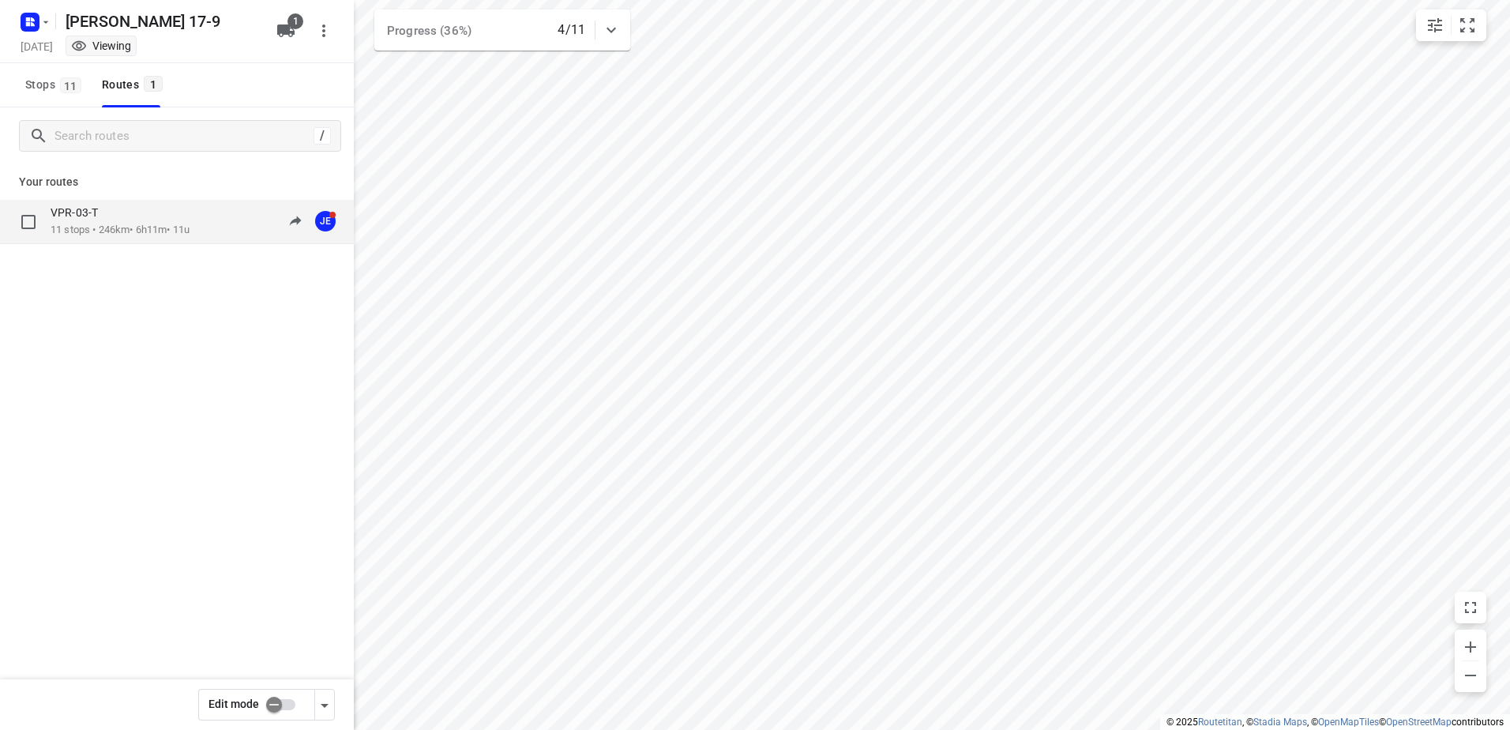
click at [123, 229] on p "11 stops • 246km • 6h11m • 11u" at bounding box center [120, 230] width 139 height 15
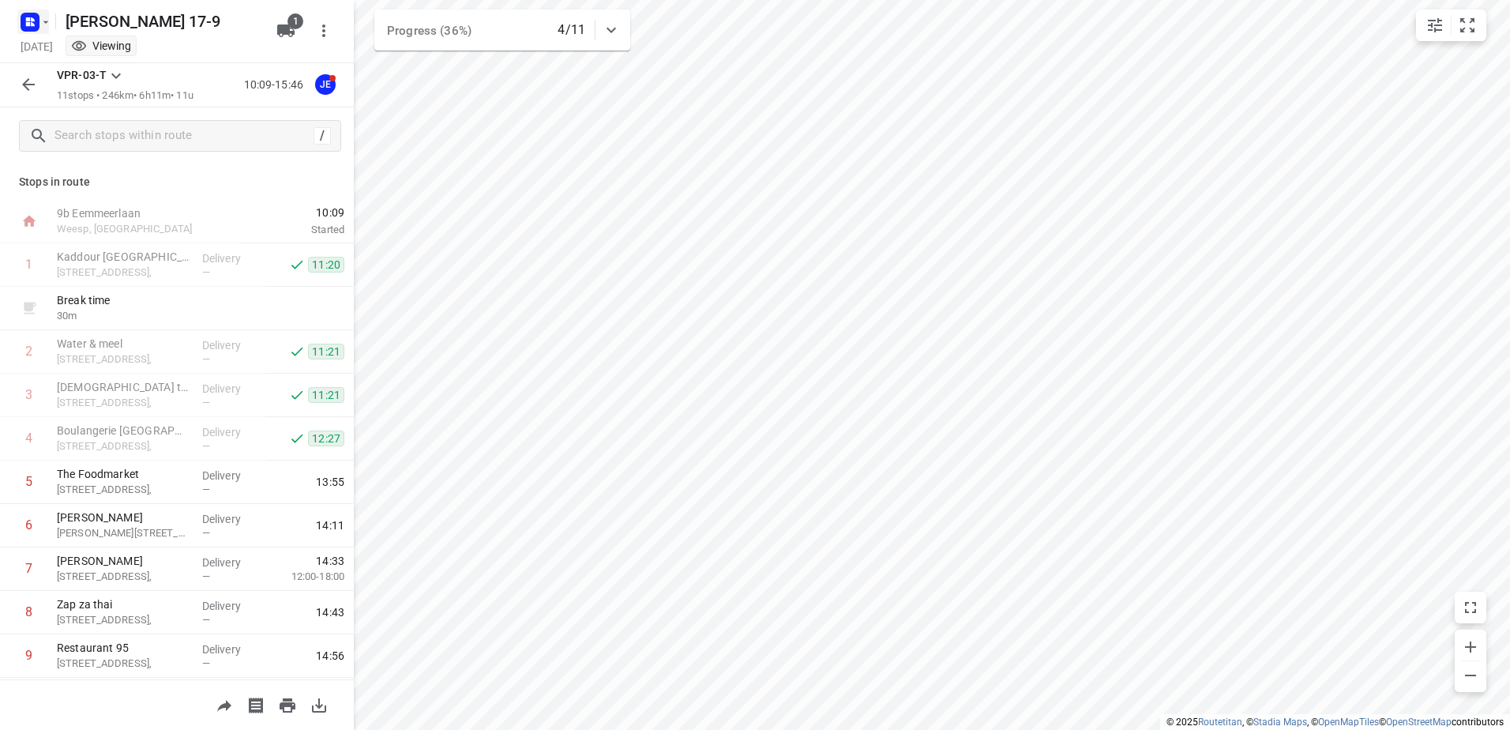
click at [21, 20] on rect "button" at bounding box center [30, 22] width 19 height 19
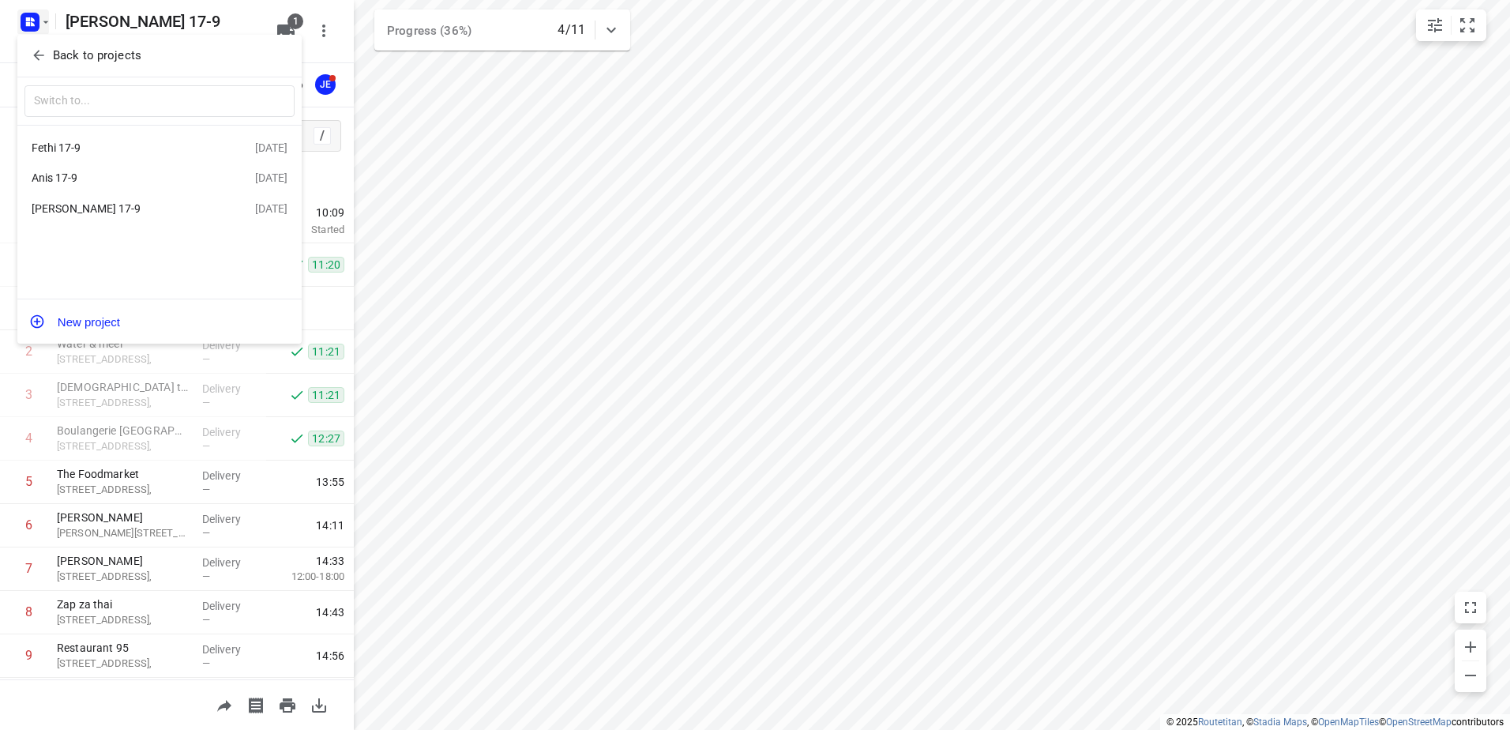
click at [112, 170] on div "Anis 17-9" at bounding box center [143, 177] width 223 height 19
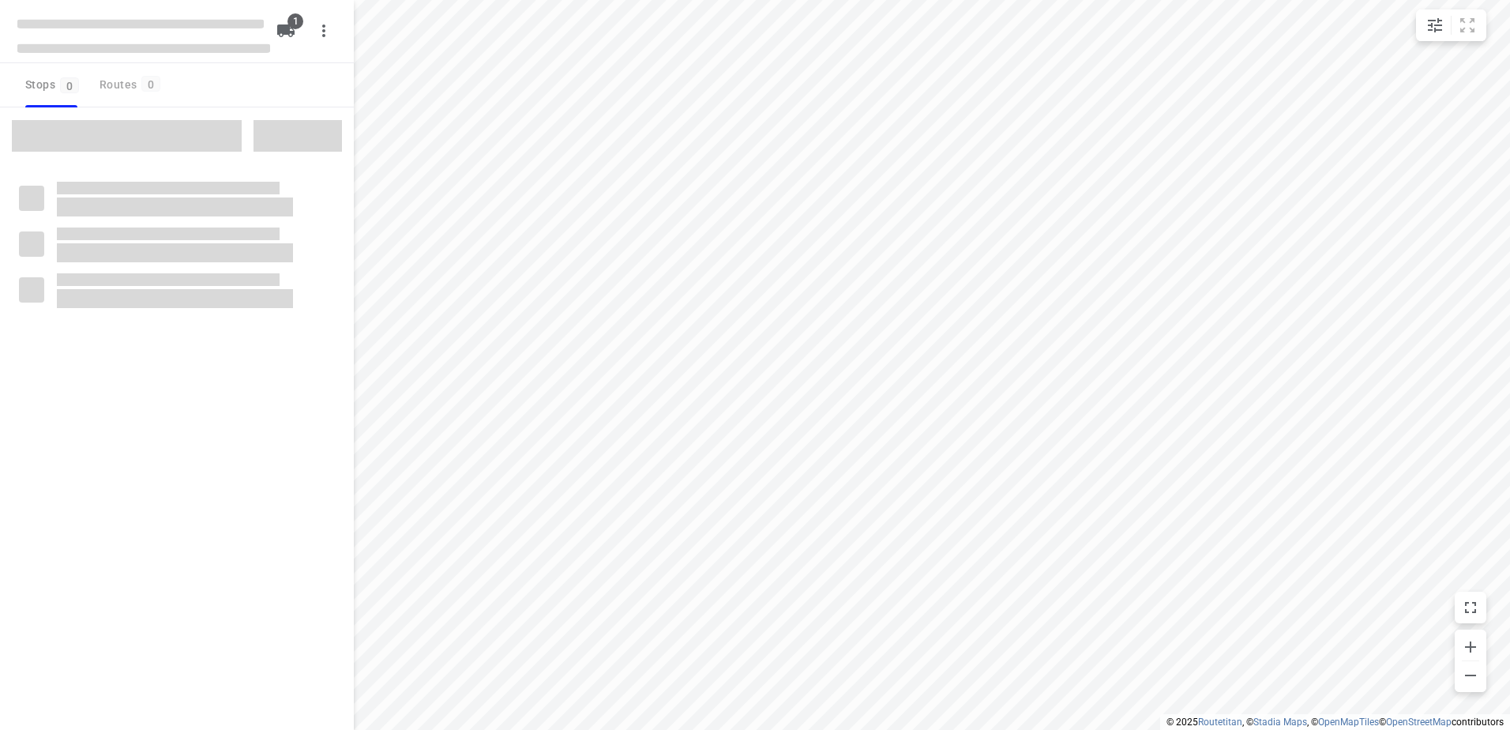
type input "distance"
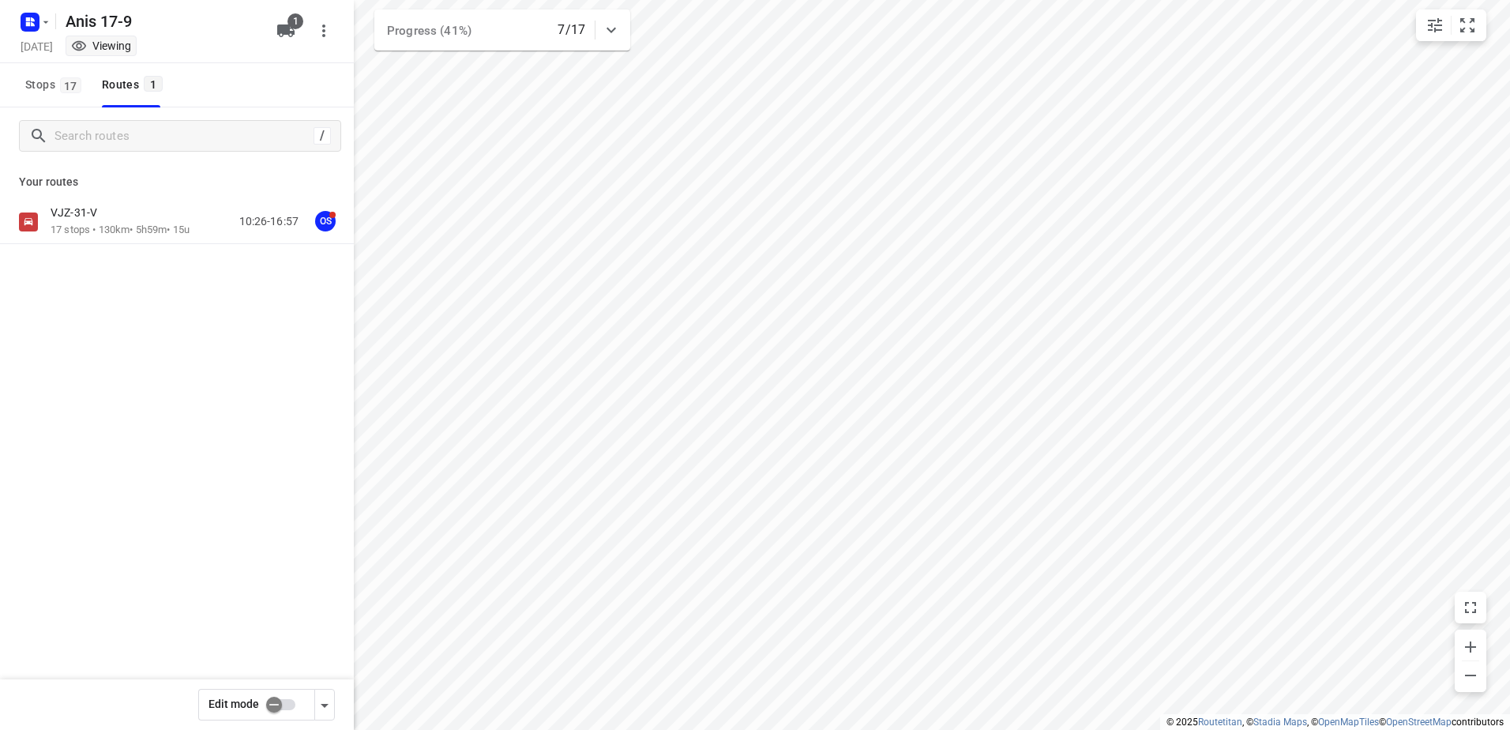
click at [121, 223] on p "17 stops • 130km • 5h59m • 15u" at bounding box center [120, 230] width 139 height 15
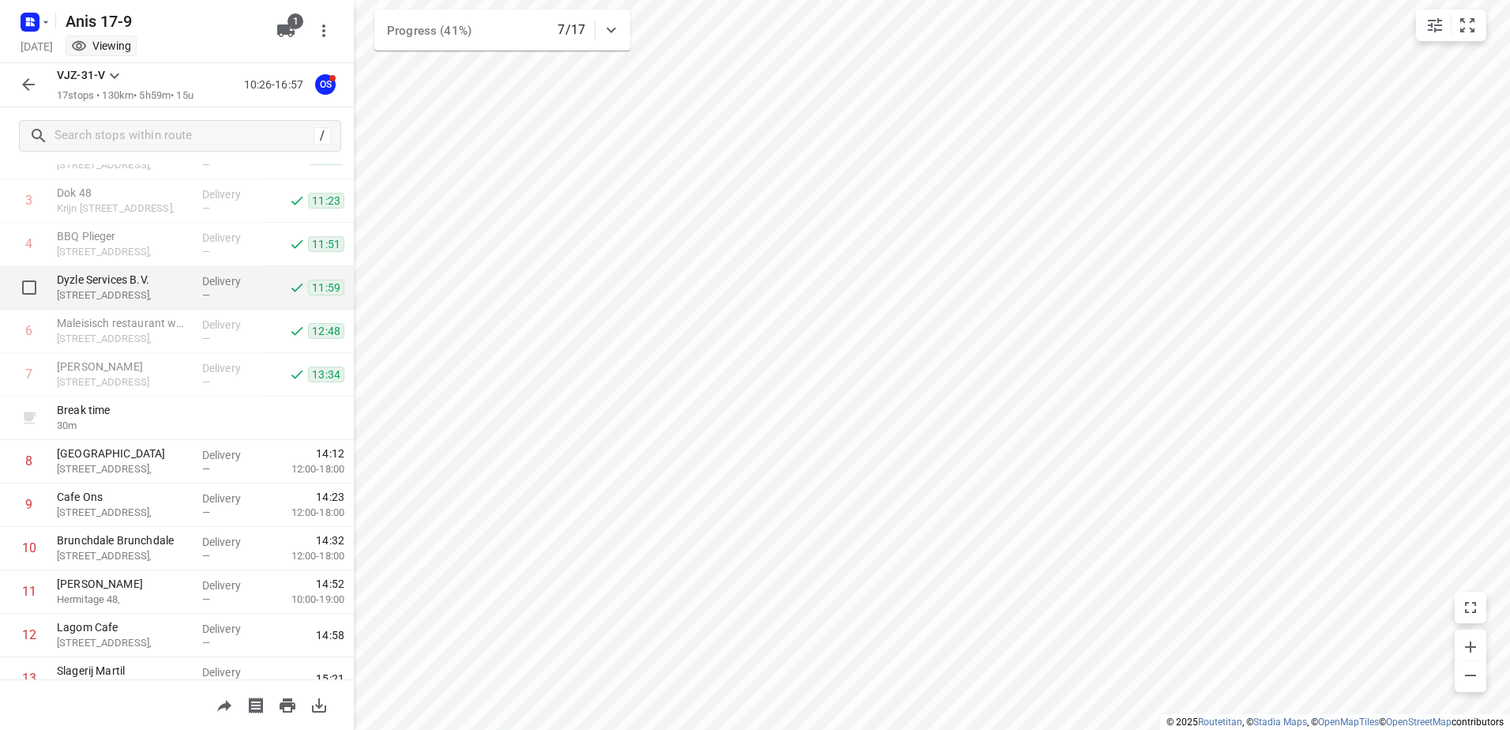
scroll to position [158, 0]
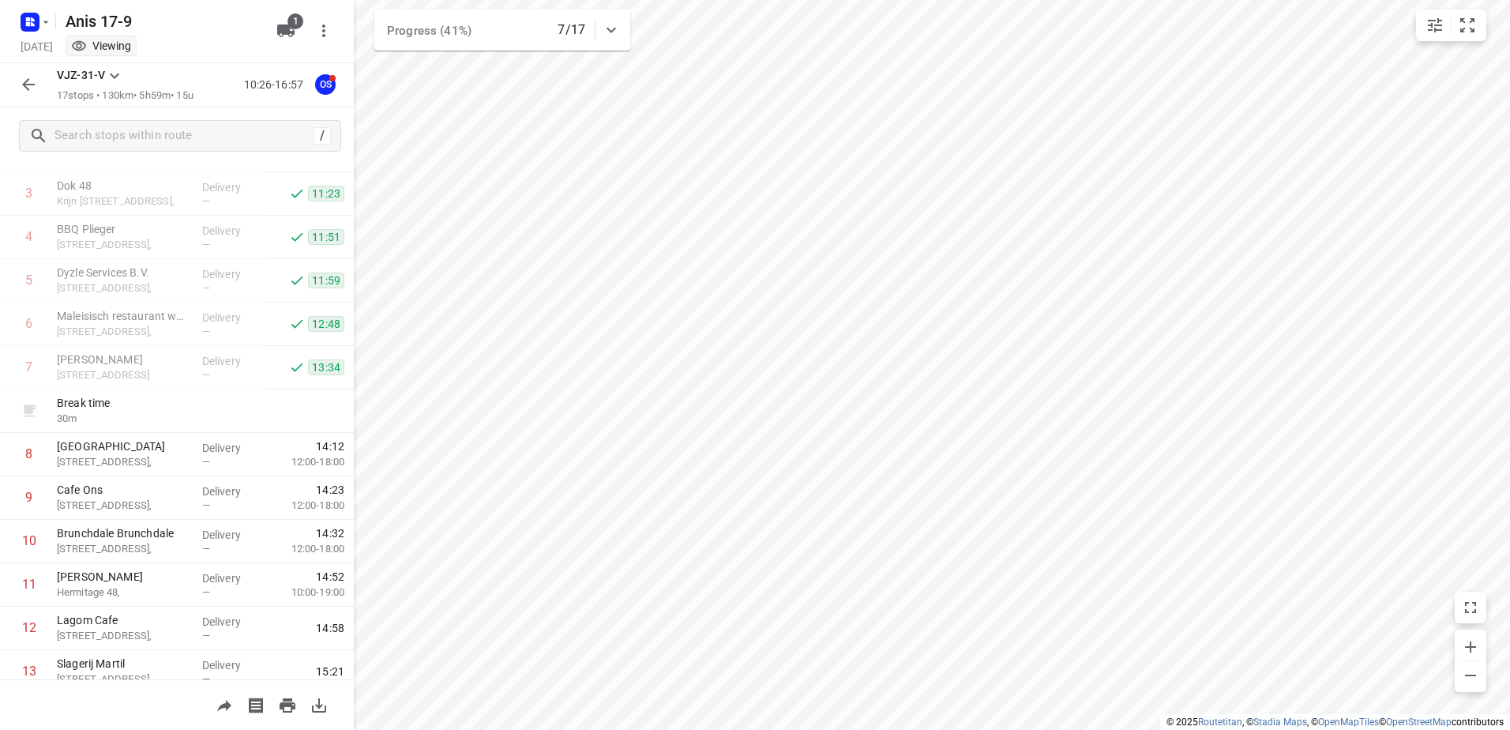
click at [39, 84] on button "button" at bounding box center [29, 85] width 32 height 32
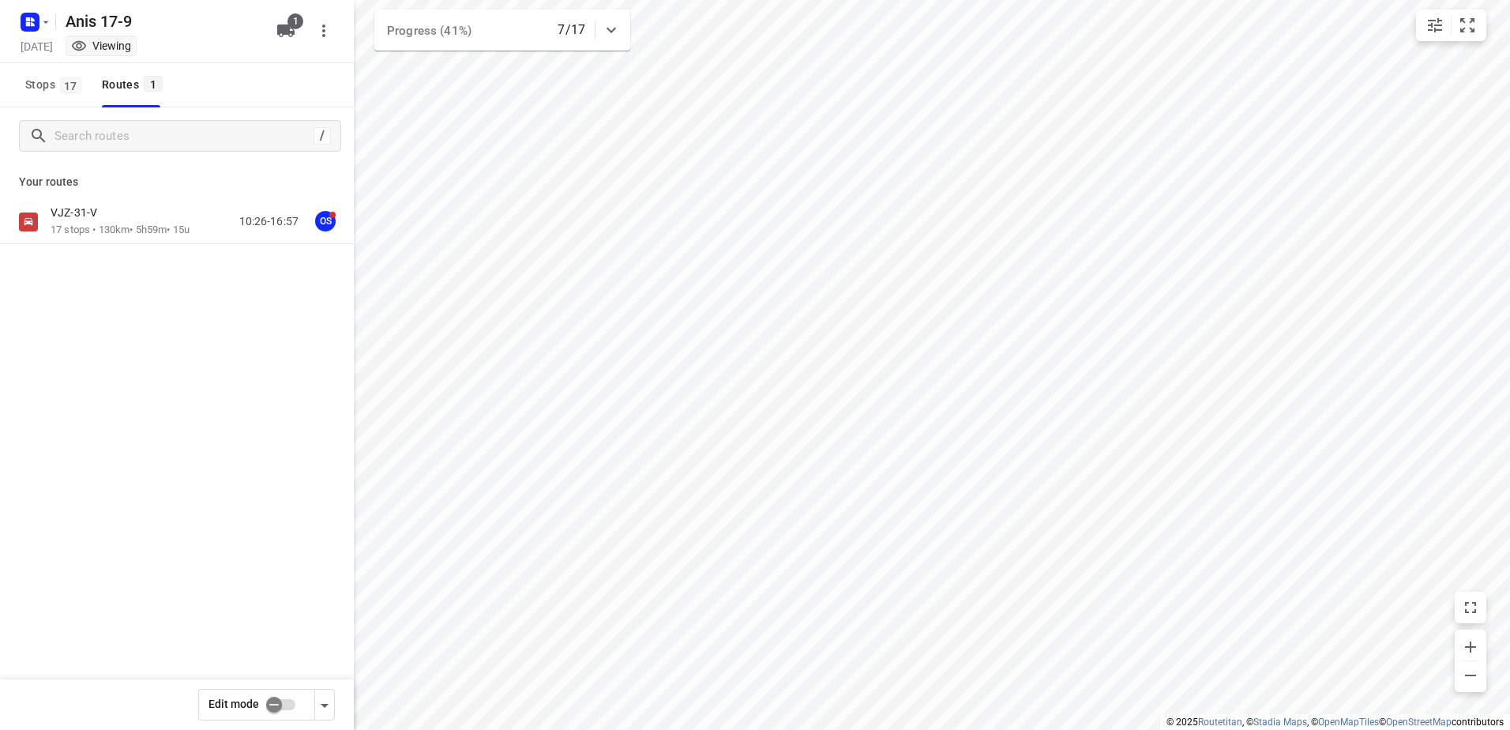
click at [14, 18] on div at bounding box center [33, 21] width 38 height 31
click at [27, 21] on rect "button" at bounding box center [30, 22] width 19 height 19
click at [91, 43] on button "Back to projects" at bounding box center [159, 56] width 270 height 26
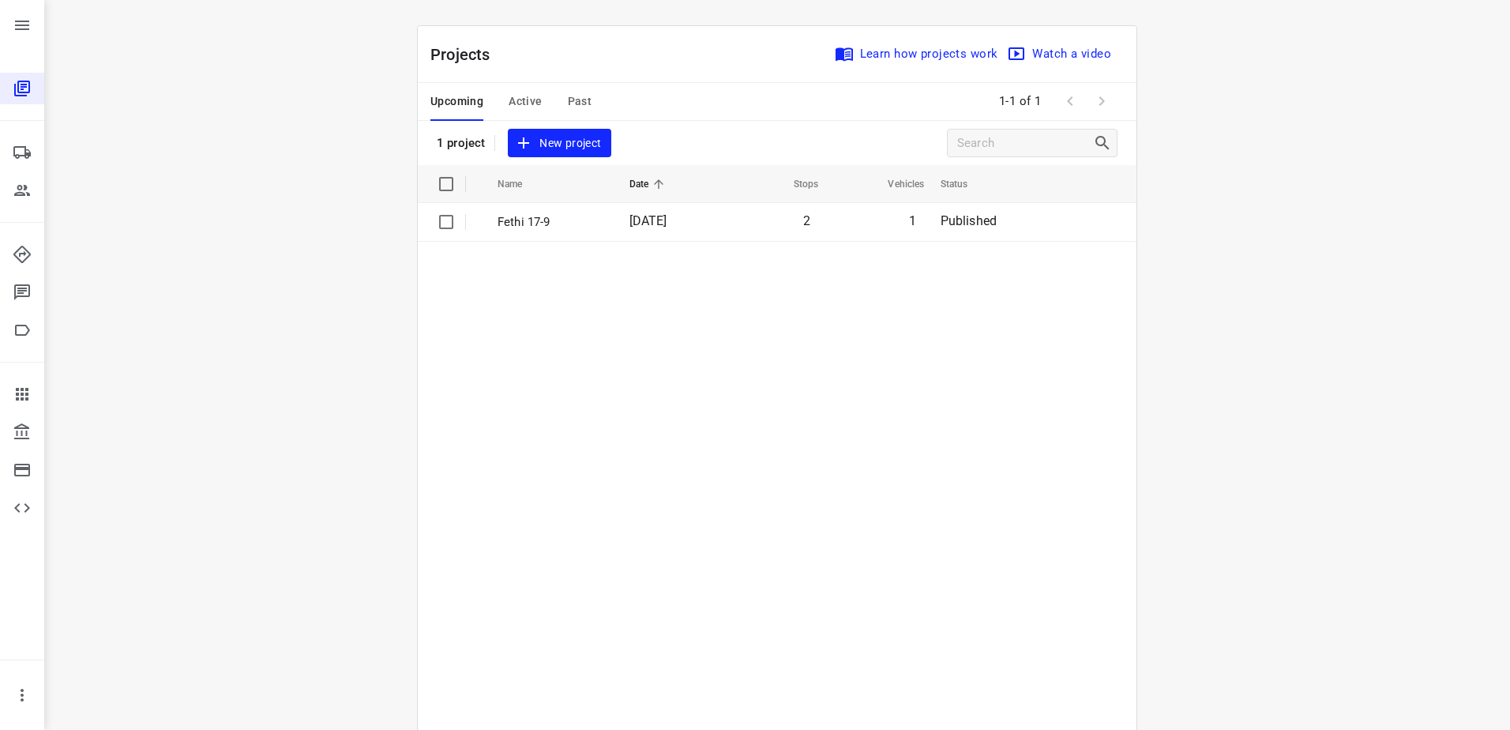
click at [776, 545] on table "Name Date Stops Vehicles Status Fethi 17-9 17 Sep 2025 2 1 Published" at bounding box center [777, 487] width 718 height 644
click at [322, 294] on div "i © 2025 Routetitan , © Stadia Maps , © OpenMapTiles © OpenStreetMap contributo…" at bounding box center [776, 365] width 1465 height 730
click at [542, 92] on div "Upcoming Active Past" at bounding box center [523, 102] width 186 height 38
click at [526, 103] on span "Active" at bounding box center [524, 102] width 33 height 20
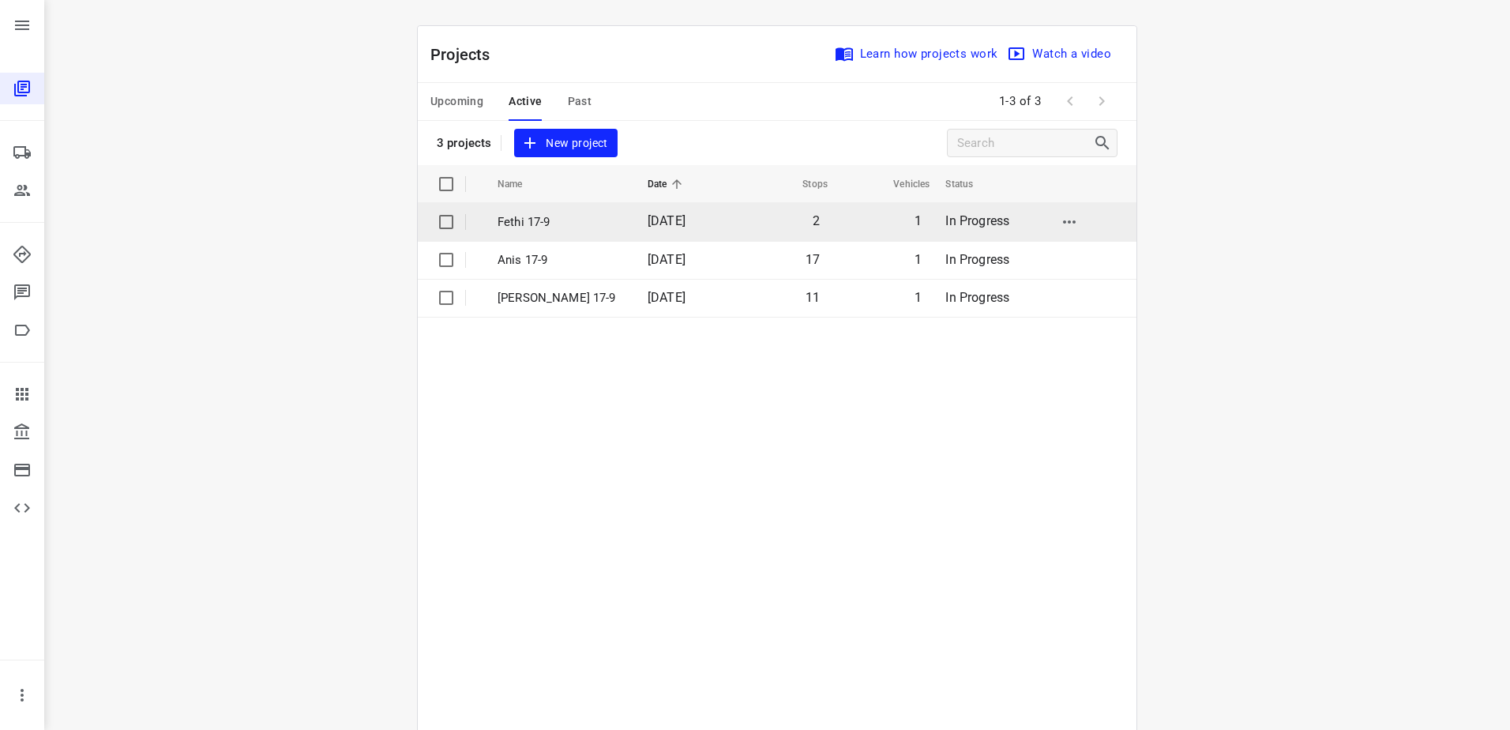
click at [530, 212] on td "Fethi 17-9" at bounding box center [558, 222] width 153 height 38
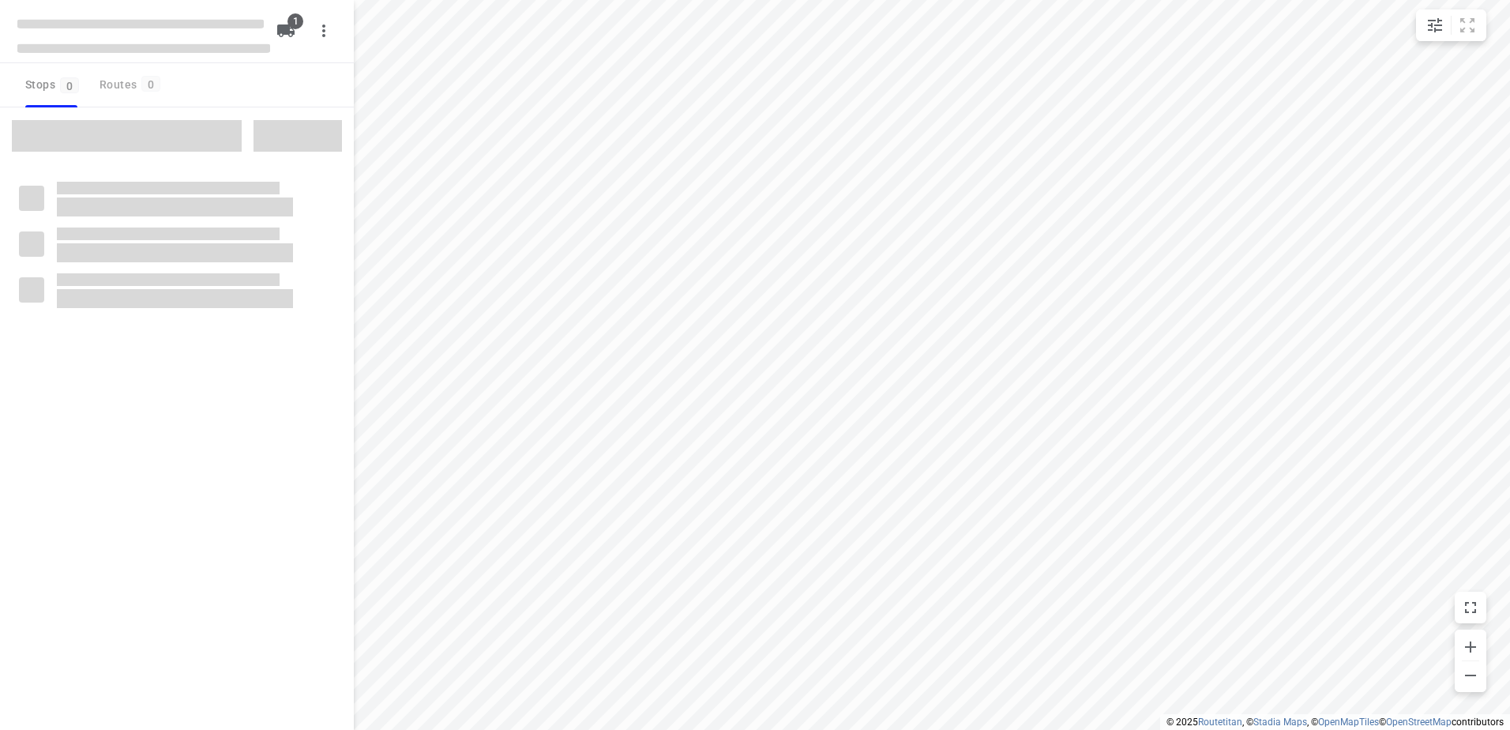
type input "distance"
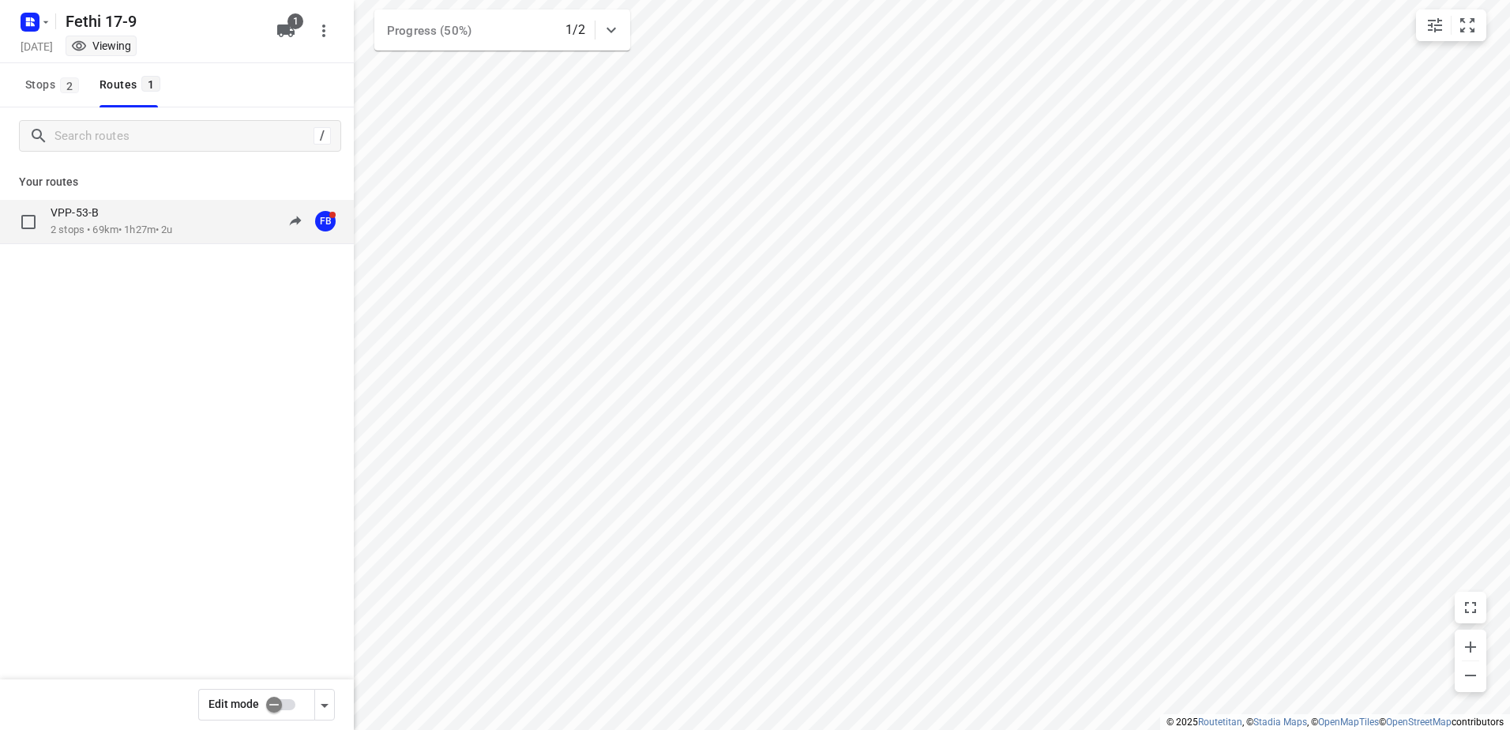
click at [150, 216] on div "VPP-53-B" at bounding box center [112, 213] width 122 height 17
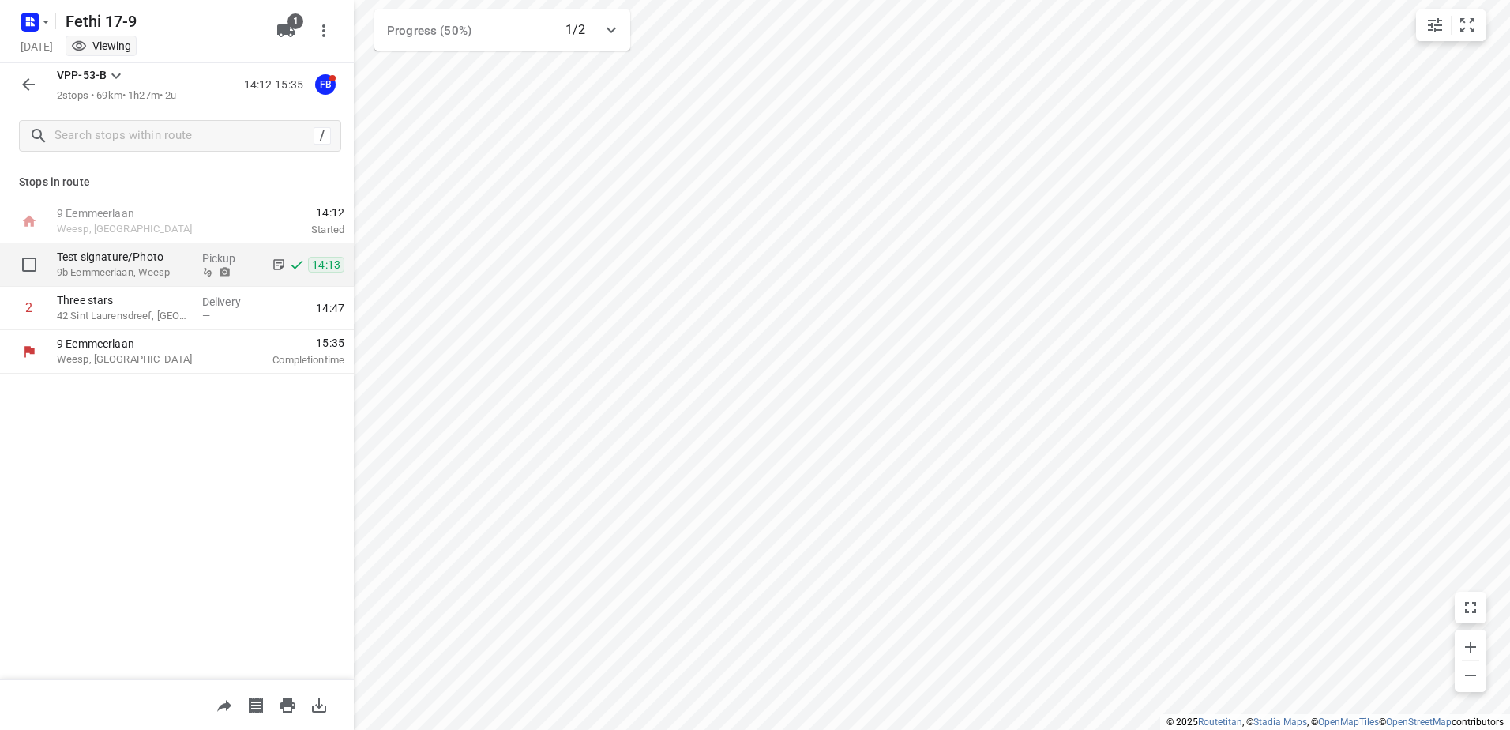
click at [135, 266] on p "9b Eemmeerlaan, Weesp" at bounding box center [123, 272] width 133 height 16
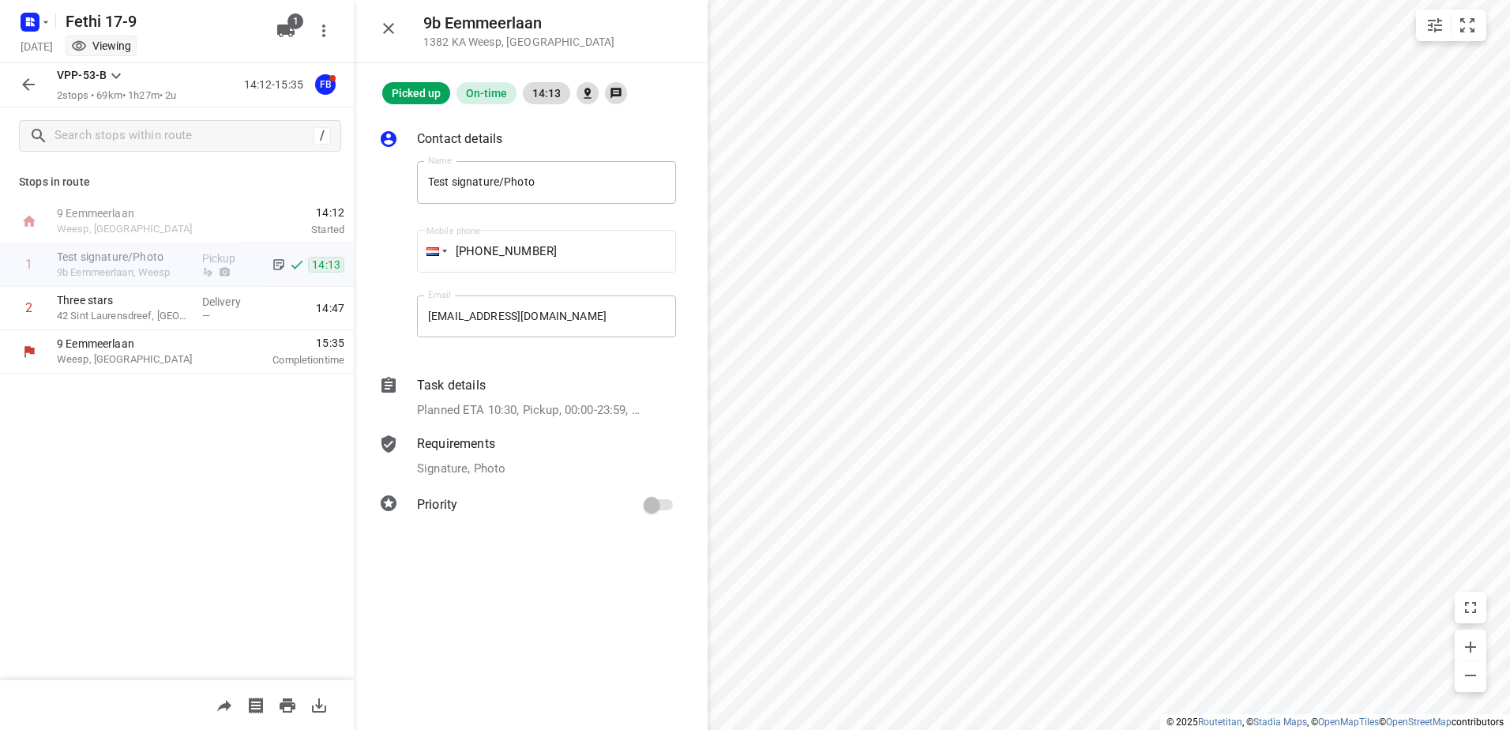
click at [463, 452] on p "Requirements" at bounding box center [456, 443] width 78 height 19
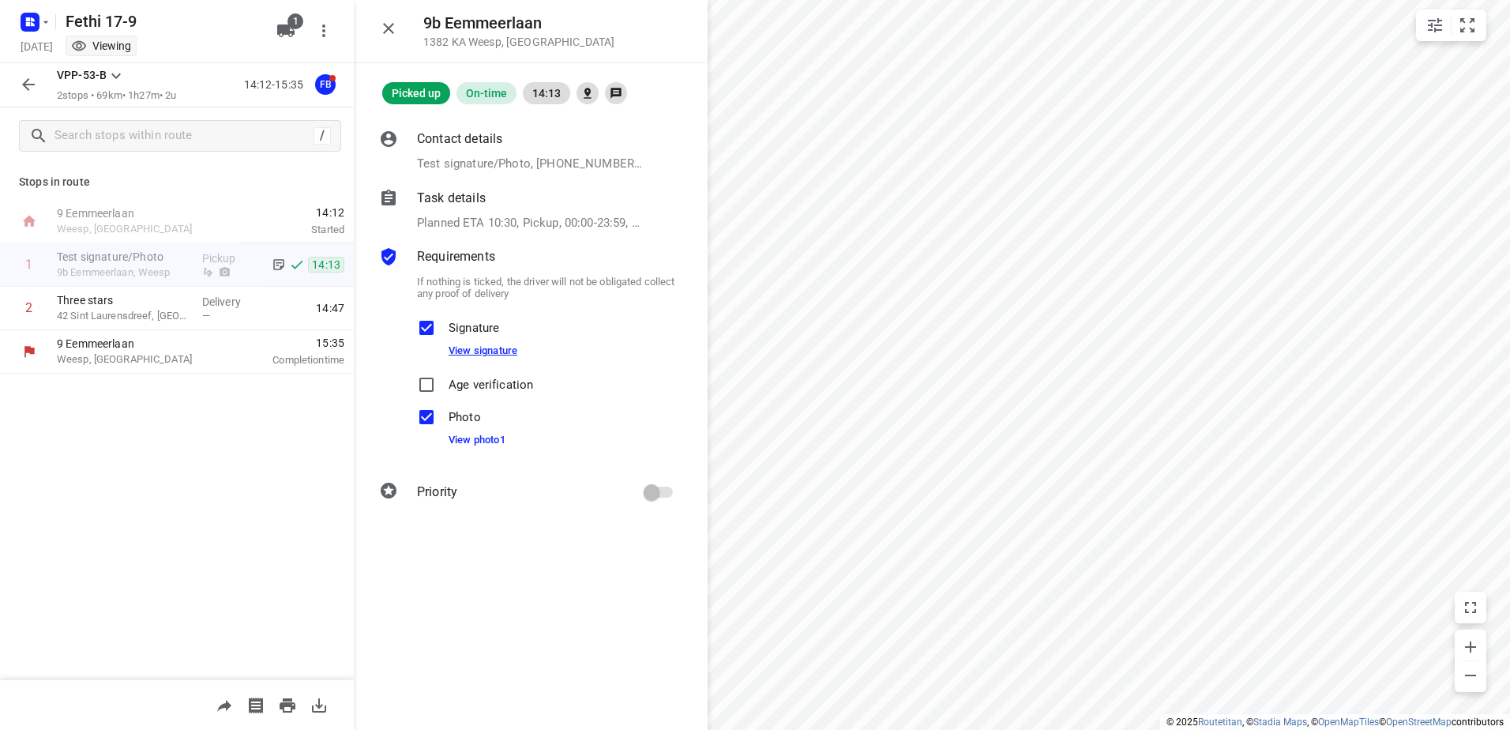
click at [494, 354] on link "View signature" at bounding box center [482, 350] width 69 height 12
click at [490, 438] on link "View photo 1" at bounding box center [476, 439] width 57 height 12
click at [390, 20] on icon "button" at bounding box center [388, 28] width 19 height 19
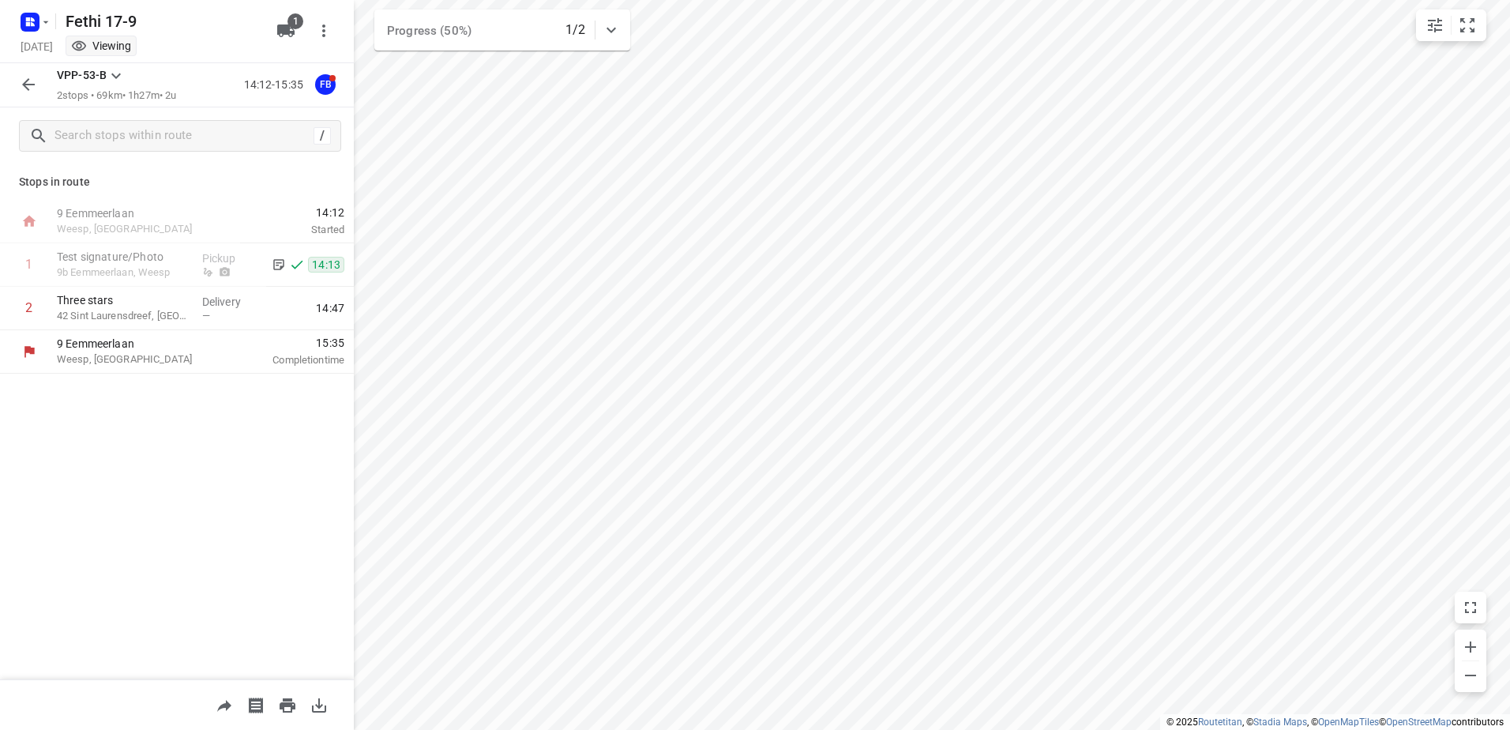
click at [24, 85] on icon "button" at bounding box center [28, 84] width 13 height 13
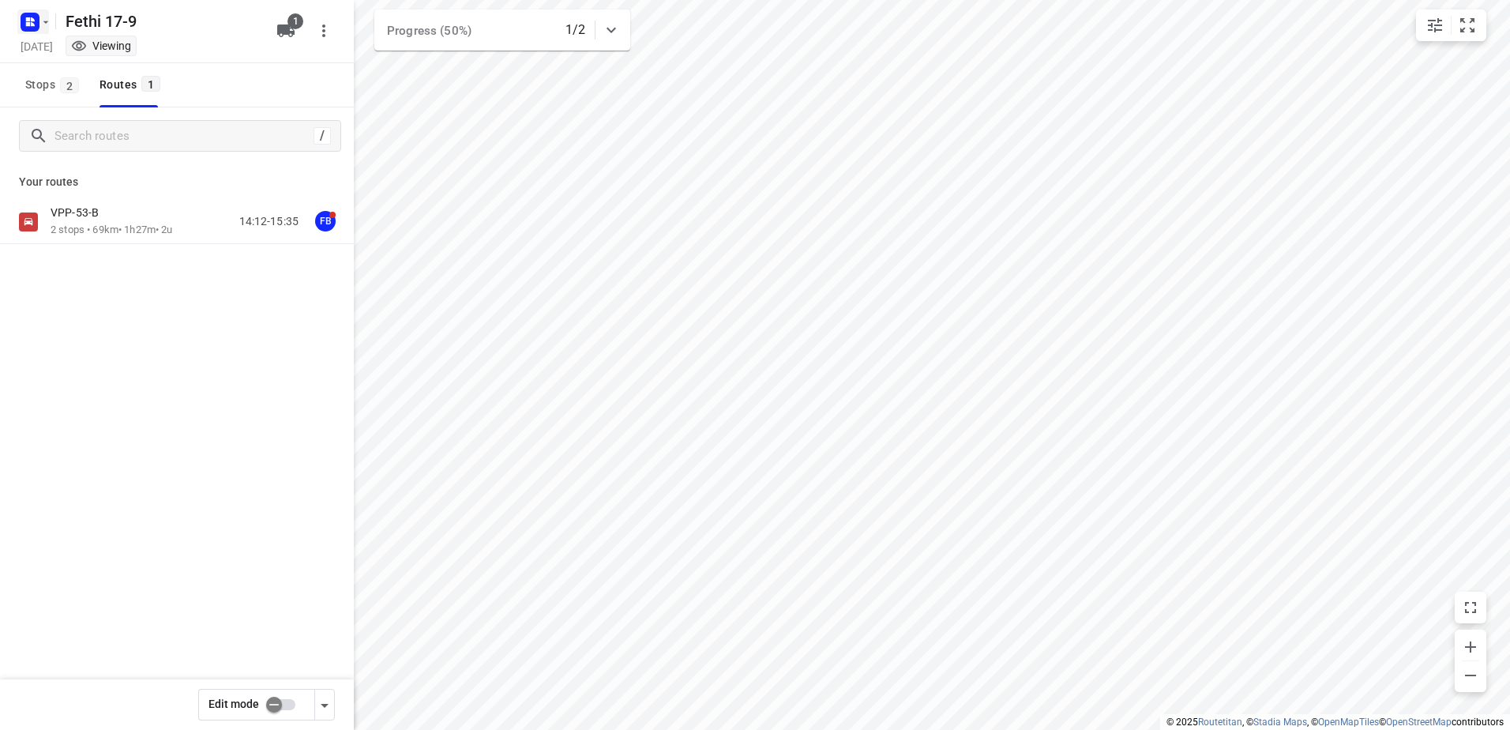
click at [22, 24] on rect "button" at bounding box center [30, 22] width 19 height 19
click at [73, 39] on div "Back to projects" at bounding box center [159, 56] width 284 height 43
click at [77, 50] on p "Back to projects" at bounding box center [97, 56] width 88 height 18
